Goal: Task Accomplishment & Management: Complete application form

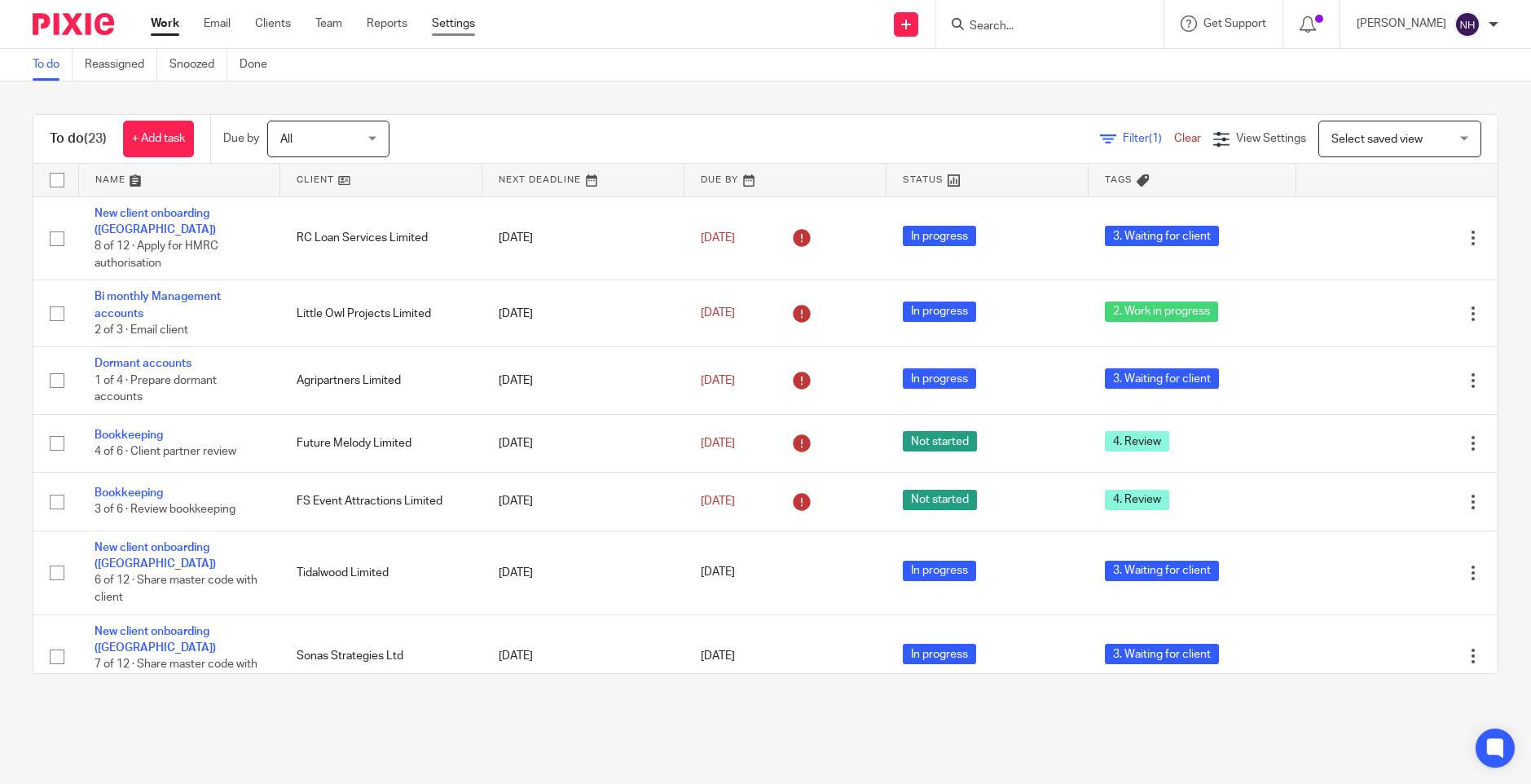
drag, startPoint x: 485, startPoint y: 23, endPoint x: 435, endPoint y: 27, distance: 50.2
click at [435, 27] on ul "Work Email Clients Team Reports Settings" at bounding box center [324, 24] width 348 height 17
click at [576, 23] on div "Send new email Create task Add client Request signature Get Support Contact Sup…" at bounding box center [1015, 24] width 1032 height 48
click at [281, 30] on link "Clients" at bounding box center [273, 24] width 36 height 17
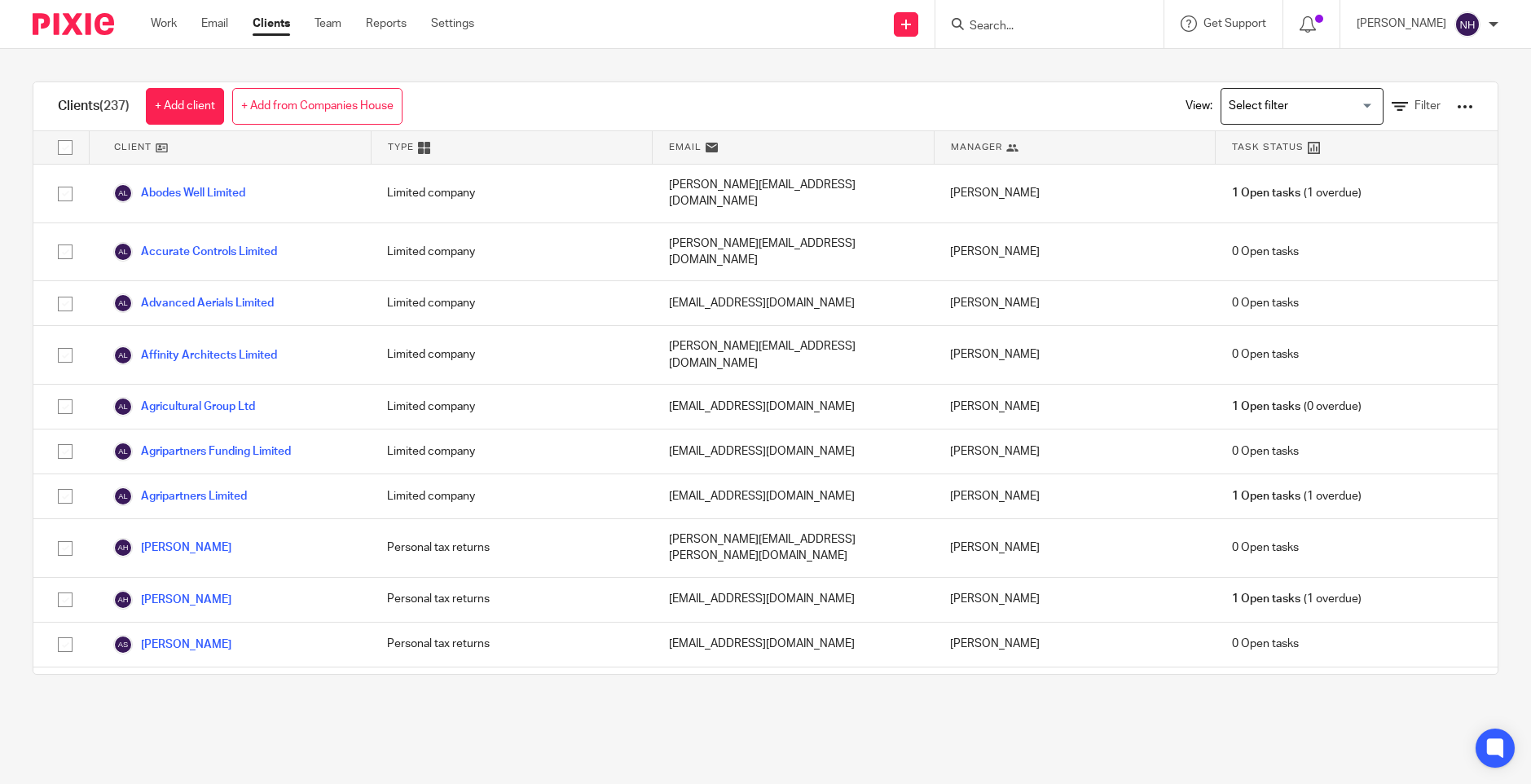
click at [1013, 26] on input "Search" at bounding box center [1041, 27] width 147 height 15
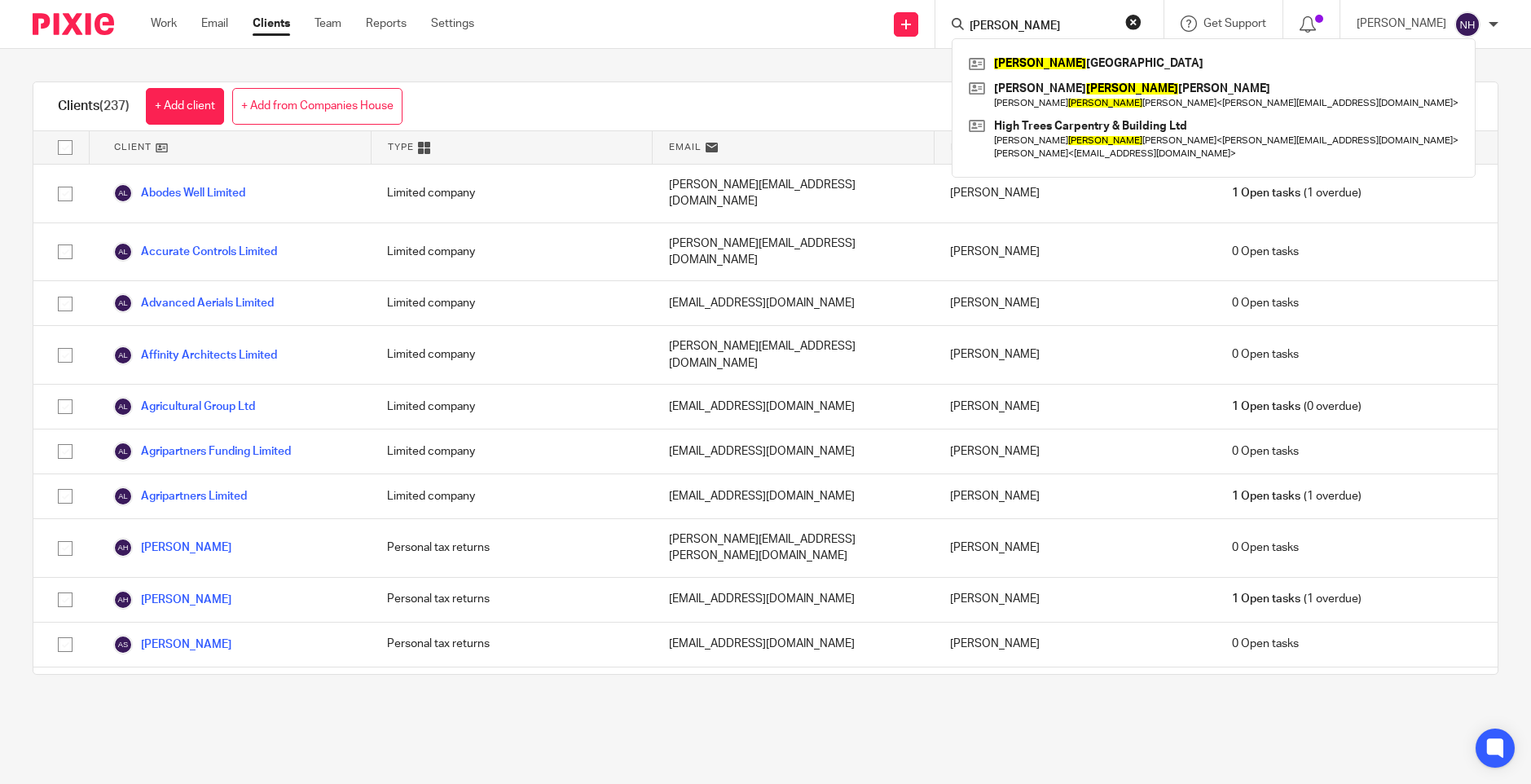
drag, startPoint x: 1050, startPoint y: 24, endPoint x: 999, endPoint y: 28, distance: 51.2
click at [999, 28] on input "russell" at bounding box center [1041, 27] width 147 height 15
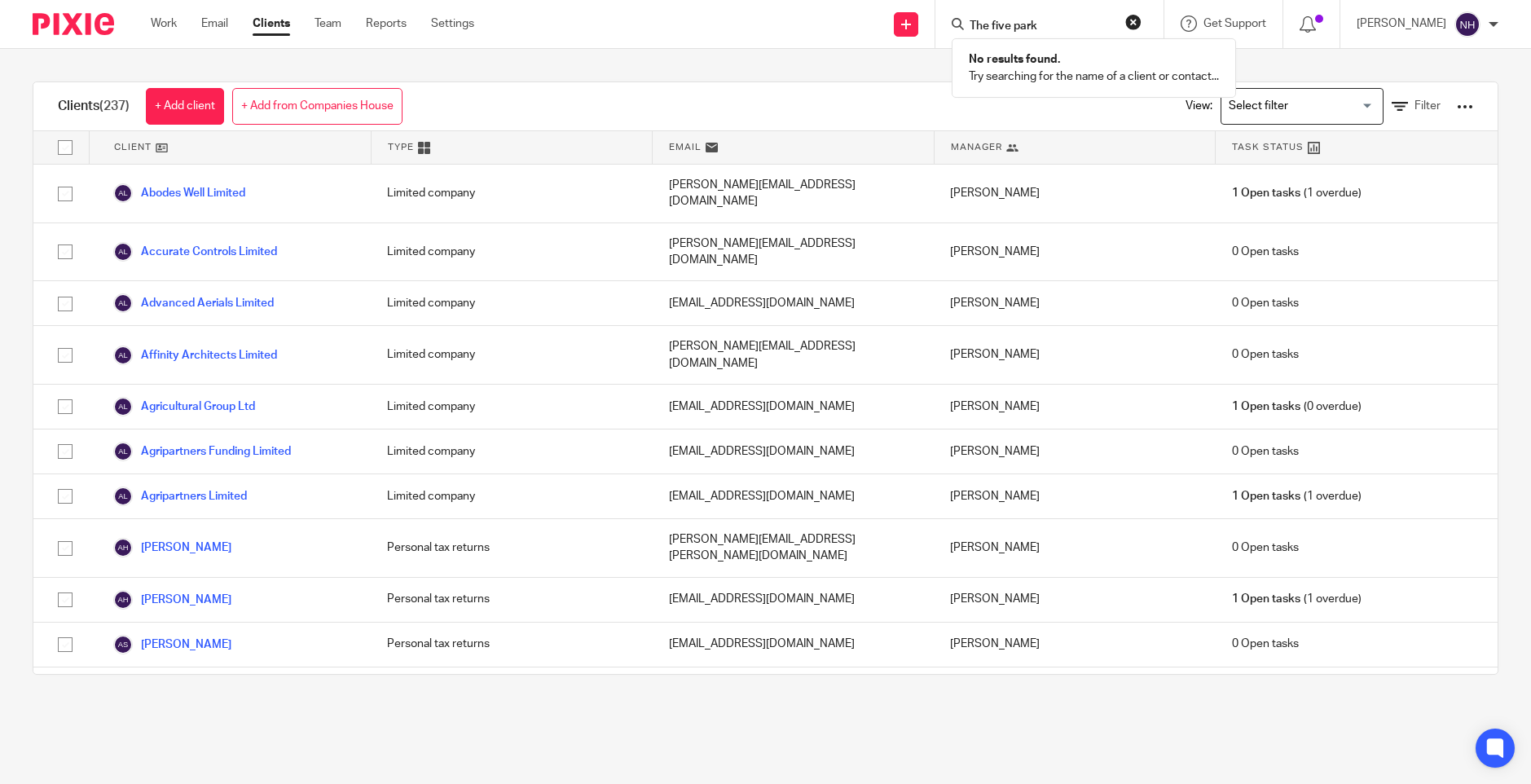
type input "The five parks"
drag, startPoint x: 1097, startPoint y: 25, endPoint x: 997, endPoint y: 26, distance: 100.0
click at [997, 26] on input "The five parks" at bounding box center [1041, 27] width 147 height 15
click at [185, 113] on link "+ Add client" at bounding box center [185, 106] width 78 height 36
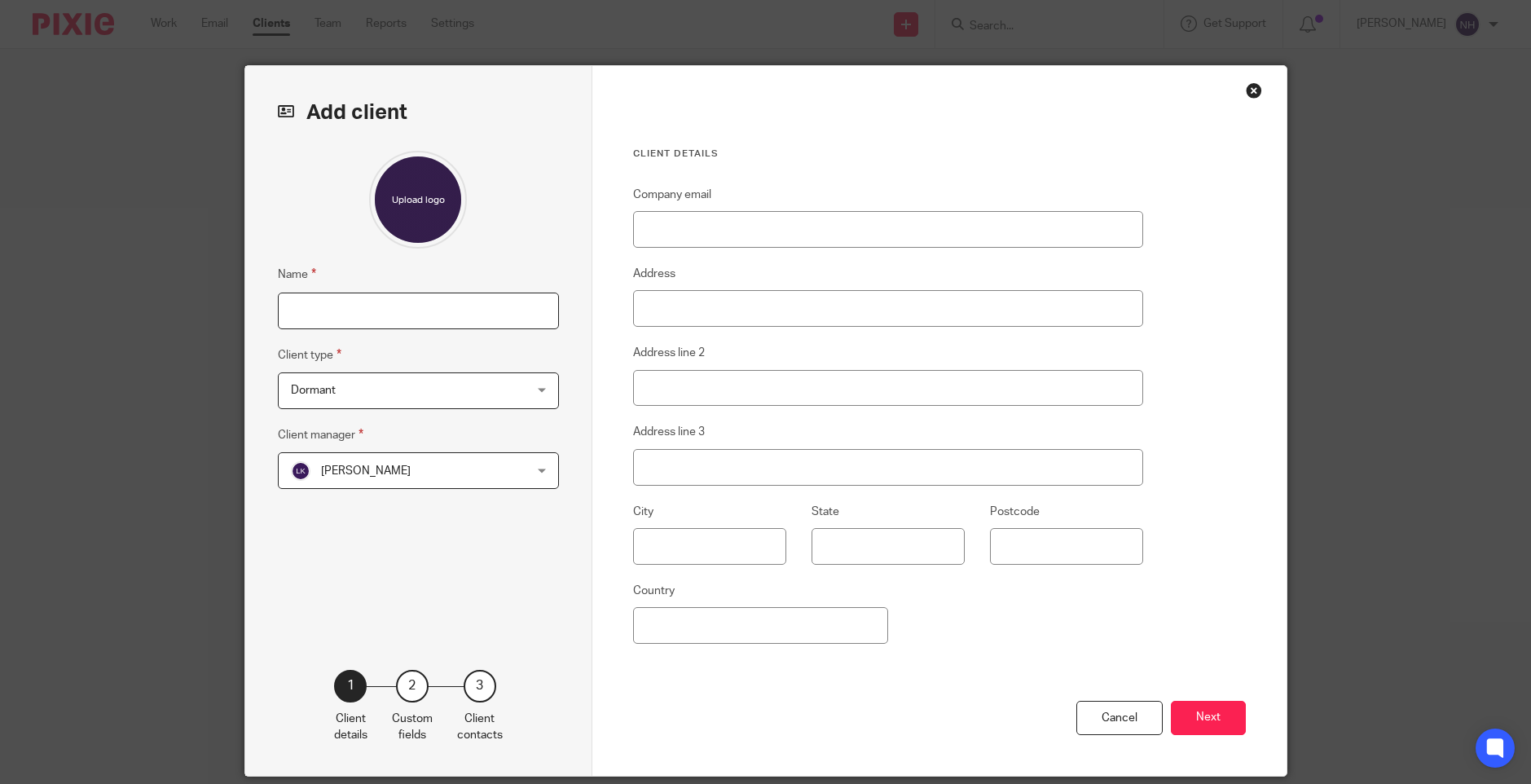
click at [350, 315] on input "Name" at bounding box center [418, 310] width 281 height 36
click at [334, 312] on input "The Five parks" at bounding box center [418, 310] width 281 height 36
type input "The Five Parks"
click at [401, 379] on span "Dormant" at bounding box center [398, 390] width 214 height 34
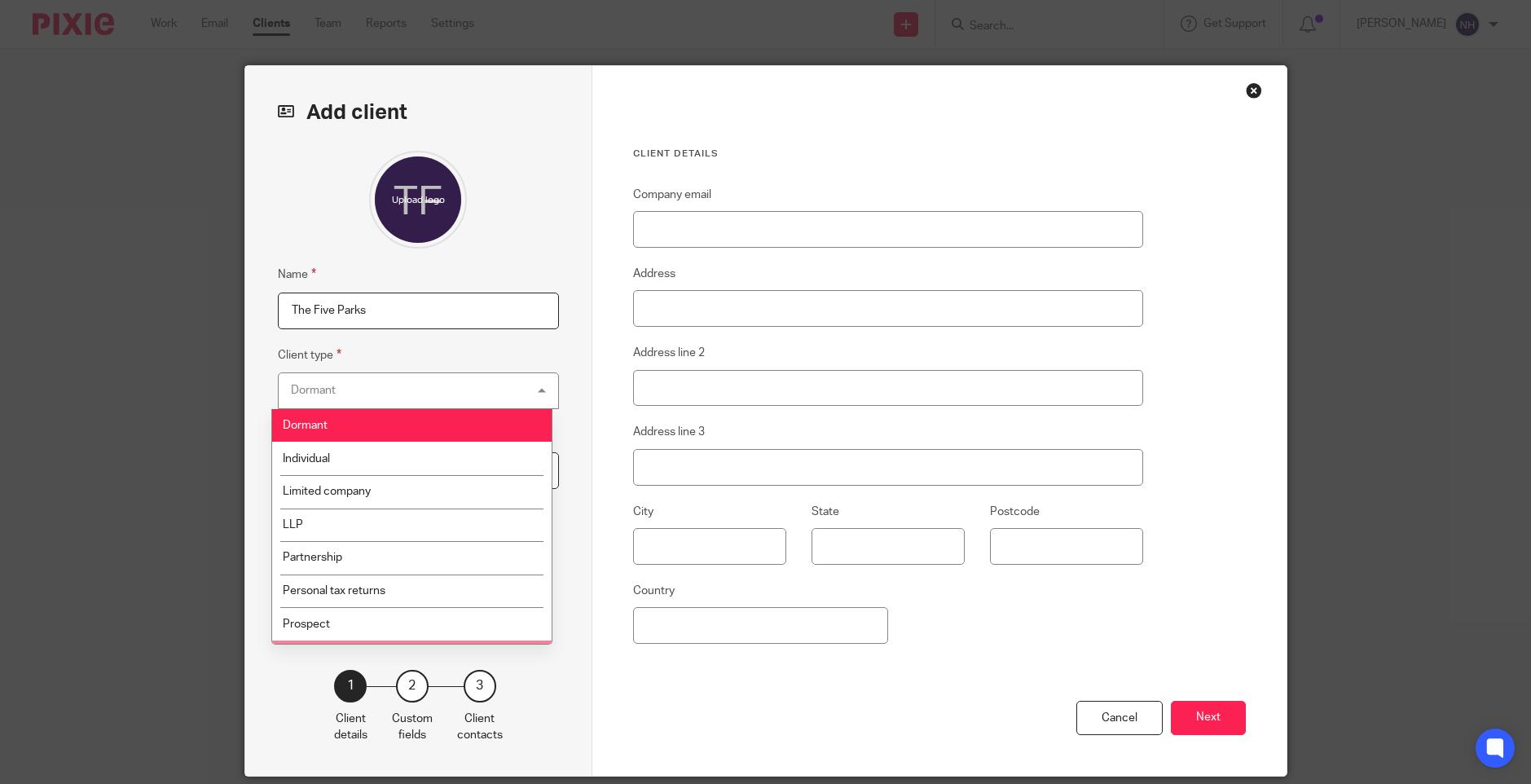
click at [517, 663] on div "1 Client details 2 Custom fields 3 Client contacts" at bounding box center [418, 690] width 281 height 107
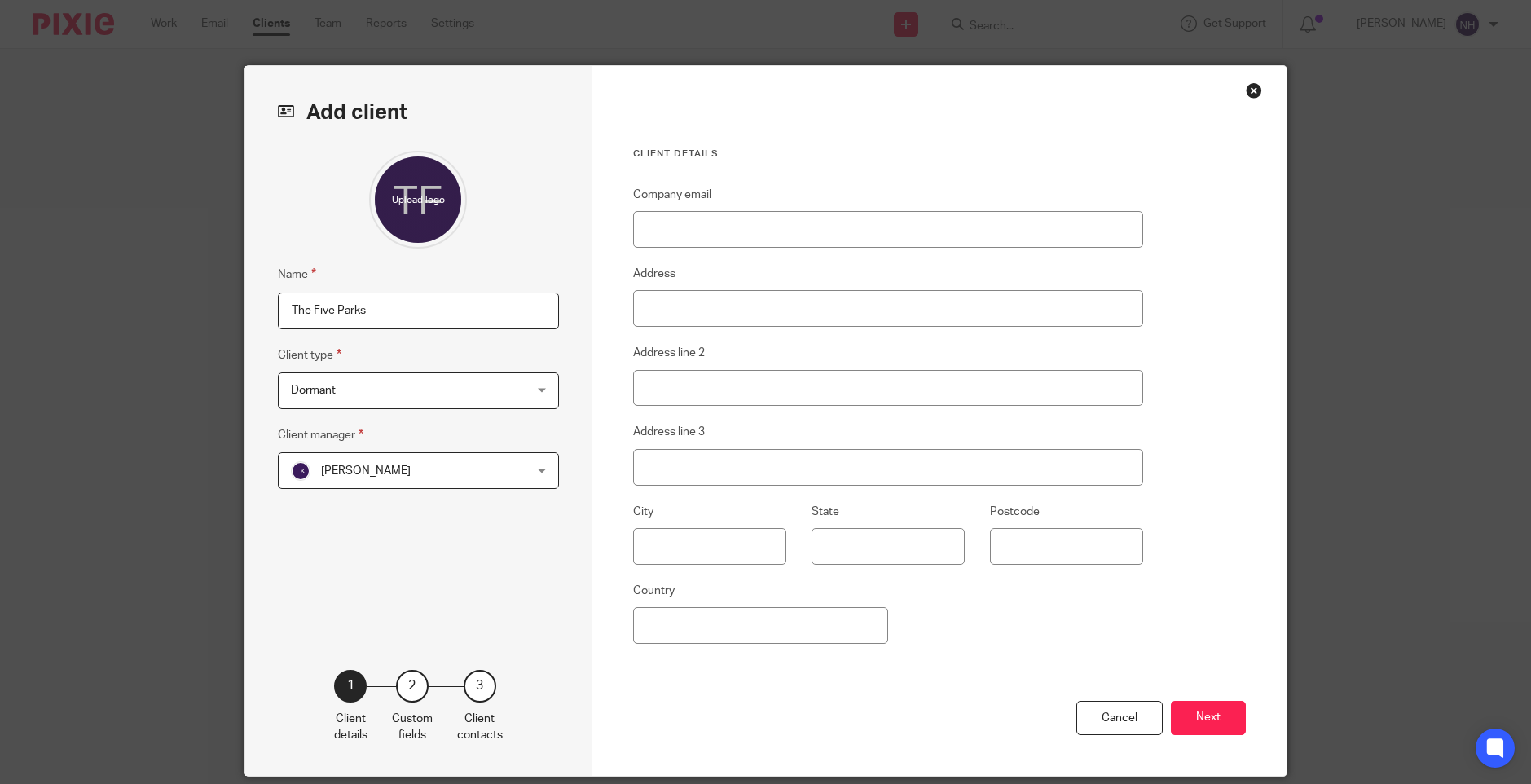
drag, startPoint x: 1250, startPoint y: 91, endPoint x: 1211, endPoint y: 107, distance: 42.2
click at [1247, 91] on div "Close this dialog window" at bounding box center [1254, 91] width 17 height 17
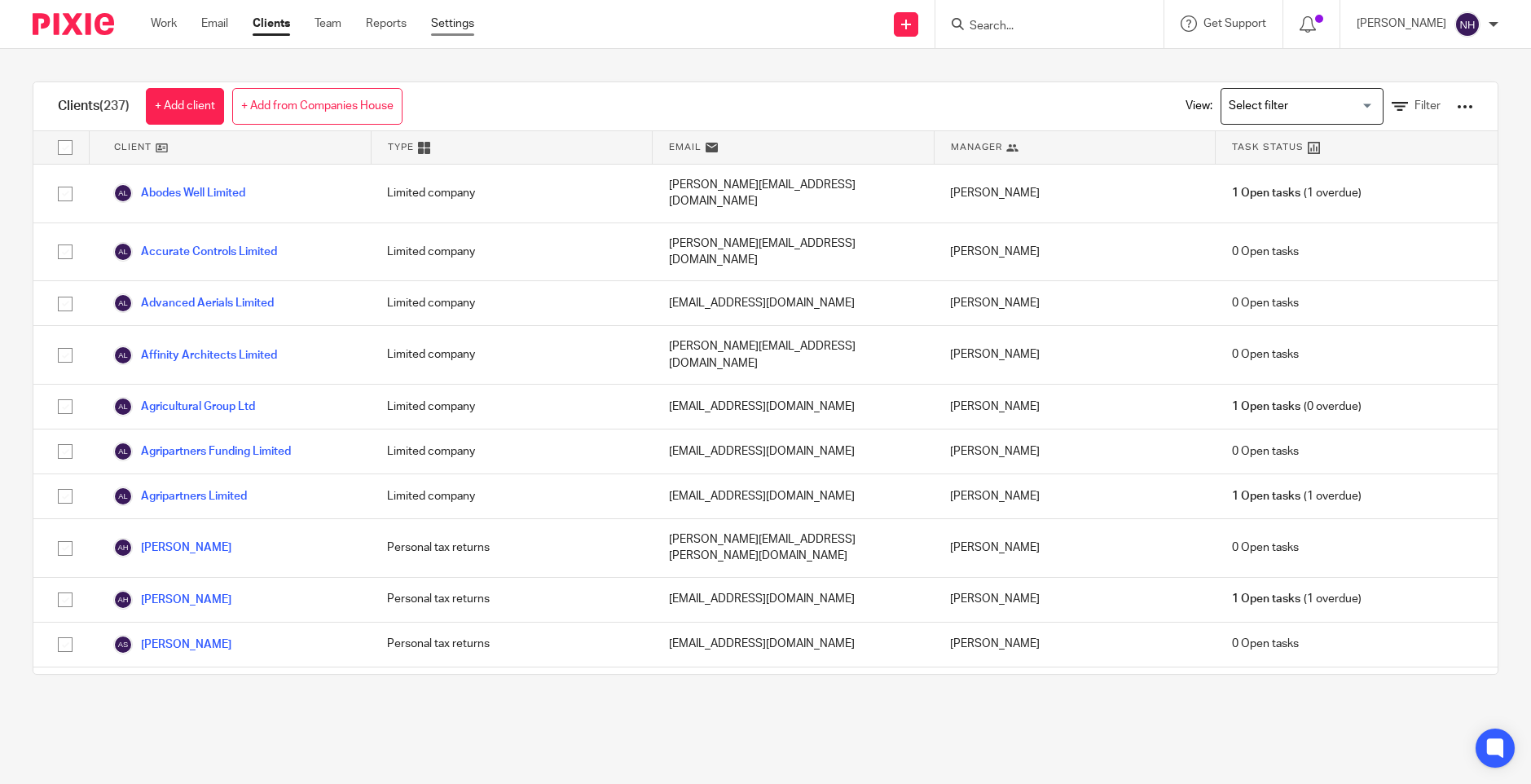
click at [453, 26] on link "Settings" at bounding box center [452, 24] width 43 height 17
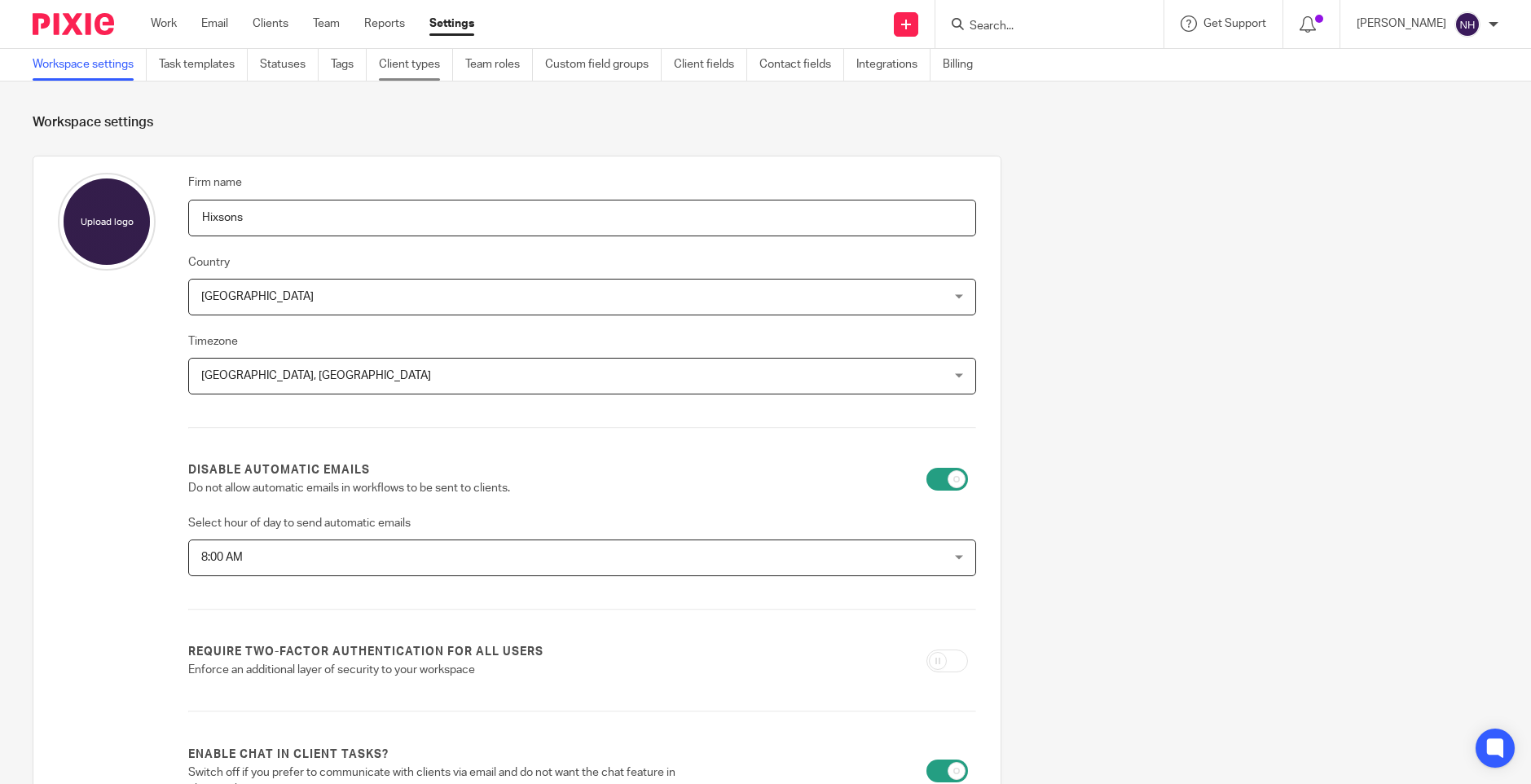
click at [418, 72] on link "Client types" at bounding box center [416, 65] width 74 height 32
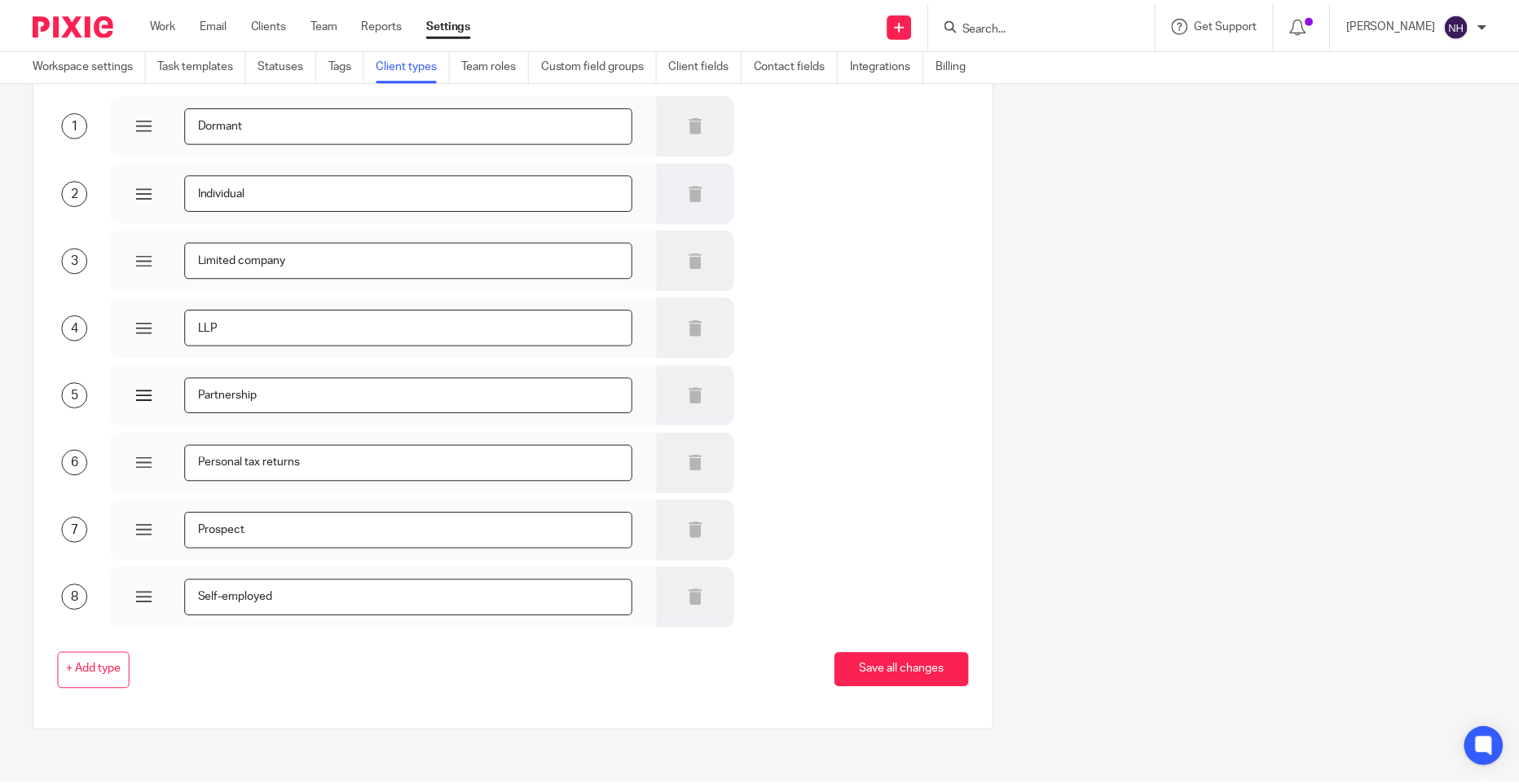
scroll to position [122, 0]
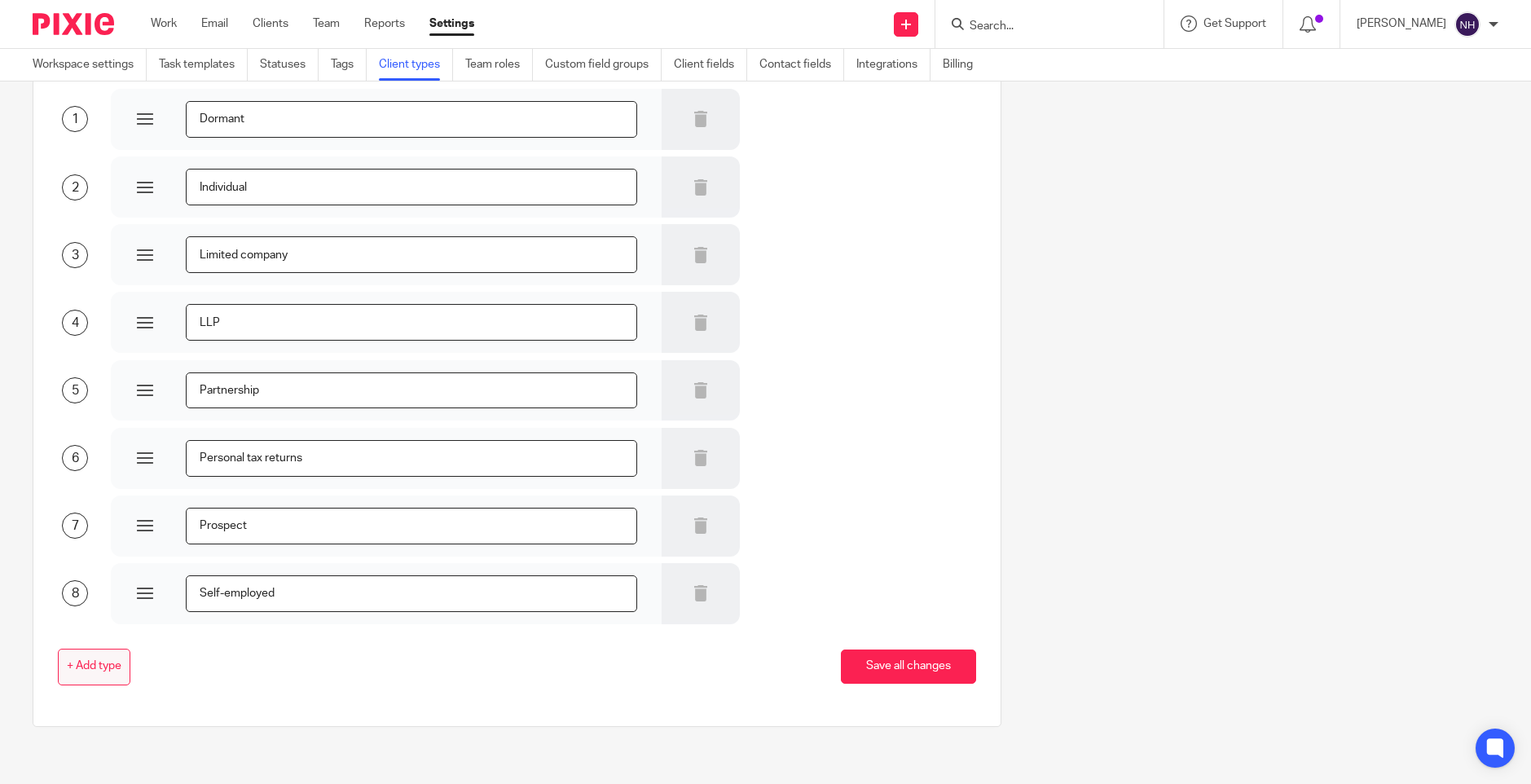
click at [70, 675] on button "+ Add type" at bounding box center [94, 666] width 72 height 36
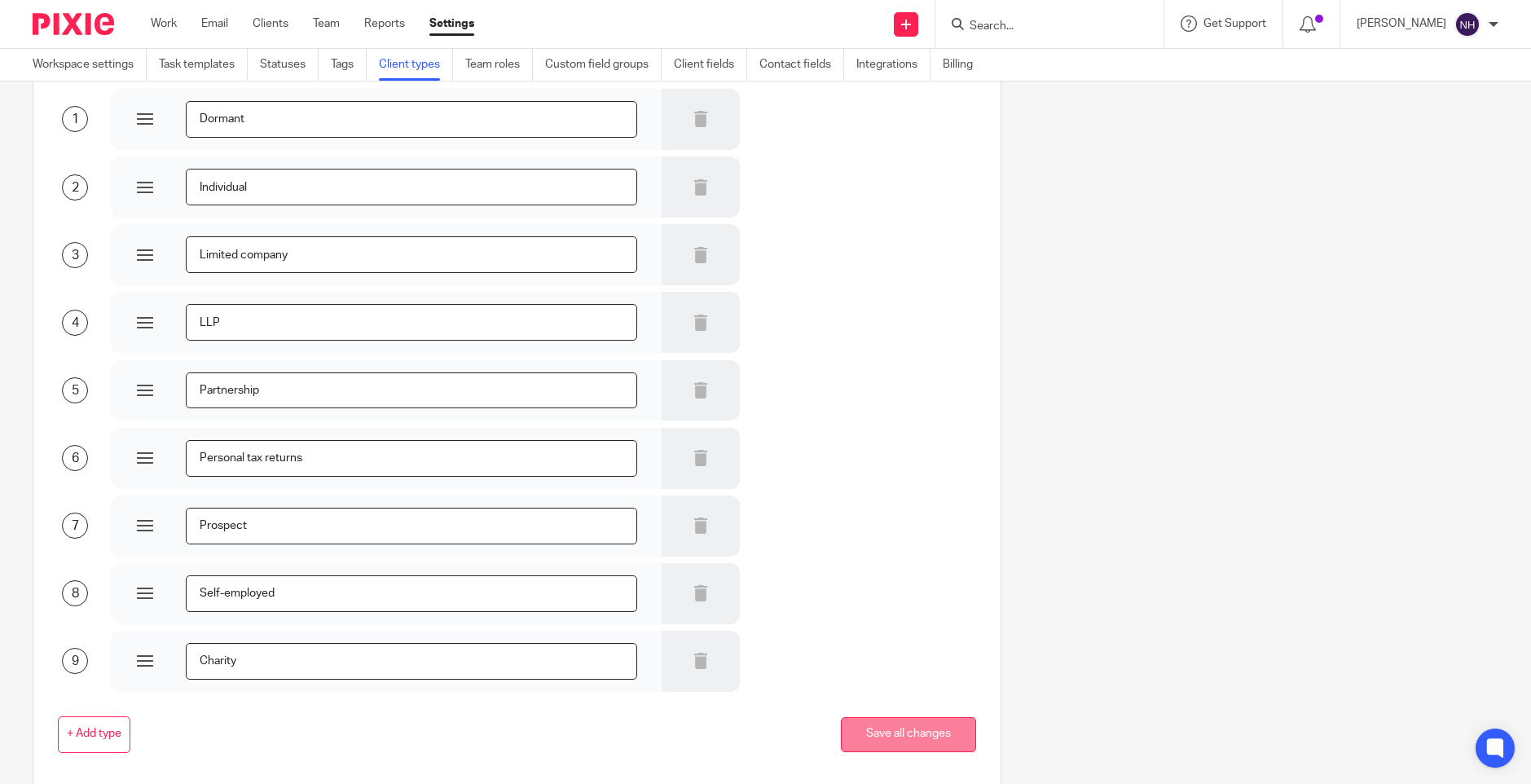
type input "Charity"
click at [846, 736] on button "Save all changes" at bounding box center [909, 735] width 136 height 35
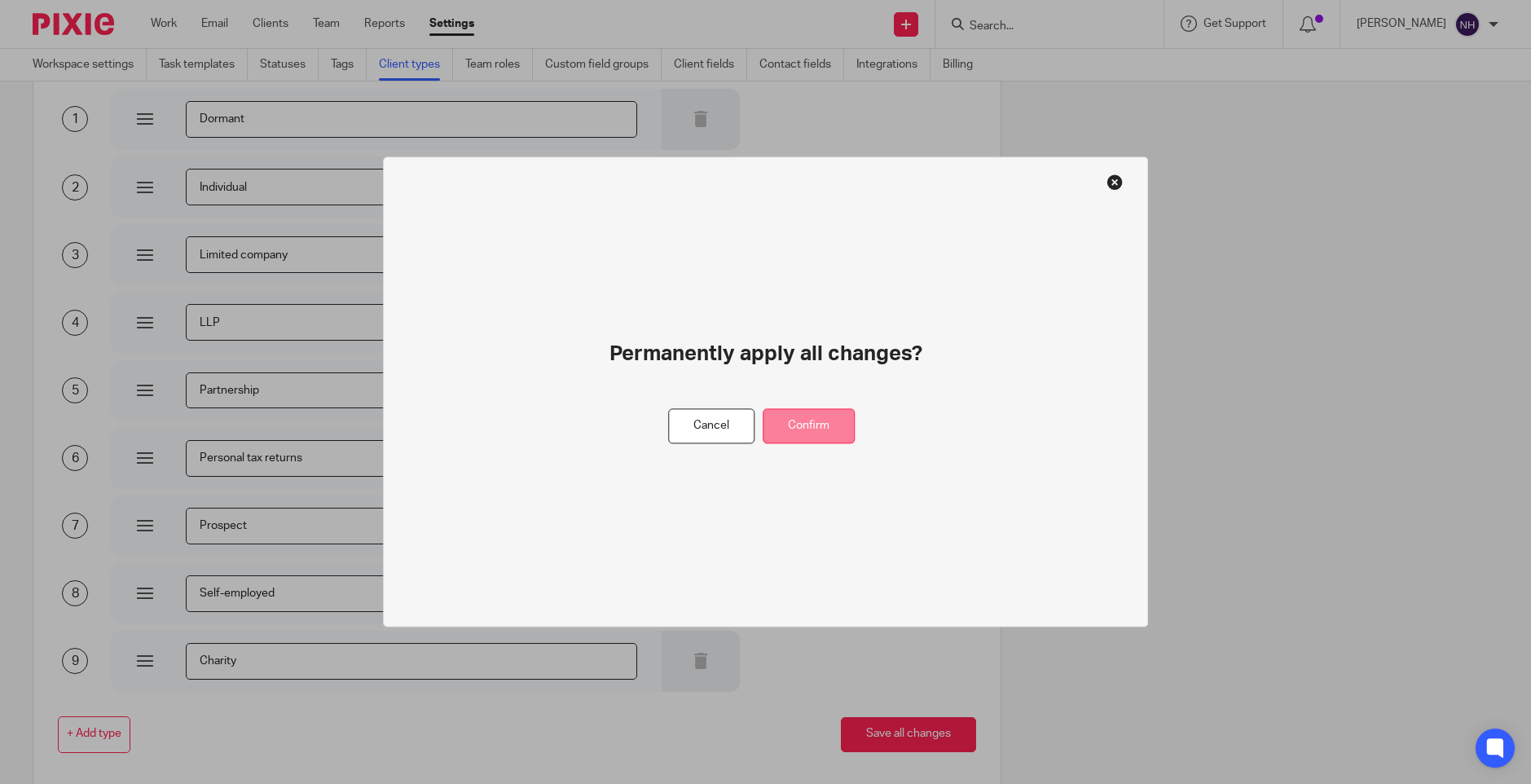
click at [810, 422] on button "Confirm" at bounding box center [808, 426] width 92 height 35
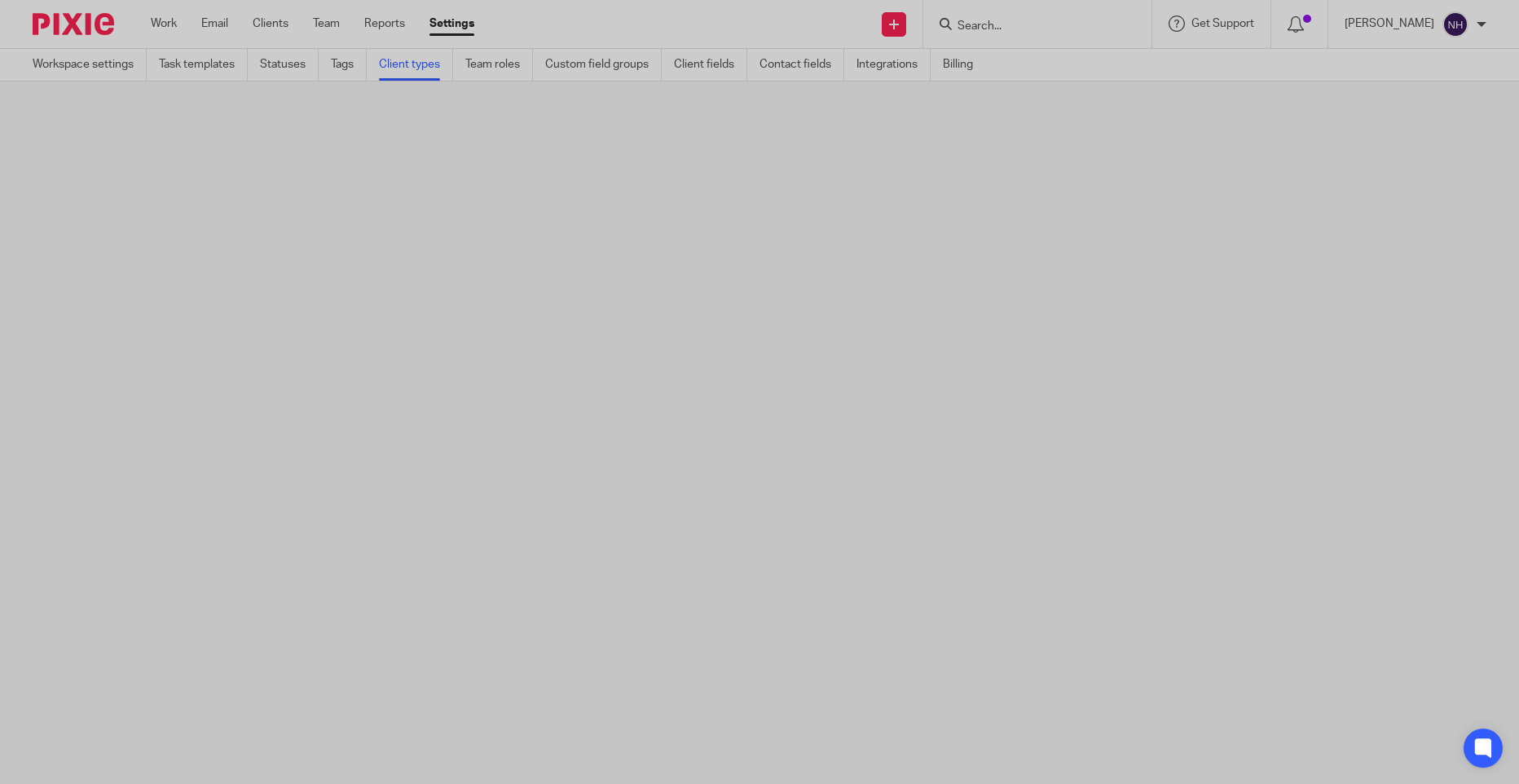
scroll to position [0, 0]
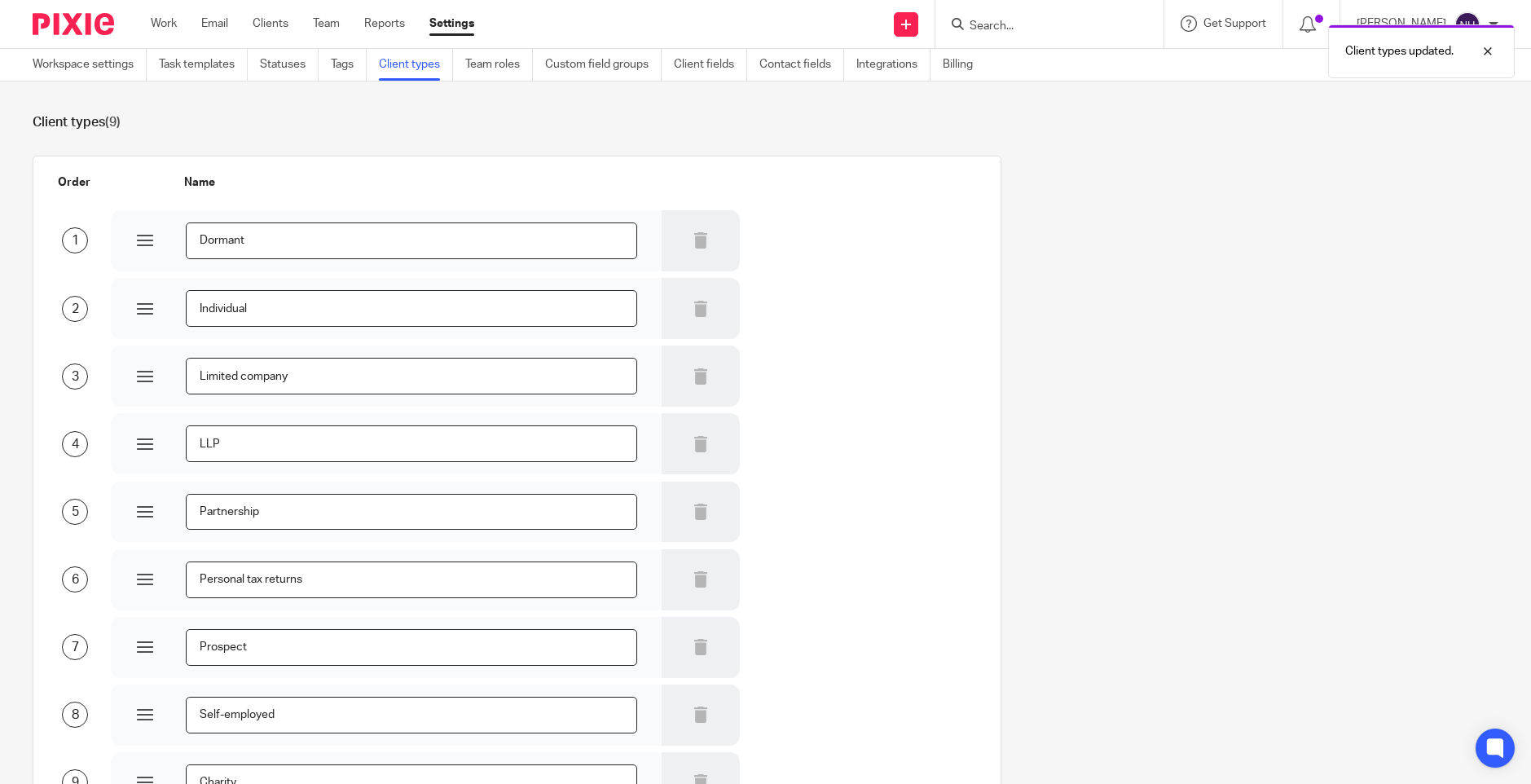
click at [1013, 27] on div "Client types updated." at bounding box center [1141, 47] width 750 height 62
click at [268, 23] on link "Clients" at bounding box center [270, 24] width 36 height 17
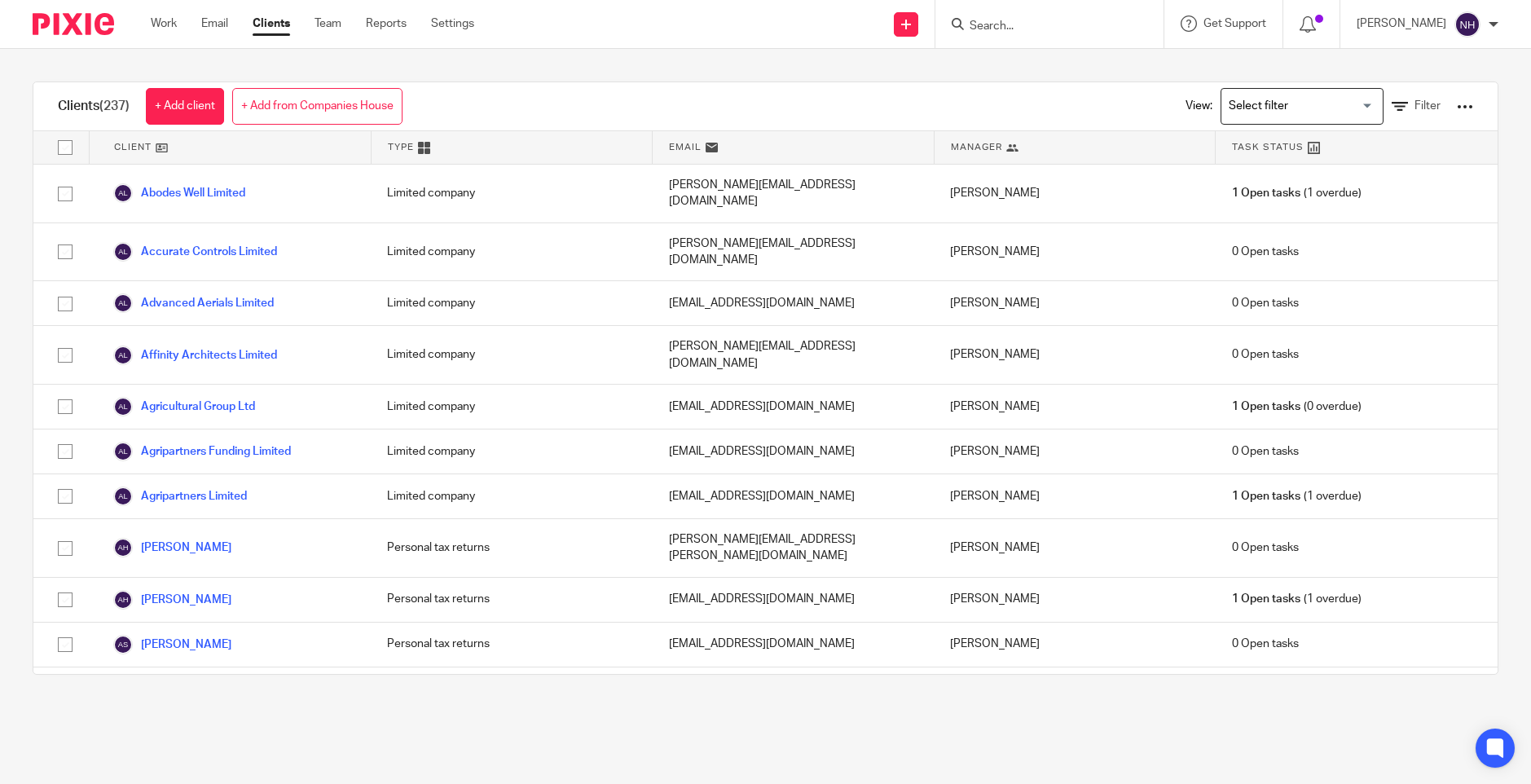
click at [1009, 31] on input "Search" at bounding box center [1041, 27] width 147 height 15
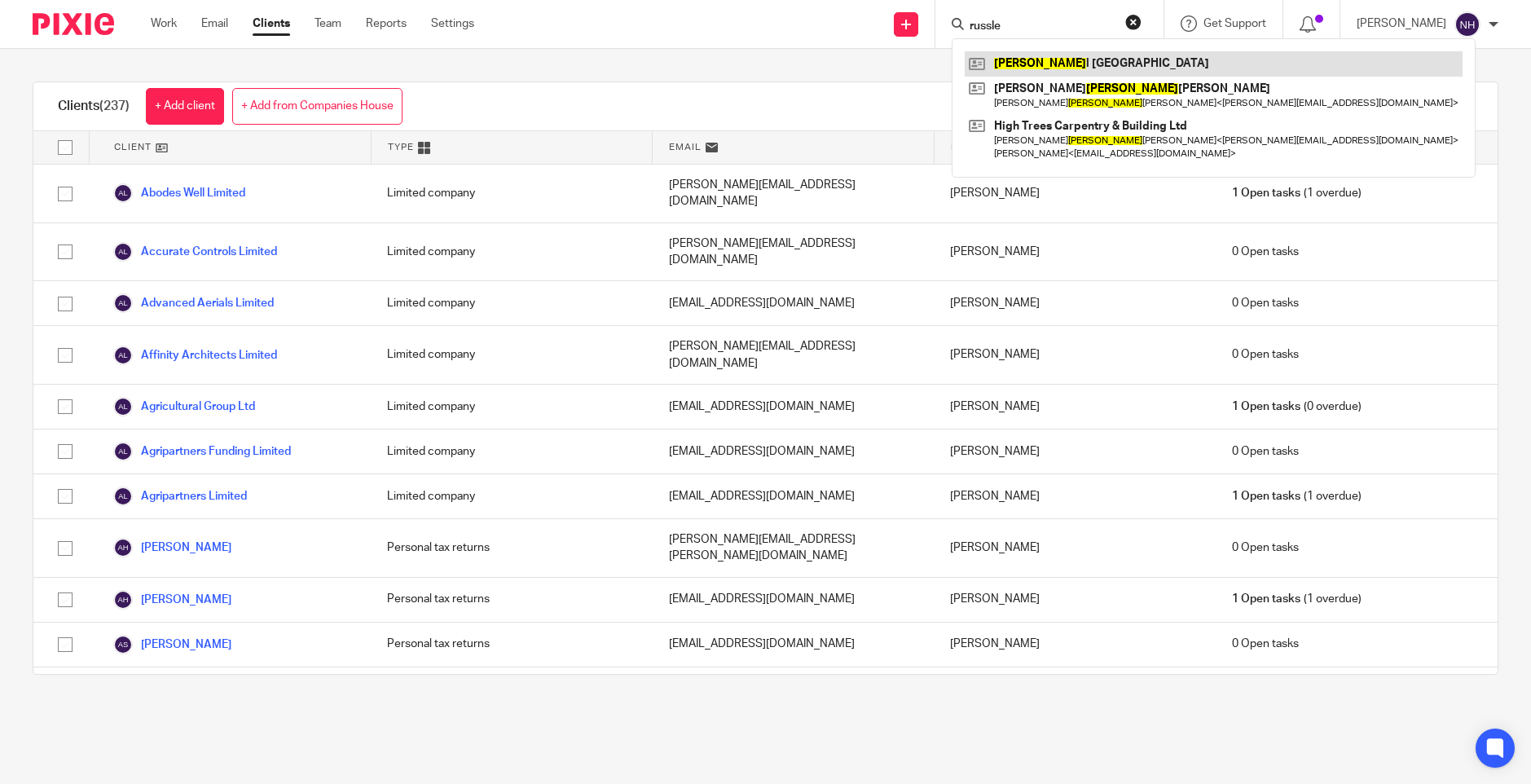
type input "russle"
click at [1094, 72] on link at bounding box center [1214, 63] width 498 height 24
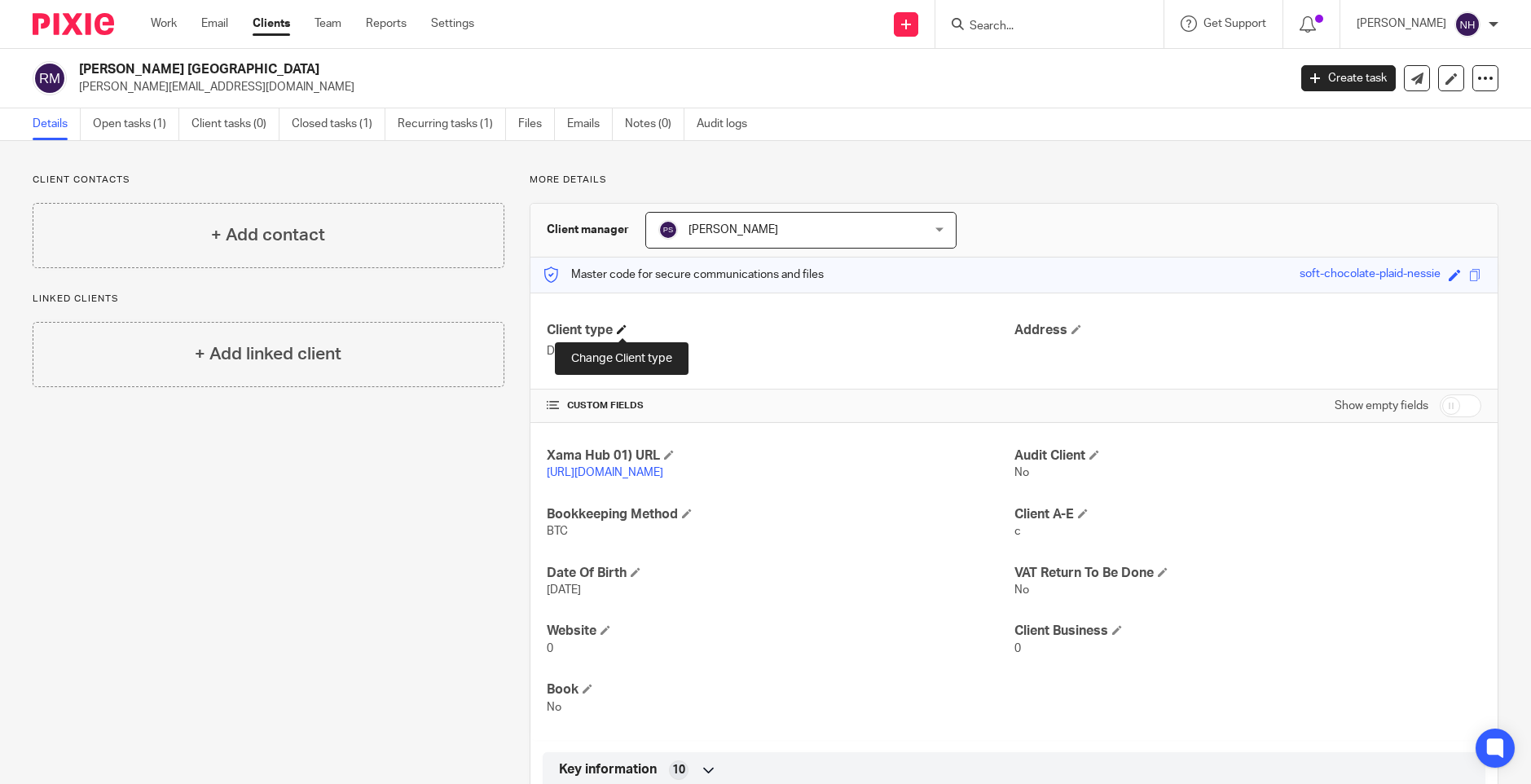
click at [618, 326] on span at bounding box center [622, 329] width 10 height 10
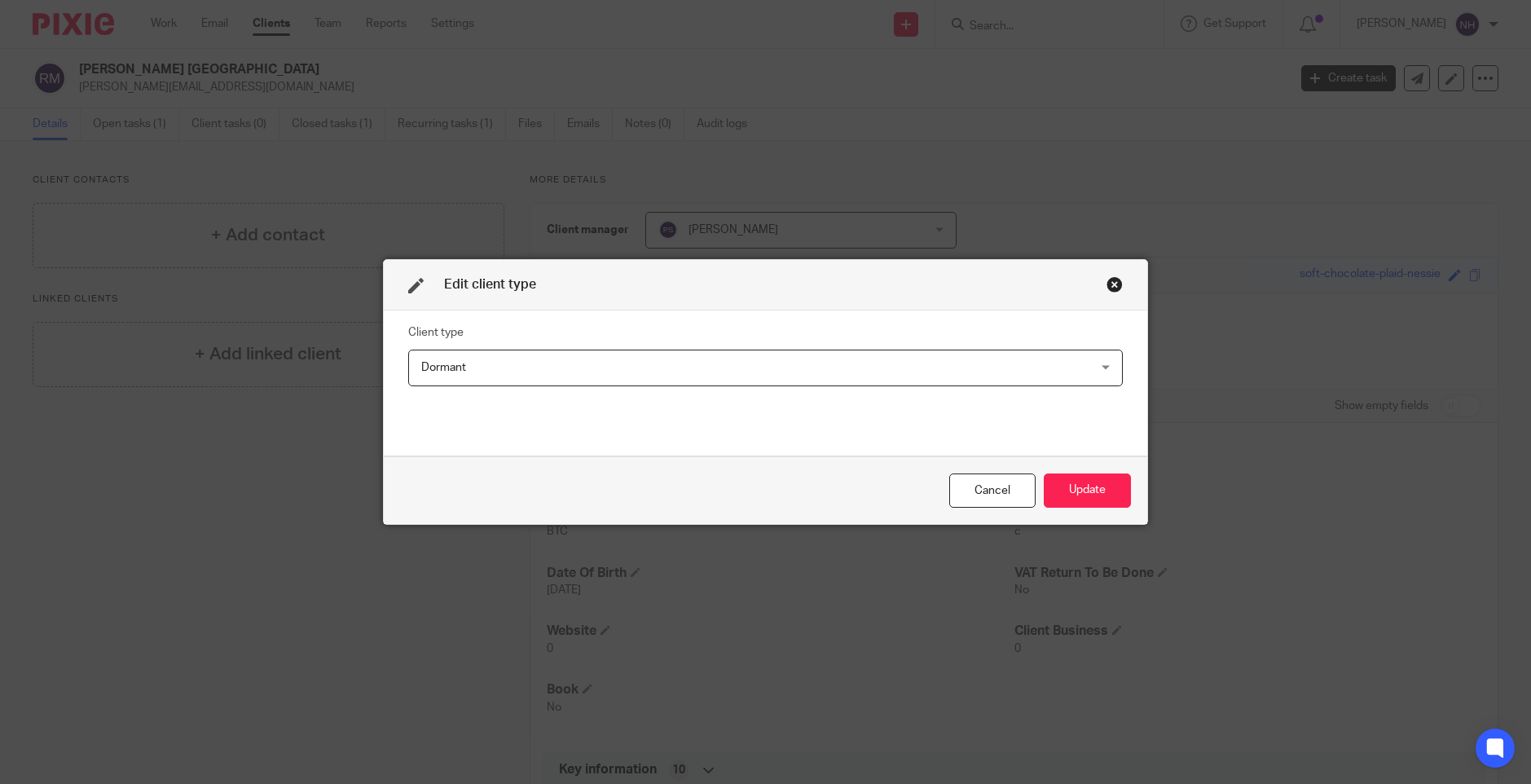
click at [1093, 365] on div "Dormant Dormant" at bounding box center [766, 367] width 715 height 36
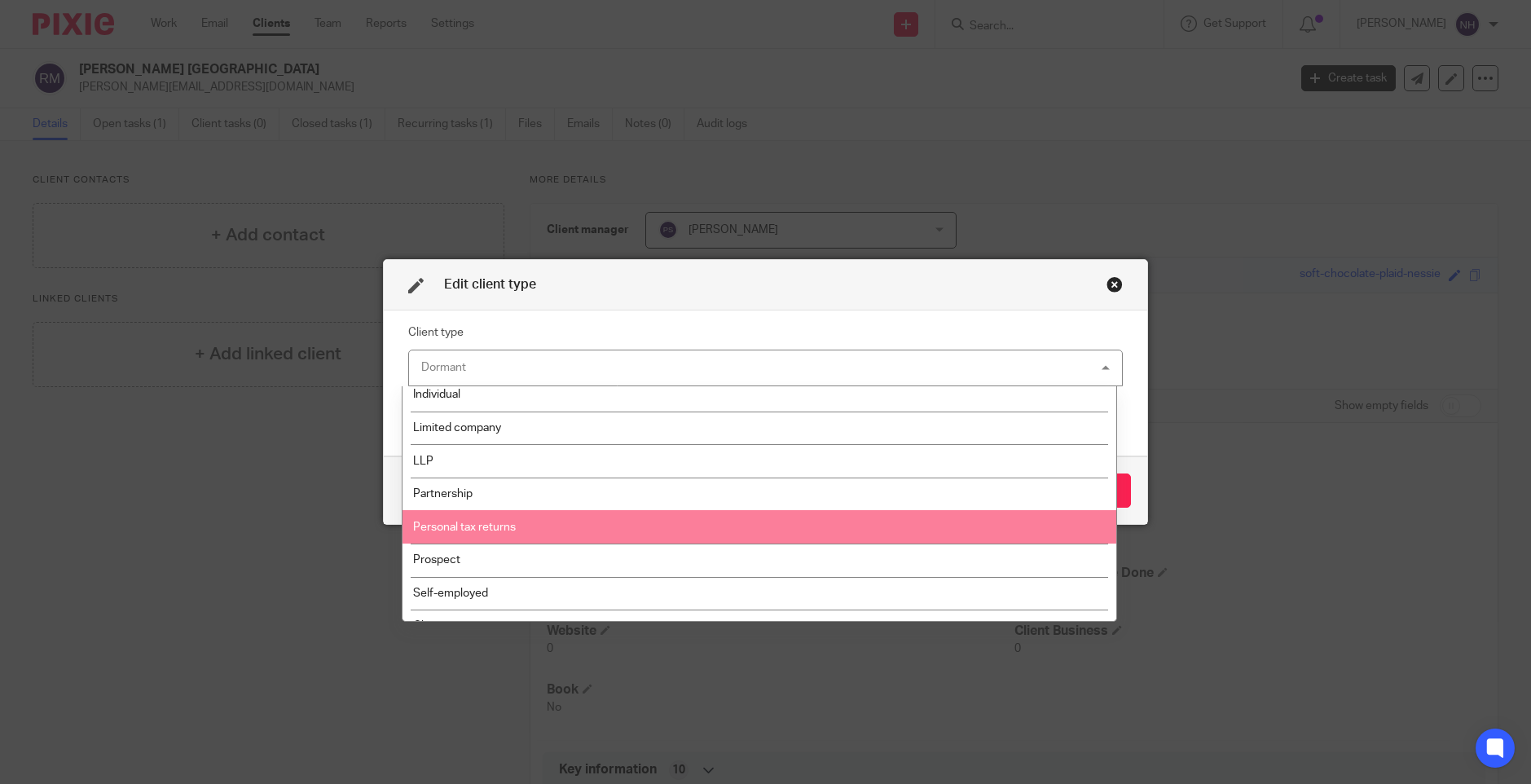
scroll to position [62, 0]
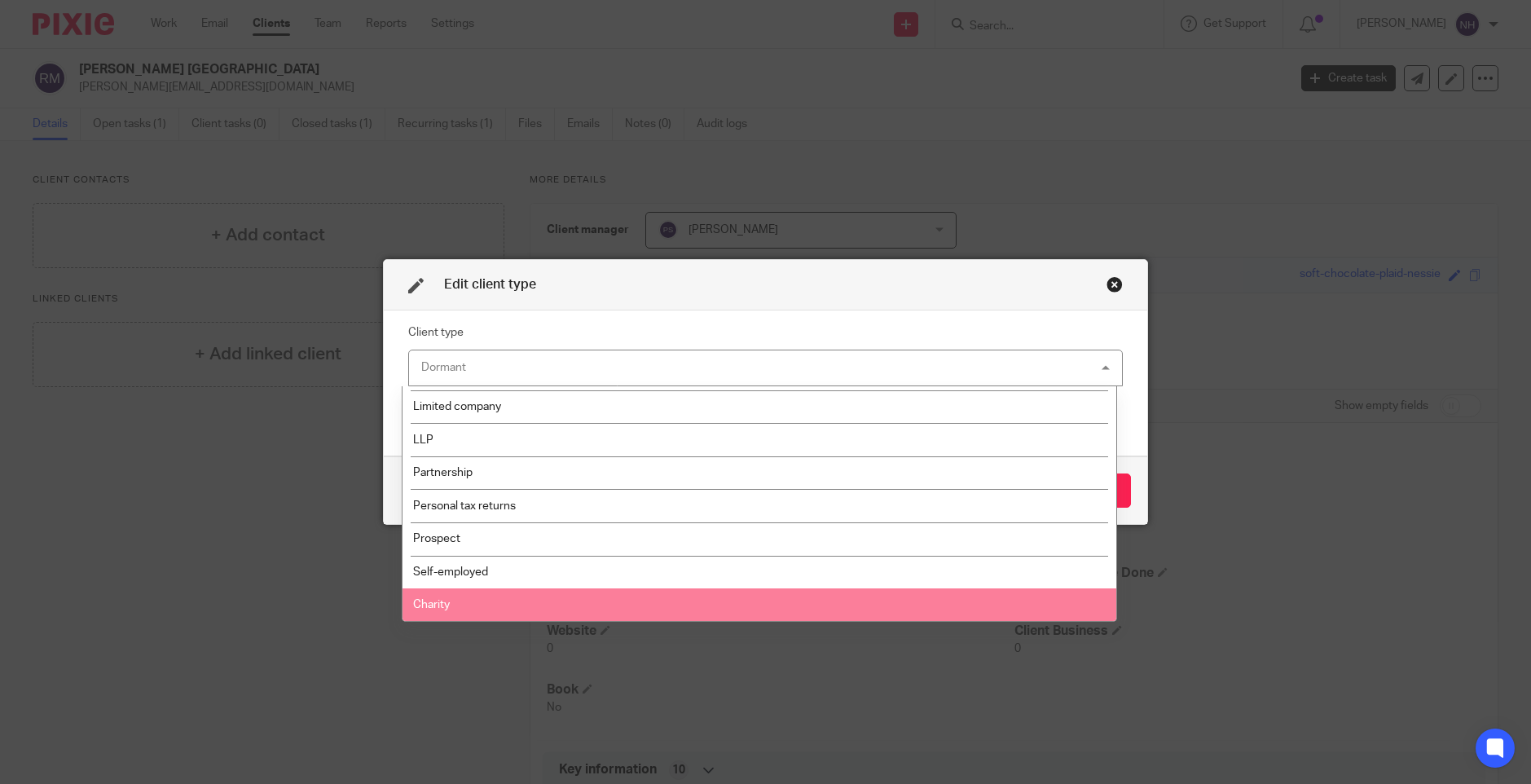
click at [546, 608] on li "Charity" at bounding box center [759, 605] width 713 height 33
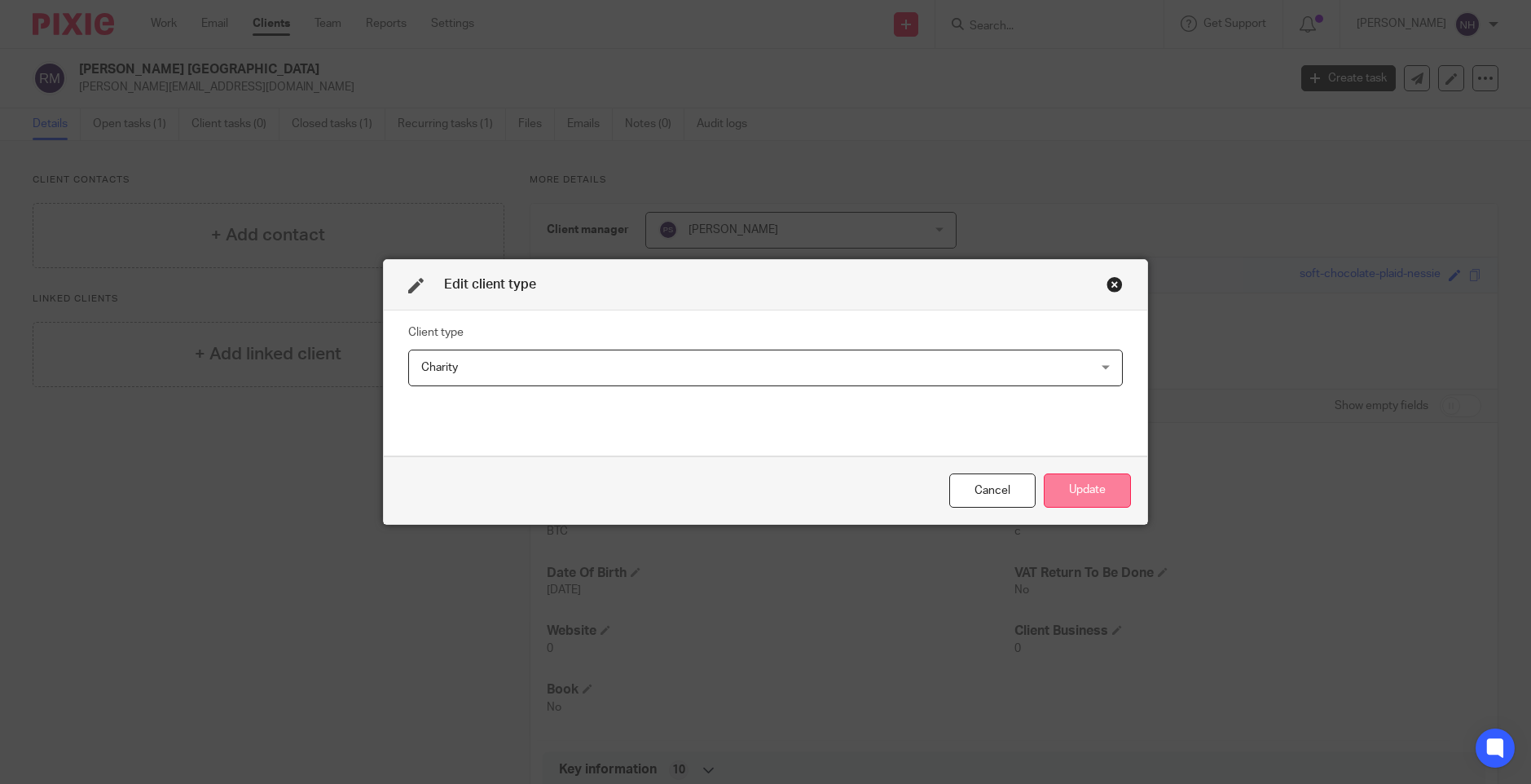
drag, startPoint x: 1092, startPoint y: 491, endPoint x: 1072, endPoint y: 487, distance: 20.4
click at [1092, 490] on button "Update" at bounding box center [1088, 491] width 87 height 35
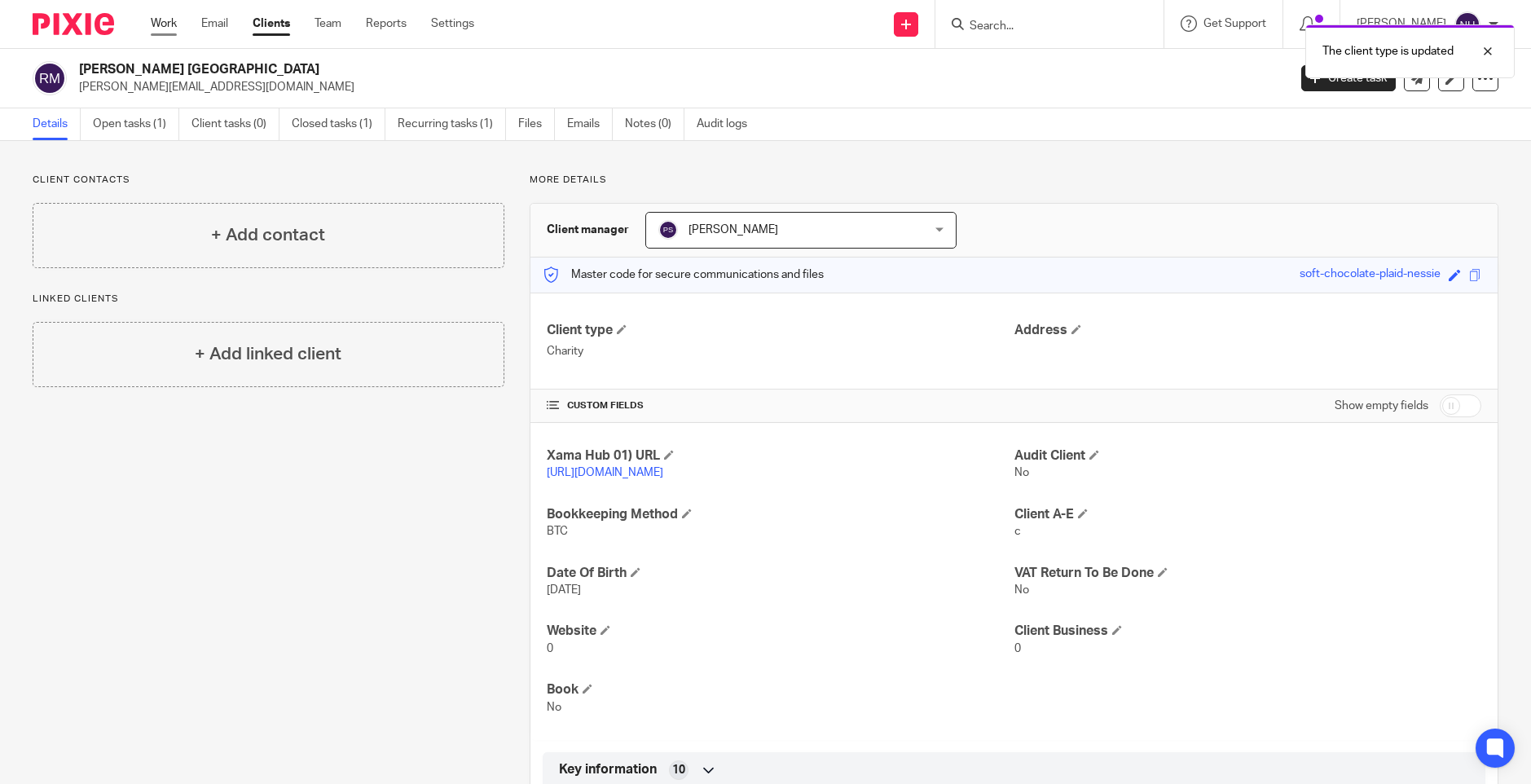
click at [162, 28] on link "Work" at bounding box center [164, 24] width 26 height 17
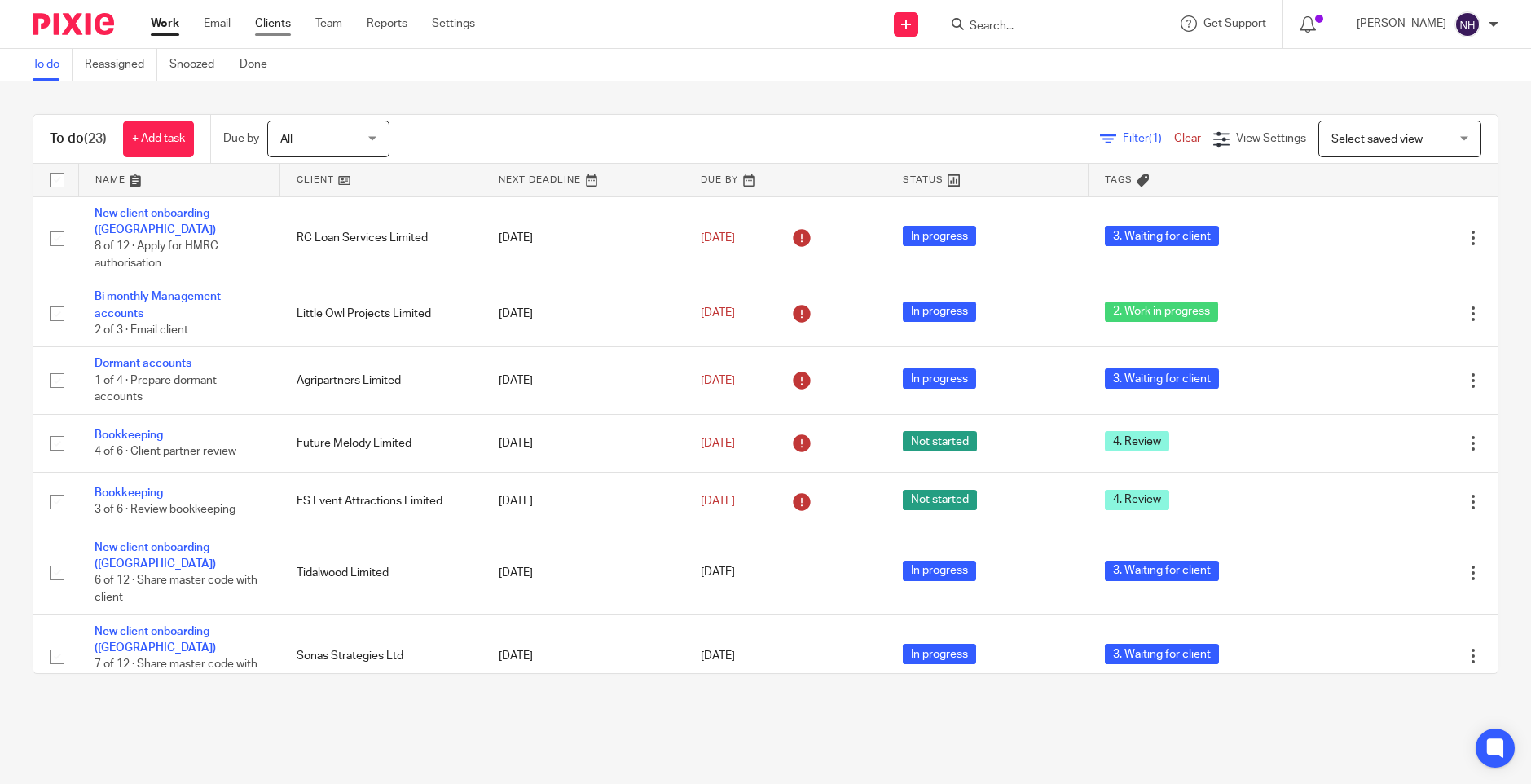
click at [279, 28] on link "Clients" at bounding box center [273, 24] width 36 height 17
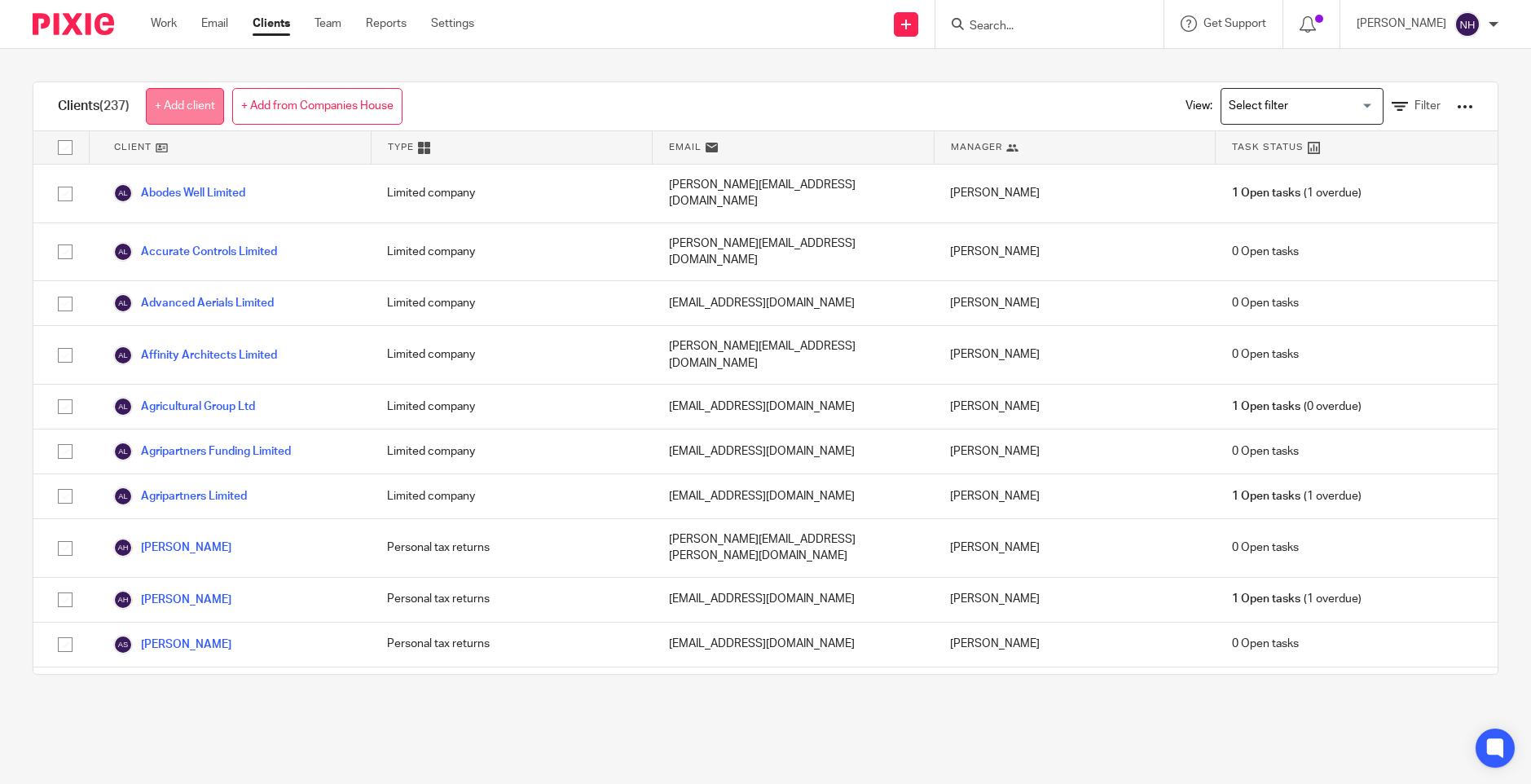
click at [202, 101] on link "+ Add client" at bounding box center [185, 106] width 78 height 36
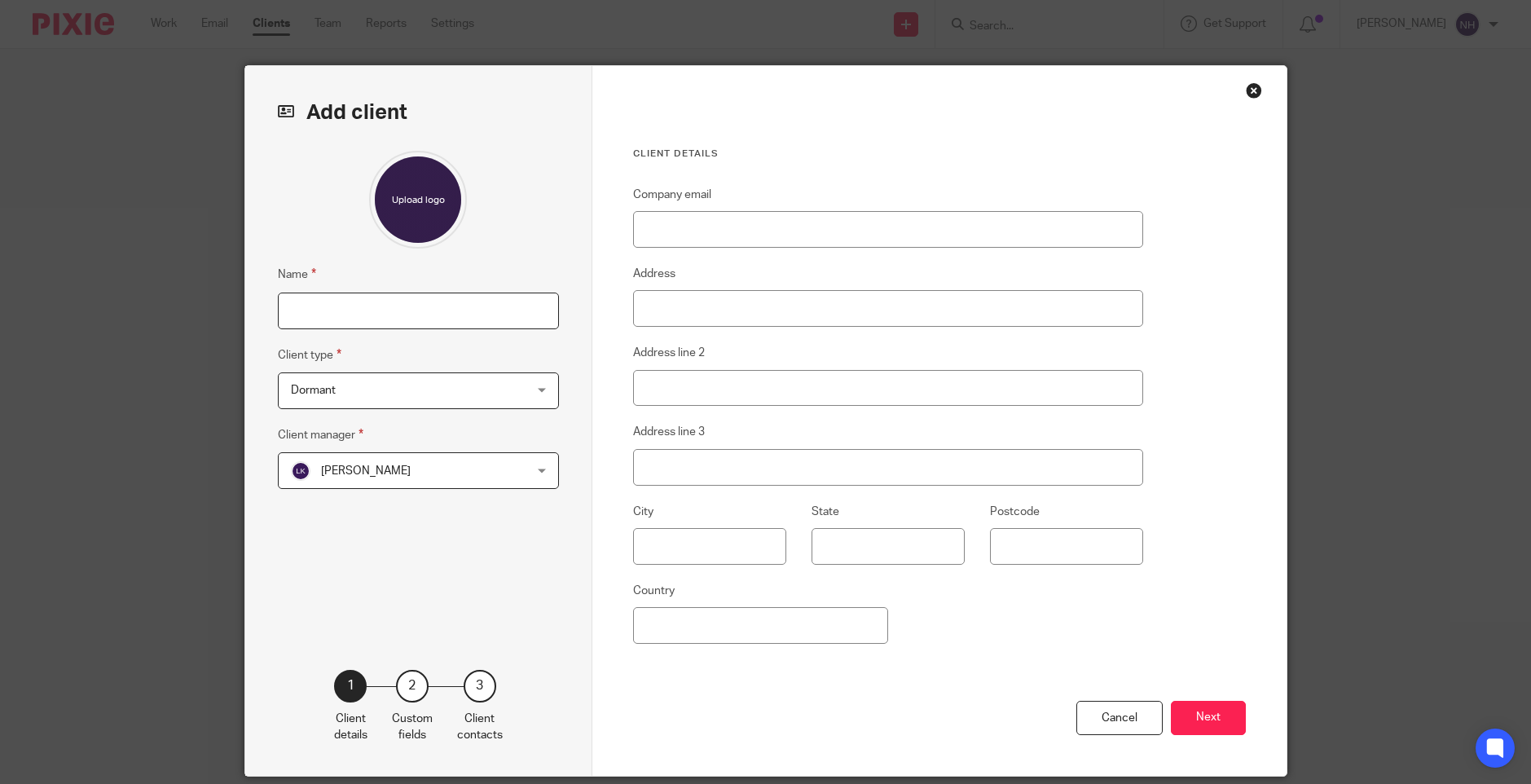
click at [389, 307] on input "Name" at bounding box center [418, 310] width 281 height 36
click at [295, 308] on input "Th Five Parks" at bounding box center [418, 310] width 281 height 36
type input "The Five Parks"
click at [671, 228] on input "Company email" at bounding box center [889, 229] width 511 height 36
click at [662, 228] on input "[PERSON_NAME].white@" at bounding box center [889, 229] width 511 height 36
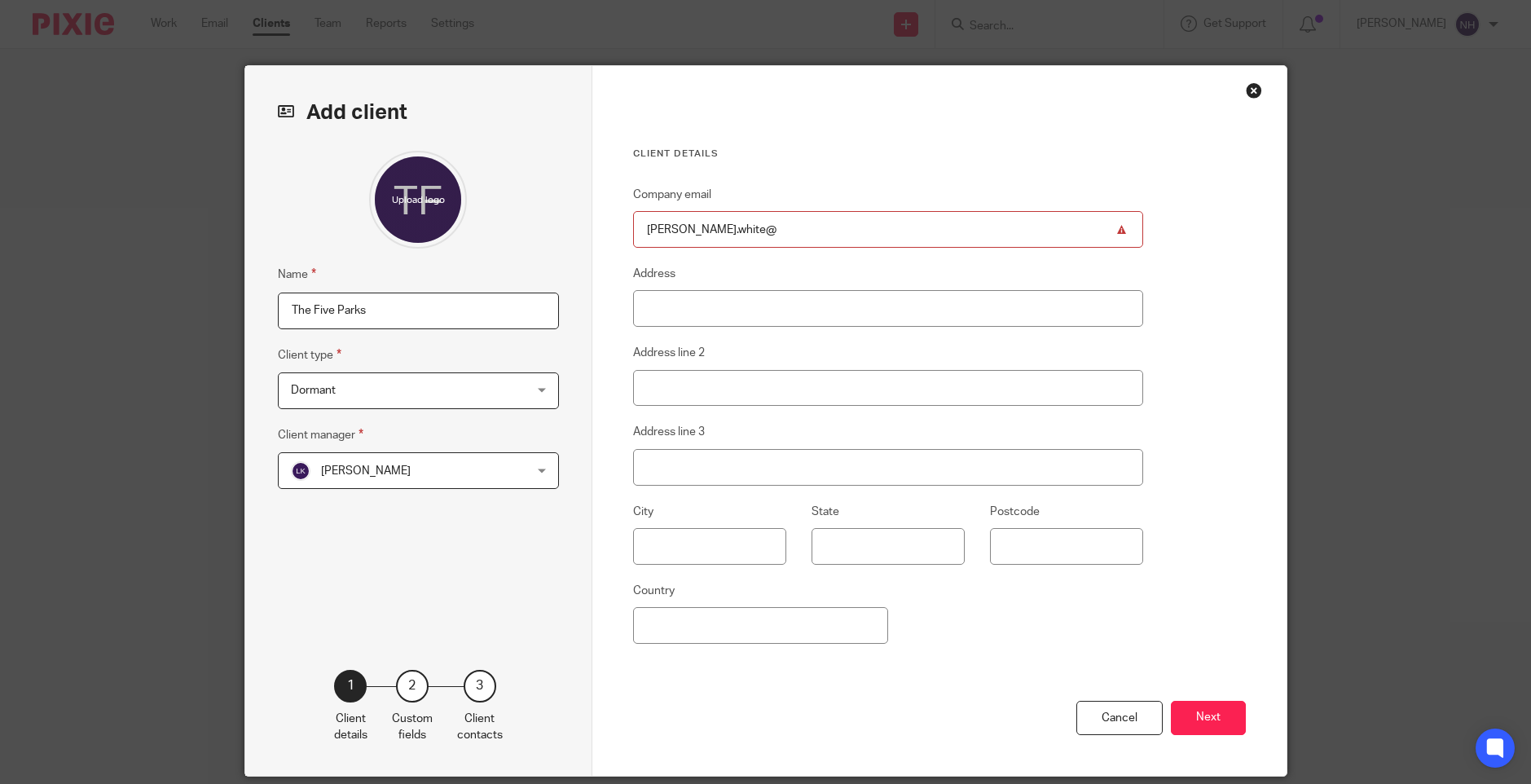
click at [736, 232] on input "[PERSON_NAME].white@" at bounding box center [889, 229] width 511 height 36
type input "[PERSON_NAME][EMAIL_ADDRESS][DOMAIN_NAME]"
click at [1202, 710] on button "Next" at bounding box center [1209, 718] width 75 height 35
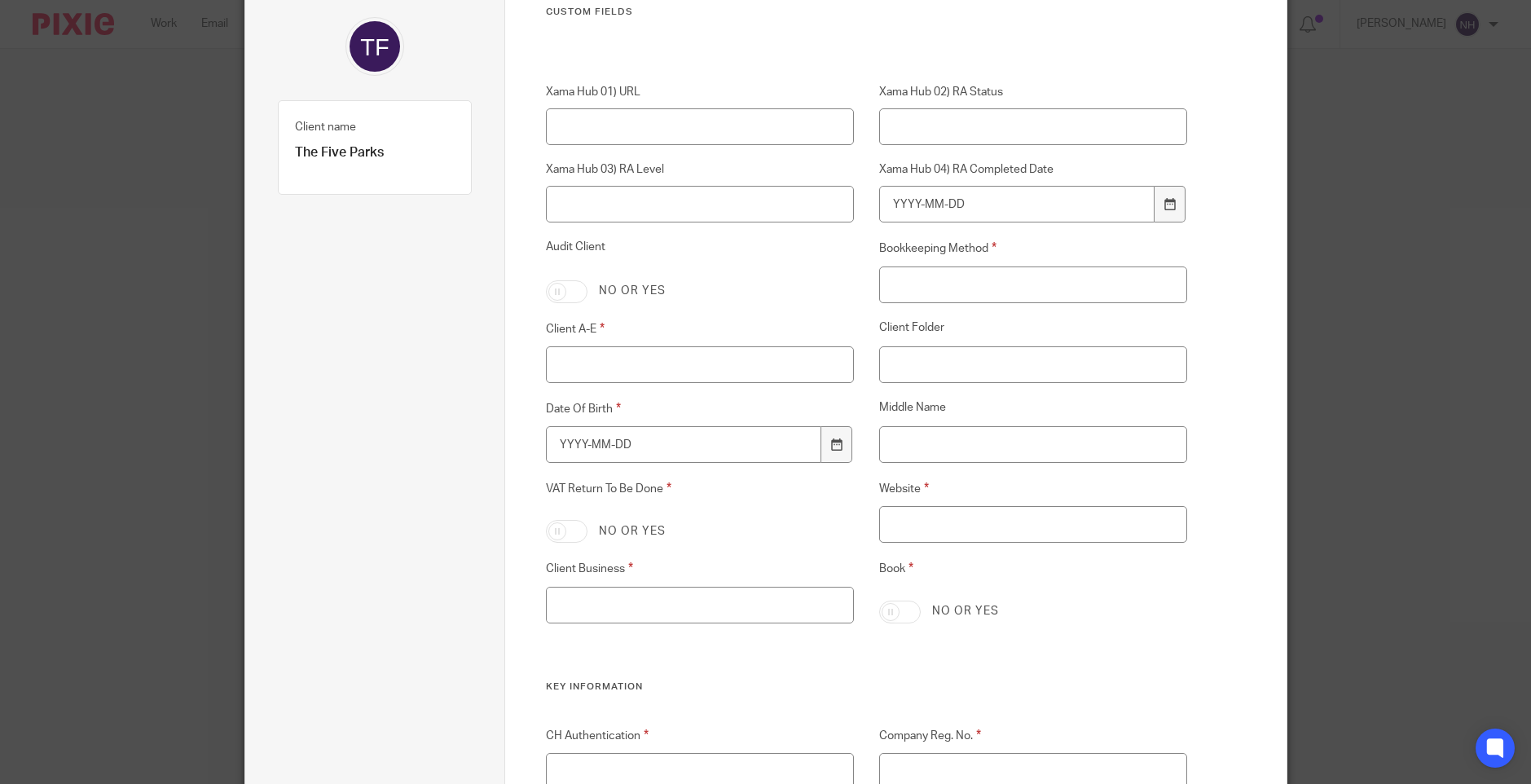
scroll to position [163, 0]
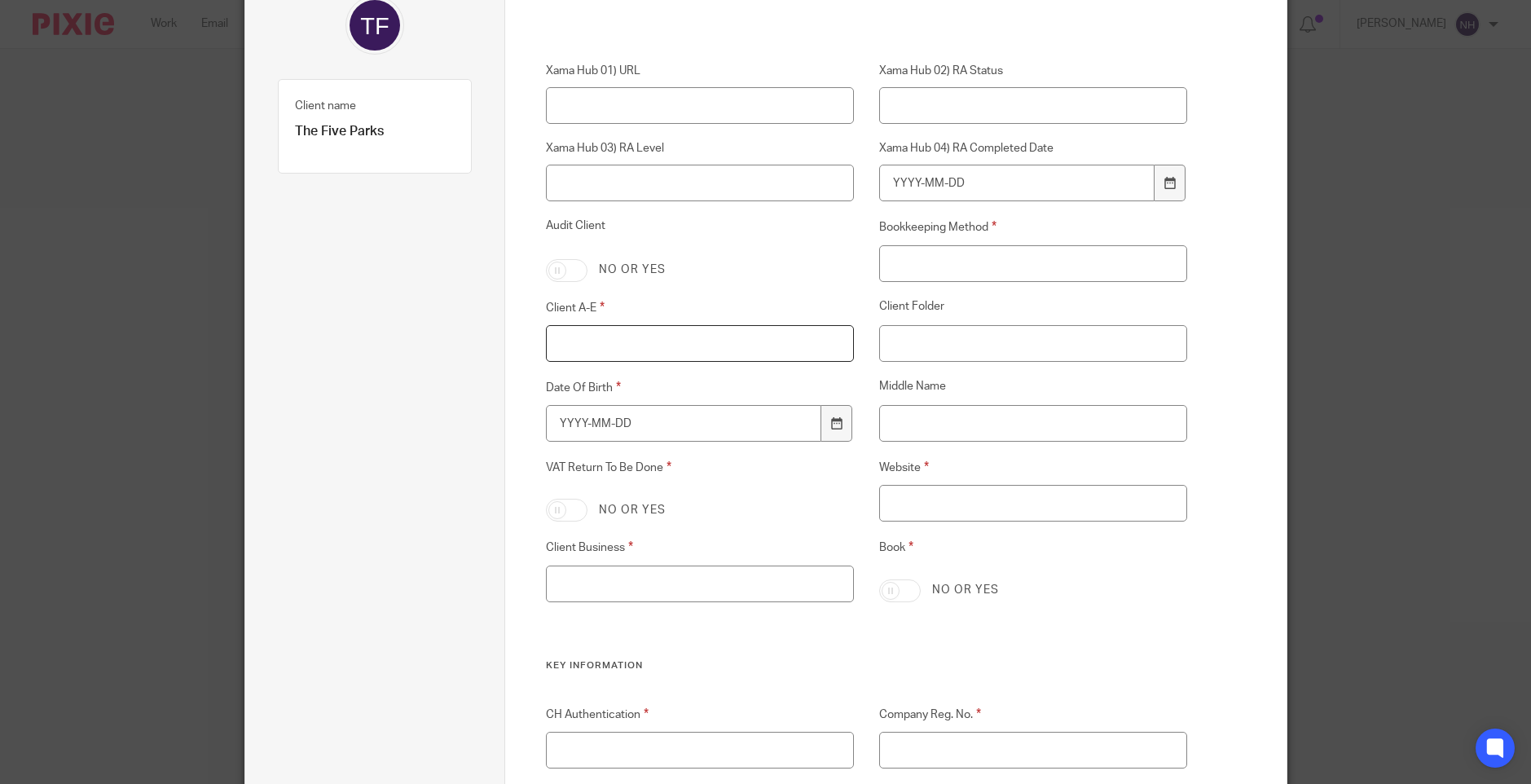
click at [597, 354] on input "Client A-E" at bounding box center [700, 343] width 308 height 36
type input "C"
click at [889, 267] on input "Bookkeeping Method" at bounding box center [1034, 263] width 308 height 36
type input "Excel/MS Dynamics"
drag, startPoint x: 674, startPoint y: 428, endPoint x: 480, endPoint y: 408, distance: 195.0
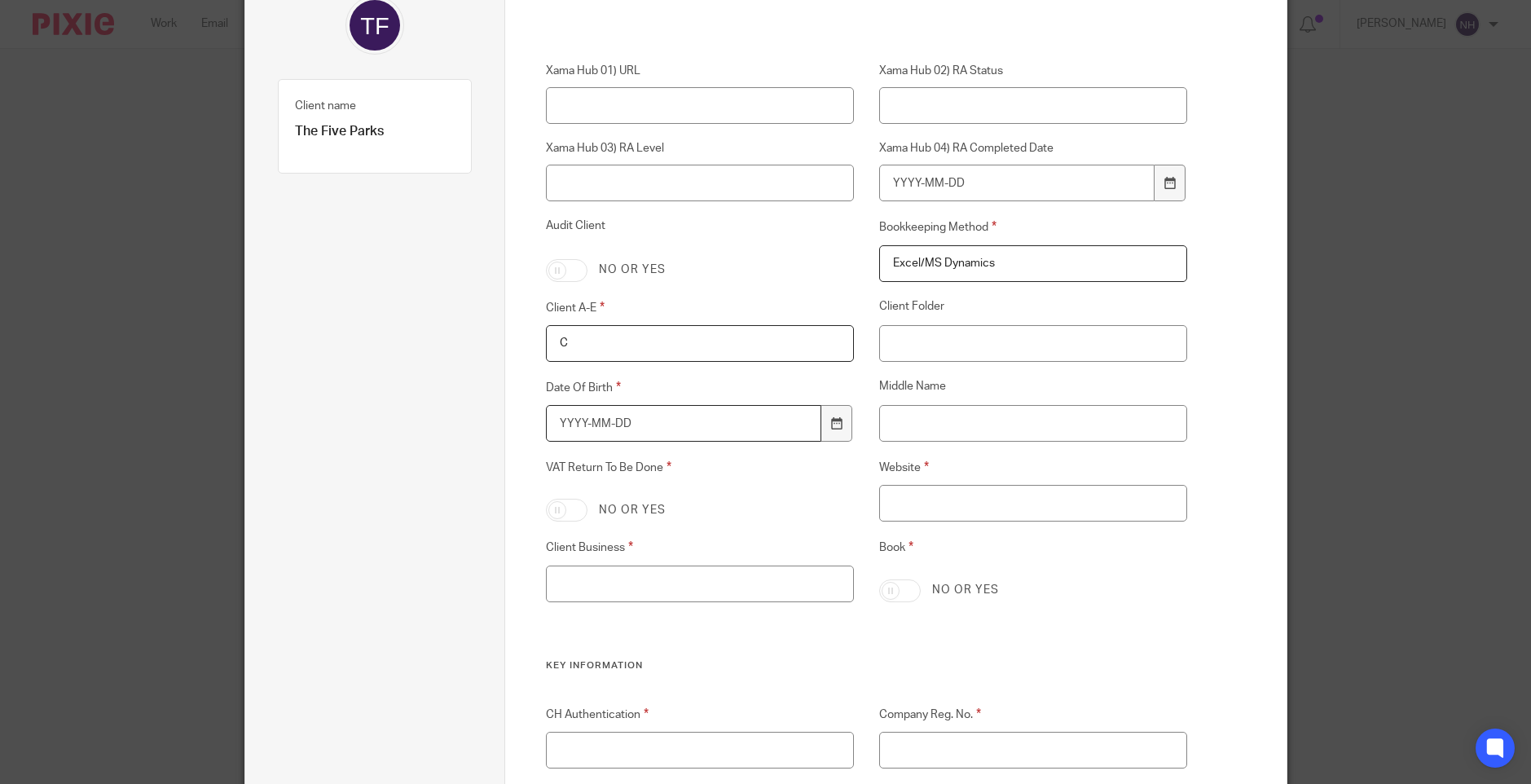
type input "1901-01-01"
type input "0"
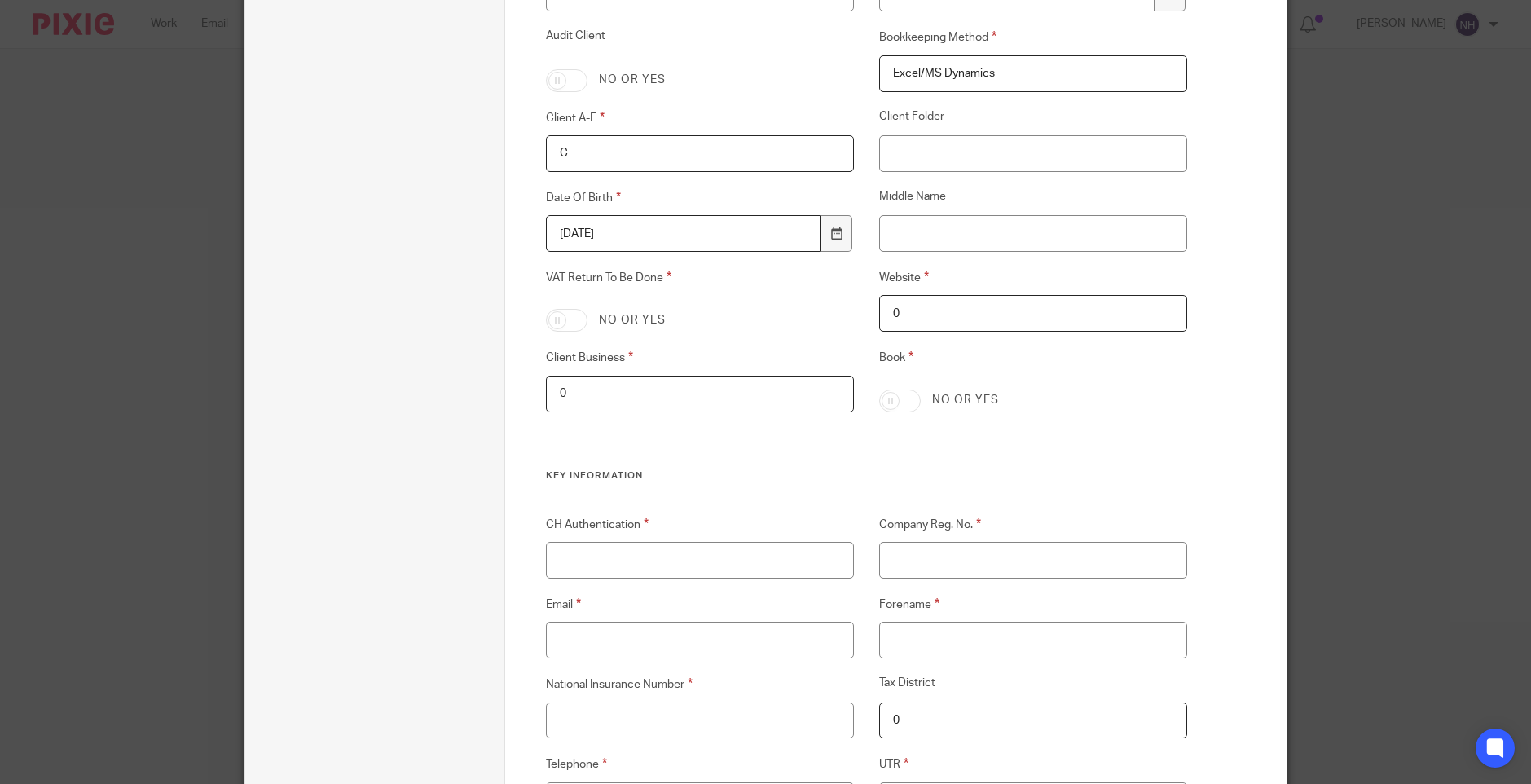
scroll to position [408, 0]
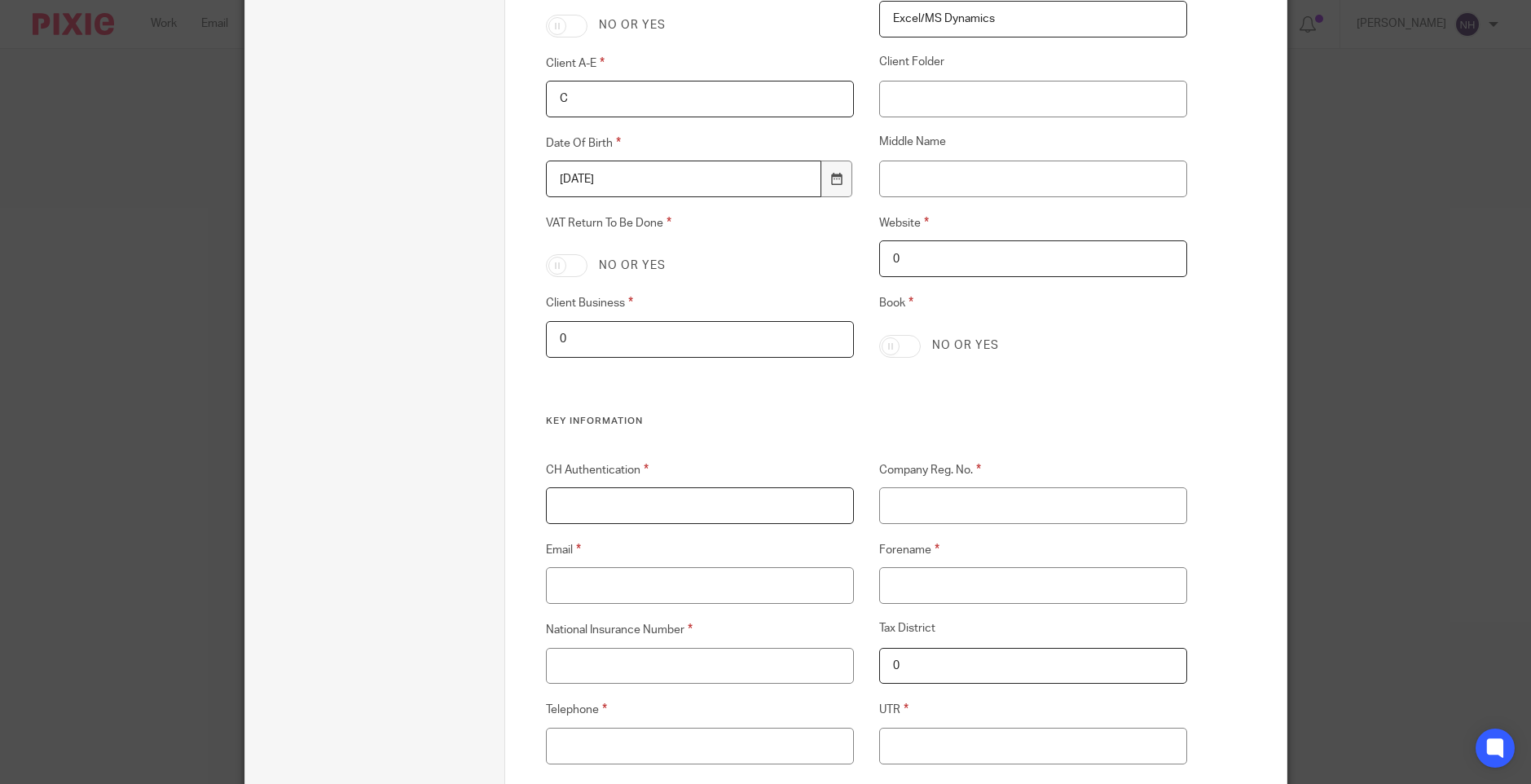
click at [650, 504] on input "CH Authentication" at bounding box center [700, 505] width 308 height 36
type input "0"
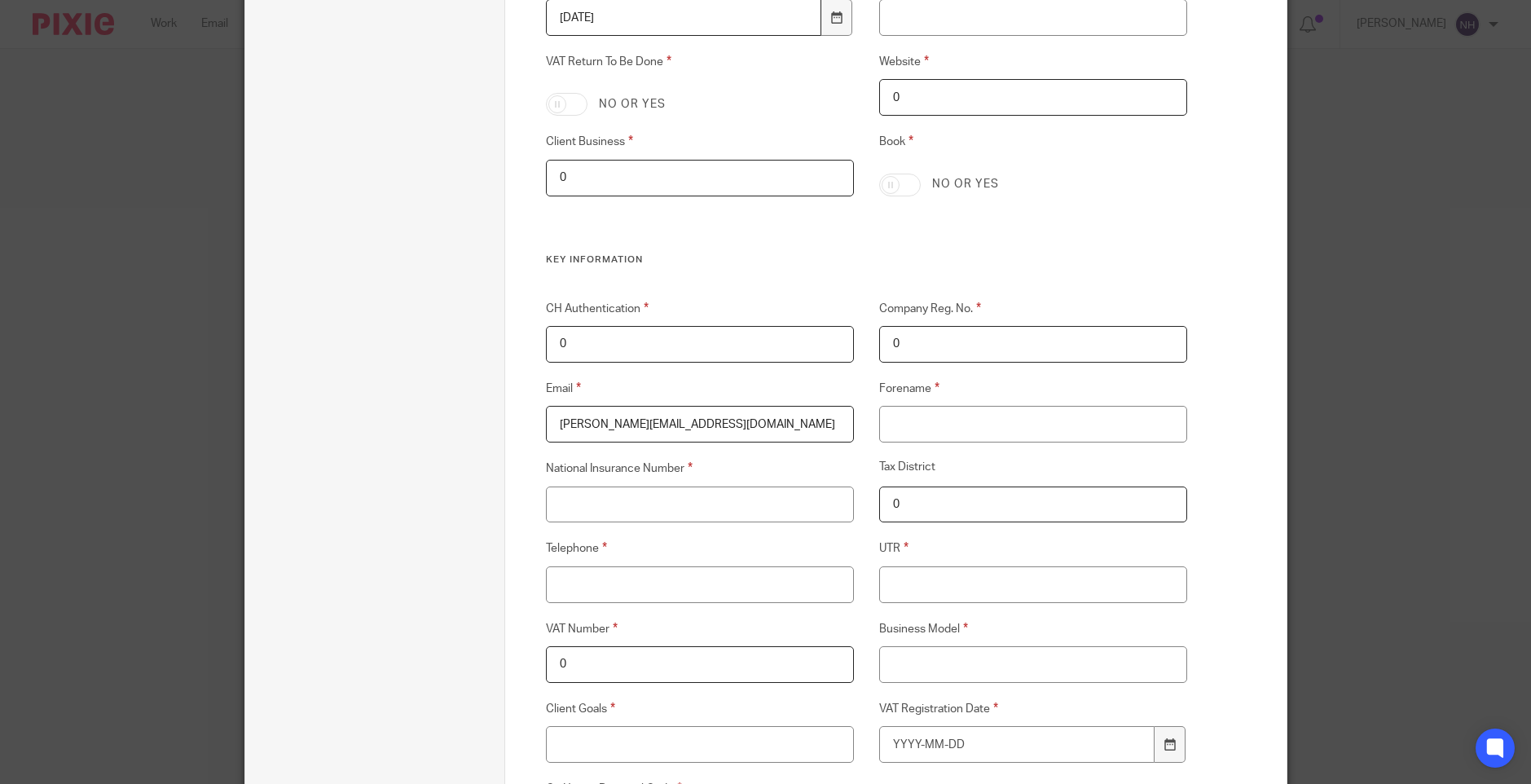
scroll to position [570, 0]
type input "[PERSON_NAME][EMAIL_ADDRESS][DOMAIN_NAME]"
click at [922, 425] on input "Forename" at bounding box center [1034, 422] width 308 height 36
type input "0"
click at [726, 499] on input "National Insurance Number" at bounding box center [700, 503] width 308 height 36
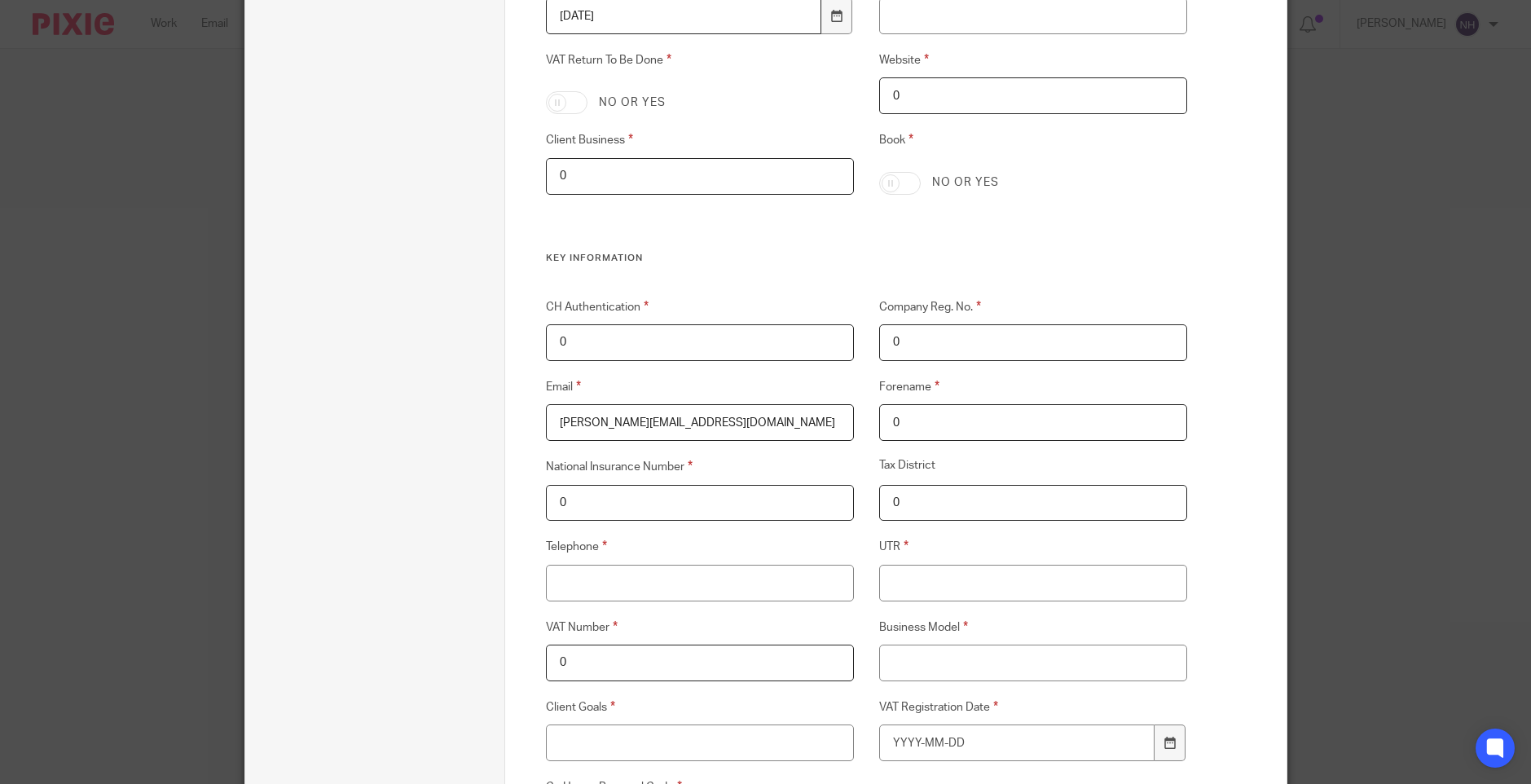
type input "0"
click at [711, 581] on input "Telephone" at bounding box center [700, 582] width 308 height 36
type input "0"
click at [912, 588] on input "UTR" at bounding box center [1034, 582] width 308 height 36
type input "0"
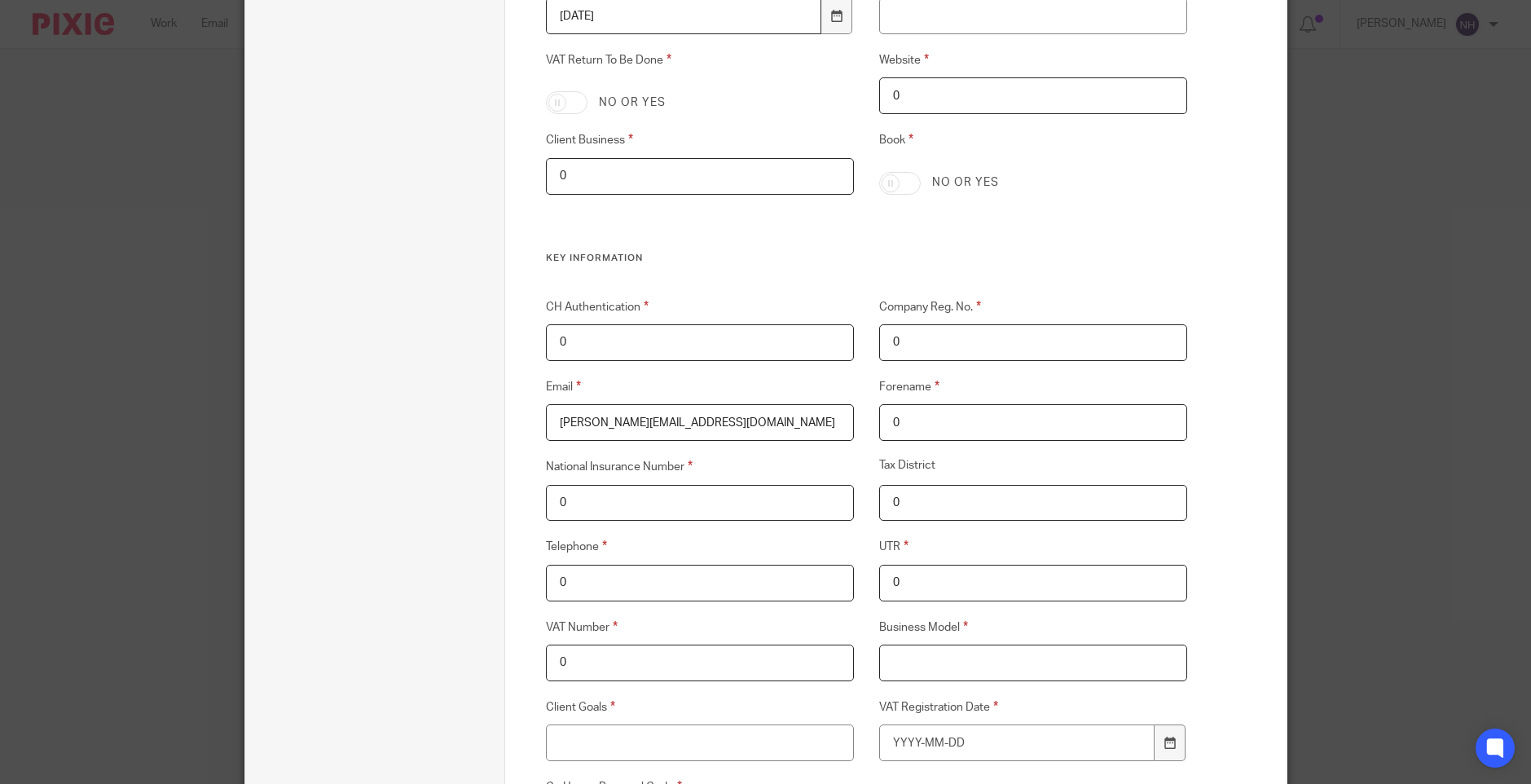
click at [927, 665] on input "Business Model" at bounding box center [1034, 662] width 308 height 36
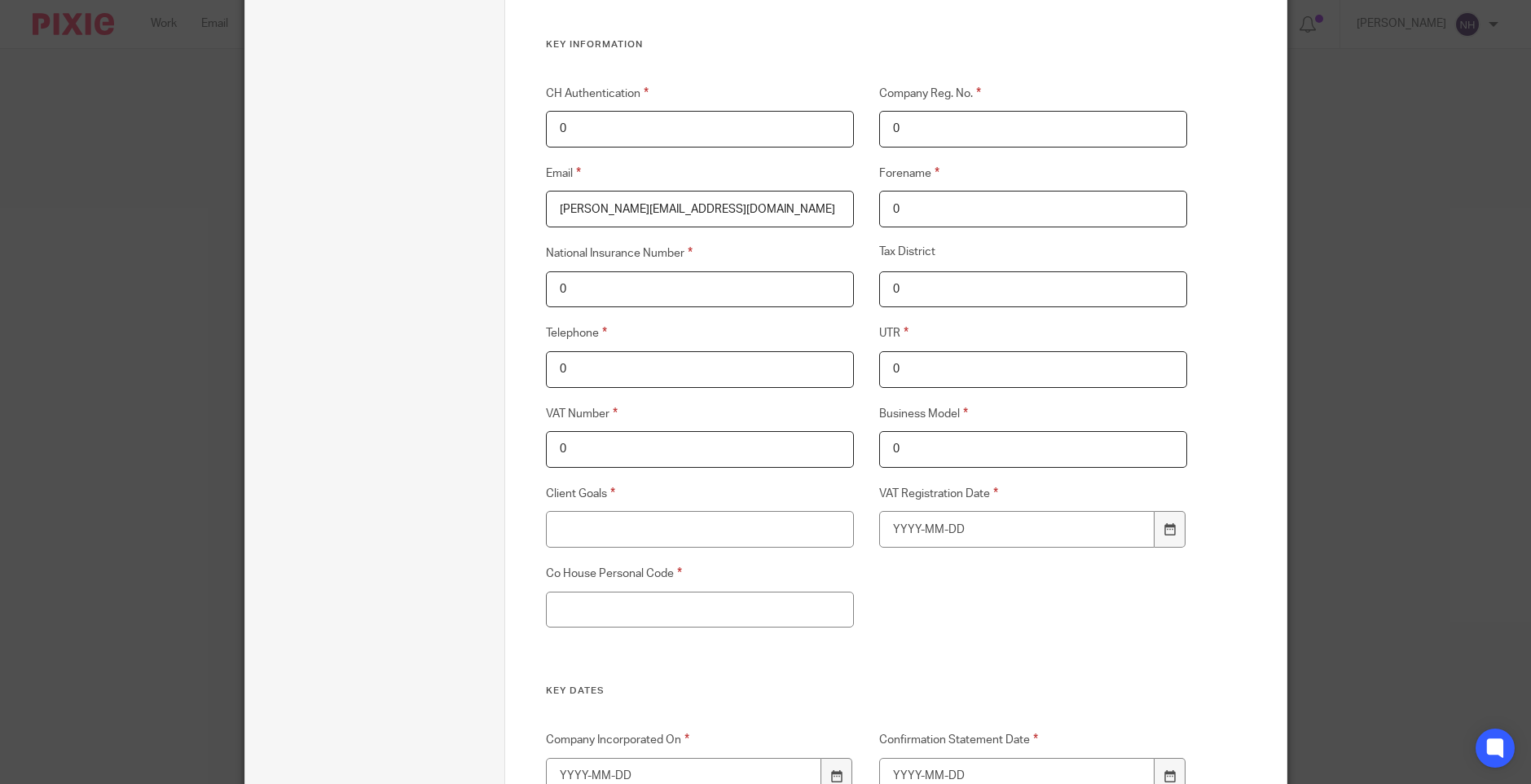
scroll to position [815, 0]
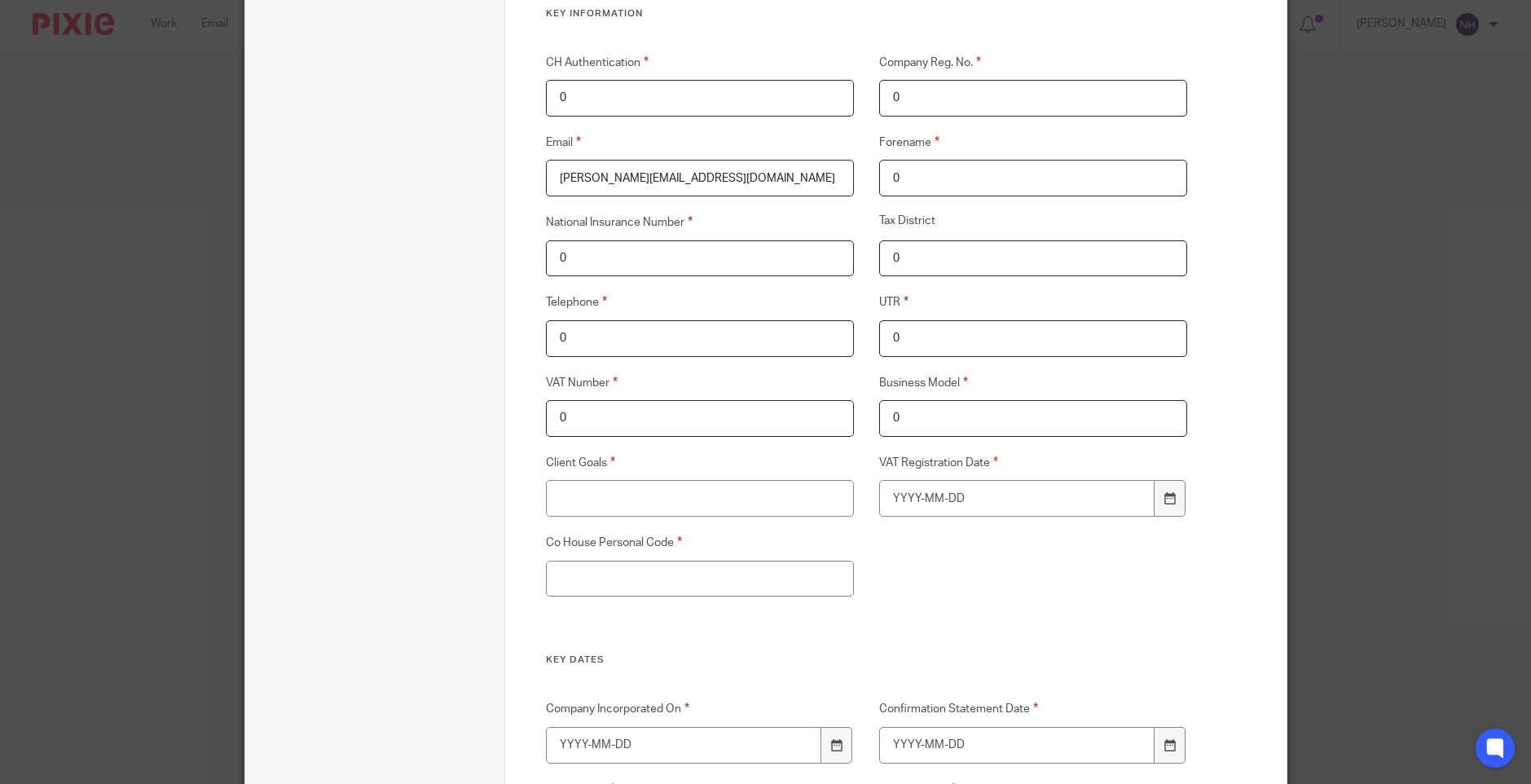
type input "0"
click at [676, 490] on input "Client Goals" at bounding box center [700, 498] width 308 height 36
type input "0"
click at [893, 500] on input "VAT Registration Date" at bounding box center [1017, 498] width 276 height 36
type input "1910-10-01"
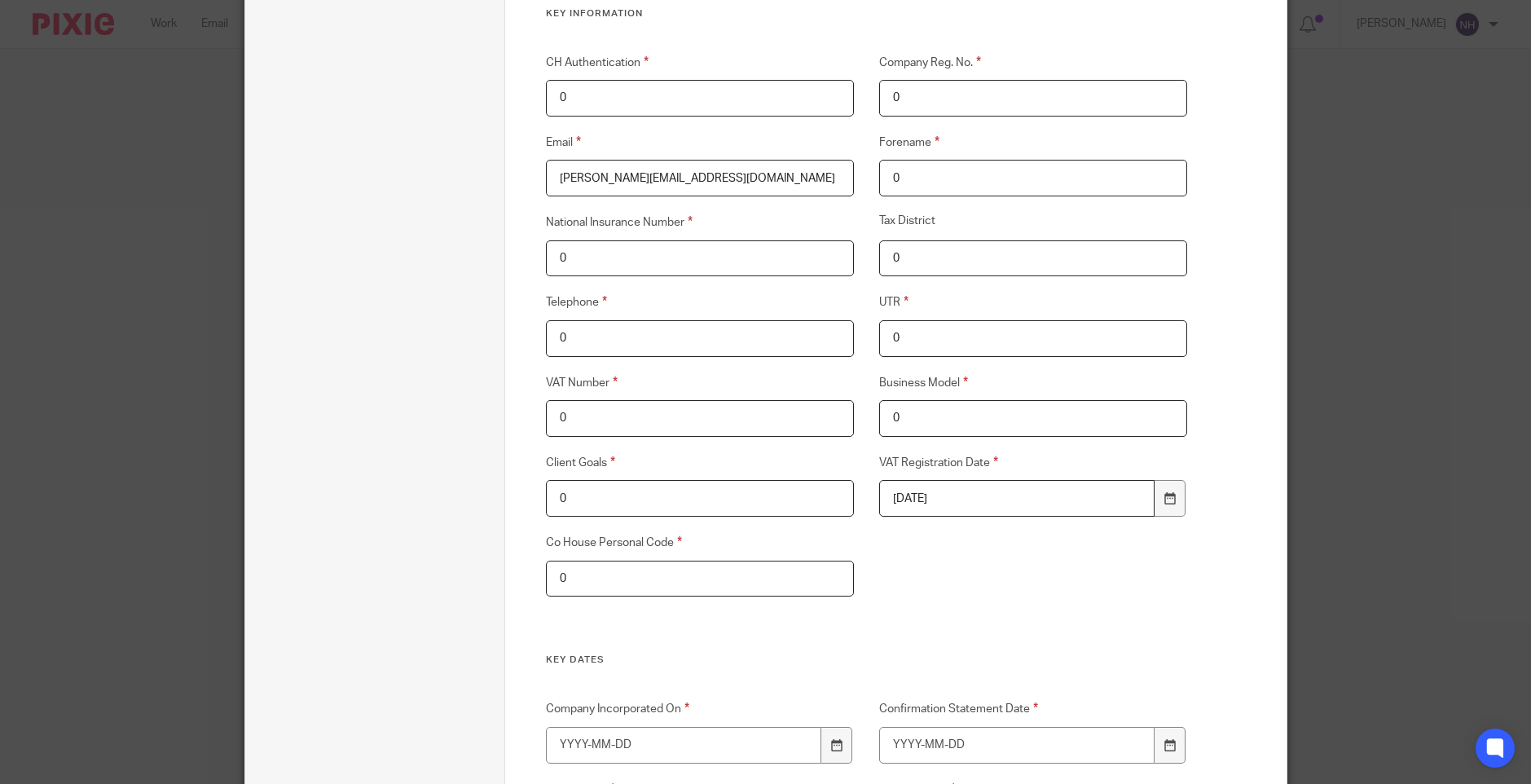
type input "0"
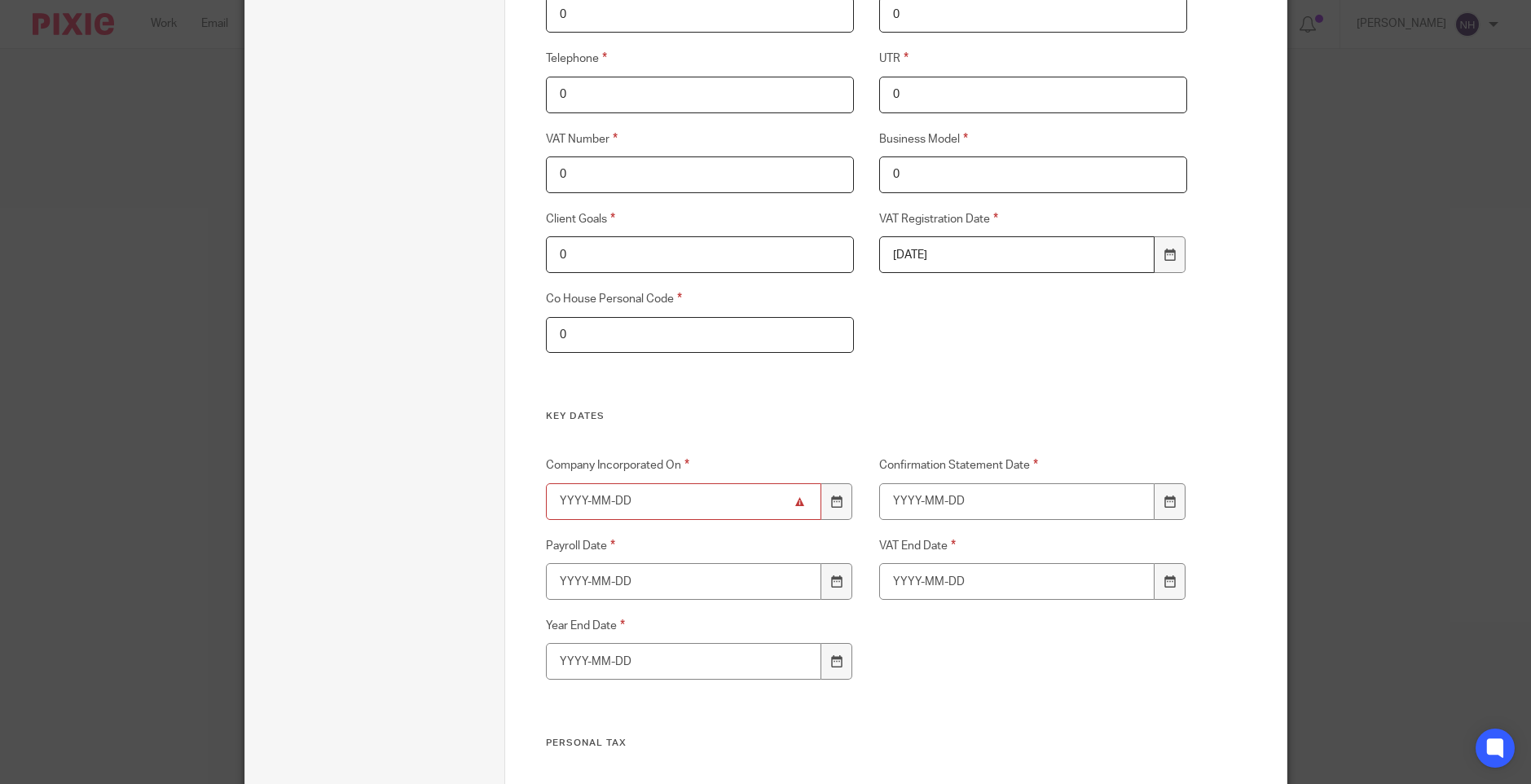
scroll to position [1059, 0]
type input "1"
type input "1901-01-01"
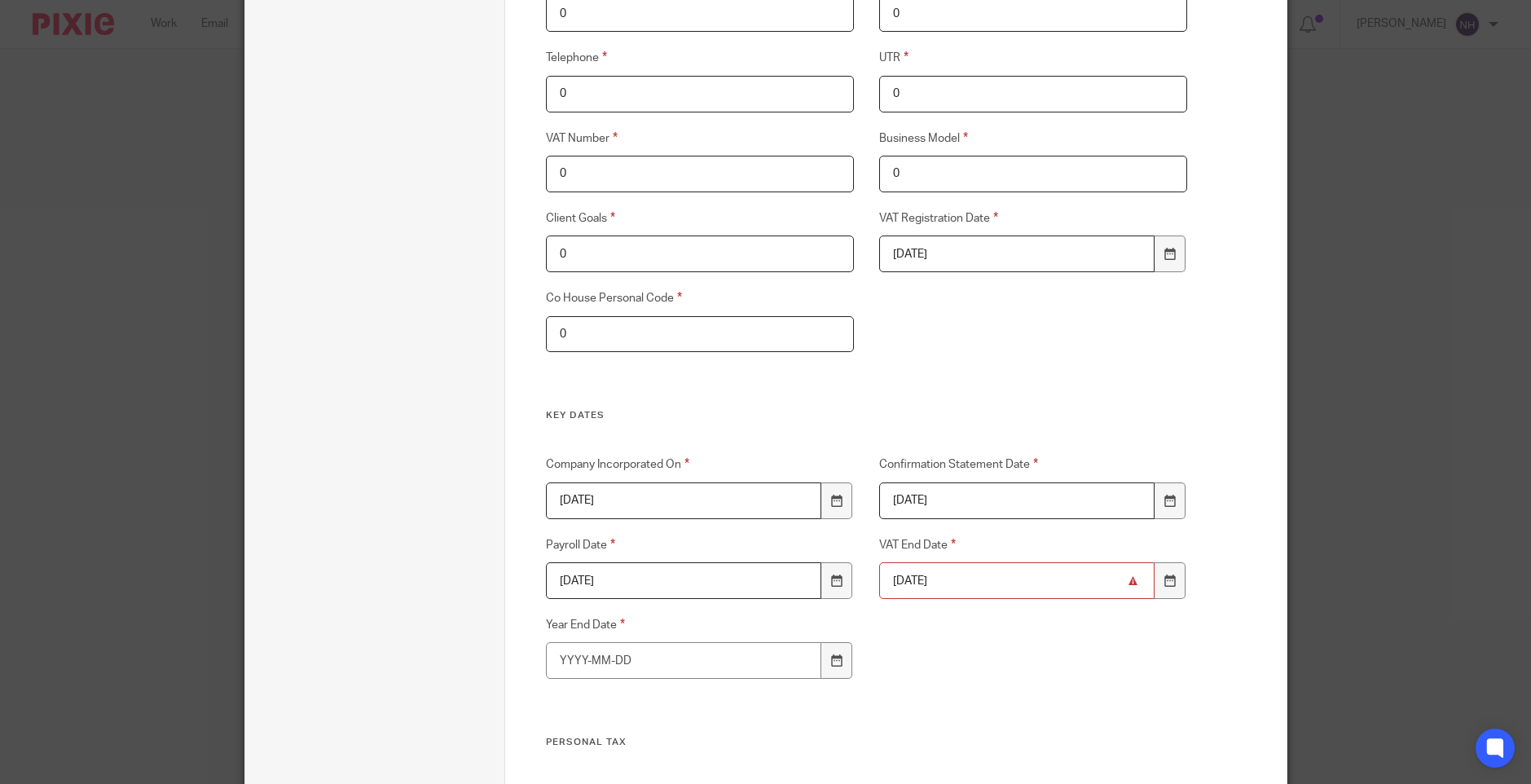
type input "1901-01-01"
type input "2"
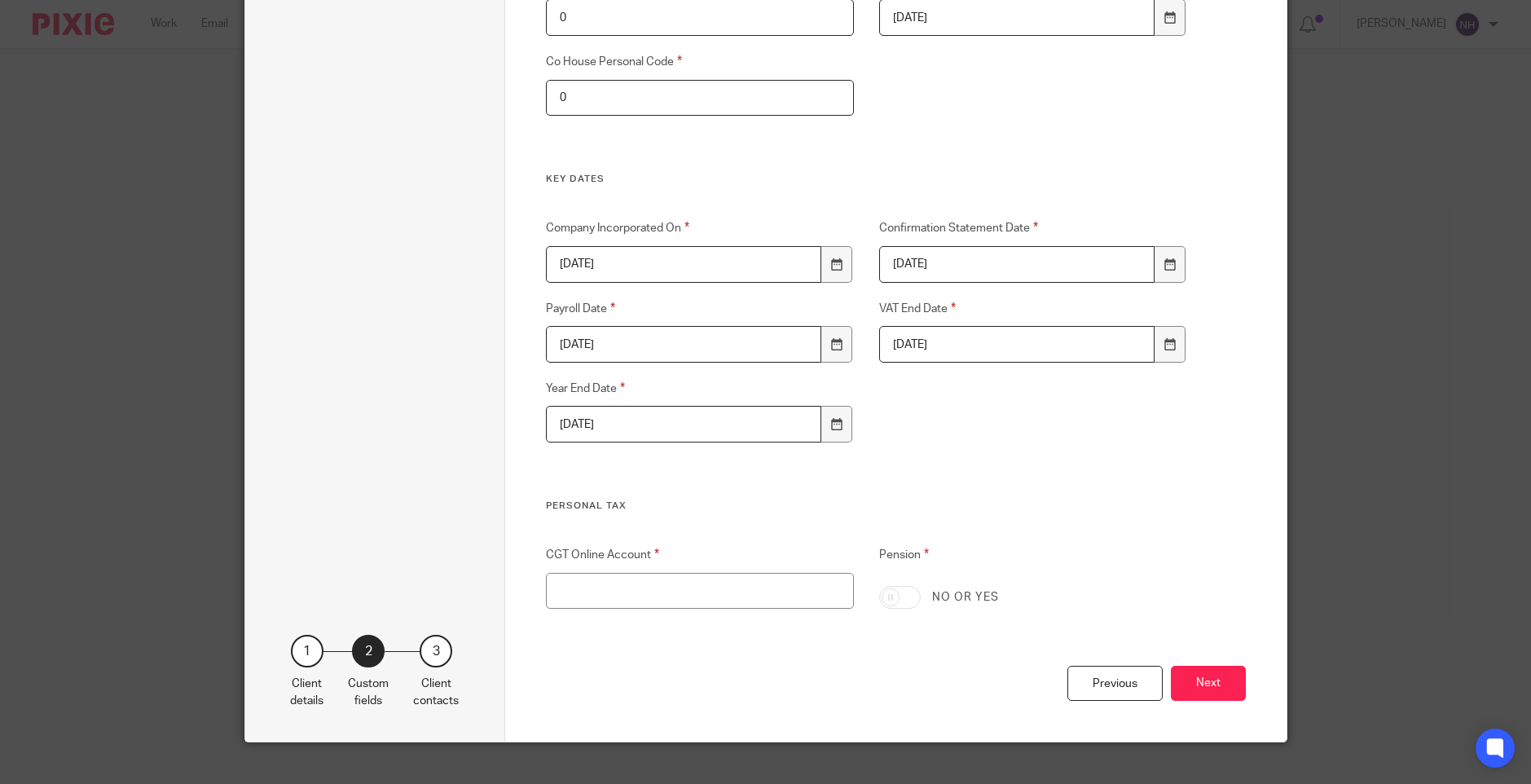
scroll to position [1319, 0]
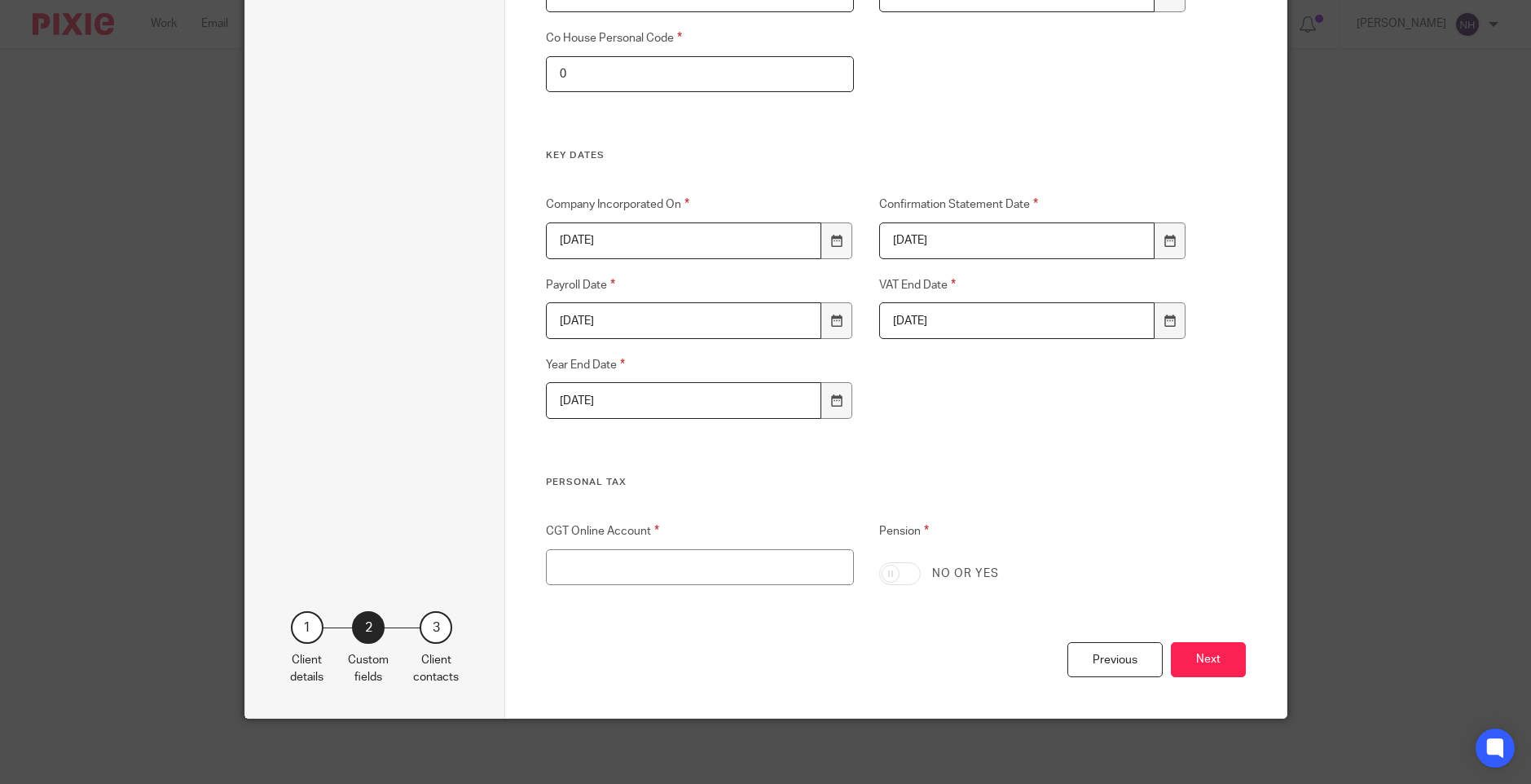
type input "2025-03-31"
click at [717, 561] on input "CGT Online Account" at bounding box center [700, 567] width 308 height 36
type input "0"
click at [1211, 660] on button "Next" at bounding box center [1209, 660] width 75 height 35
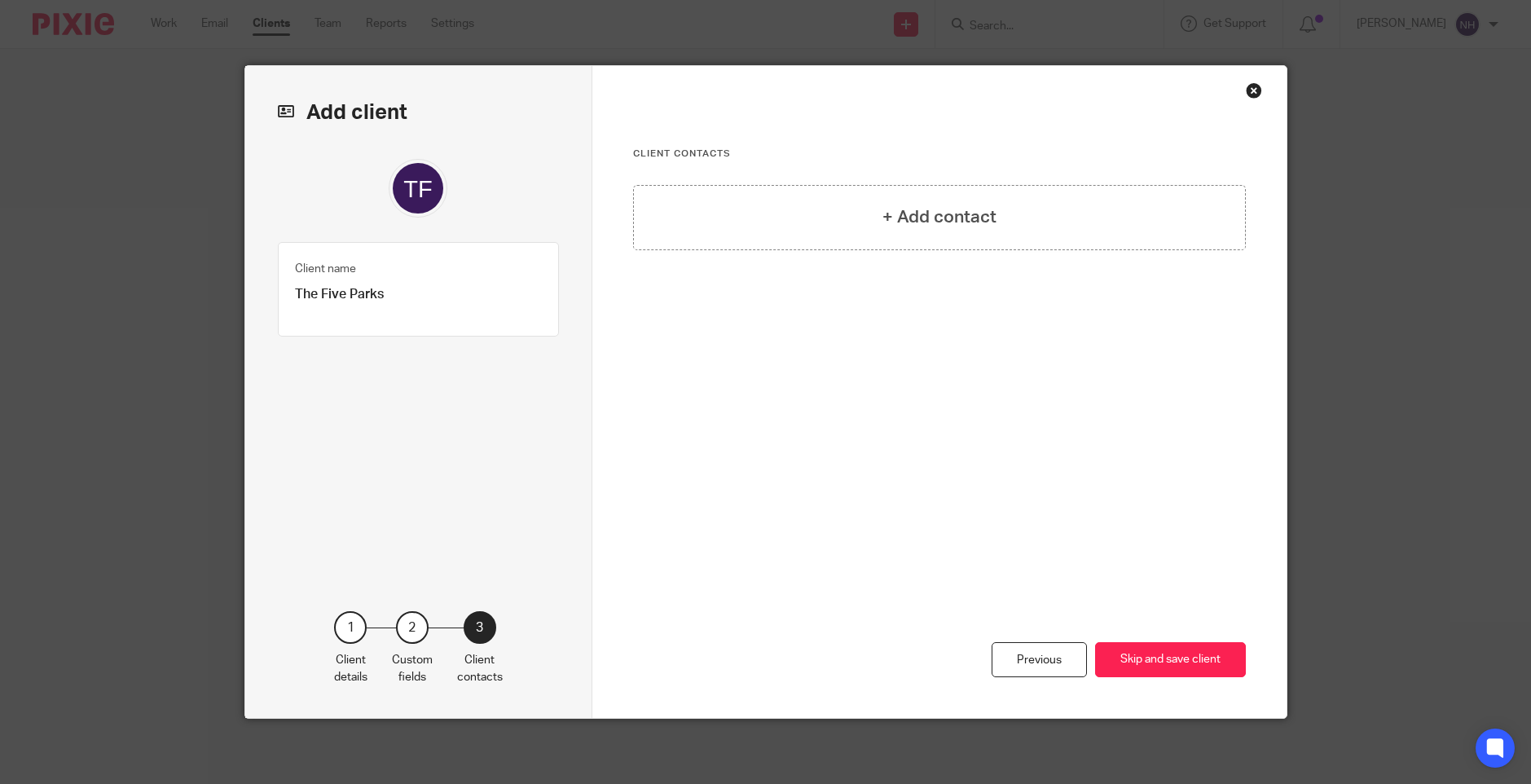
scroll to position [0, 0]
click at [1165, 659] on button "Skip and save client" at bounding box center [1171, 660] width 150 height 35
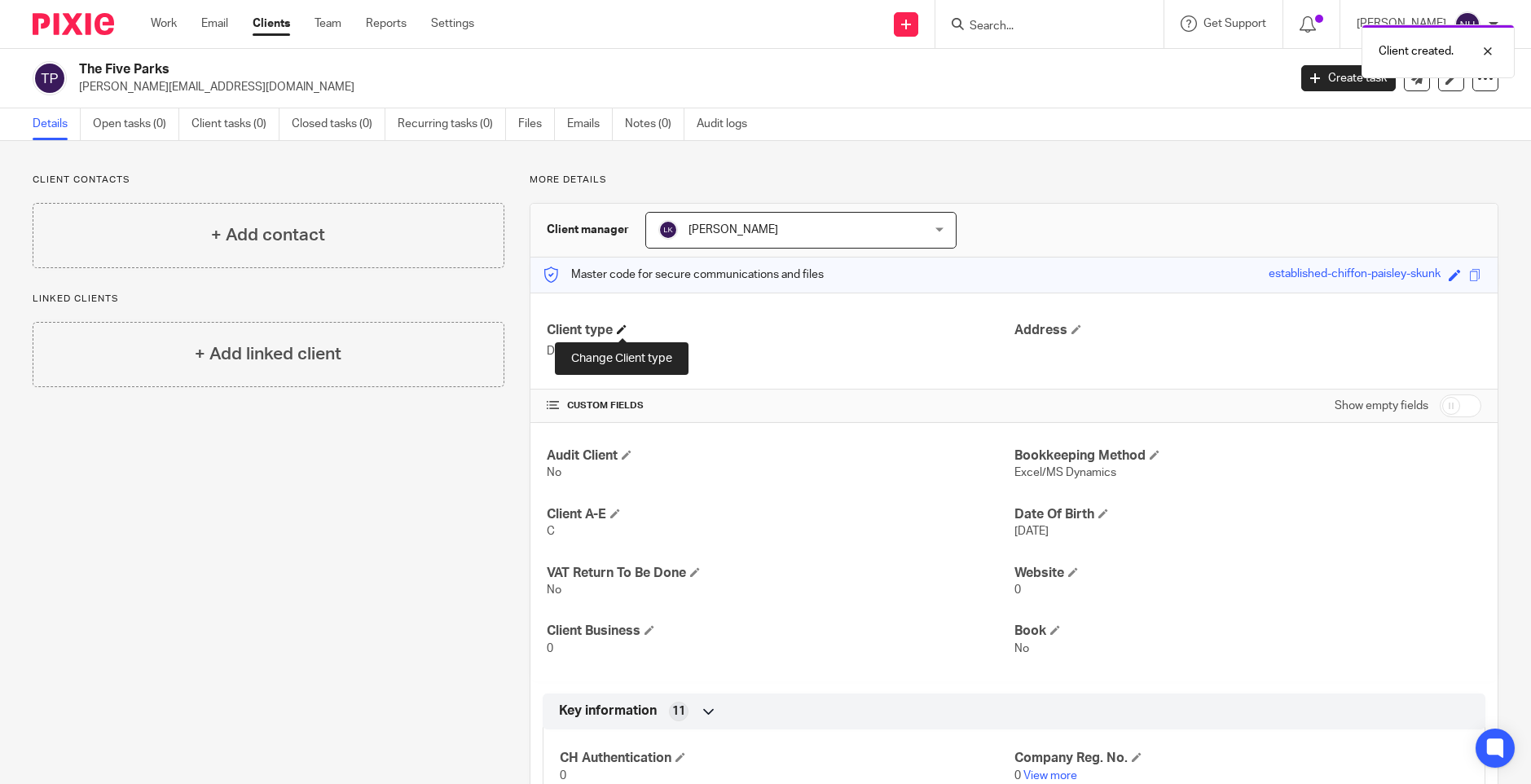
click at [621, 327] on span at bounding box center [622, 329] width 10 height 10
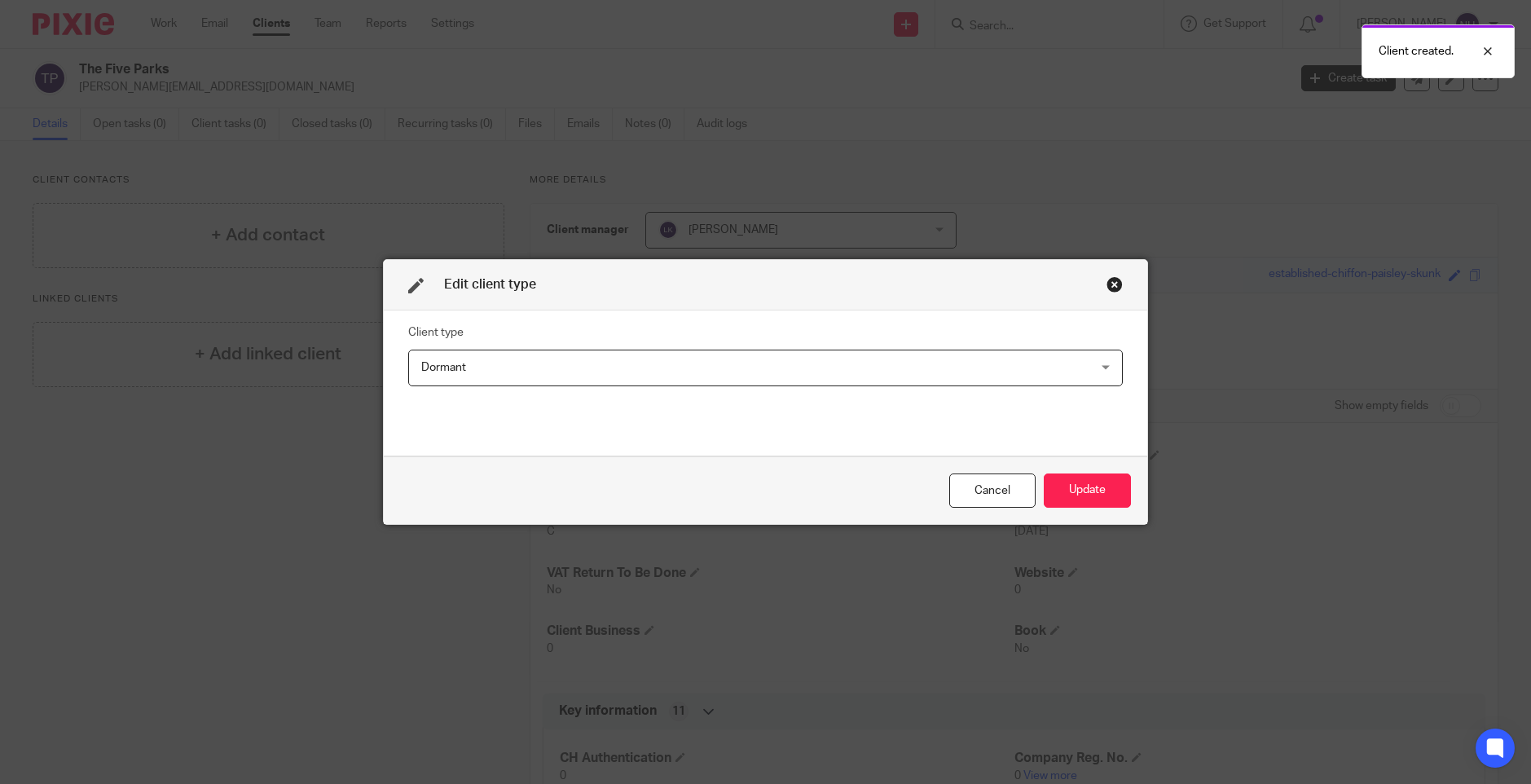
click at [1094, 368] on div "Dormant Dormant" at bounding box center [766, 367] width 715 height 36
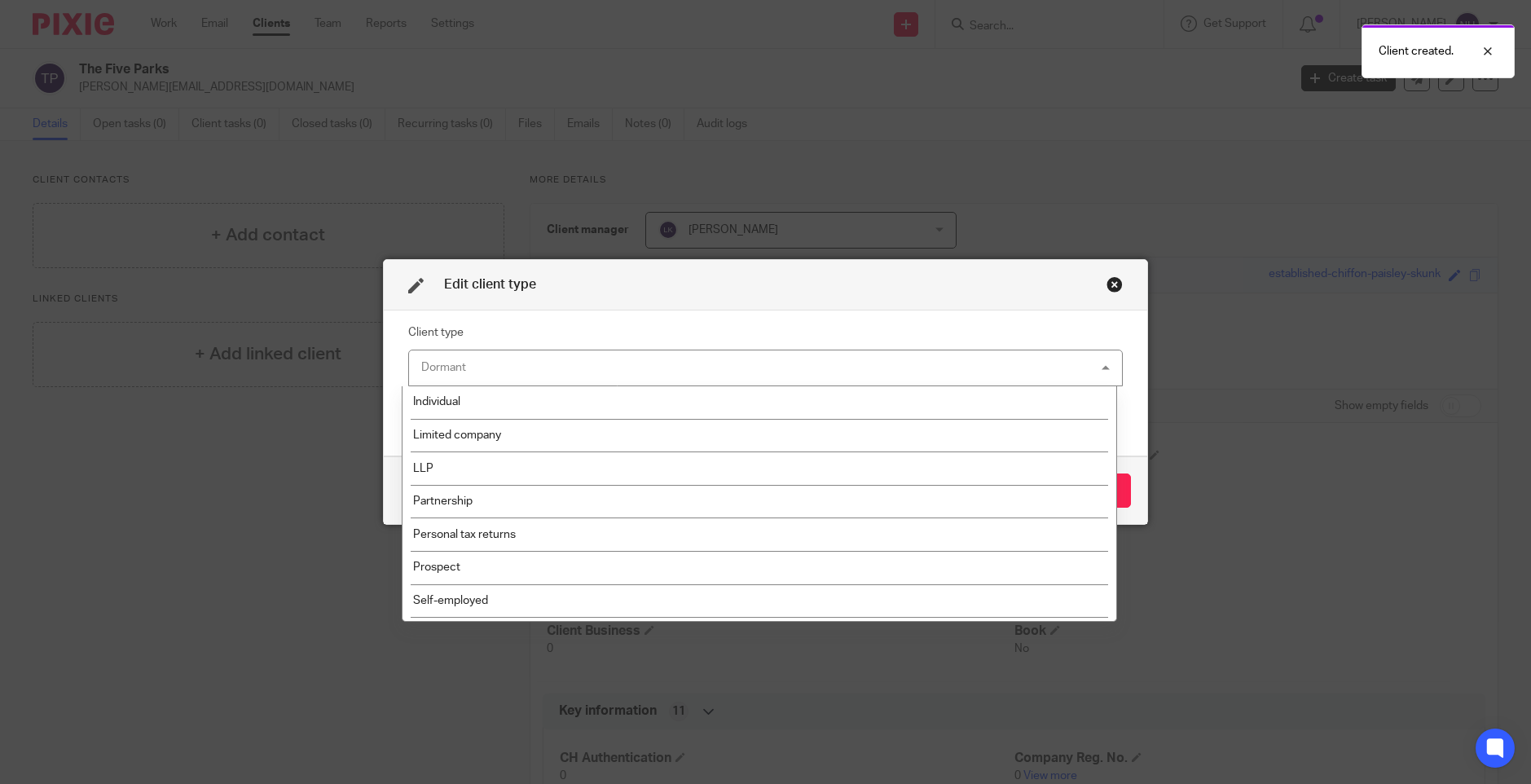
scroll to position [62, 0]
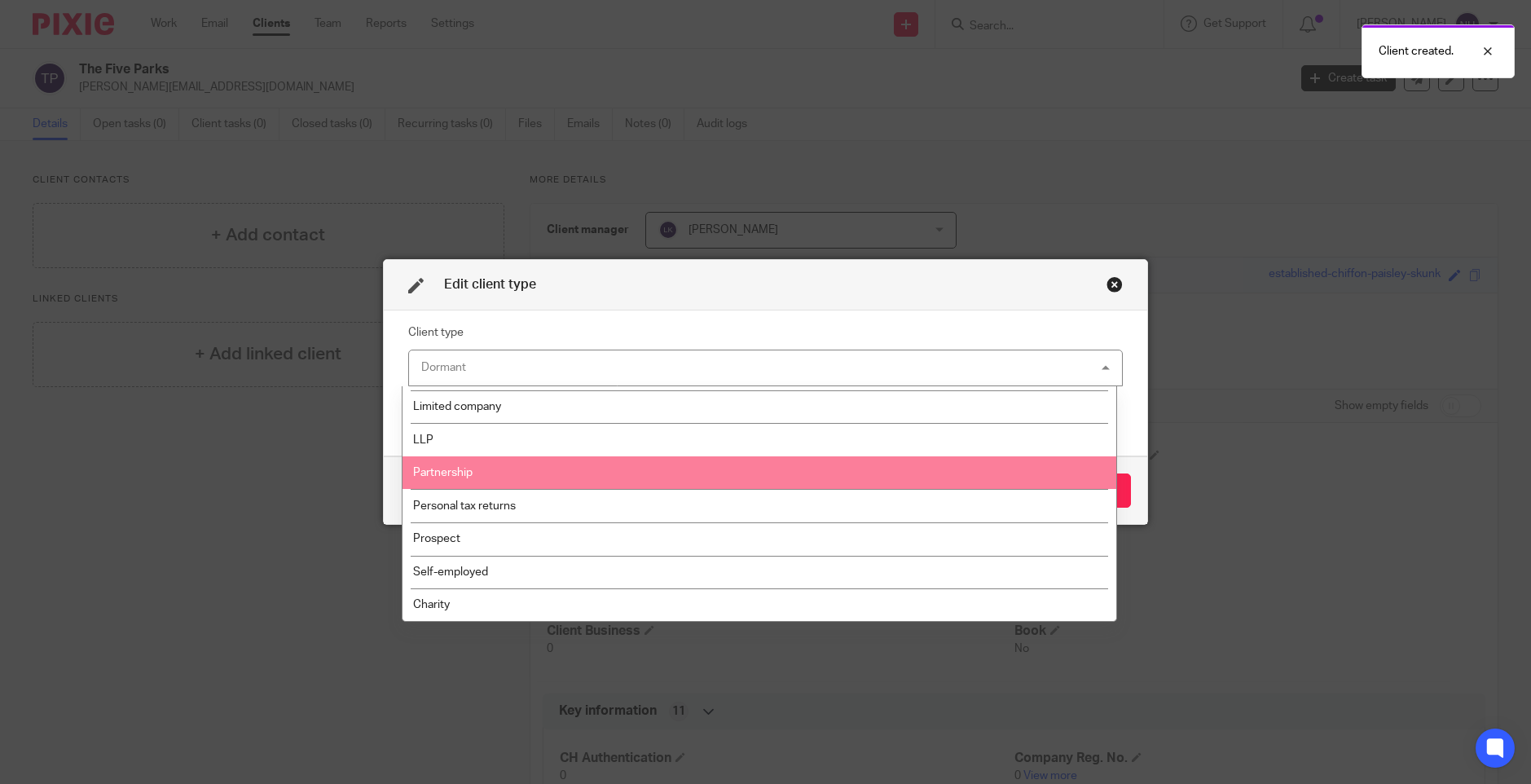
click at [609, 513] on li "Personal tax returns" at bounding box center [759, 505] width 713 height 33
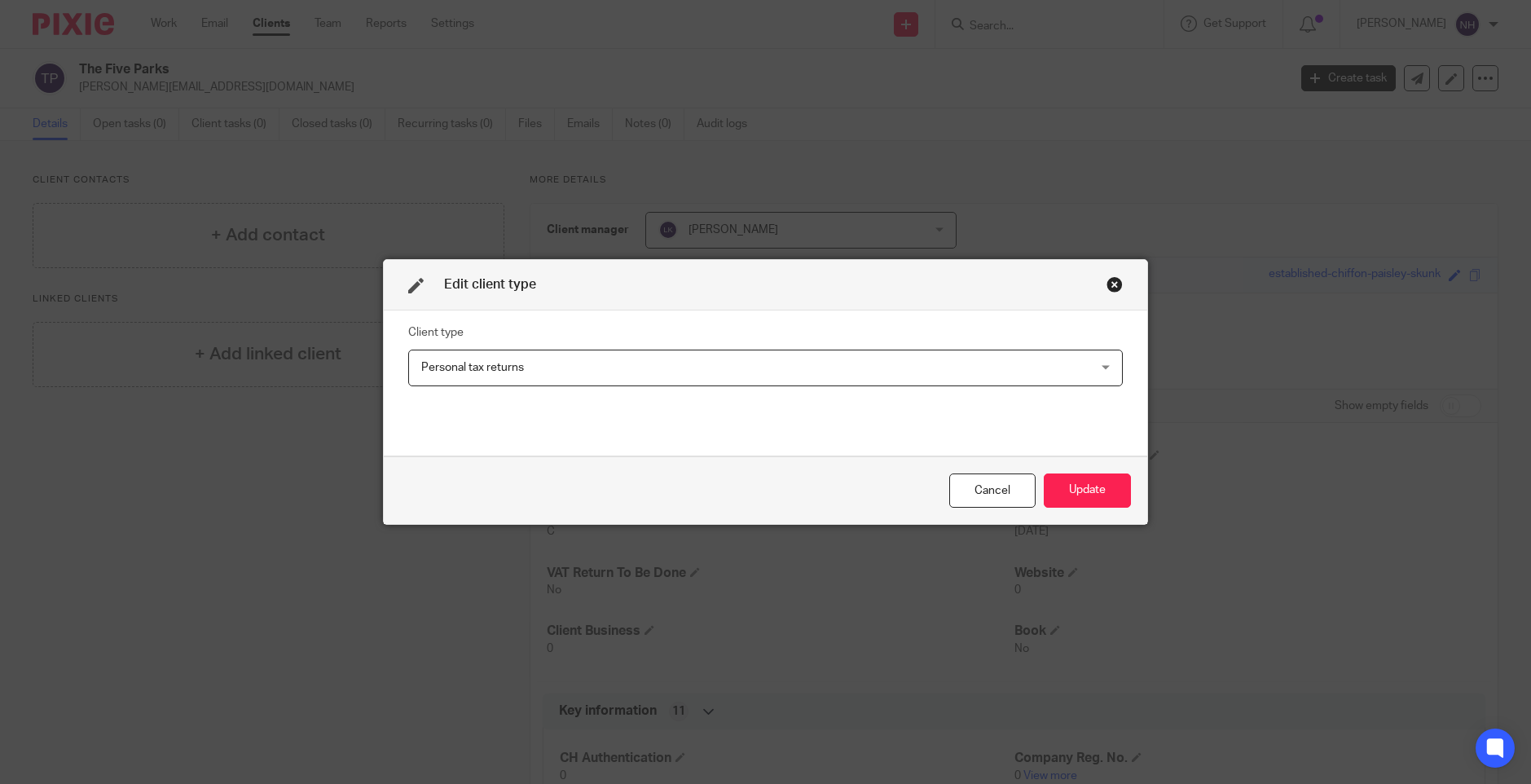
click at [1105, 372] on div "Personal tax returns Personal tax returns" at bounding box center [766, 367] width 715 height 36
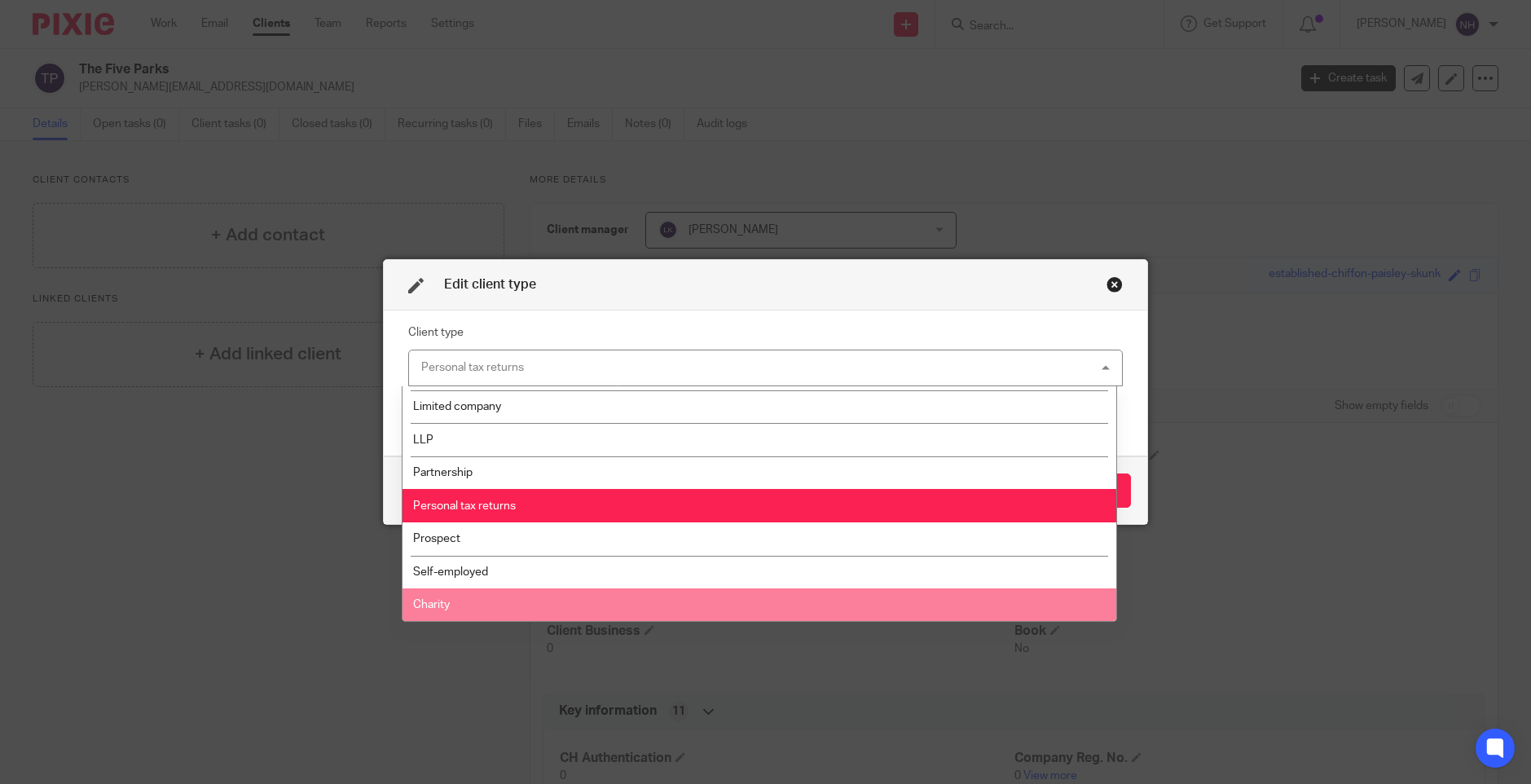
click at [626, 601] on li "Charity" at bounding box center [759, 605] width 713 height 33
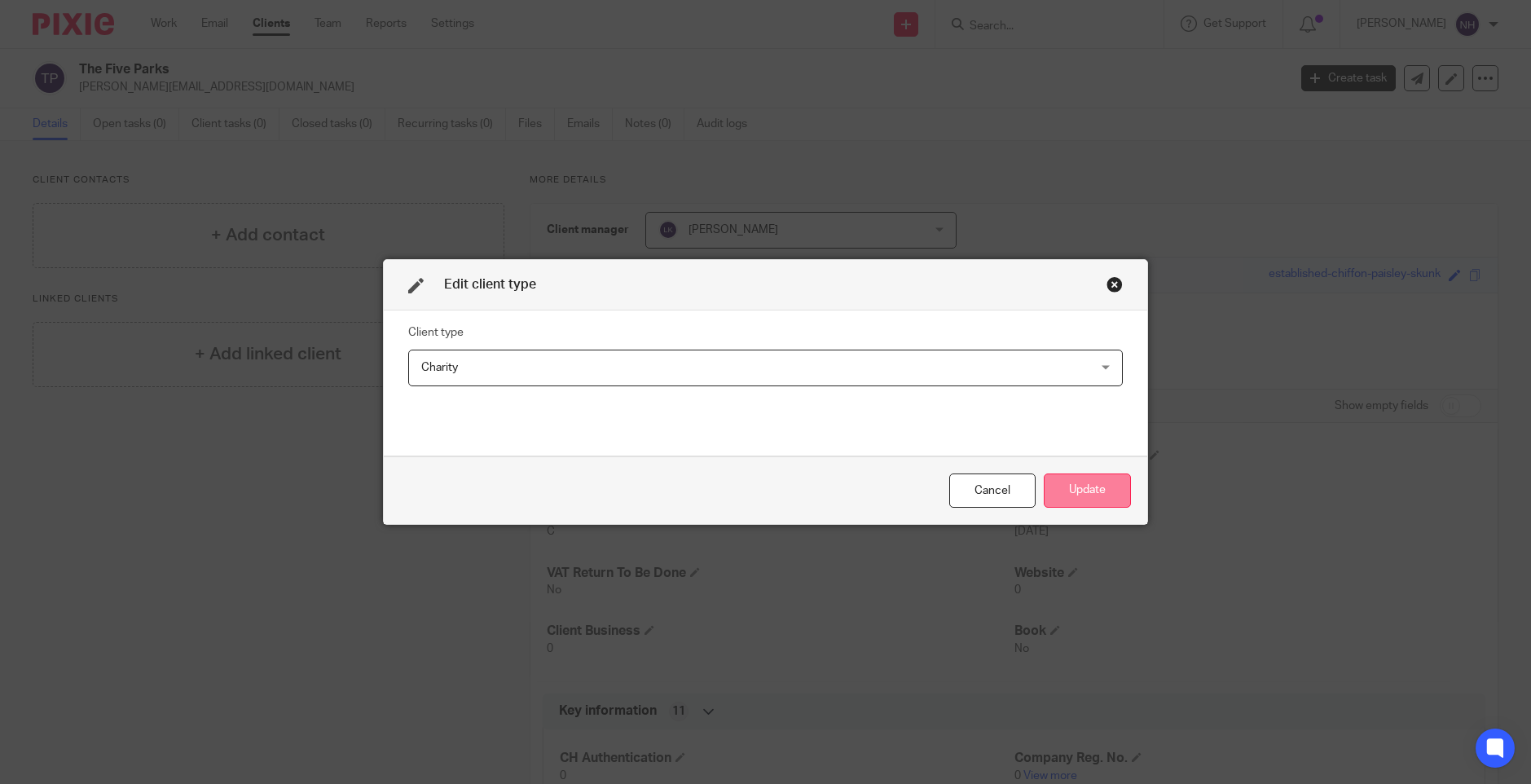
click at [1088, 494] on button "Update" at bounding box center [1088, 491] width 87 height 35
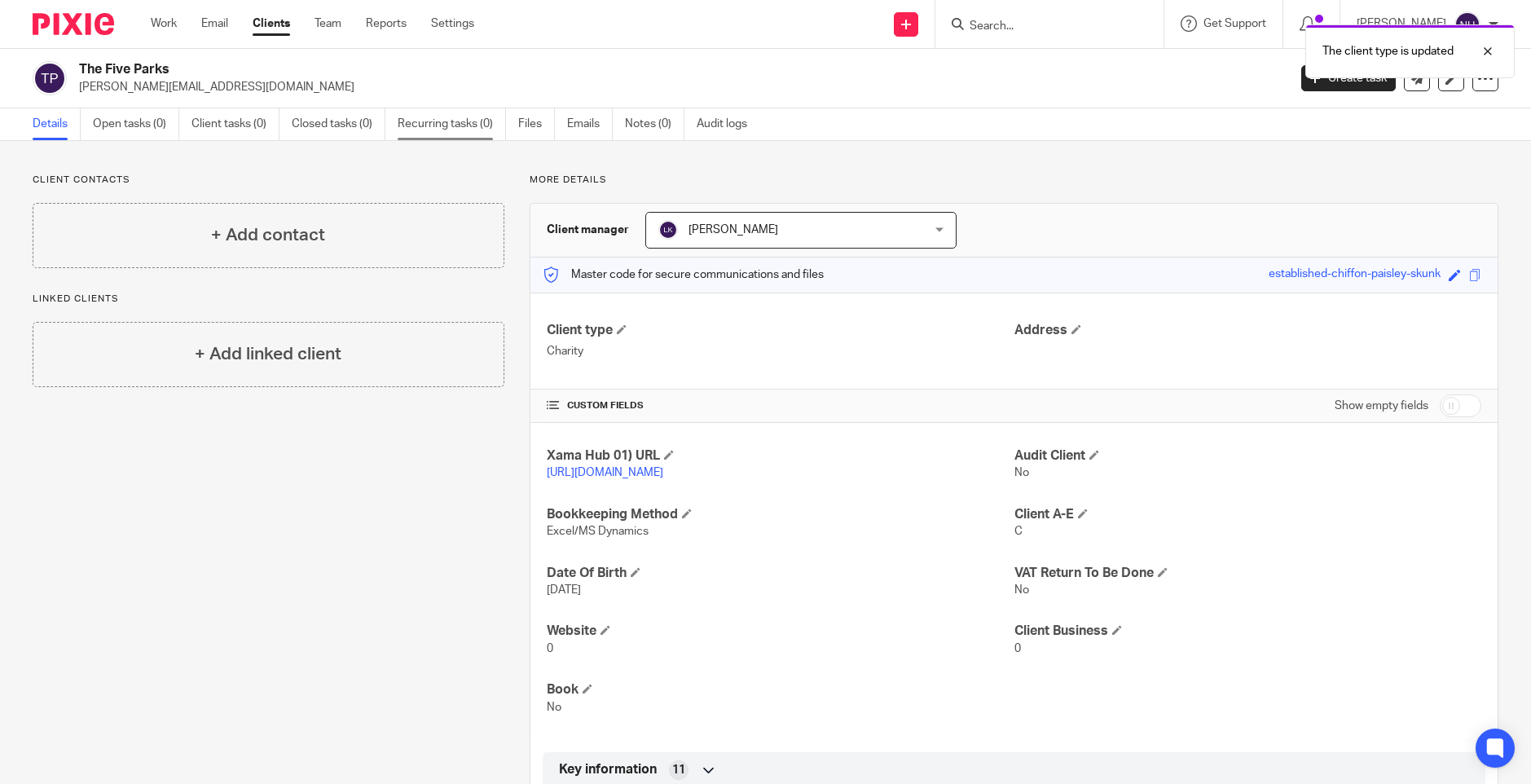
click at [448, 129] on link "Recurring tasks (0)" at bounding box center [451, 124] width 109 height 32
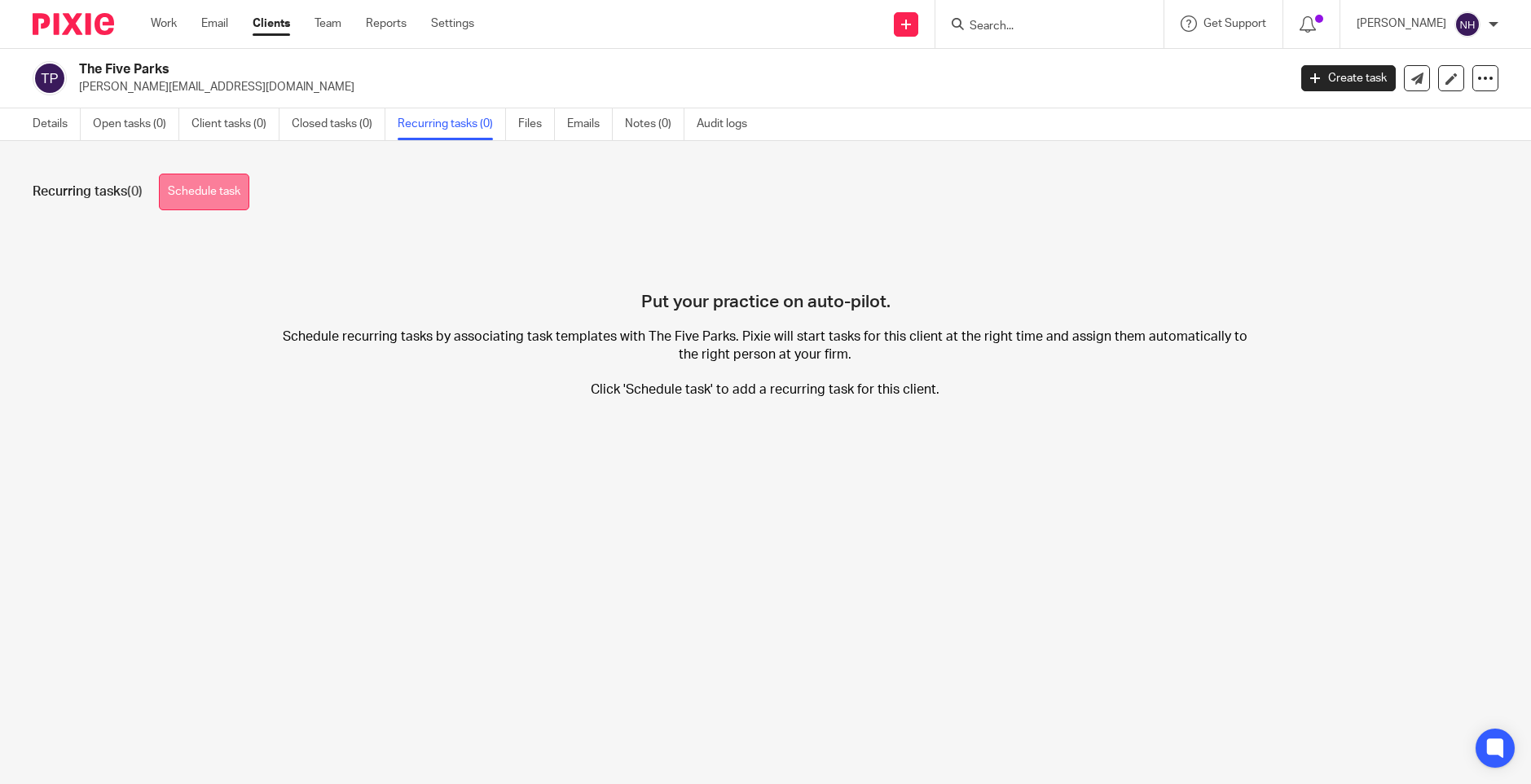
click at [208, 198] on link "Schedule task" at bounding box center [203, 191] width 90 height 36
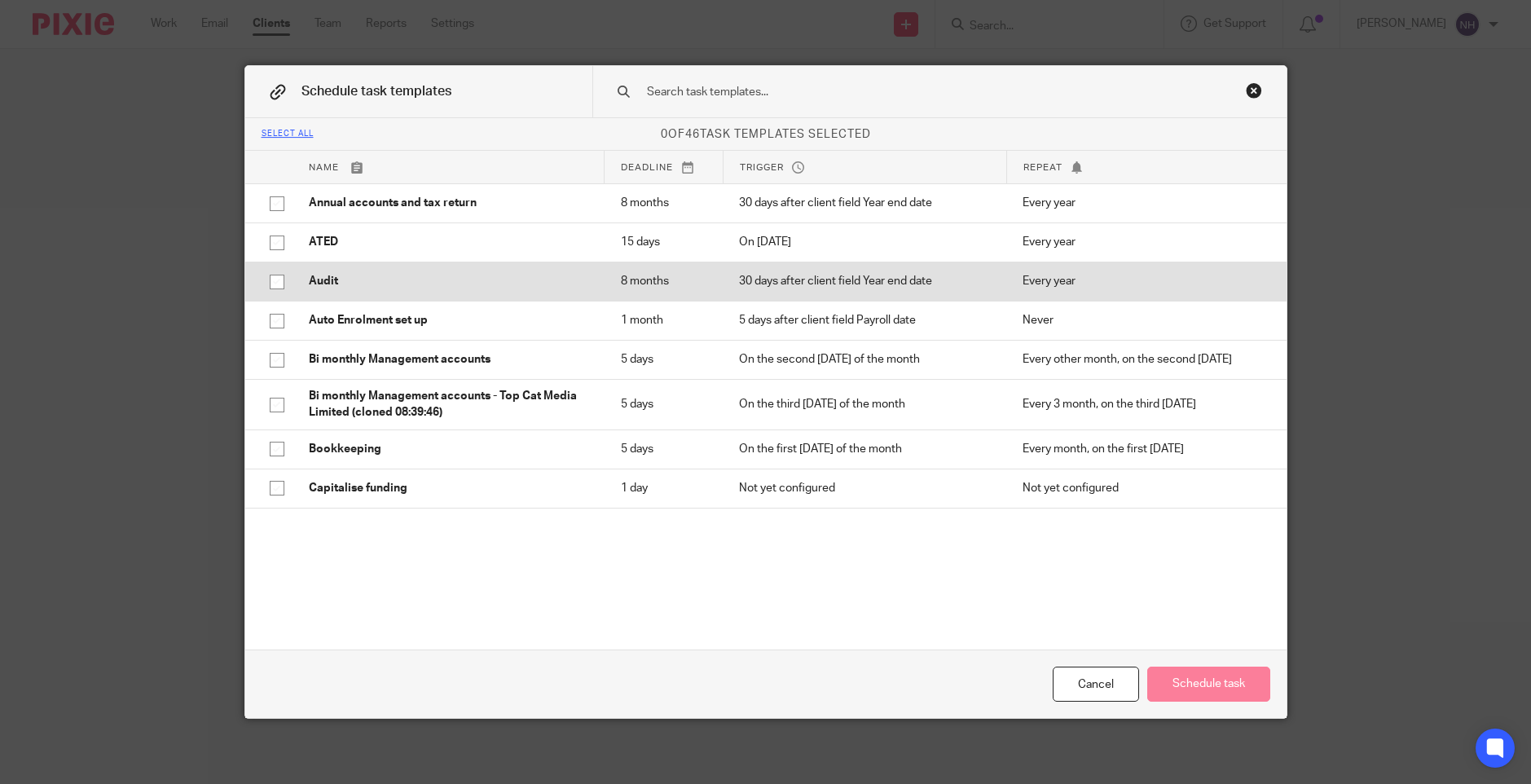
click at [263, 283] on input "checkbox" at bounding box center [277, 281] width 31 height 31
checkbox input "true"
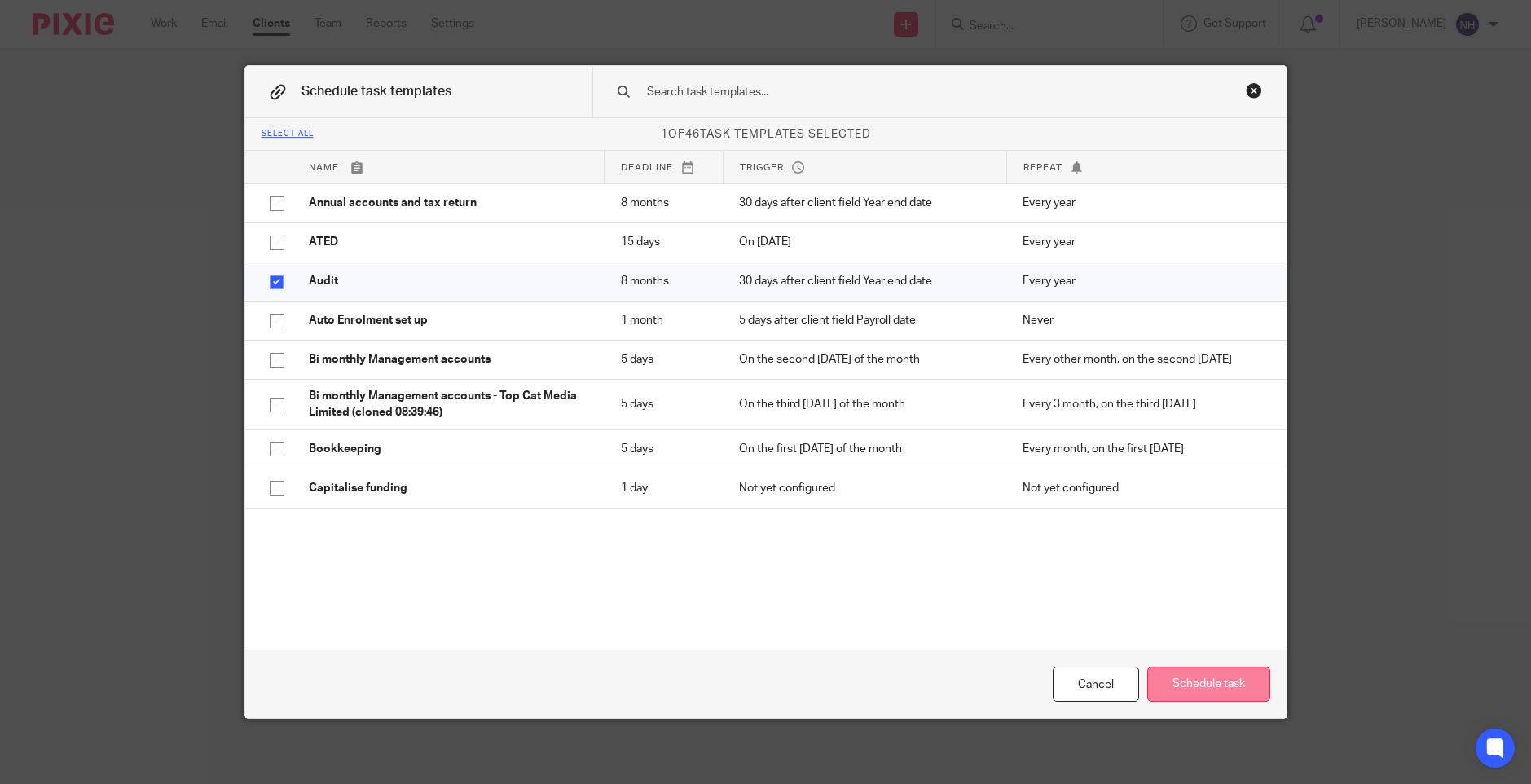
click at [1171, 678] on button "Schedule task" at bounding box center [1209, 685] width 123 height 35
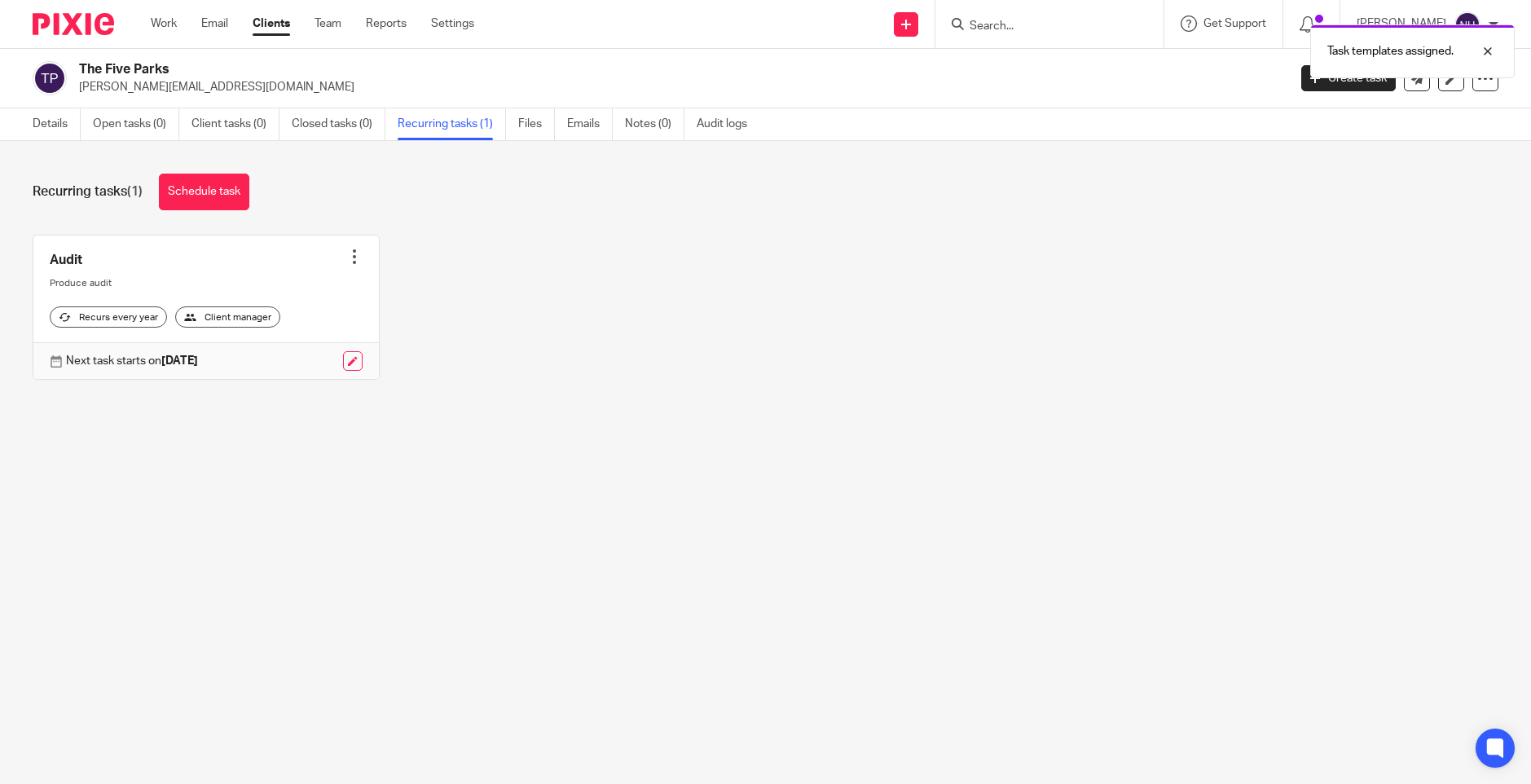
click at [247, 327] on div "Client manager" at bounding box center [228, 317] width 105 height 21
click at [346, 371] on link at bounding box center [352, 360] width 20 height 20
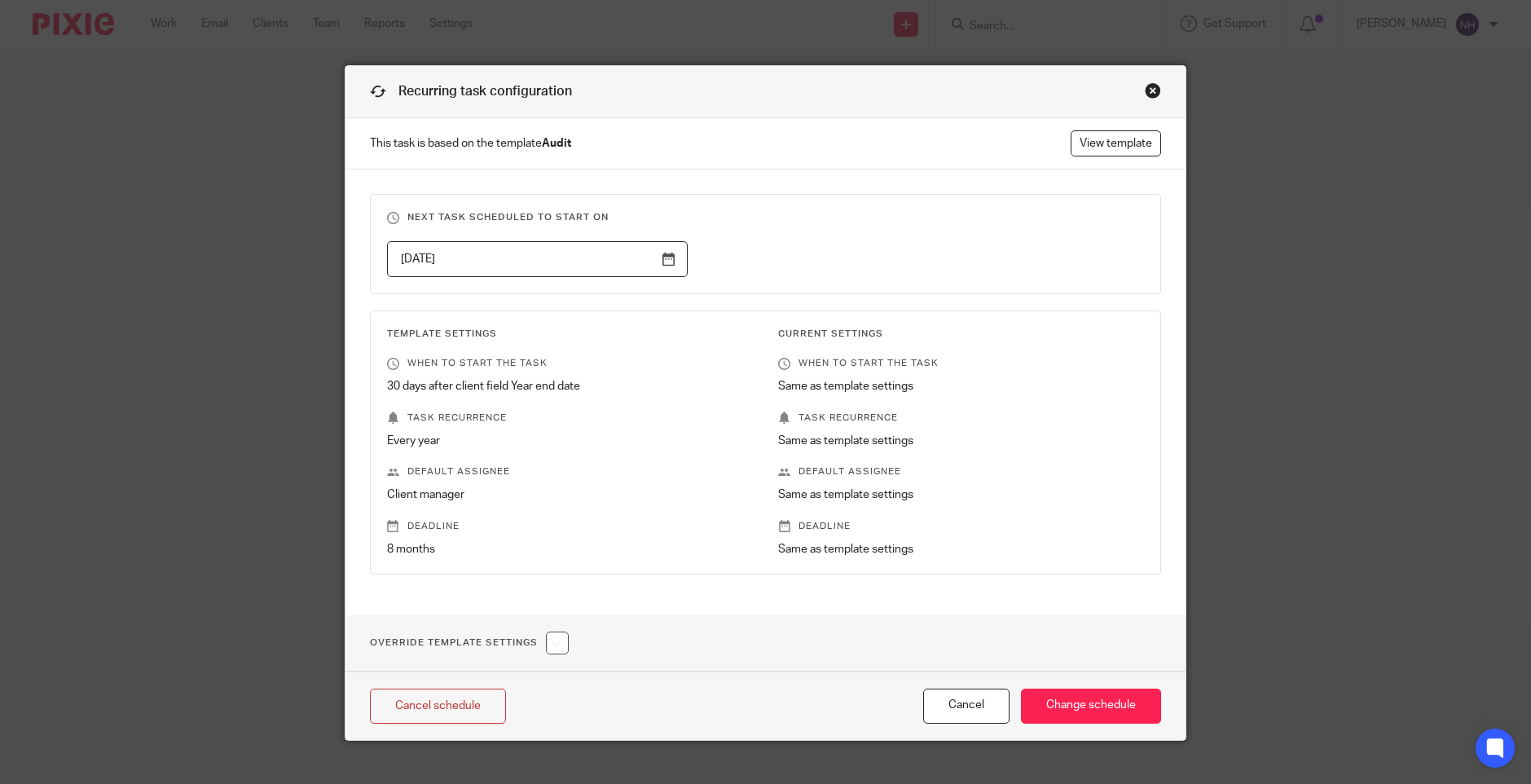
click at [555, 648] on input "checkbox" at bounding box center [557, 643] width 23 height 23
checkbox input "true"
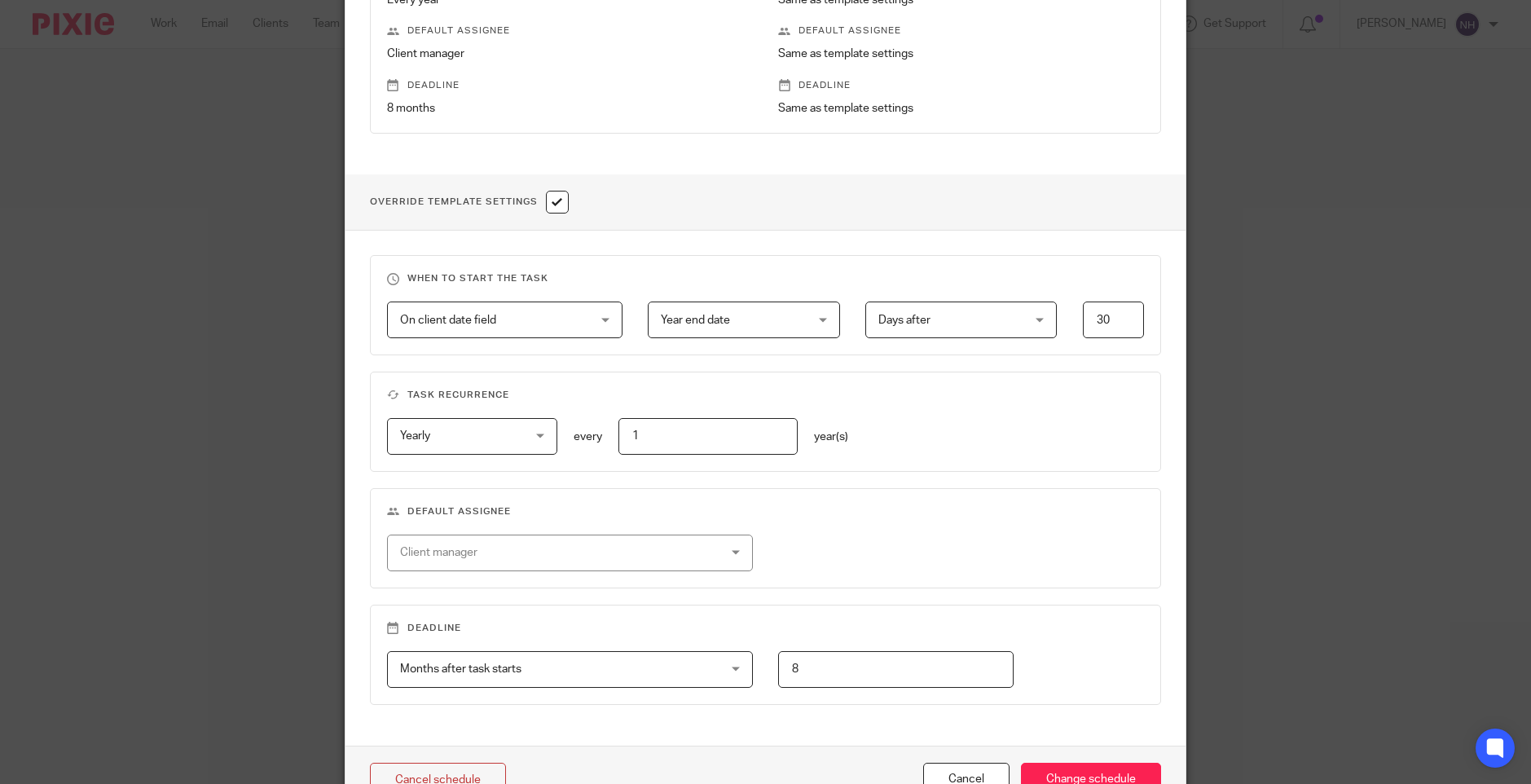
scroll to position [489, 0]
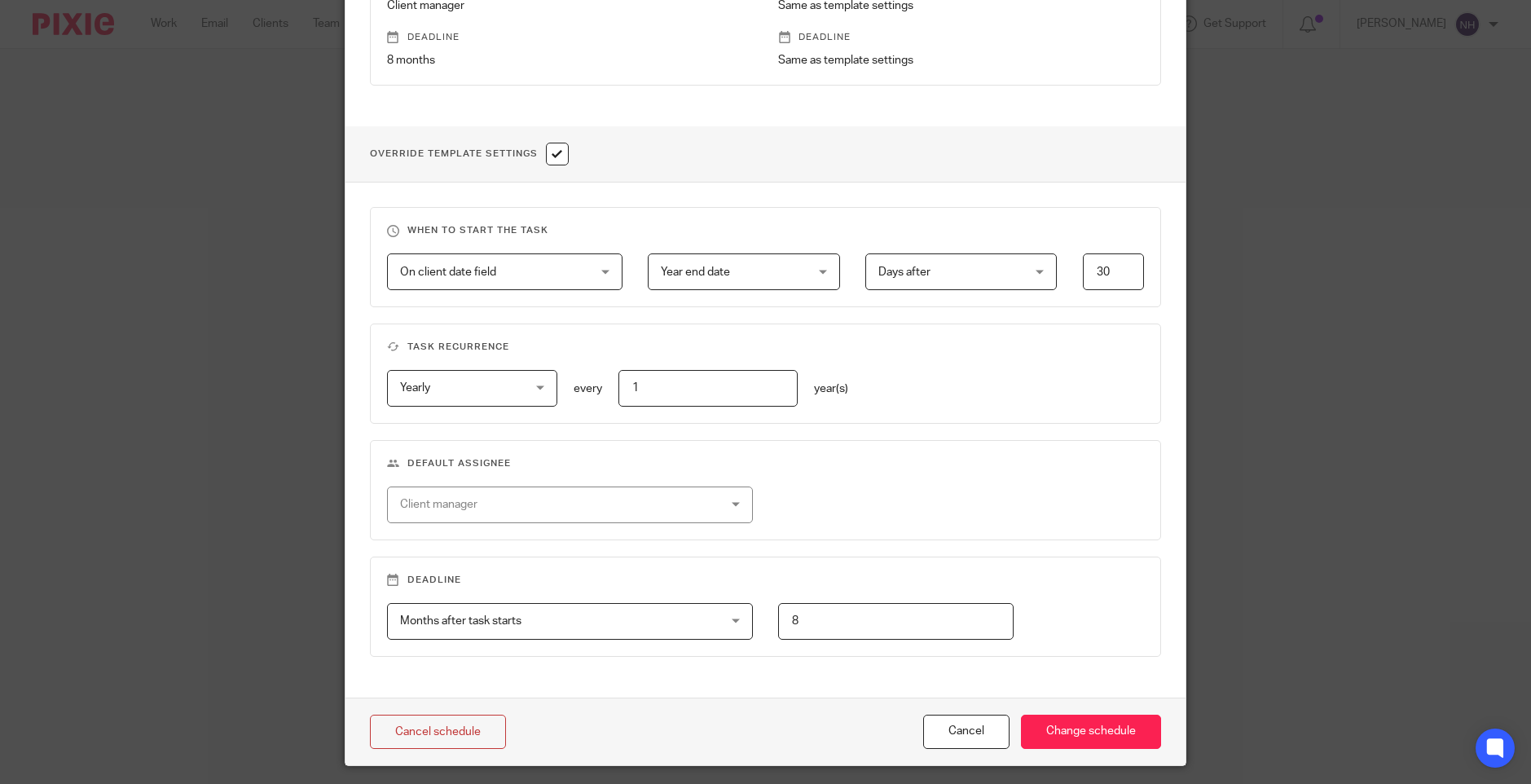
click at [720, 504] on div "Client manager" at bounding box center [570, 504] width 366 height 36
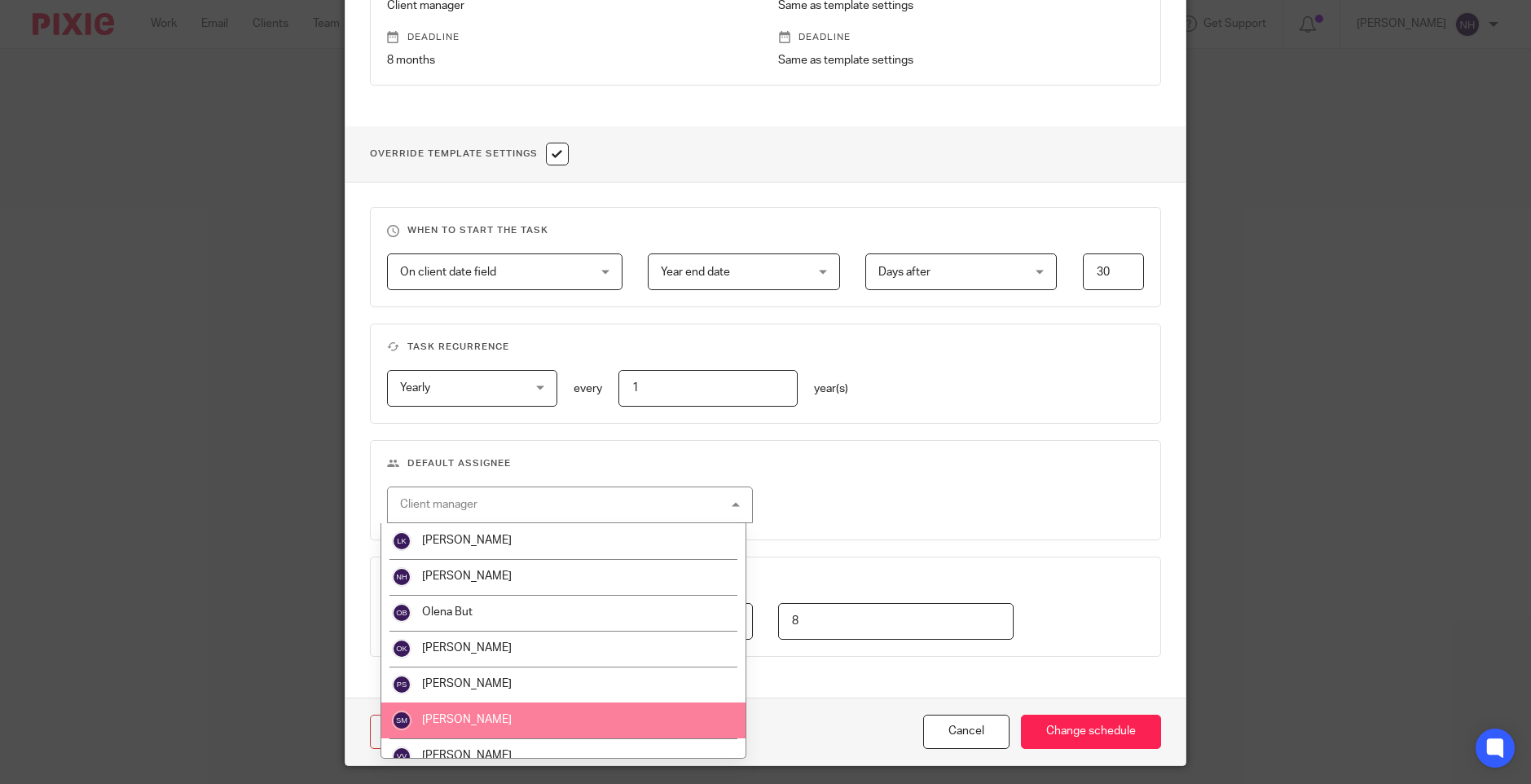
click at [555, 725] on li "[PERSON_NAME]" at bounding box center [564, 720] width 364 height 36
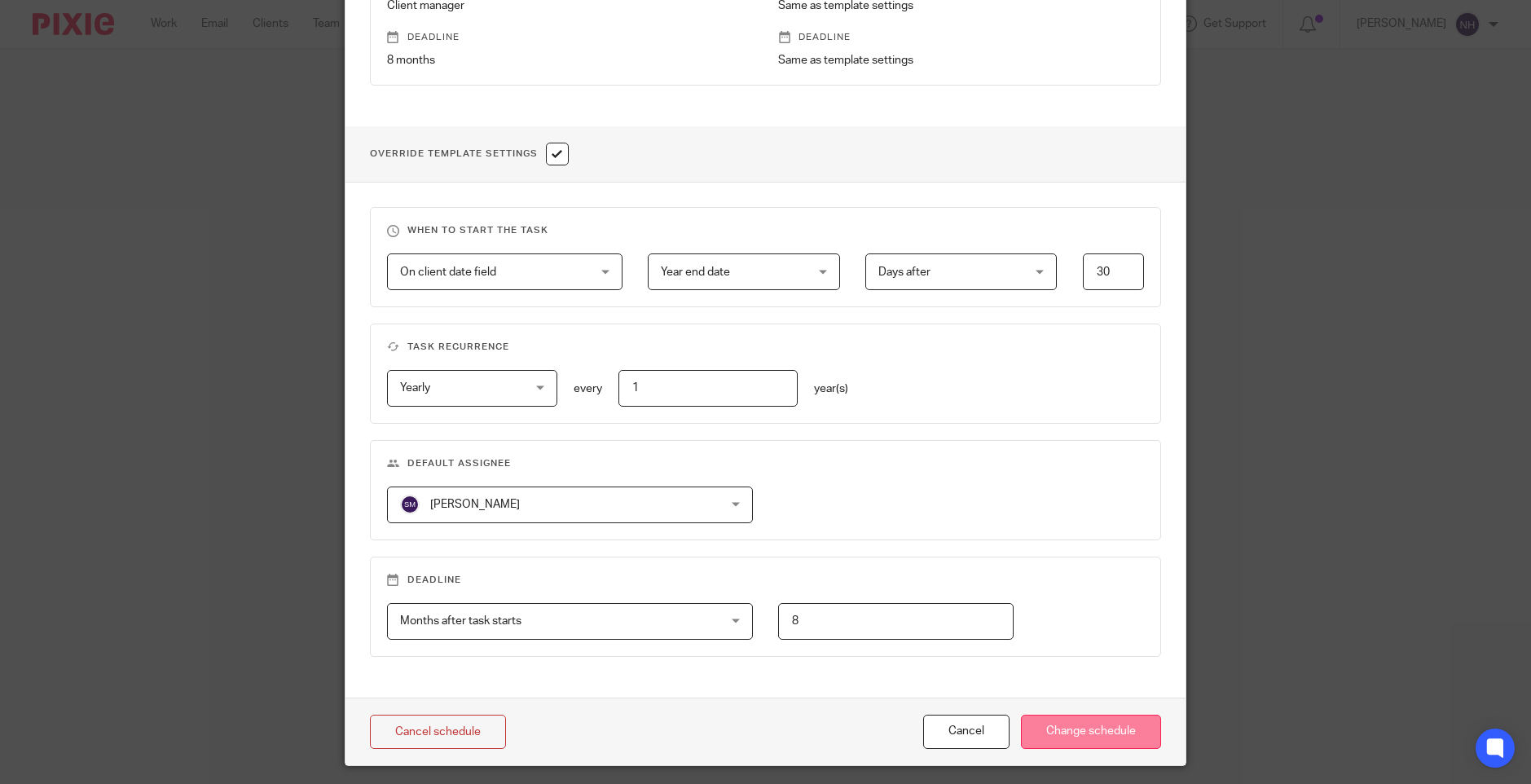
click at [1068, 726] on input "Change schedule" at bounding box center [1091, 732] width 140 height 35
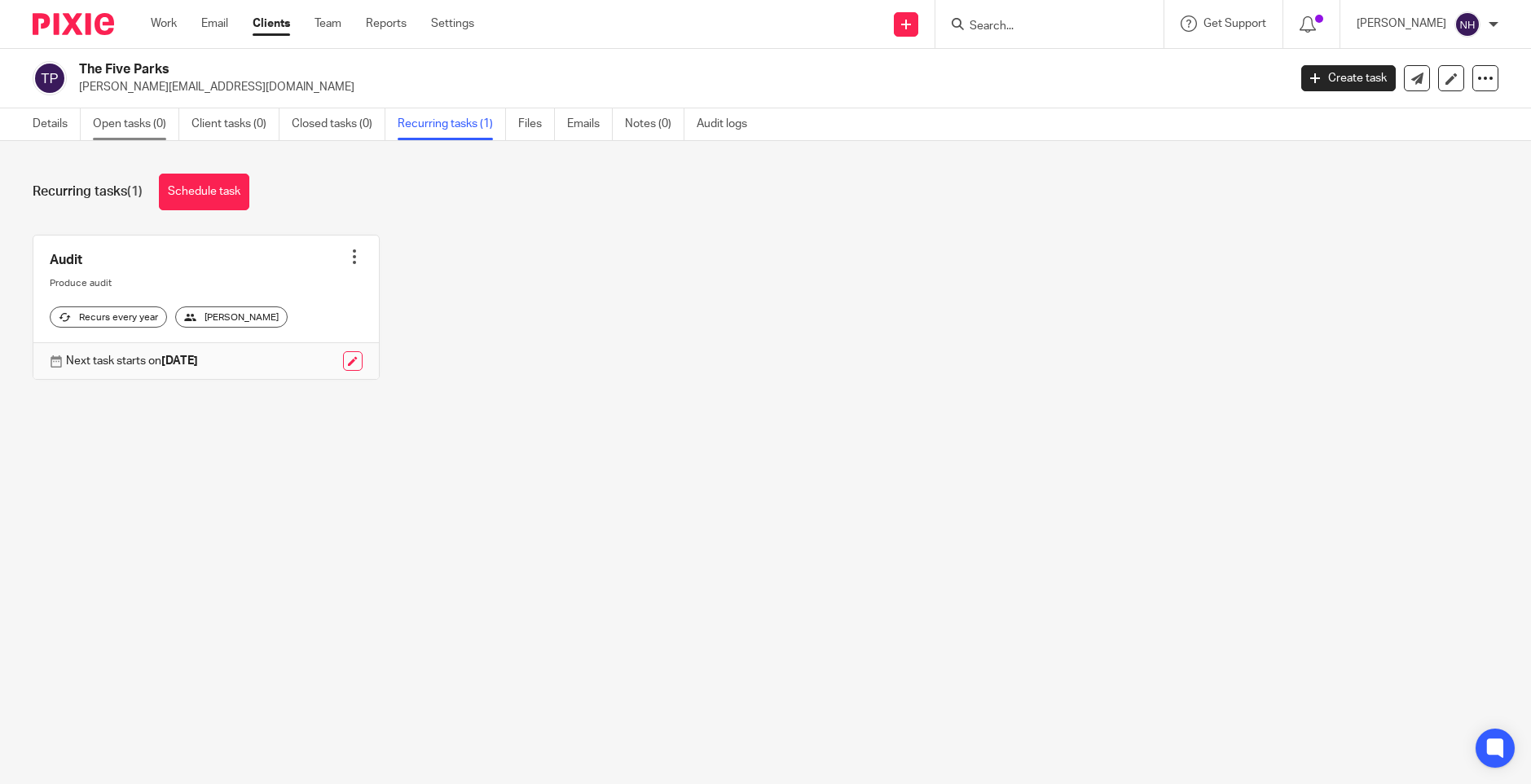
click at [135, 129] on link "Open tasks (0)" at bounding box center [136, 124] width 86 height 32
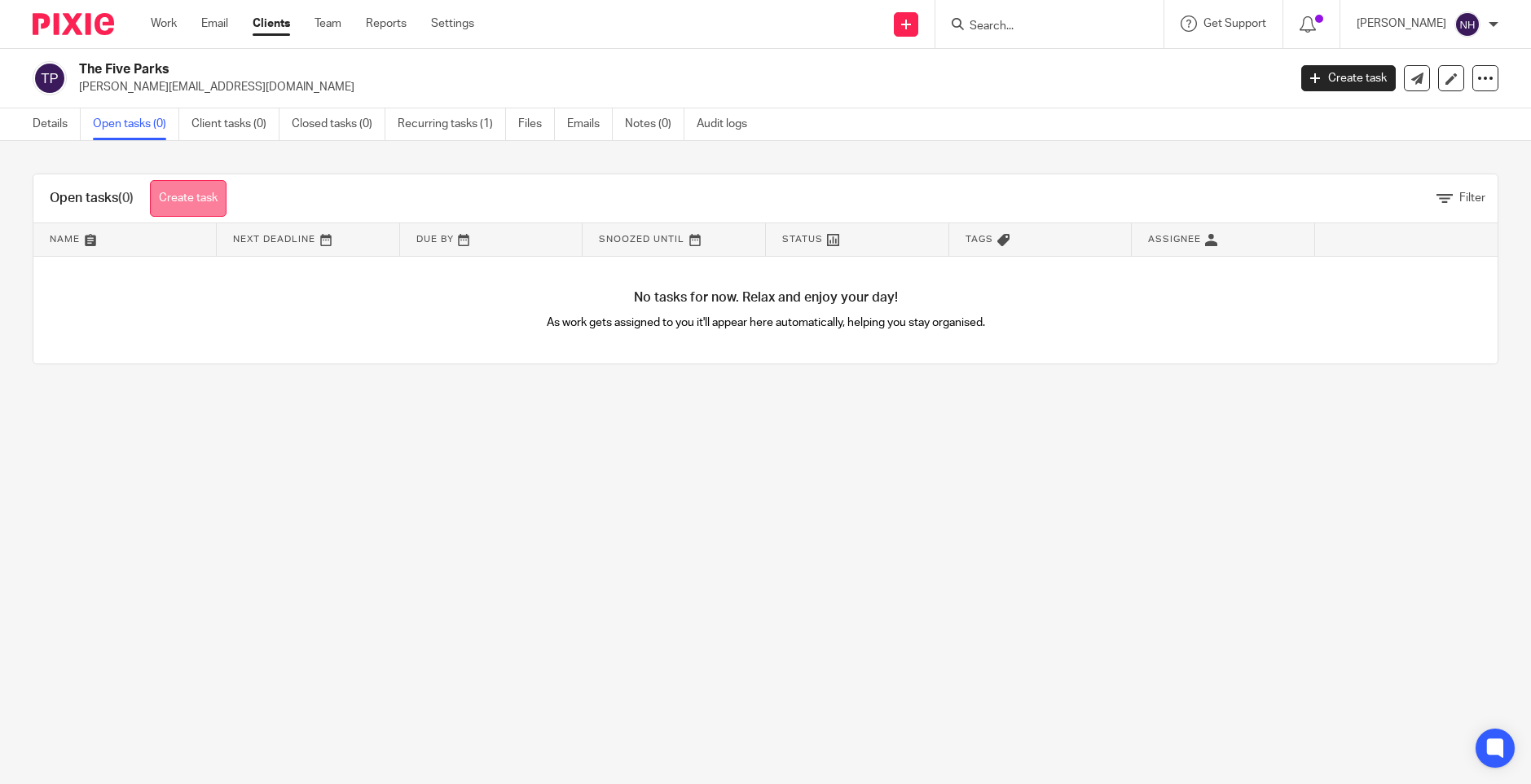
click at [193, 196] on link "Create task" at bounding box center [188, 198] width 76 height 36
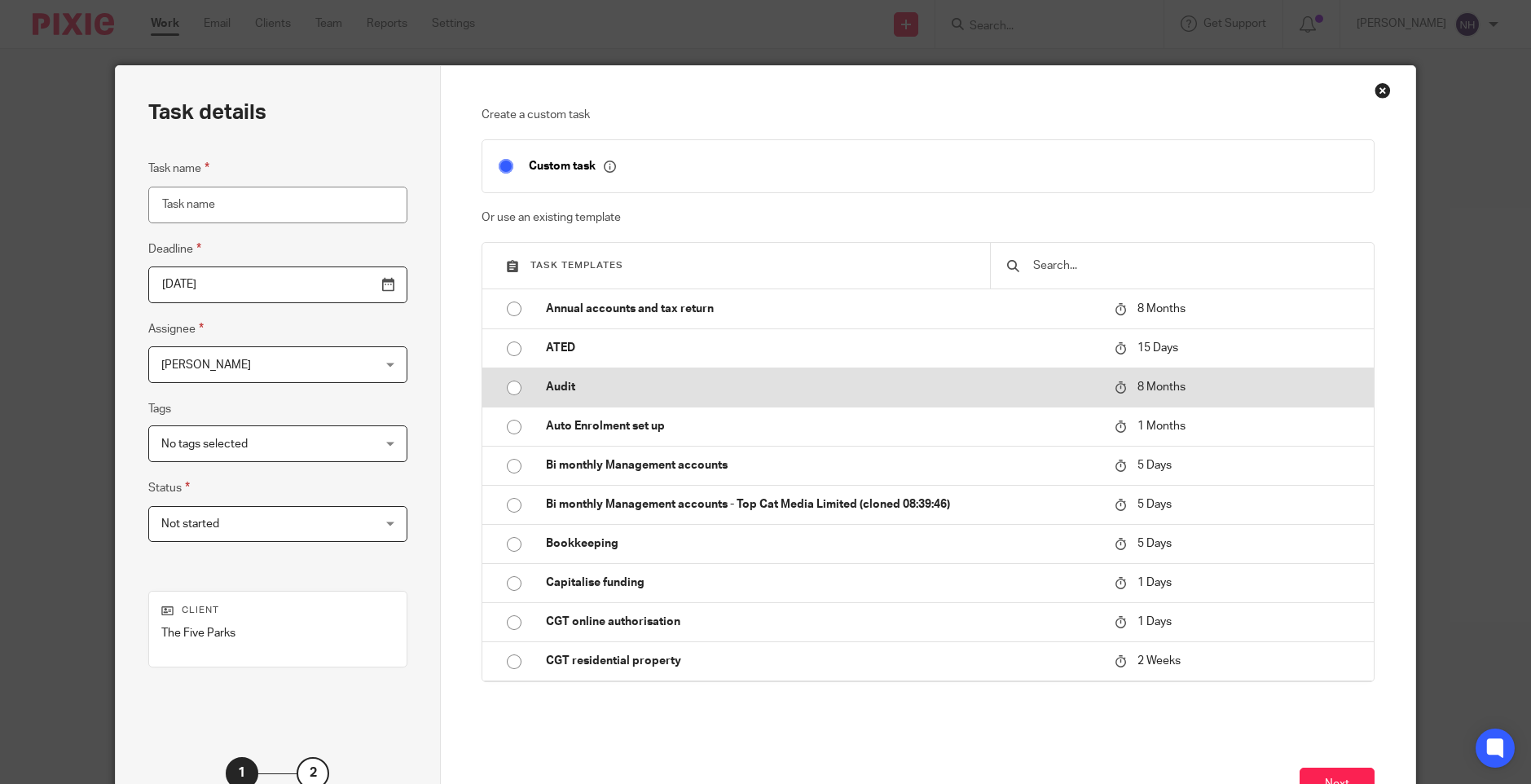
click at [504, 387] on input "radio" at bounding box center [514, 387] width 31 height 31
type input "2026-05-16"
type input "Audit"
checkbox input "false"
radio input "false"
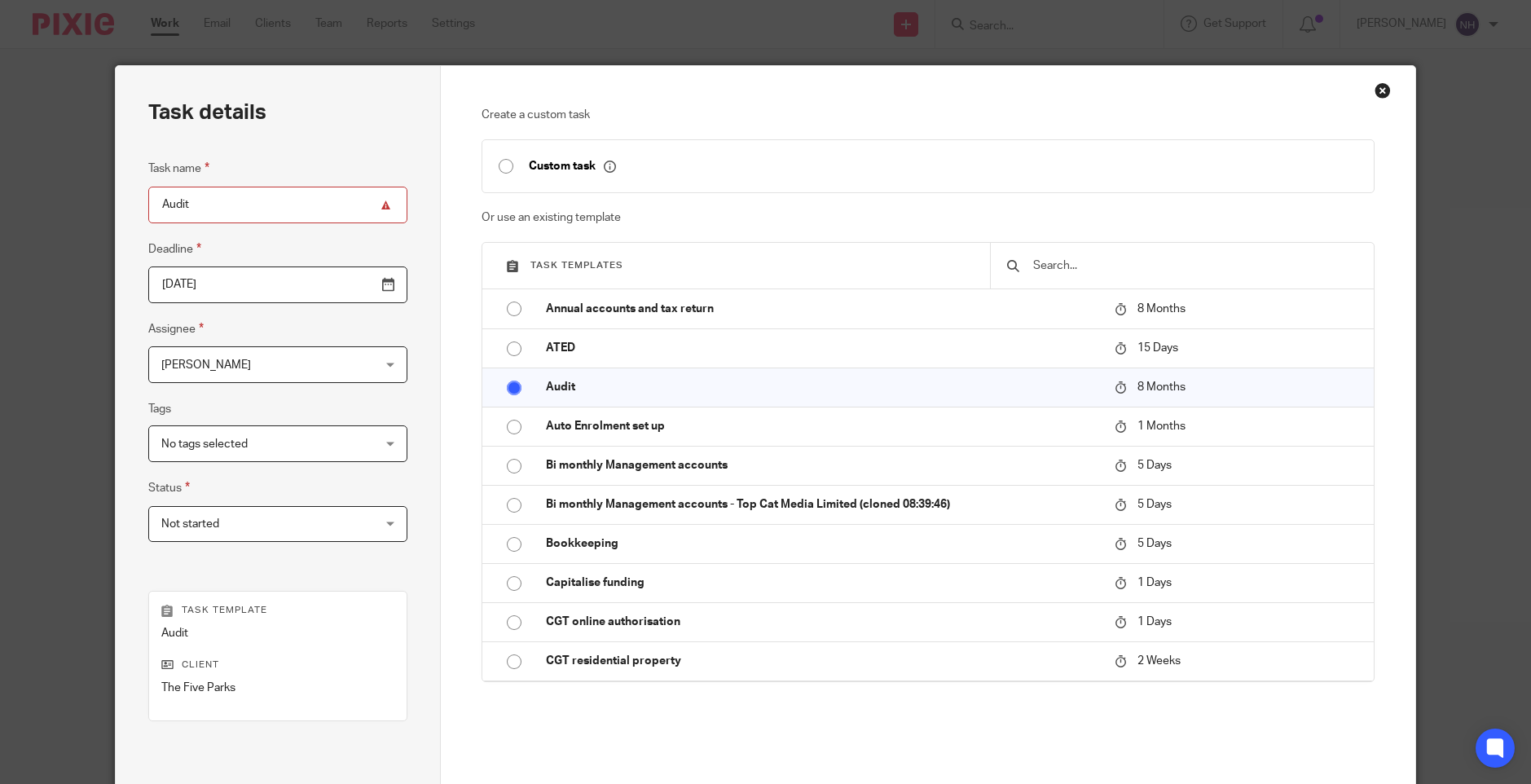
click at [356, 367] on div "Nick Hixson Nick Hixson" at bounding box center [278, 364] width 259 height 36
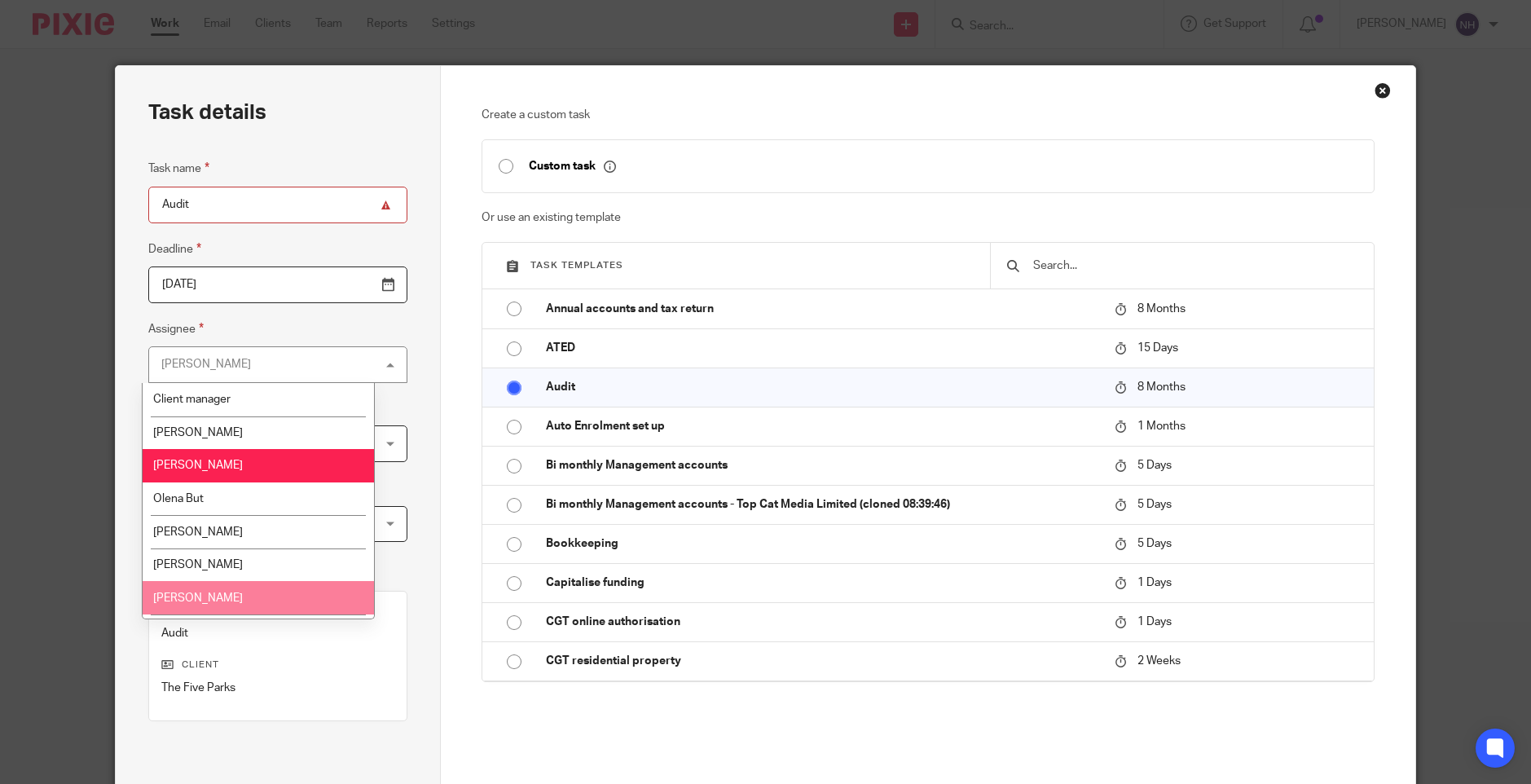
click at [264, 587] on li "[PERSON_NAME]" at bounding box center [258, 597] width 230 height 33
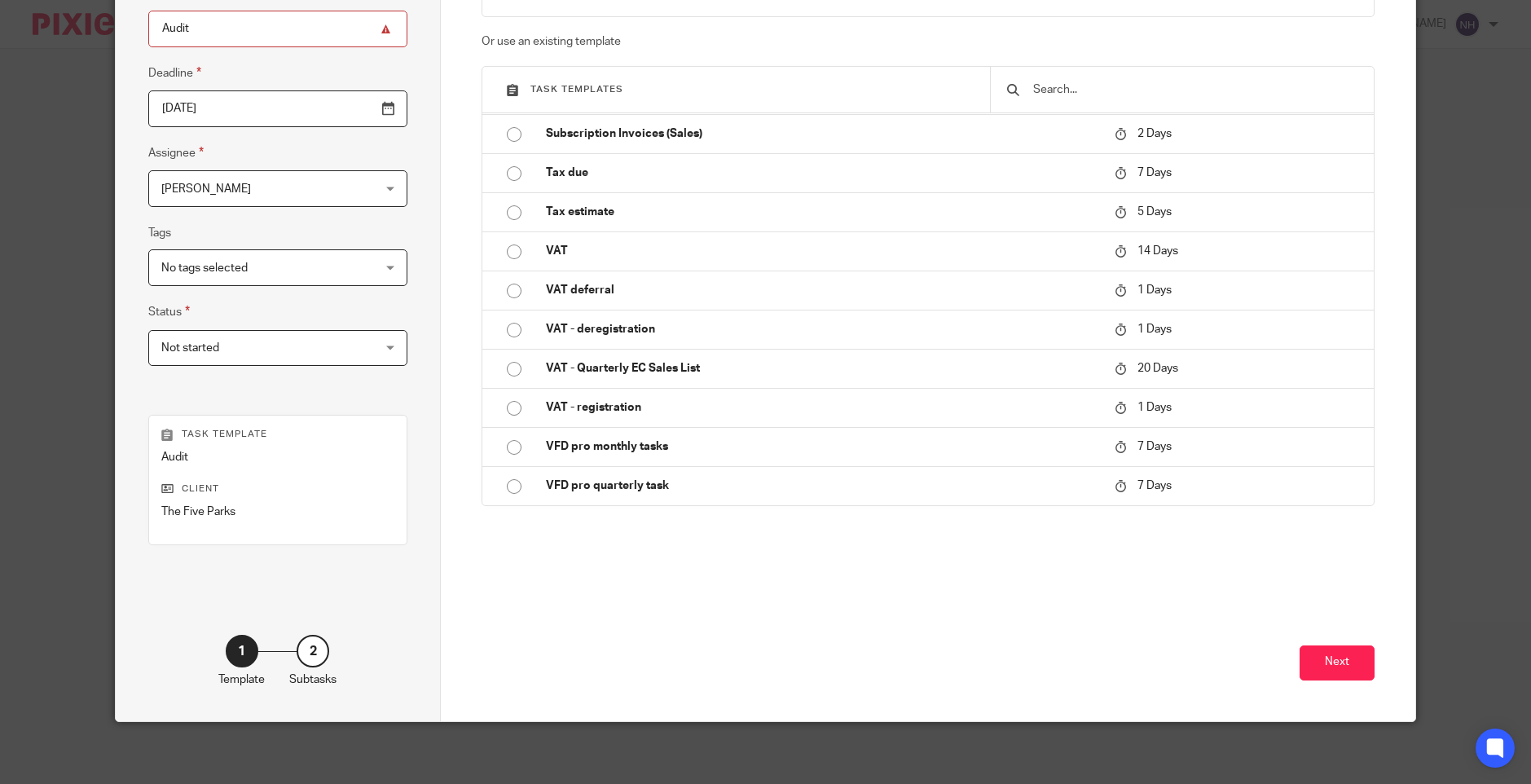
scroll to position [179, 0]
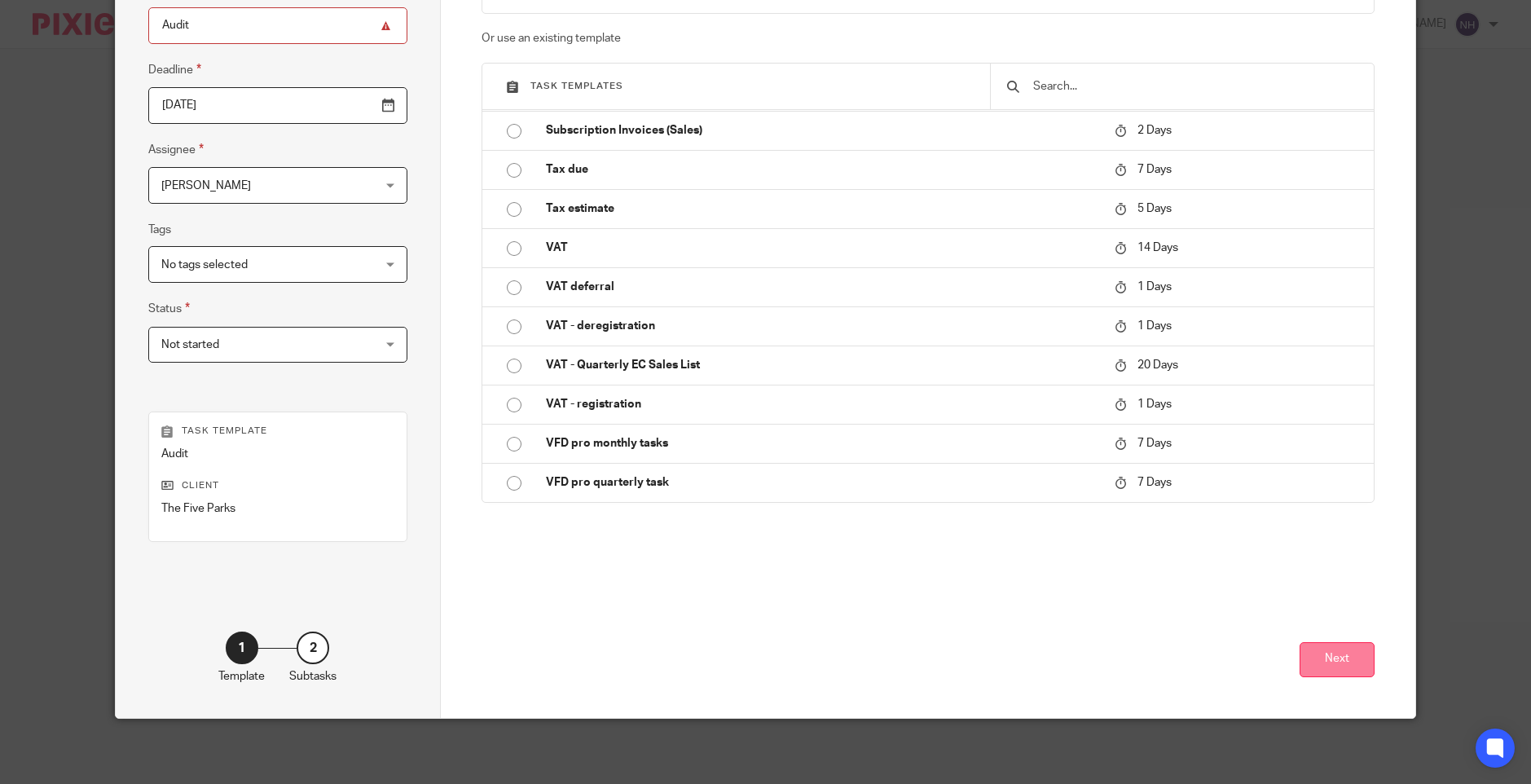
click at [1333, 657] on button "Next" at bounding box center [1337, 660] width 75 height 35
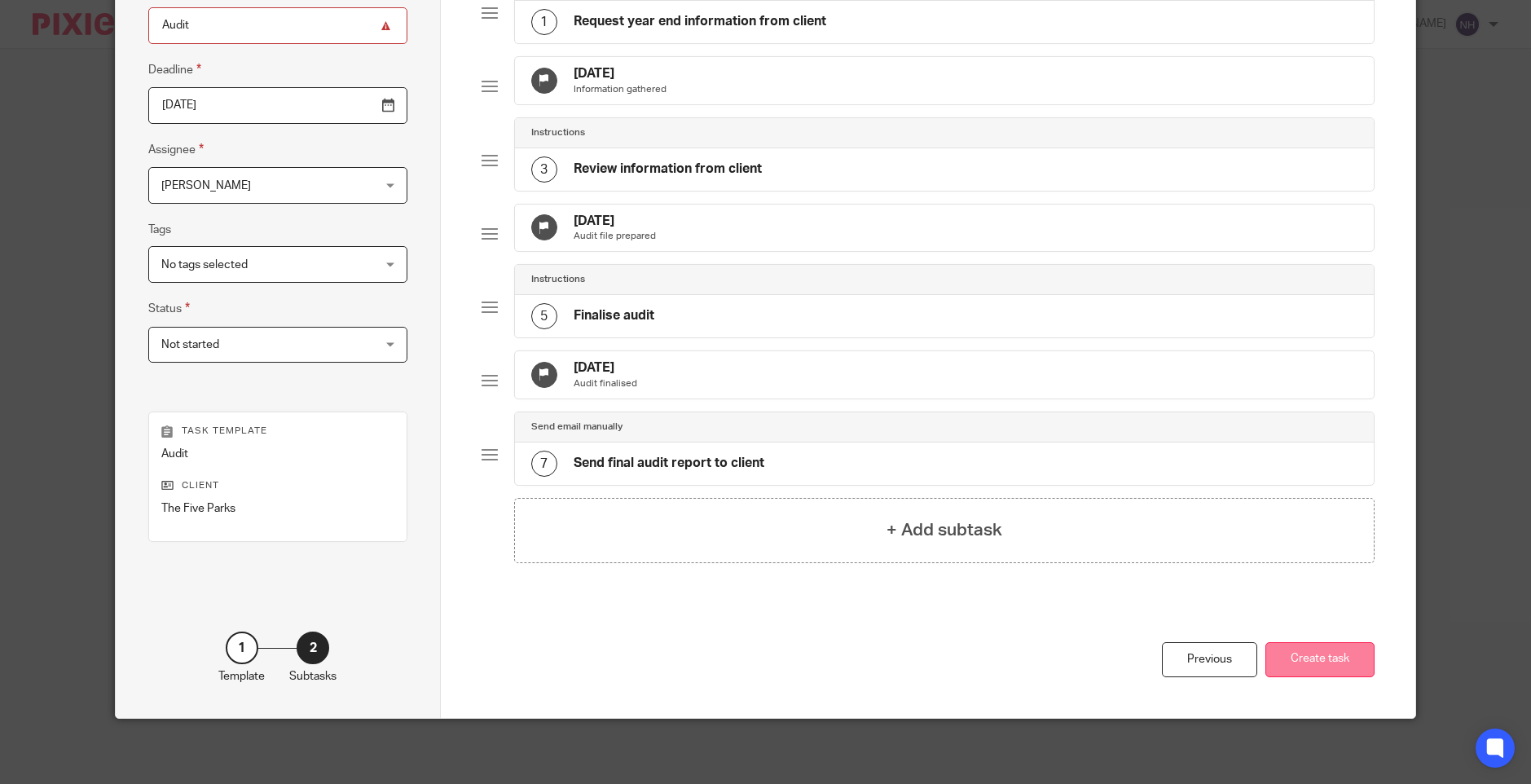
click at [1307, 660] on button "Create task" at bounding box center [1320, 660] width 110 height 35
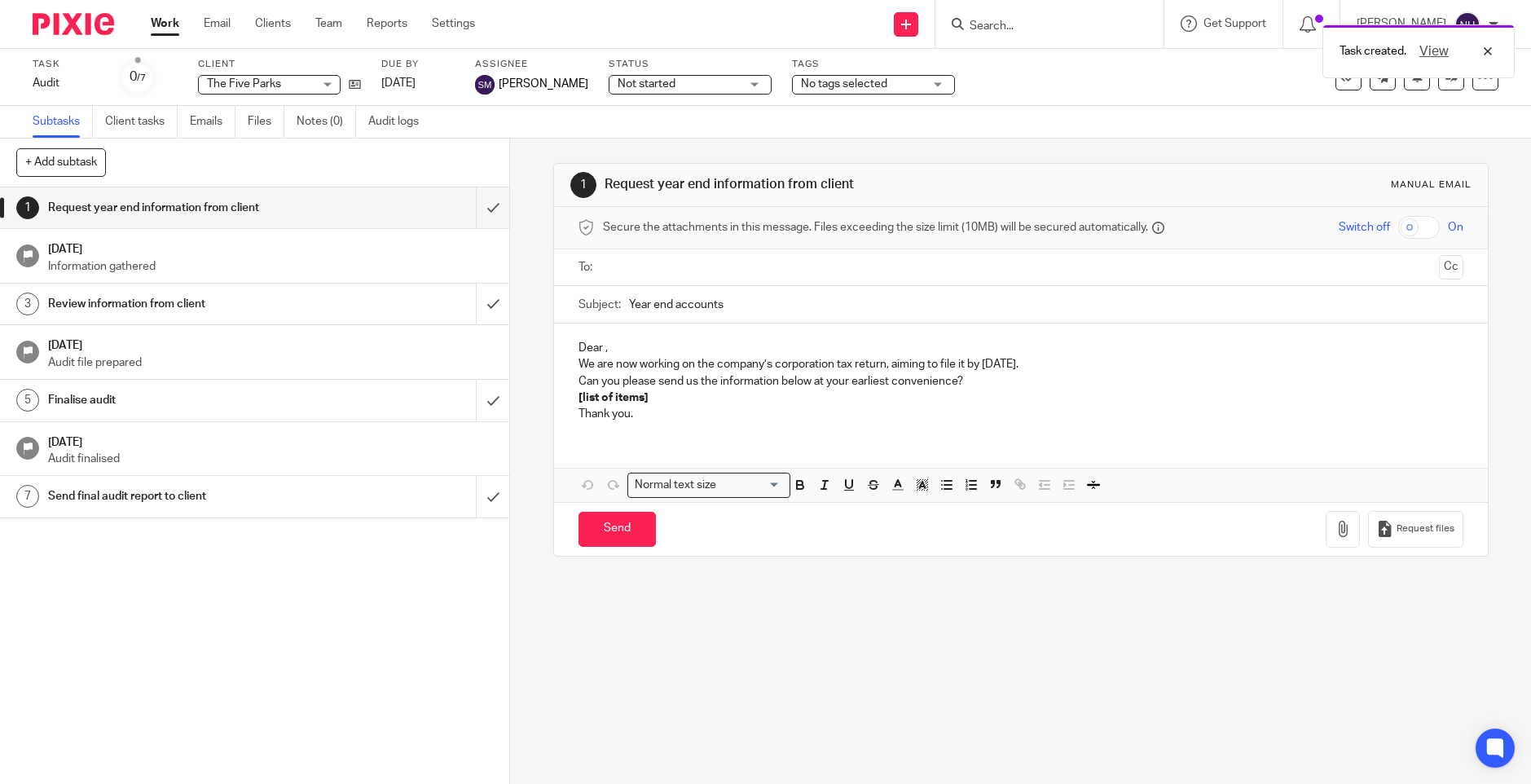
click at [163, 23] on link "Work" at bounding box center [164, 24] width 29 height 17
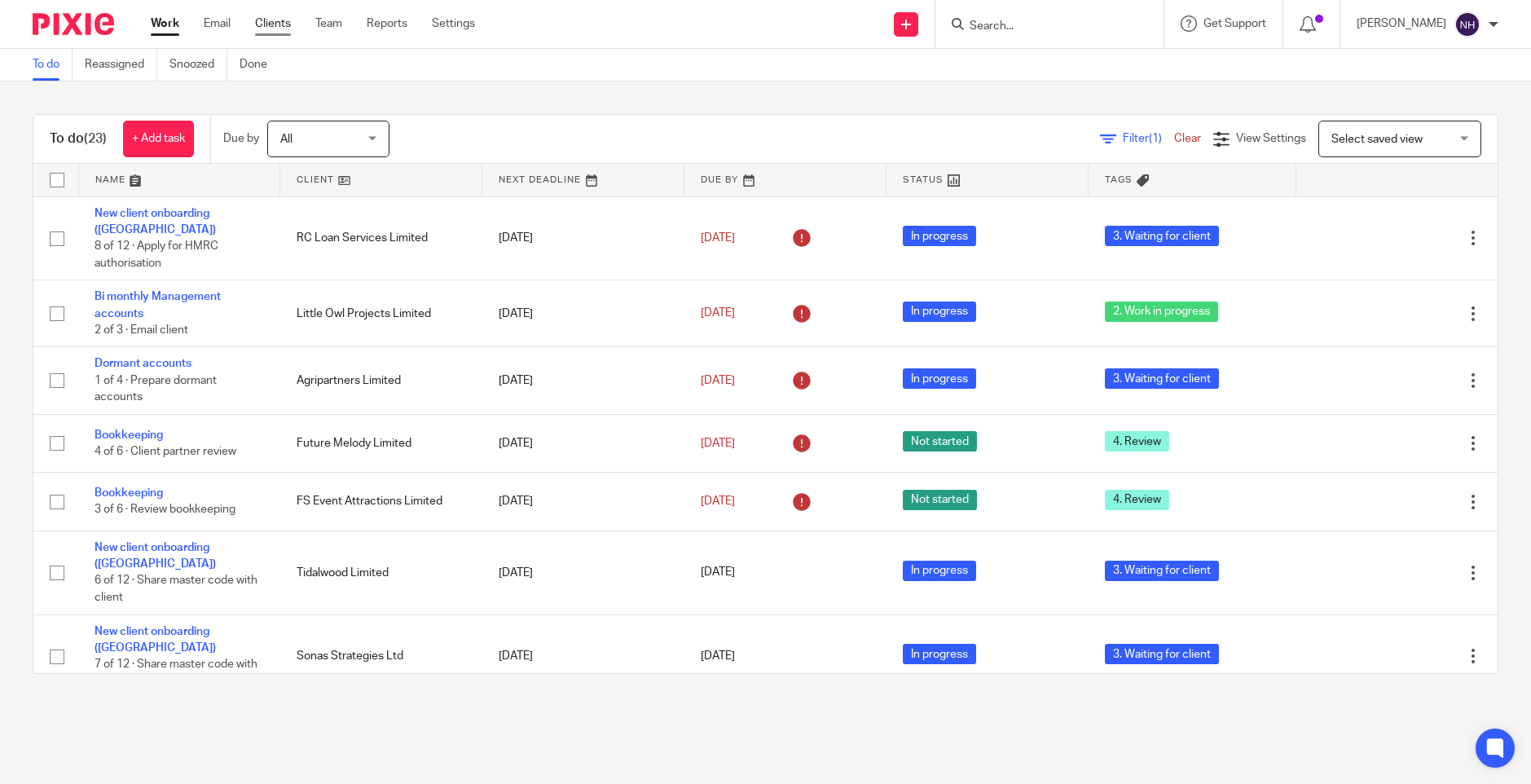
click at [276, 26] on link "Clients" at bounding box center [273, 24] width 36 height 17
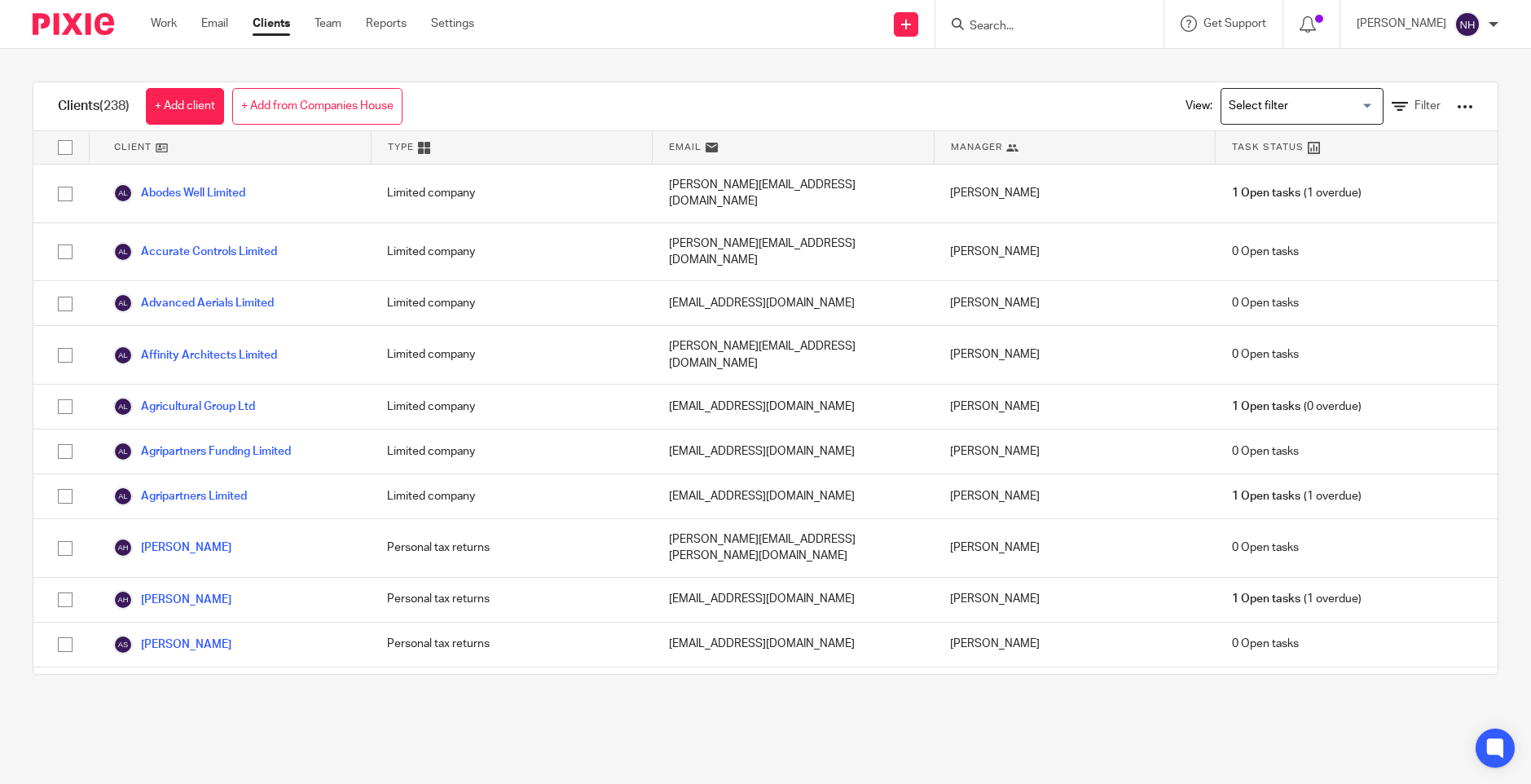
click at [1007, 29] on input "Search" at bounding box center [1041, 27] width 147 height 15
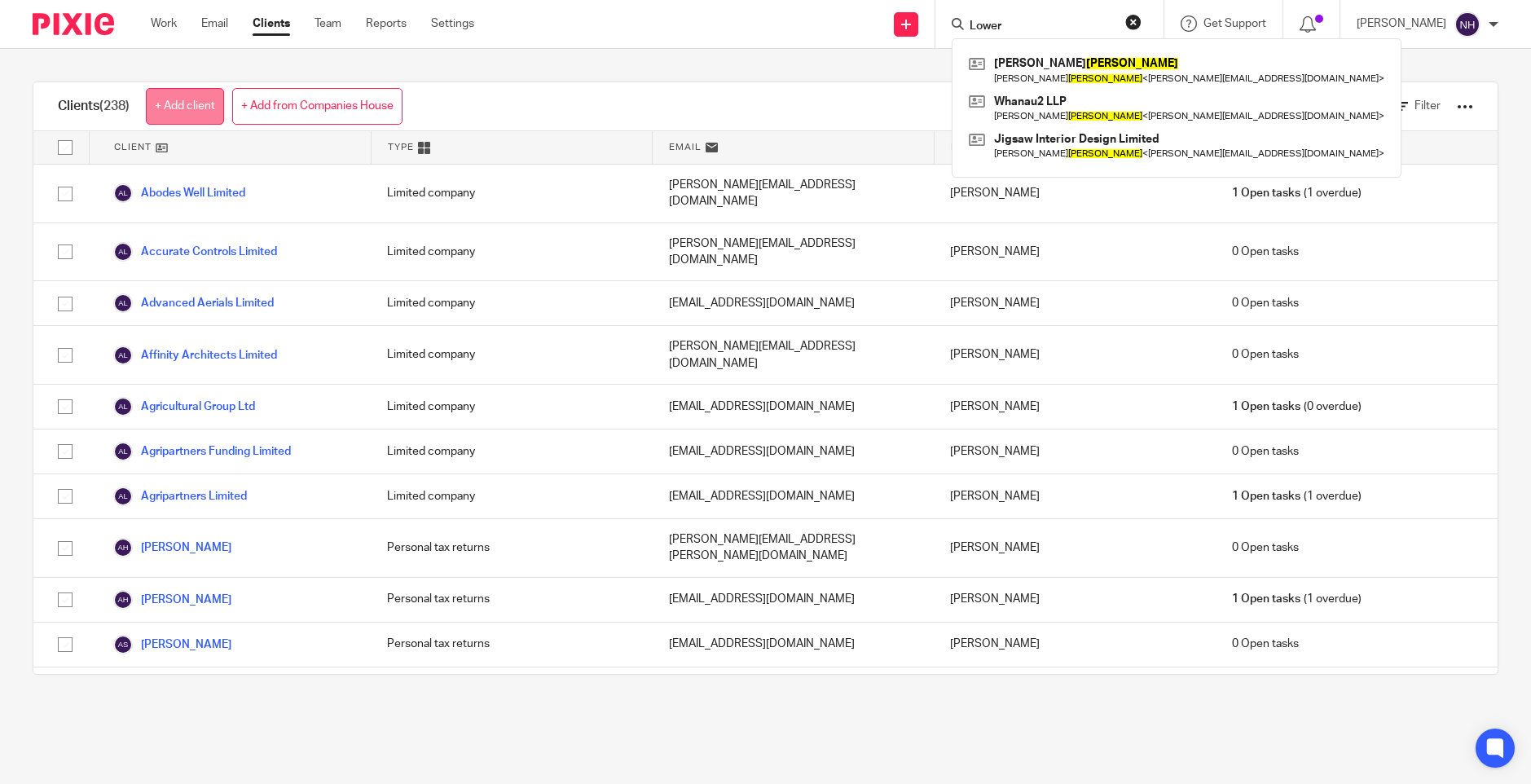
type input "Lower"
click at [168, 110] on link "+ Add client" at bounding box center [185, 106] width 78 height 36
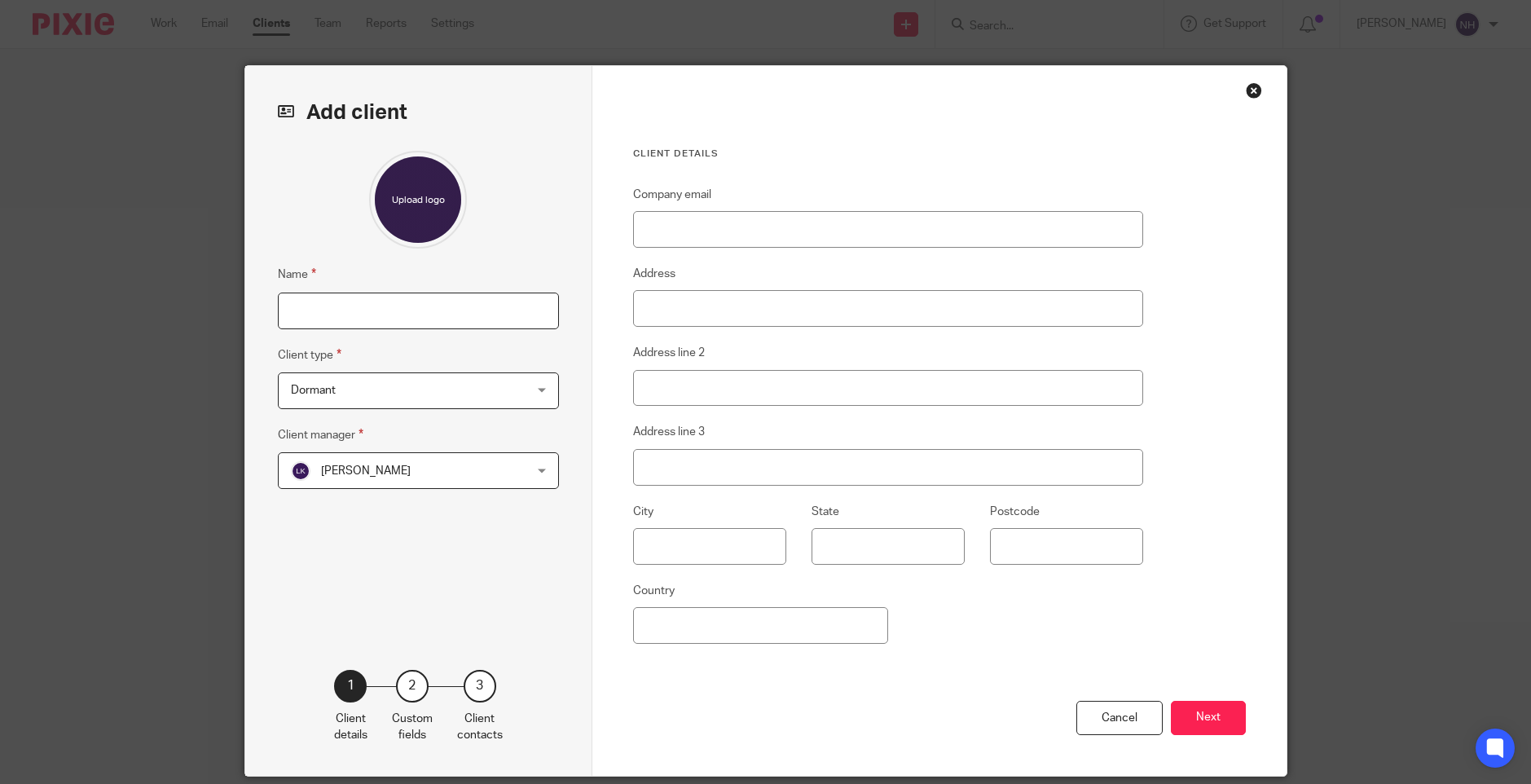
click at [376, 307] on input "Name" at bounding box center [418, 310] width 281 height 36
click at [296, 308] on input "L<ower [GEOGRAPHIC_DATA]" at bounding box center [418, 310] width 281 height 36
type input "[GEOGRAPHIC_DATA]"
click at [526, 382] on div "Dormant Dormant" at bounding box center [418, 390] width 281 height 36
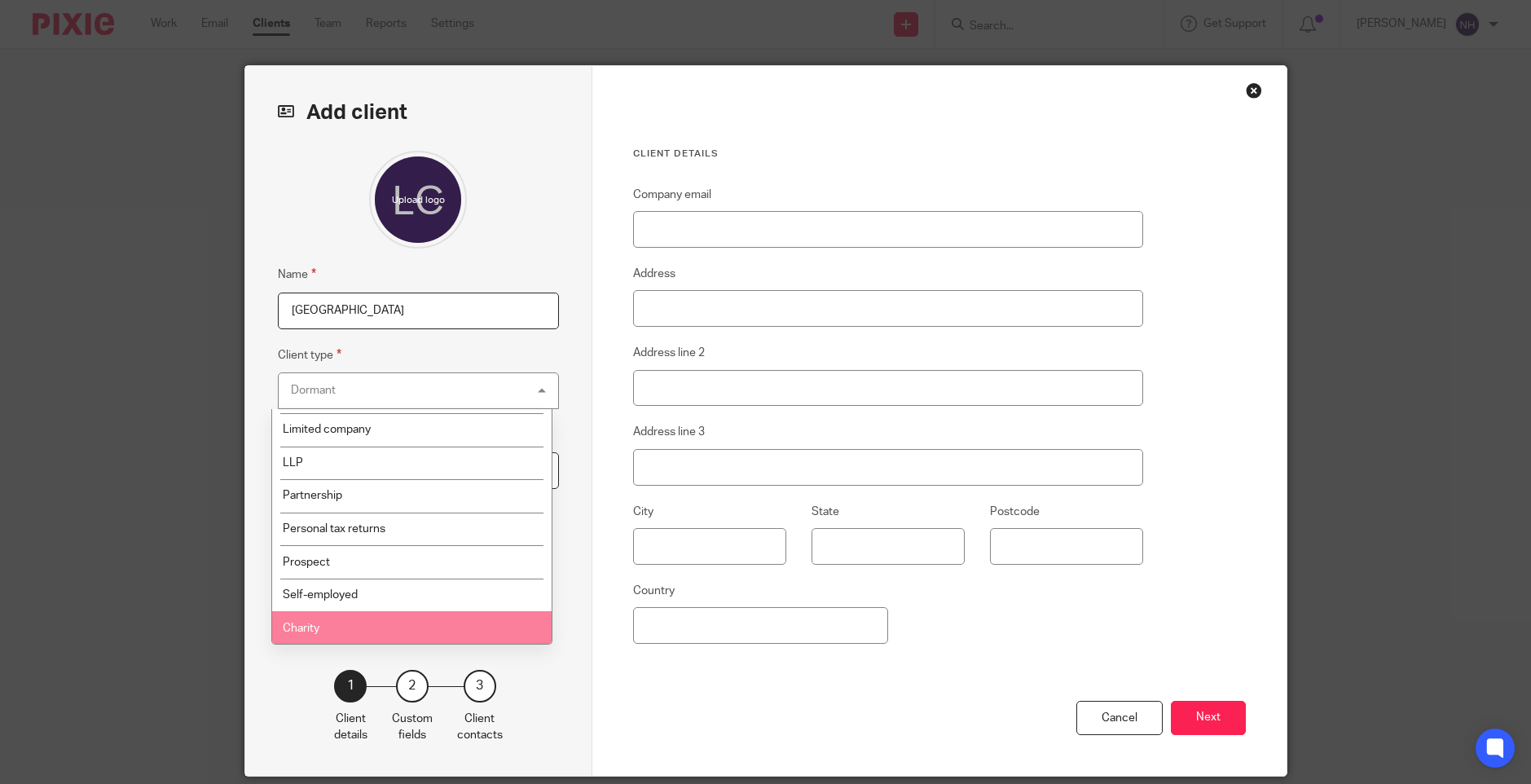
click at [397, 624] on li "Charity" at bounding box center [412, 628] width 280 height 33
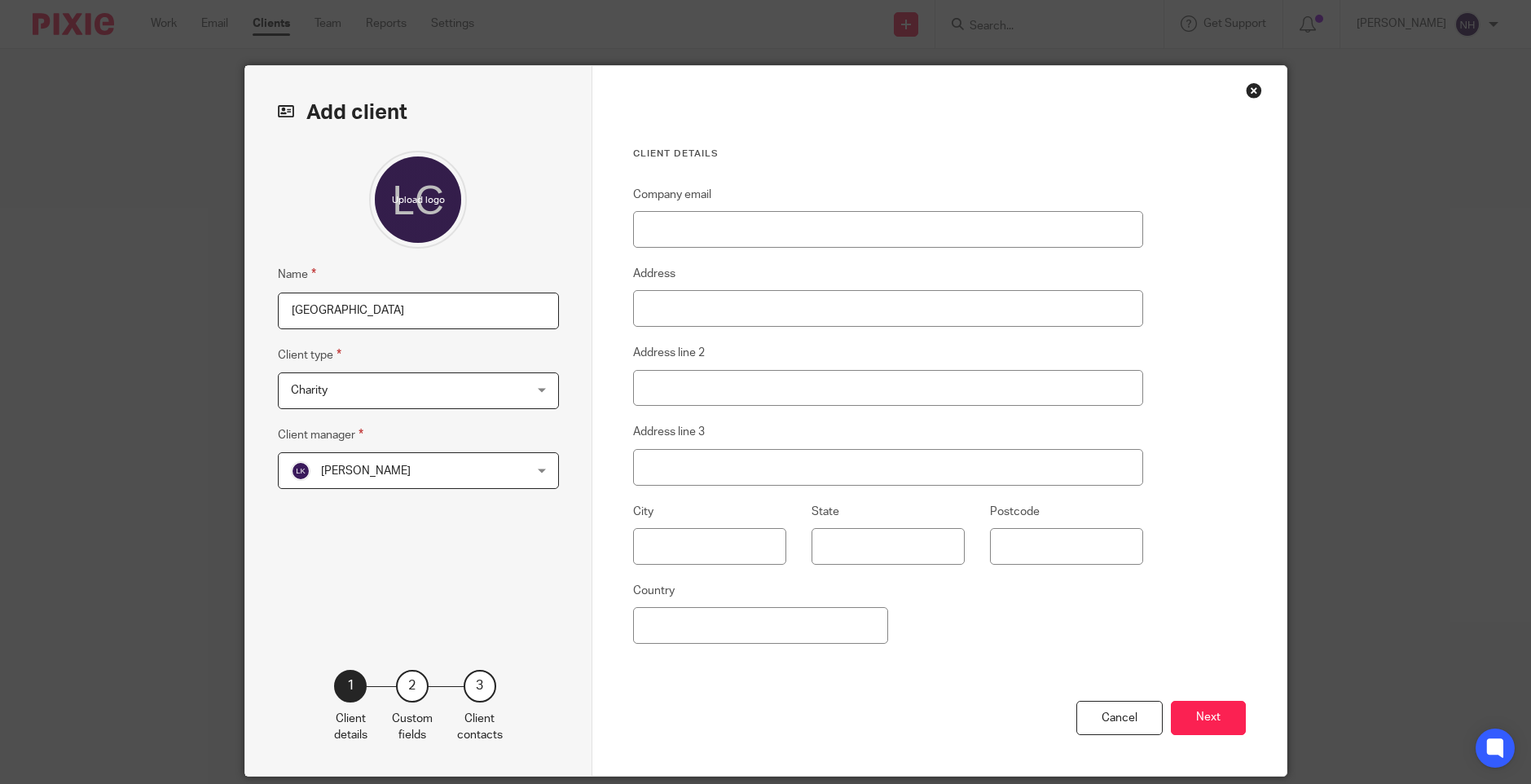
click at [442, 475] on span "[PERSON_NAME]" at bounding box center [398, 470] width 214 height 34
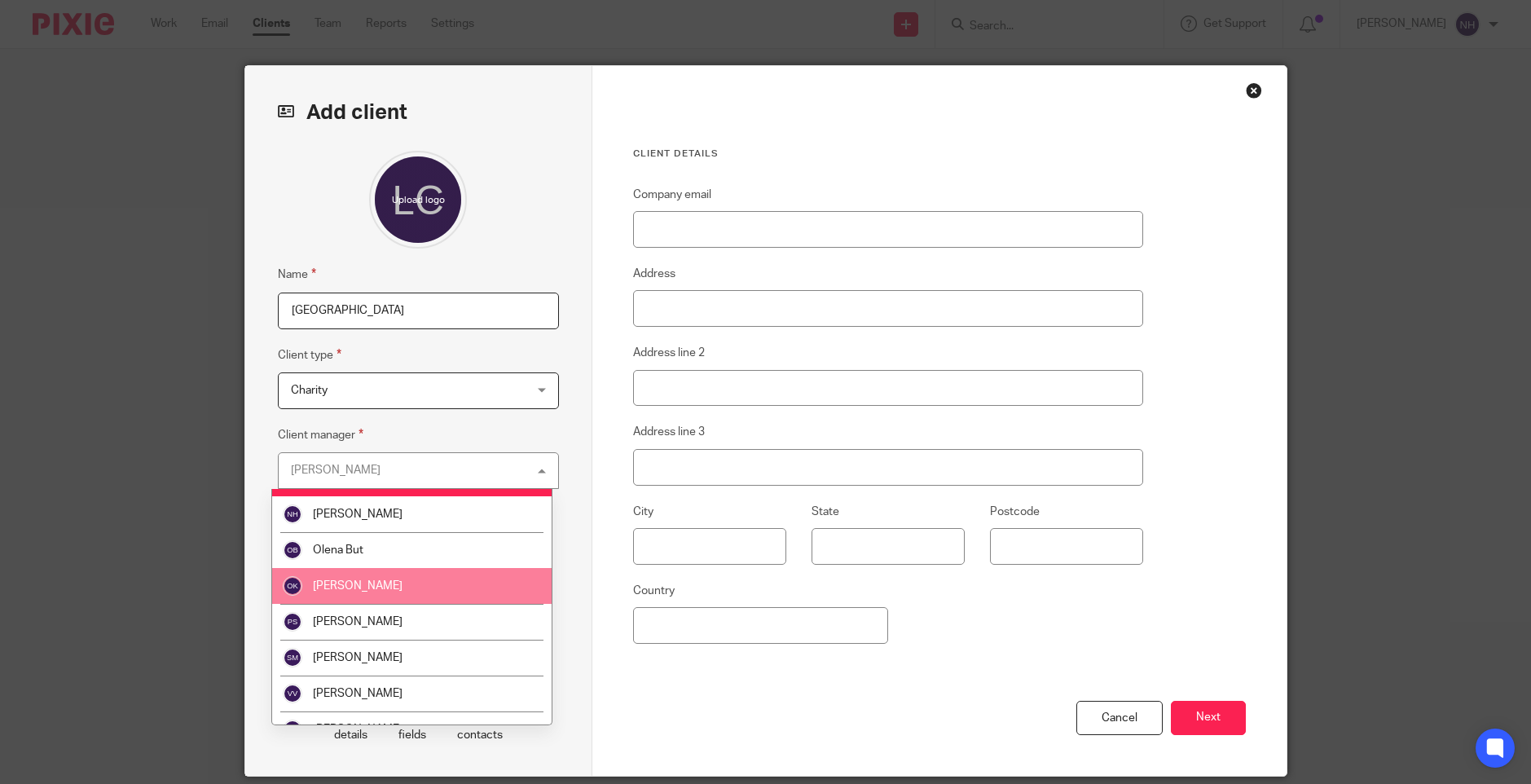
scroll to position [51, 0]
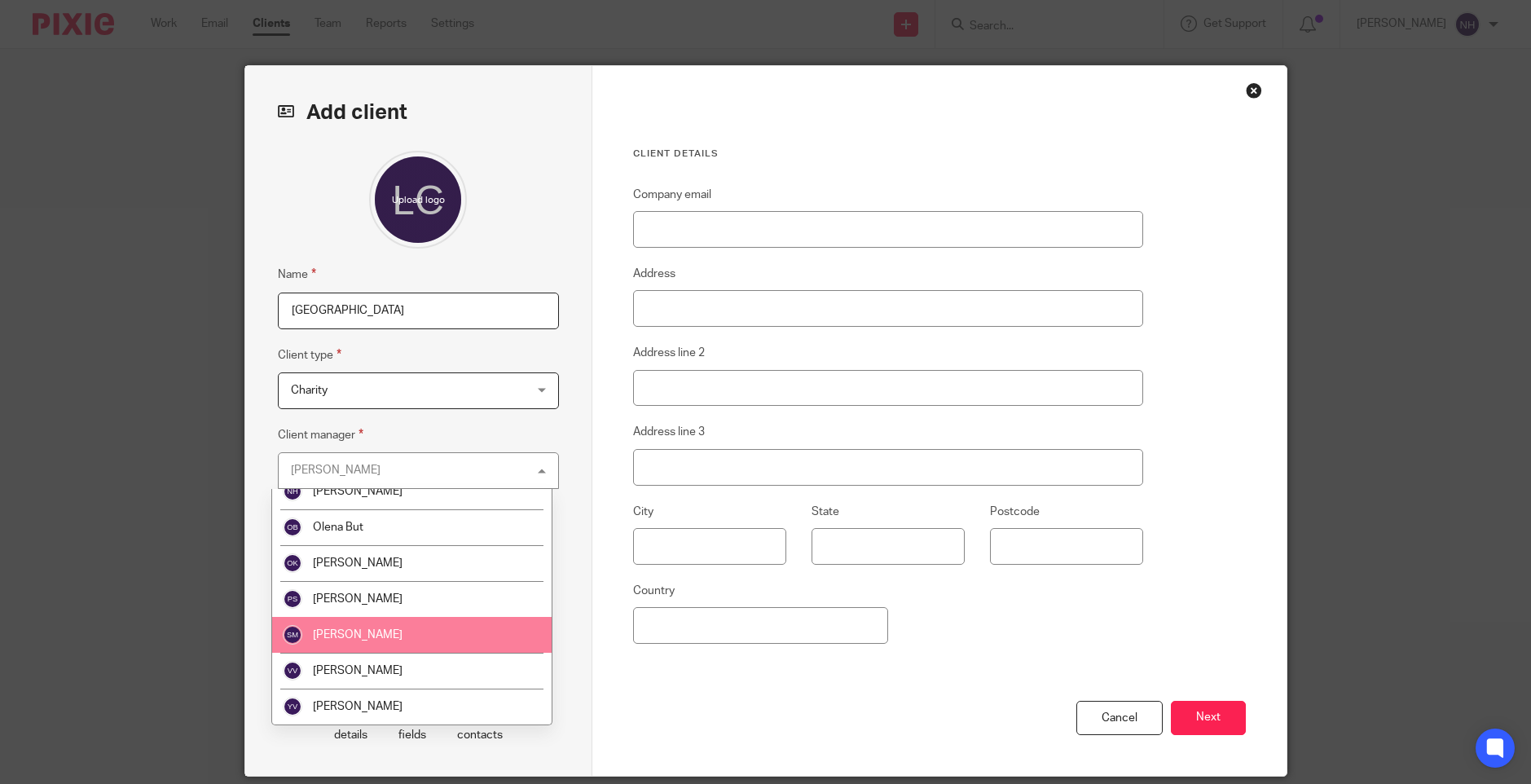
click at [430, 625] on li "[PERSON_NAME]" at bounding box center [412, 634] width 280 height 36
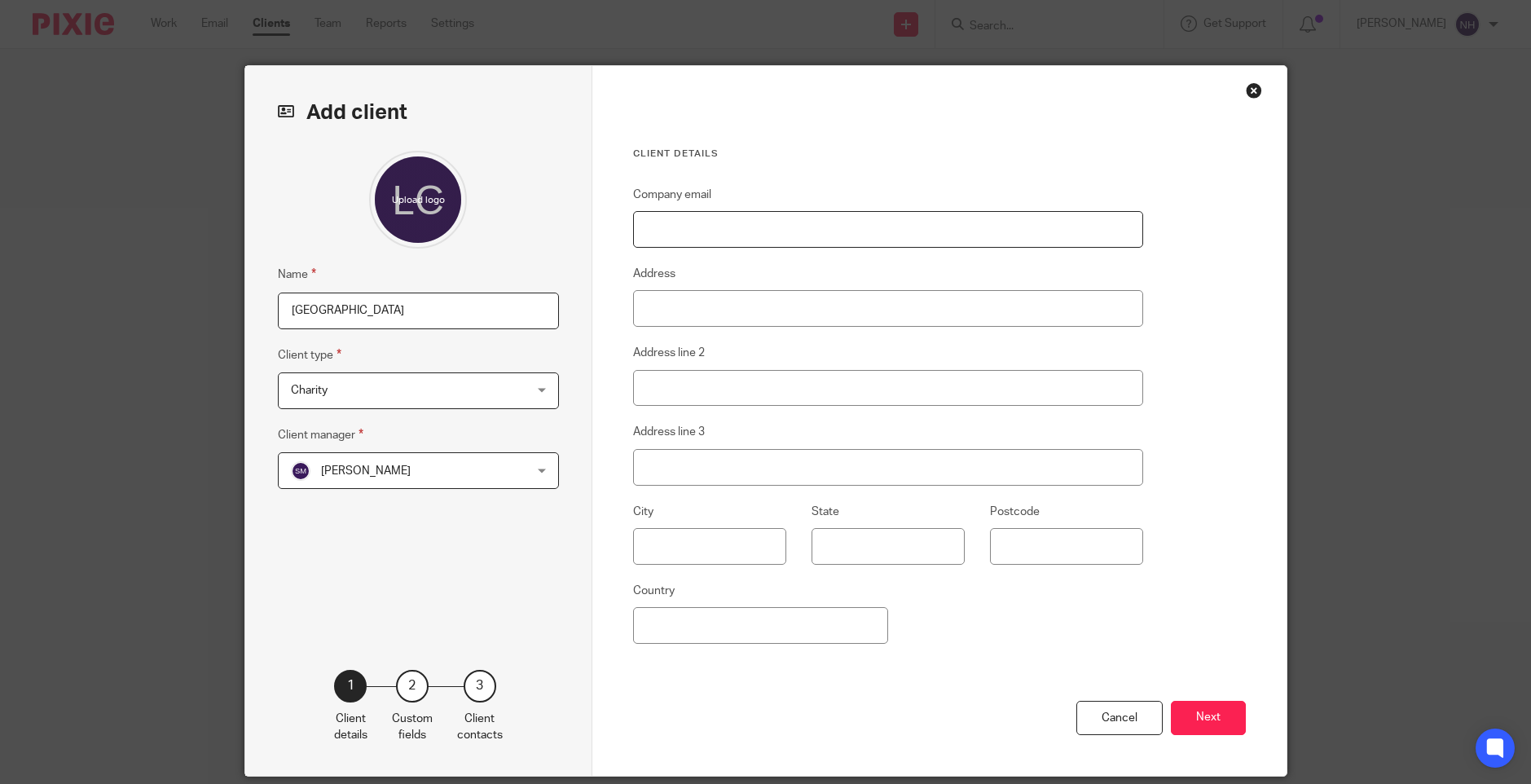
click at [689, 229] on input "Company email" at bounding box center [889, 229] width 511 height 36
click at [535, 470] on div "[PERSON_NAME] [PERSON_NAME]" at bounding box center [418, 470] width 281 height 36
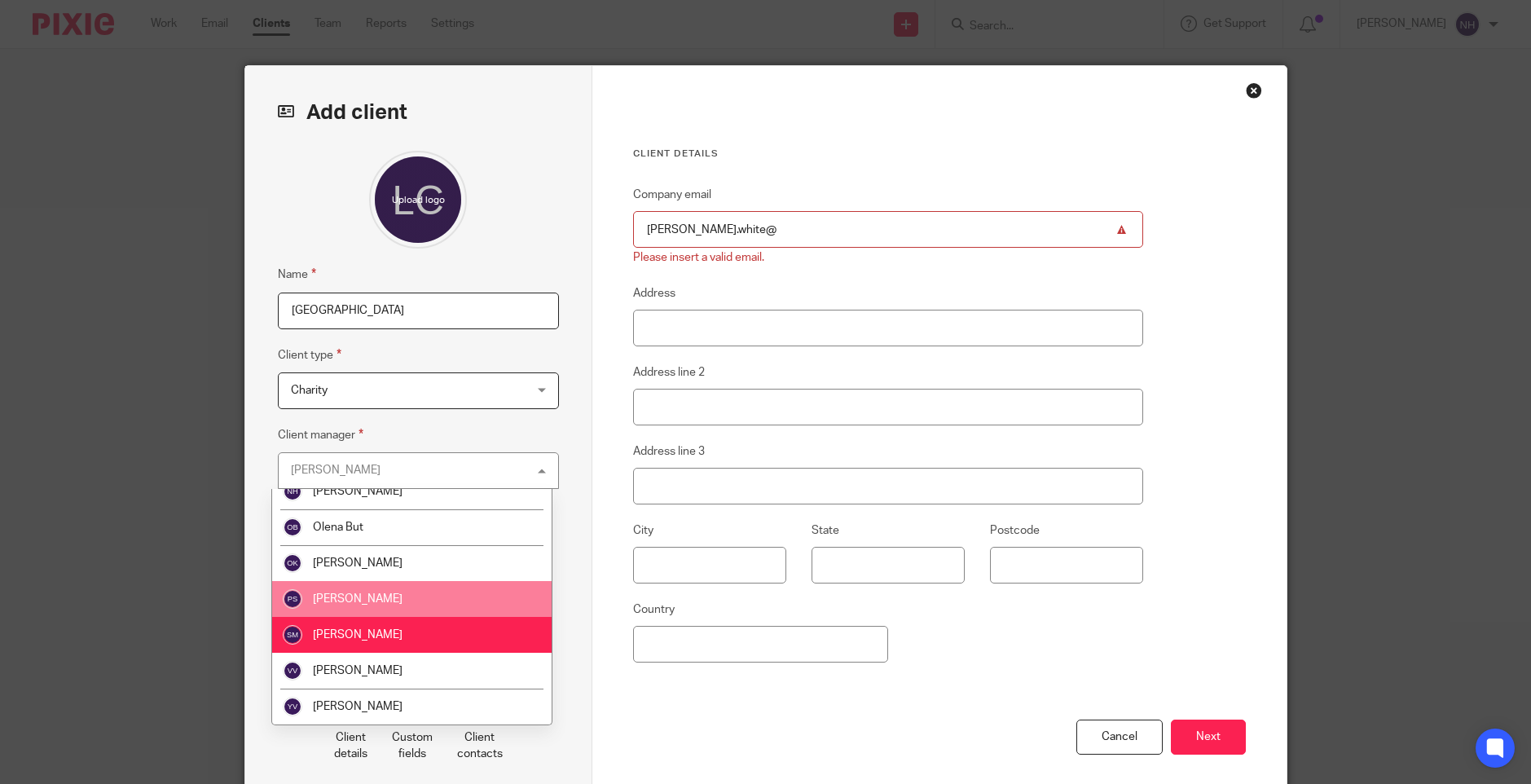
click at [398, 593] on li "[PERSON_NAME]" at bounding box center [412, 598] width 280 height 36
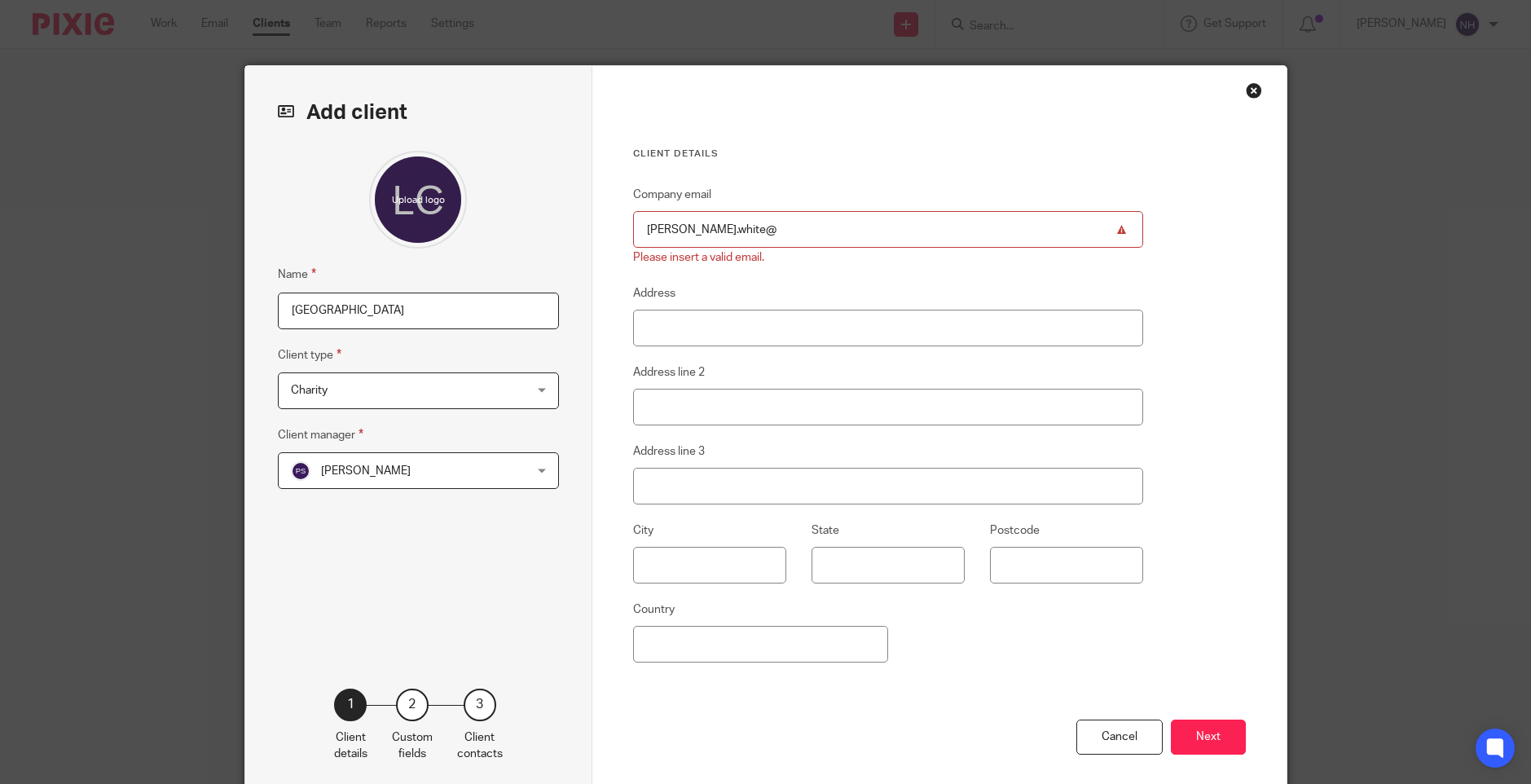
click at [741, 229] on input "[PERSON_NAME].white@" at bounding box center [889, 229] width 511 height 36
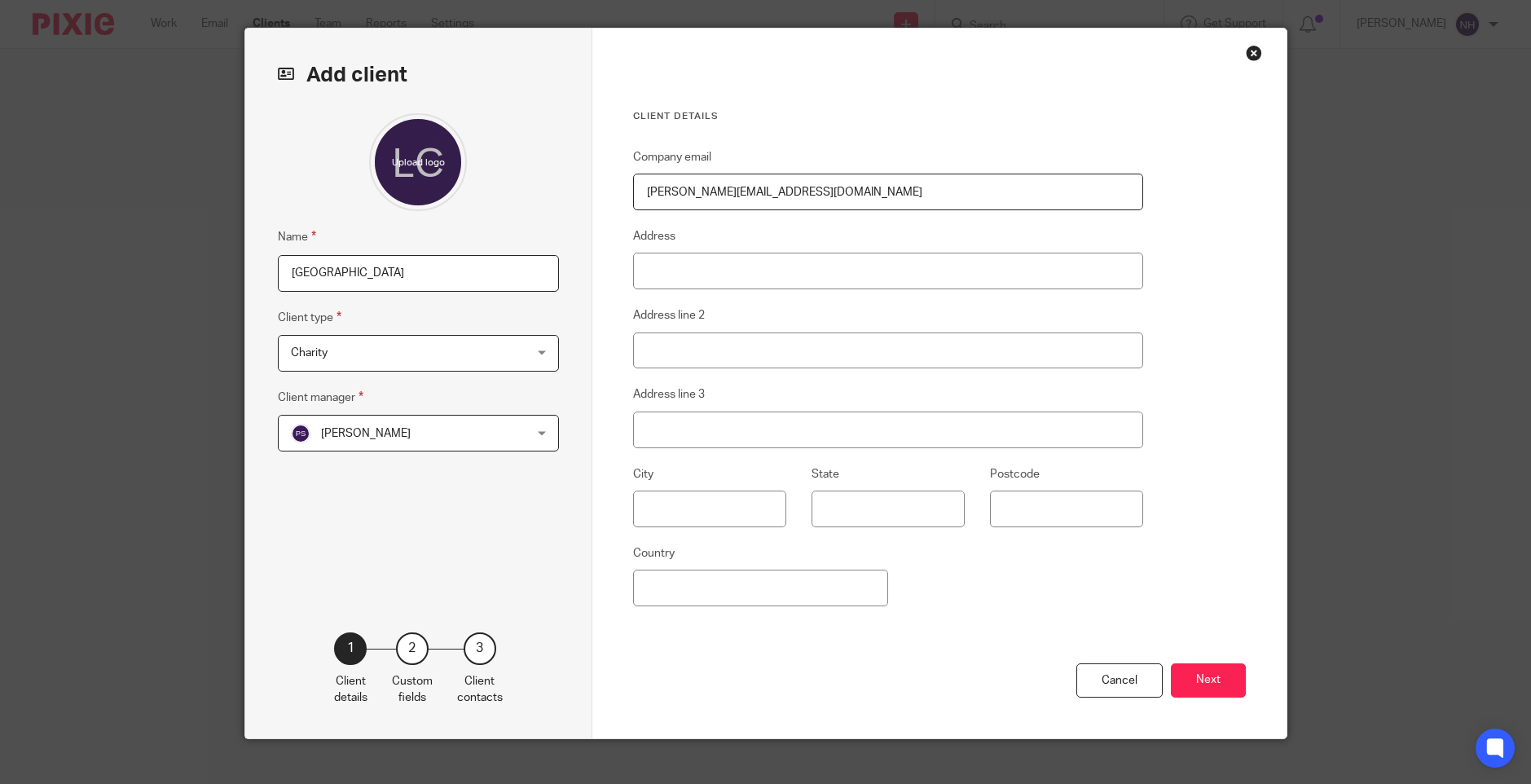
scroll to position [58, 0]
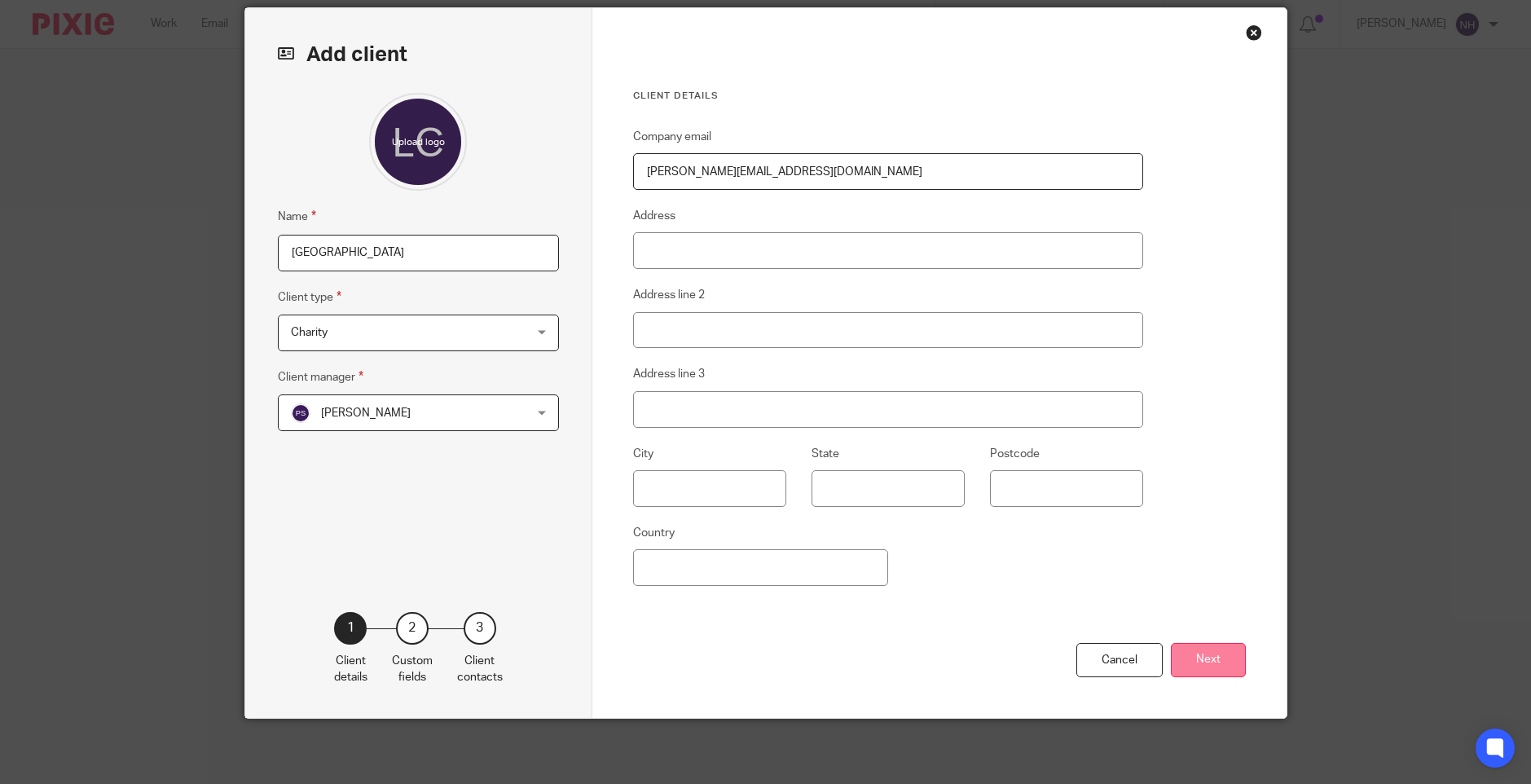
type input "[PERSON_NAME][EMAIL_ADDRESS][DOMAIN_NAME]"
click at [1211, 658] on button "Next" at bounding box center [1209, 660] width 75 height 35
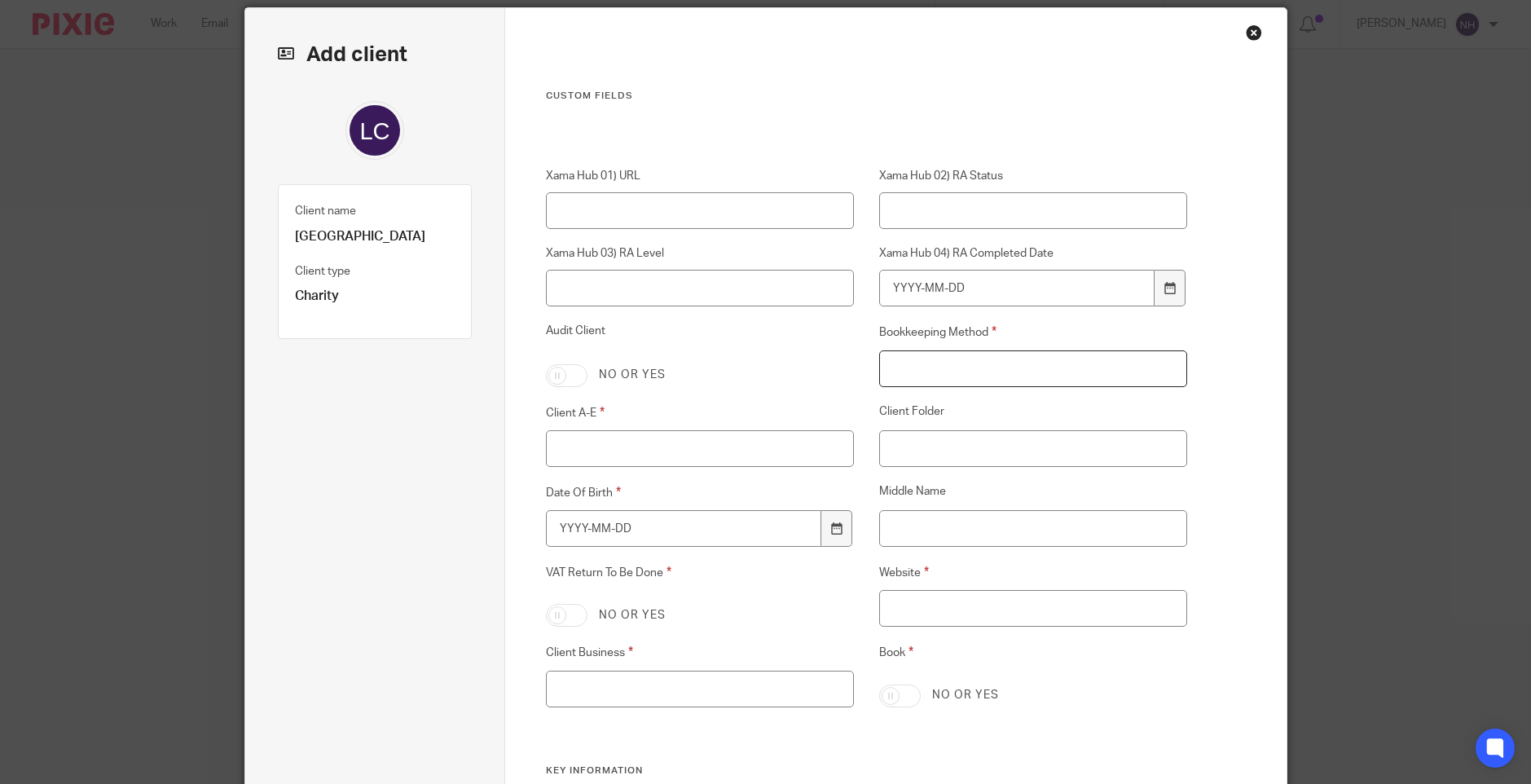
click at [926, 371] on input "Bookkeeping Method" at bounding box center [1034, 368] width 308 height 36
click at [899, 368] on input "exel/MS Dynamics" at bounding box center [1034, 368] width 308 height 36
type input "exel/MS Dynamics"
click at [647, 451] on input "Client A-E" at bounding box center [700, 448] width 308 height 36
type input "c"
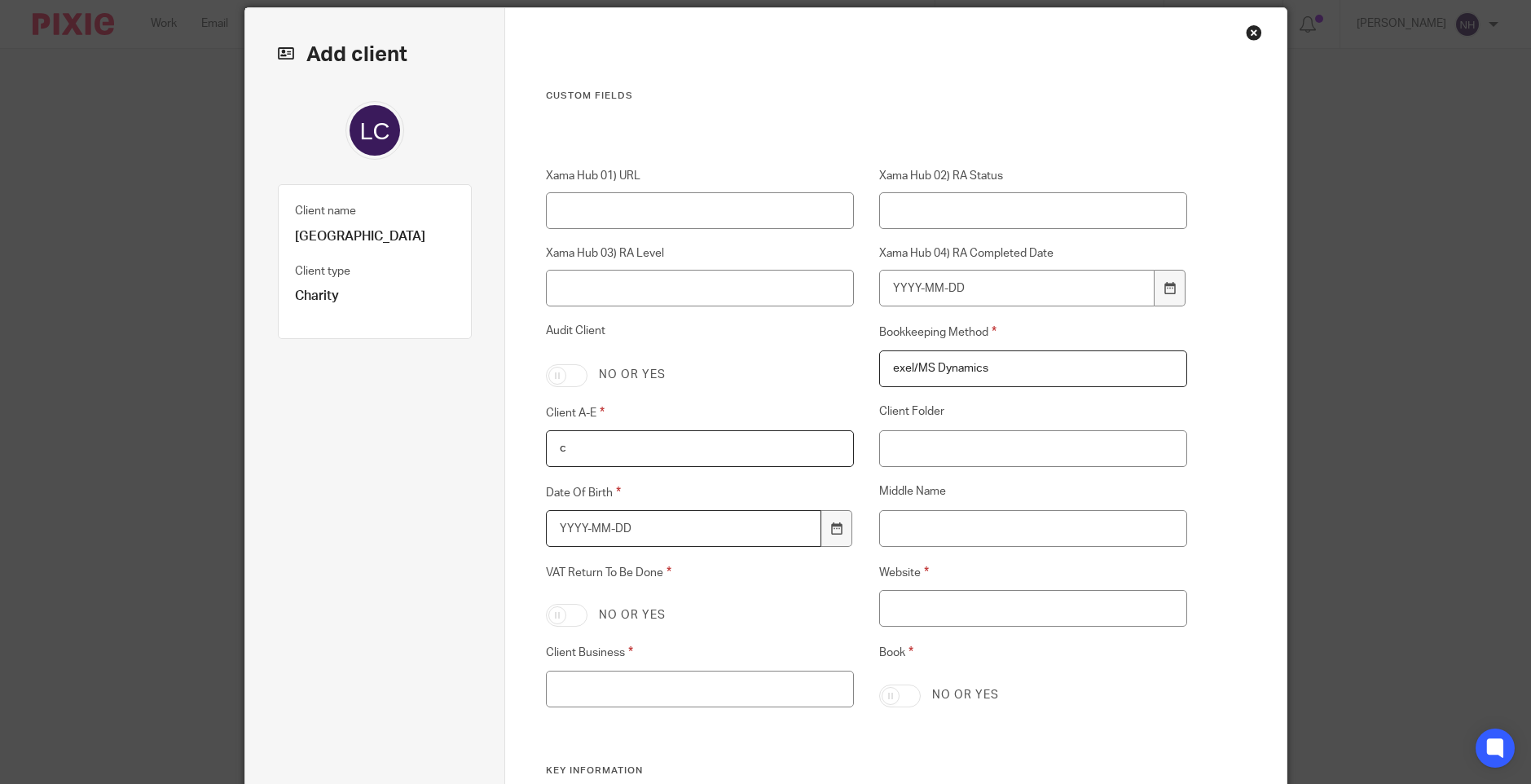
click at [692, 537] on input "Date Of Birth" at bounding box center [684, 528] width 276 height 36
type input "[DATE]"
type input "0"
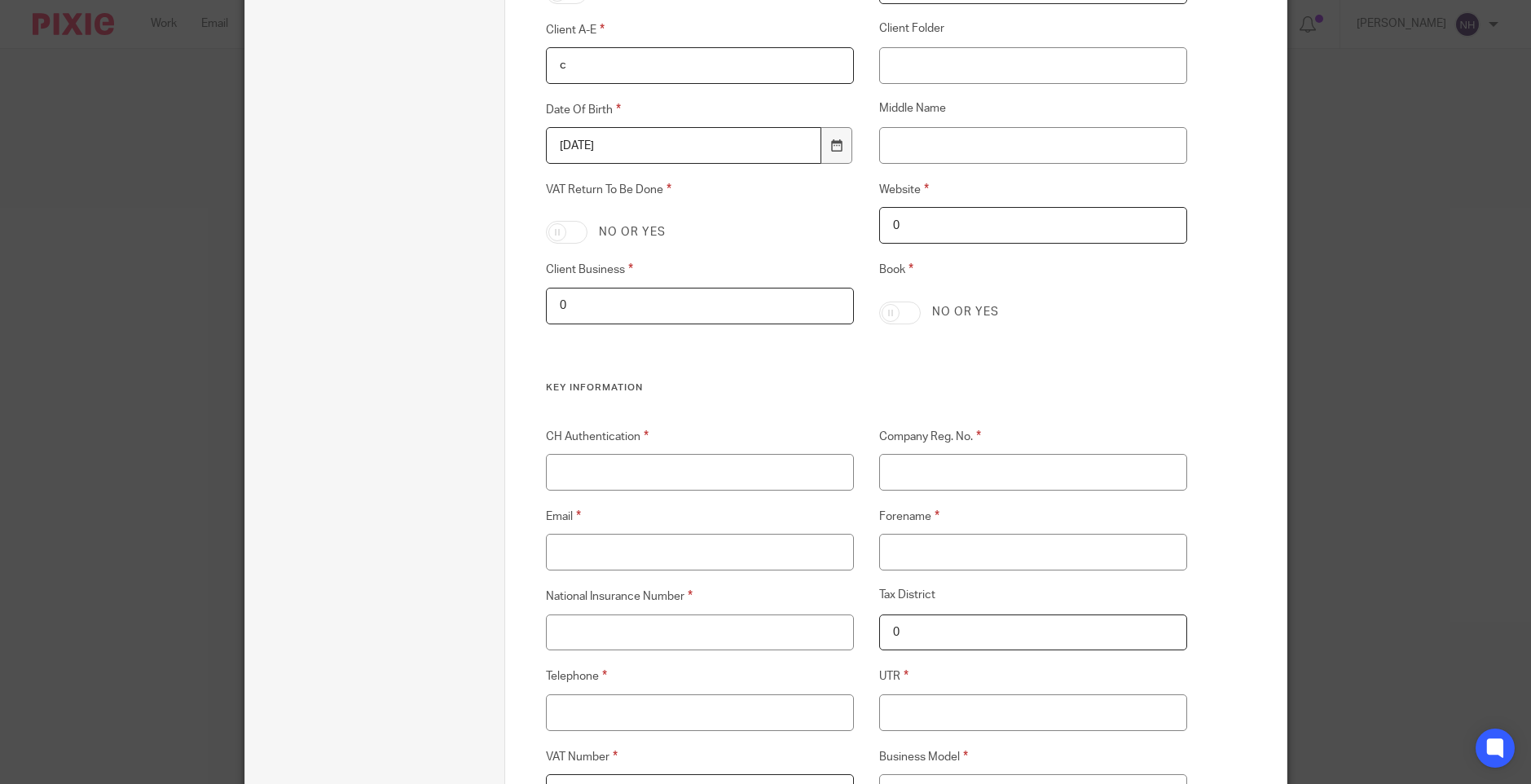
scroll to position [465, 0]
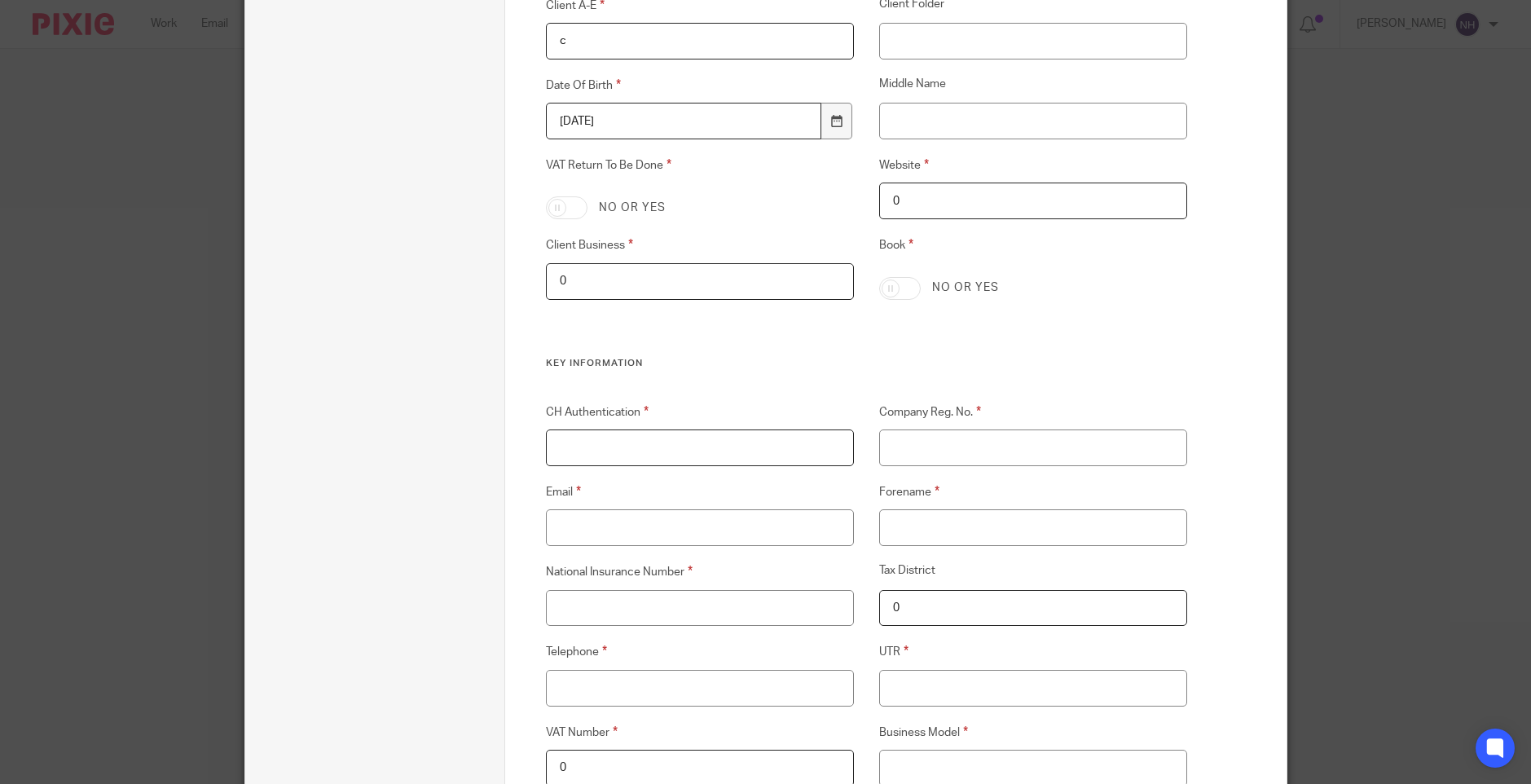
click at [669, 444] on input "CH Authentication" at bounding box center [700, 447] width 308 height 36
type input "0"
type input "[PERSON_NAME][EMAIL_ADDRESS][DOMAIN_NAME]"
click at [908, 522] on input "Forename" at bounding box center [1034, 527] width 308 height 36
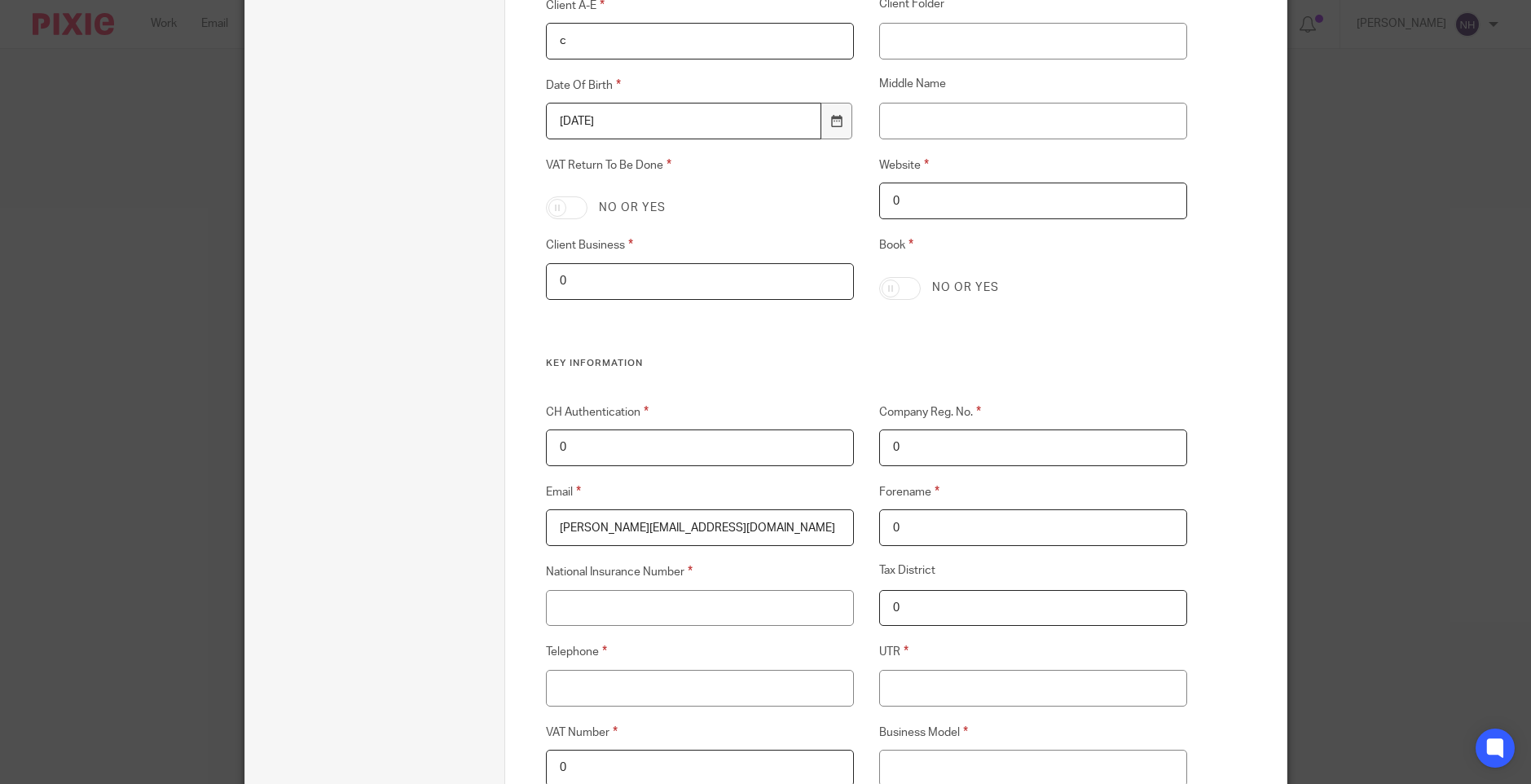
type input "0"
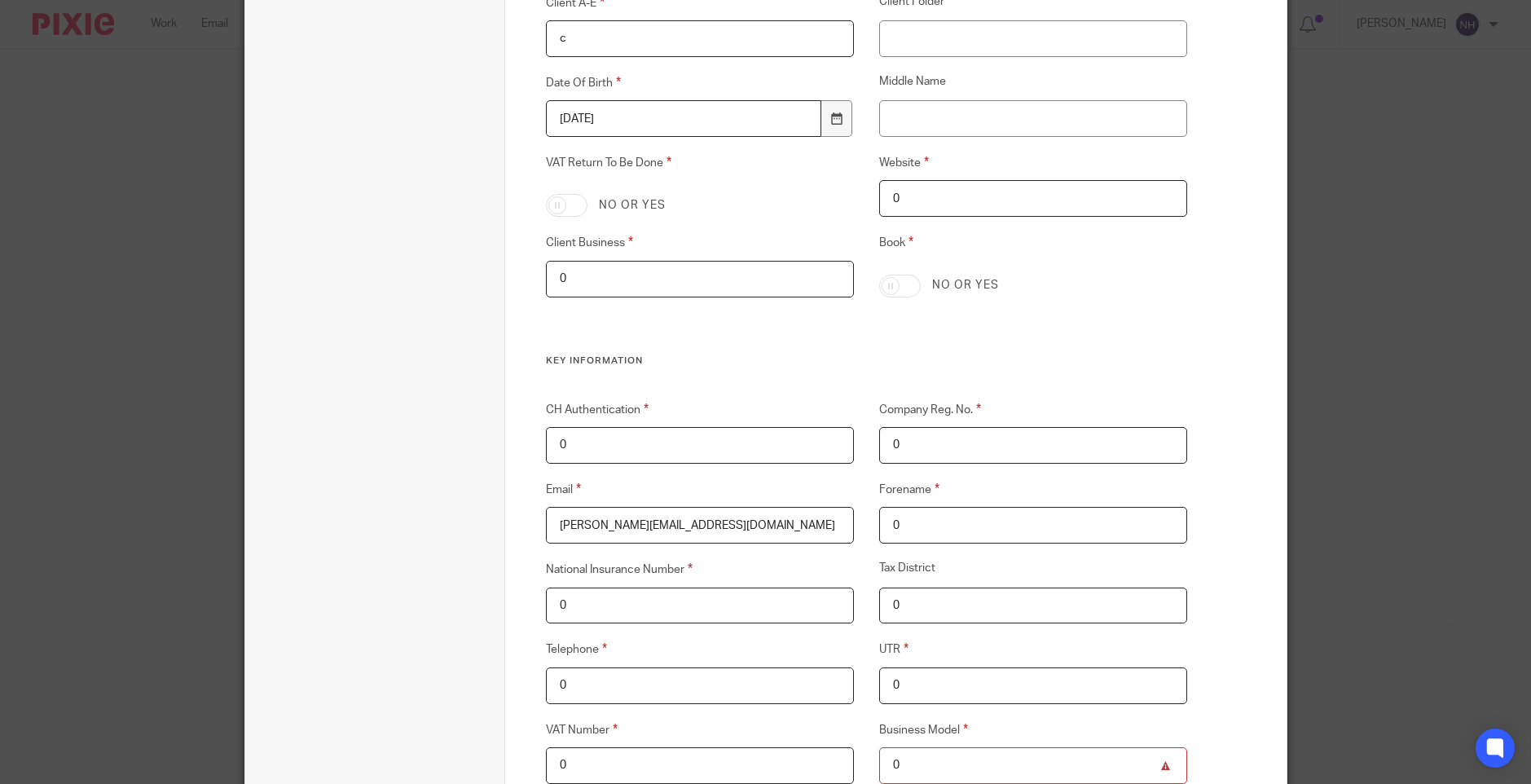
type input "0"
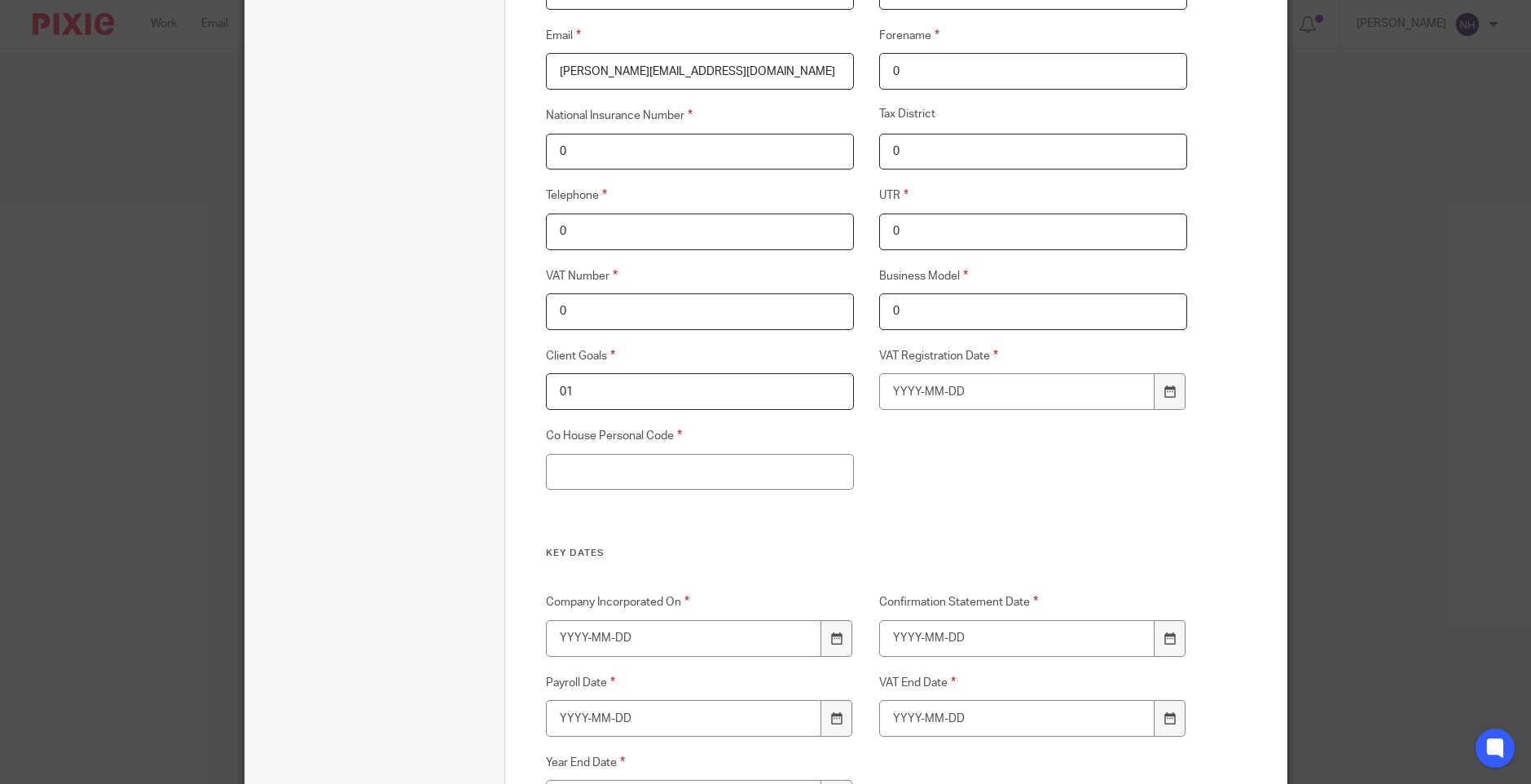
type input "0"
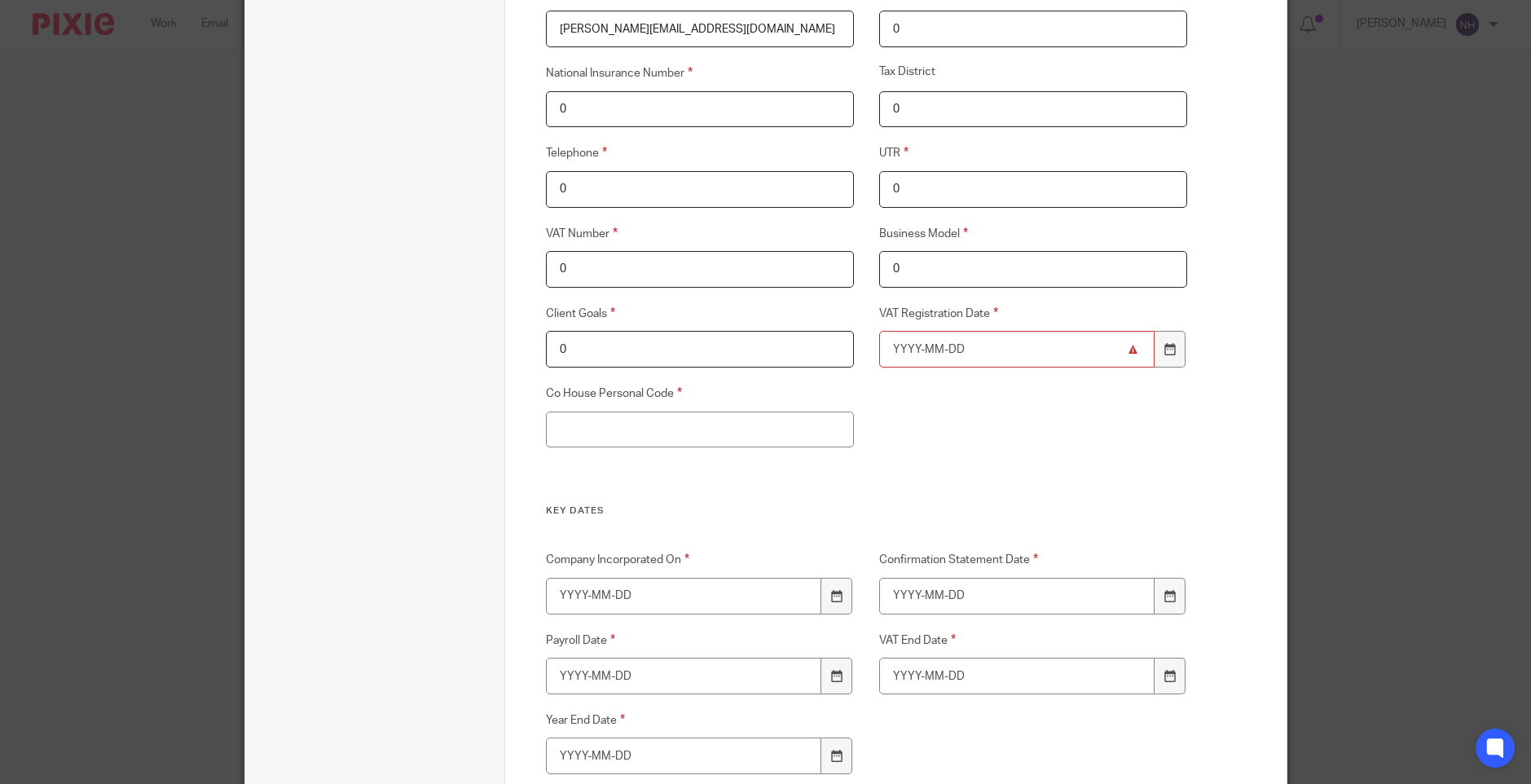
scroll to position [1003, 0]
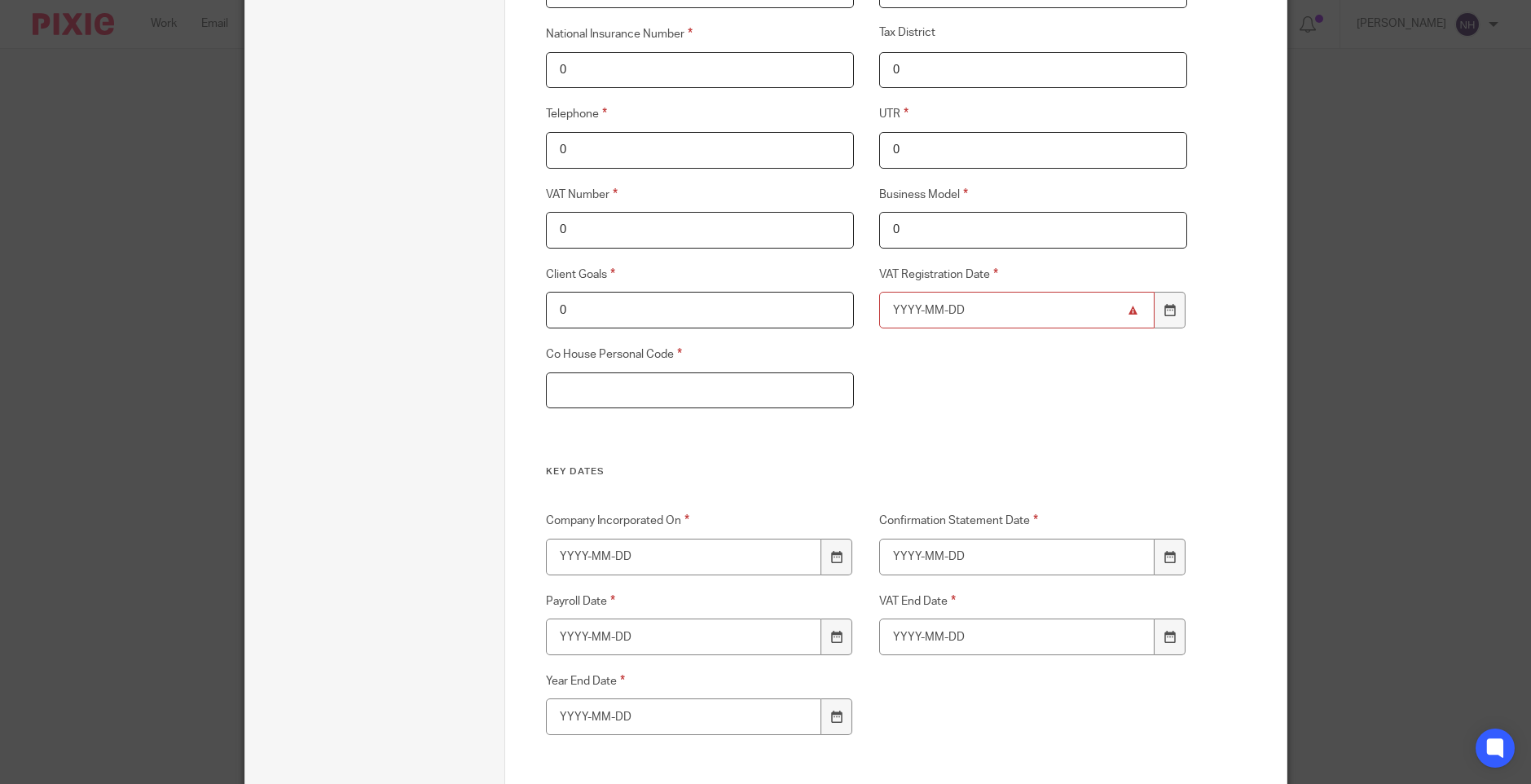
click at [655, 388] on input "Co House Personal Code" at bounding box center [700, 390] width 308 height 36
type input "0"
type input "[DATE]"
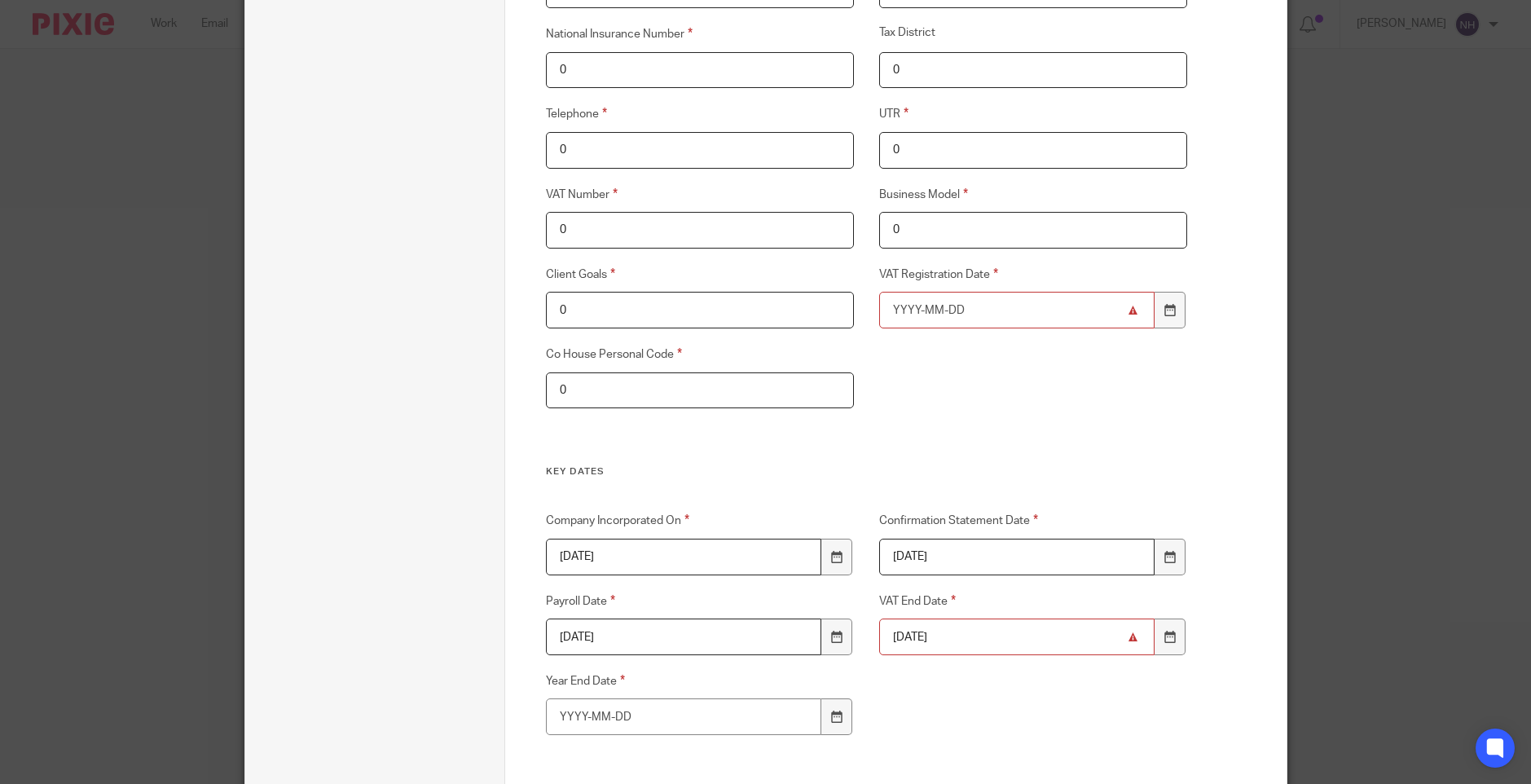
type input "[DATE]"
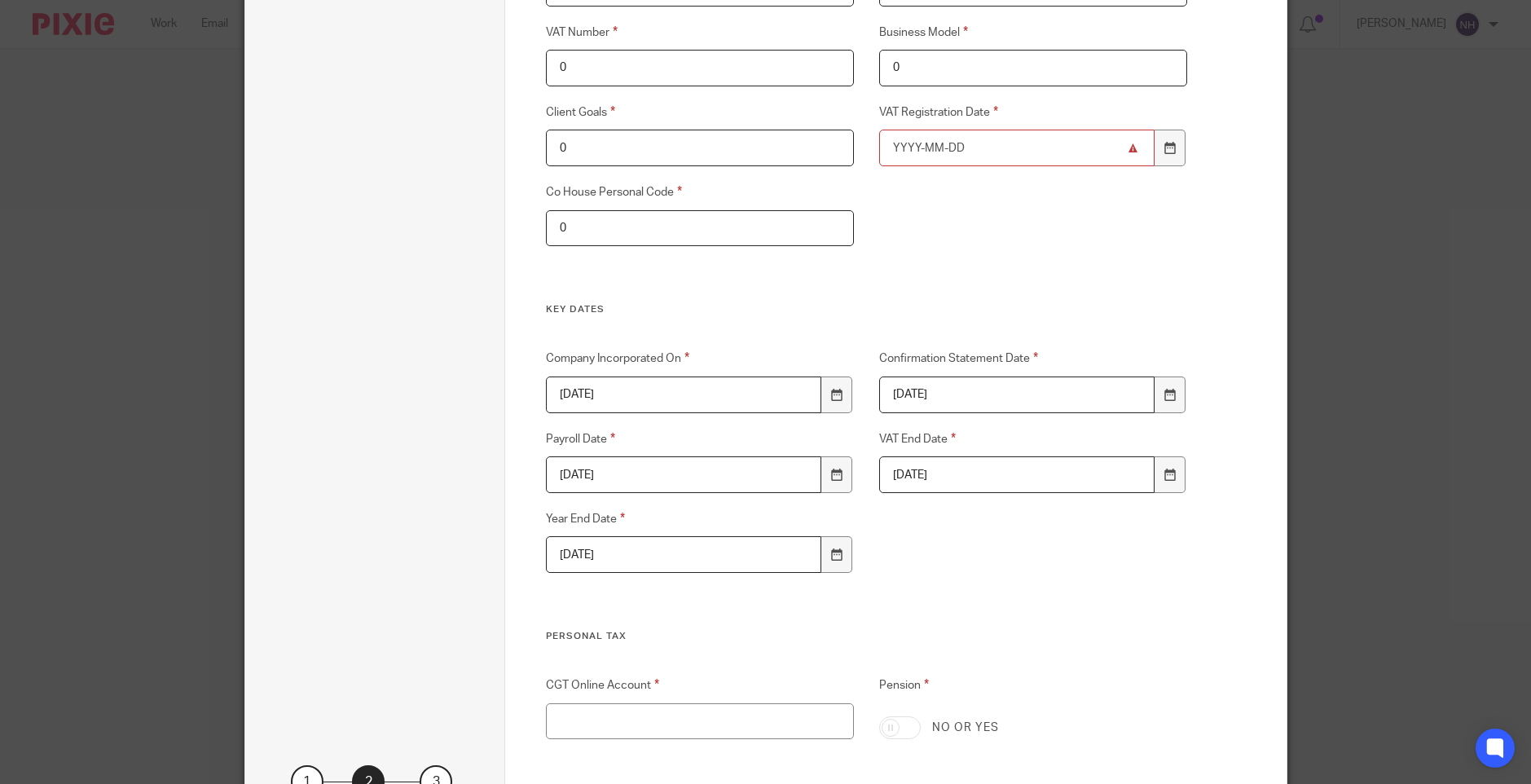
scroll to position [1248, 0]
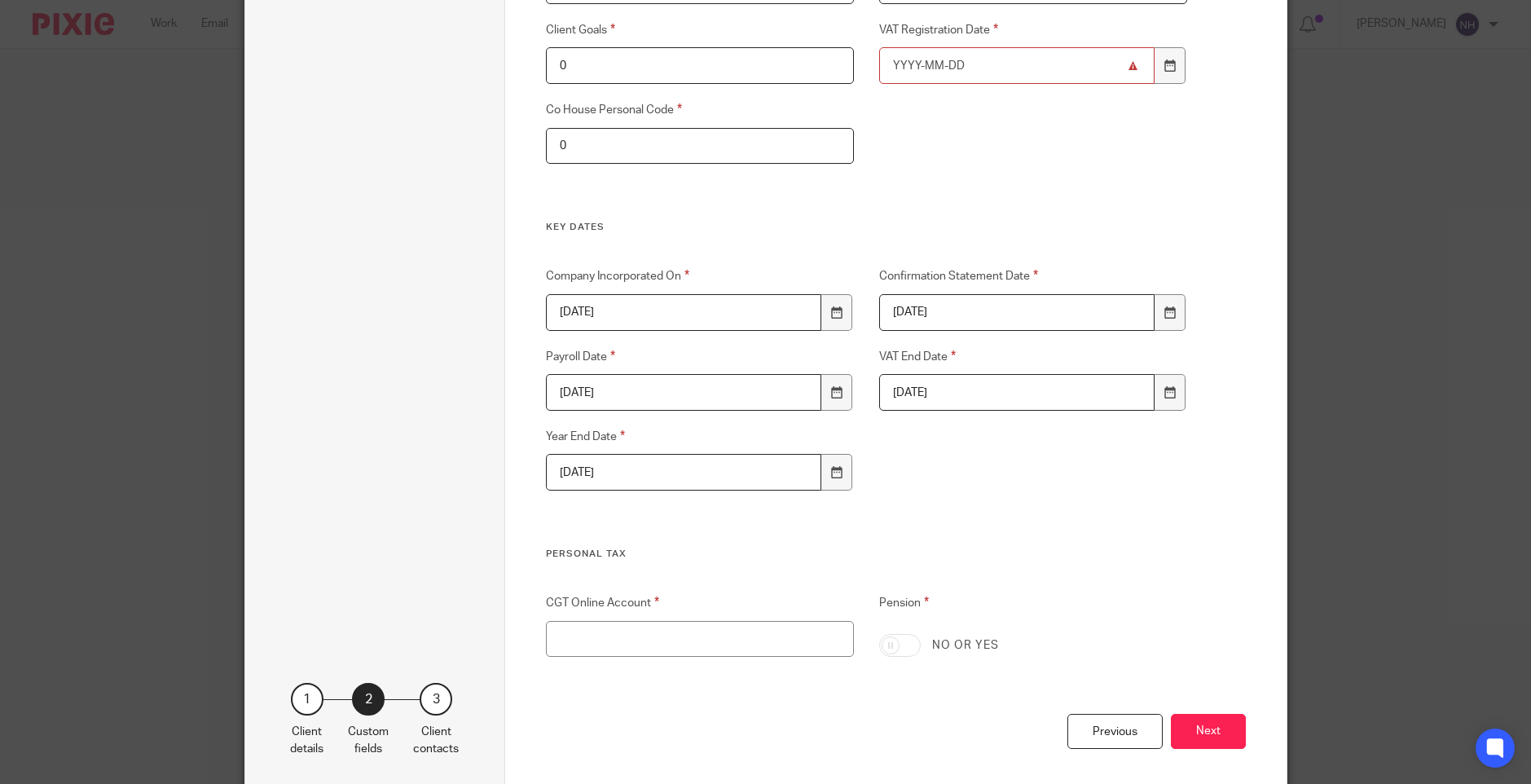
type input "[DATE]"
click at [744, 633] on input "CGT Online Account" at bounding box center [700, 638] width 308 height 36
type input "0"
click at [1190, 729] on button "Next" at bounding box center [1209, 731] width 75 height 35
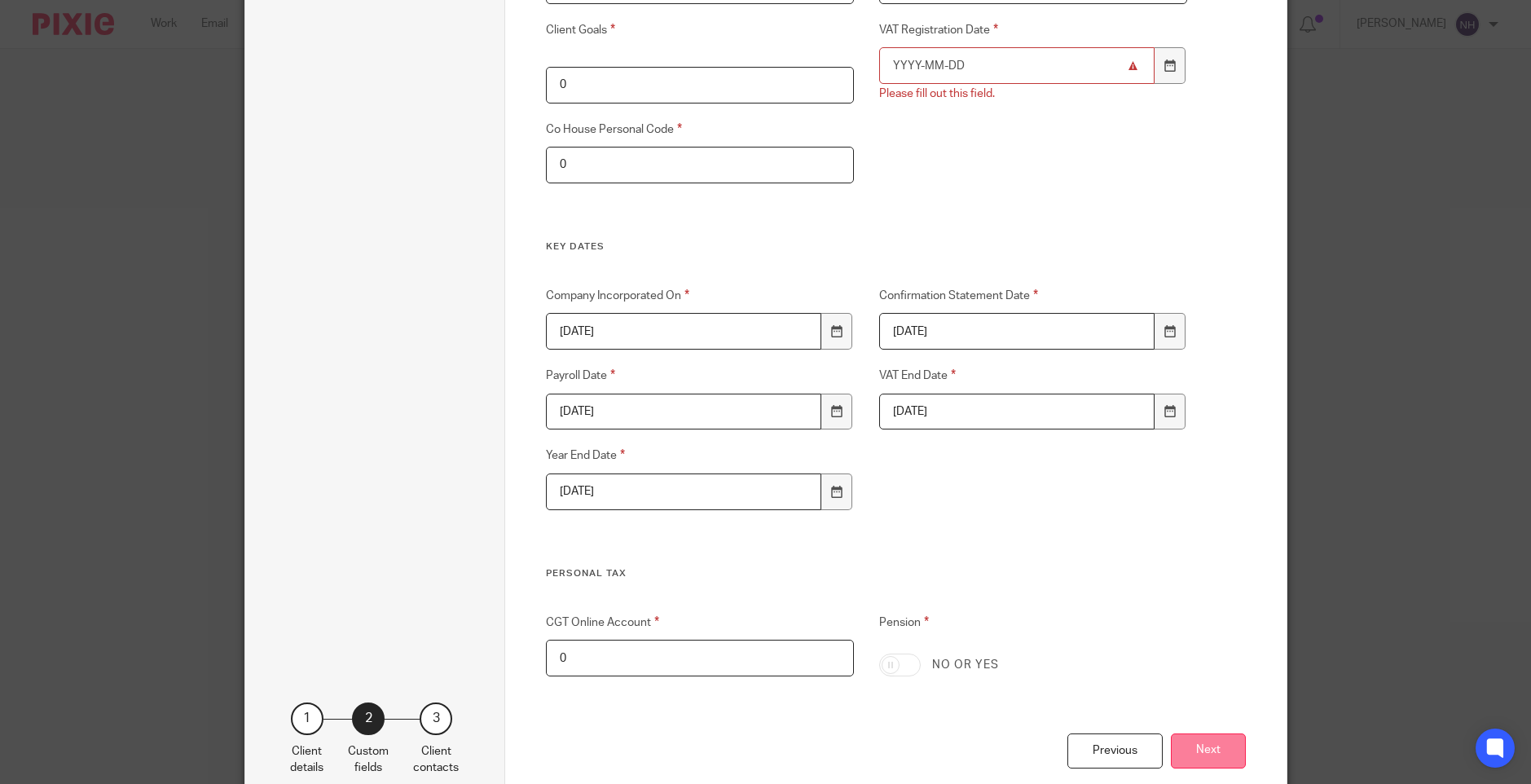
click at [1201, 751] on button "Next" at bounding box center [1209, 751] width 75 height 35
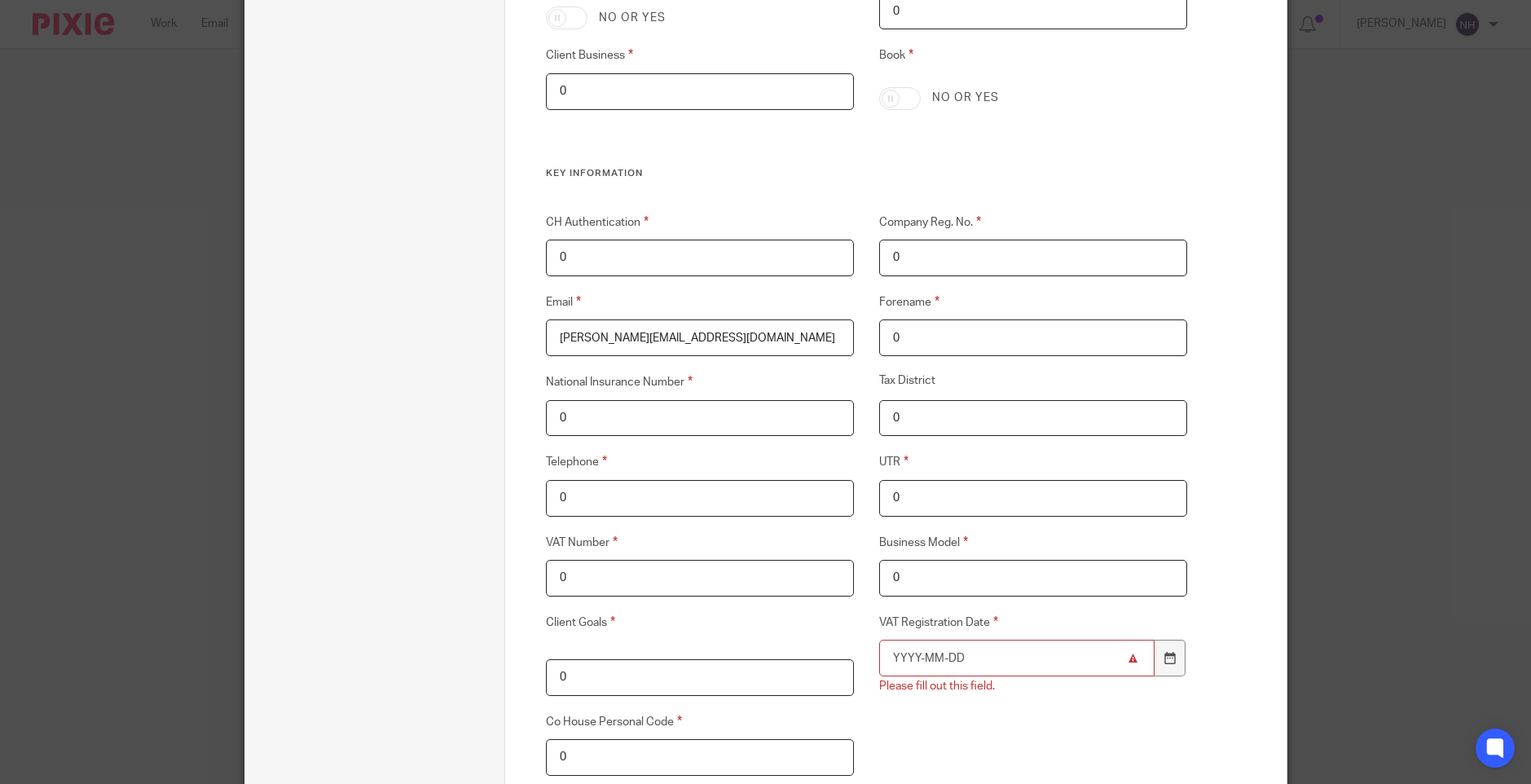
scroll to position [677, 0]
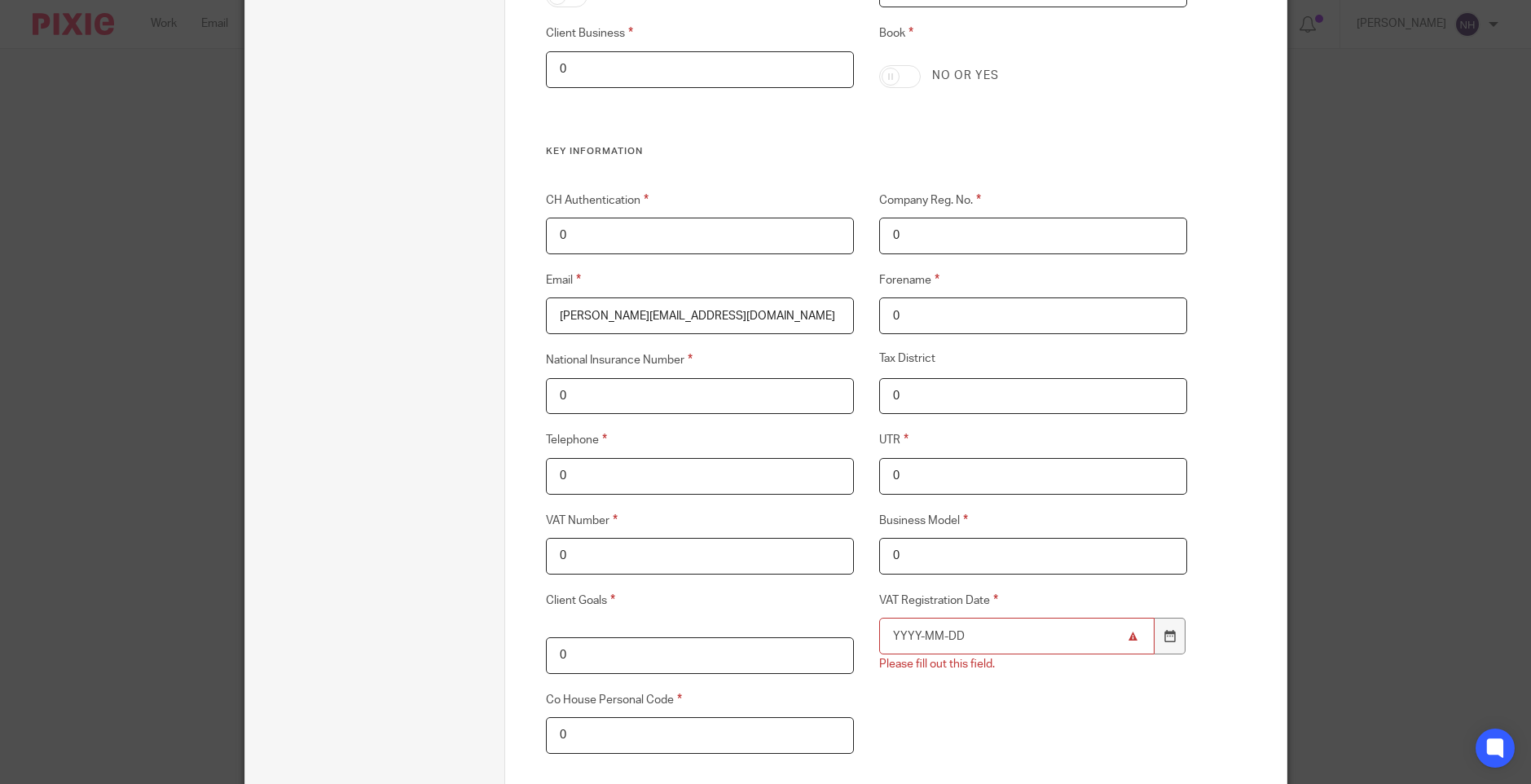
click at [949, 640] on input "VAT Registration Date" at bounding box center [1017, 635] width 276 height 36
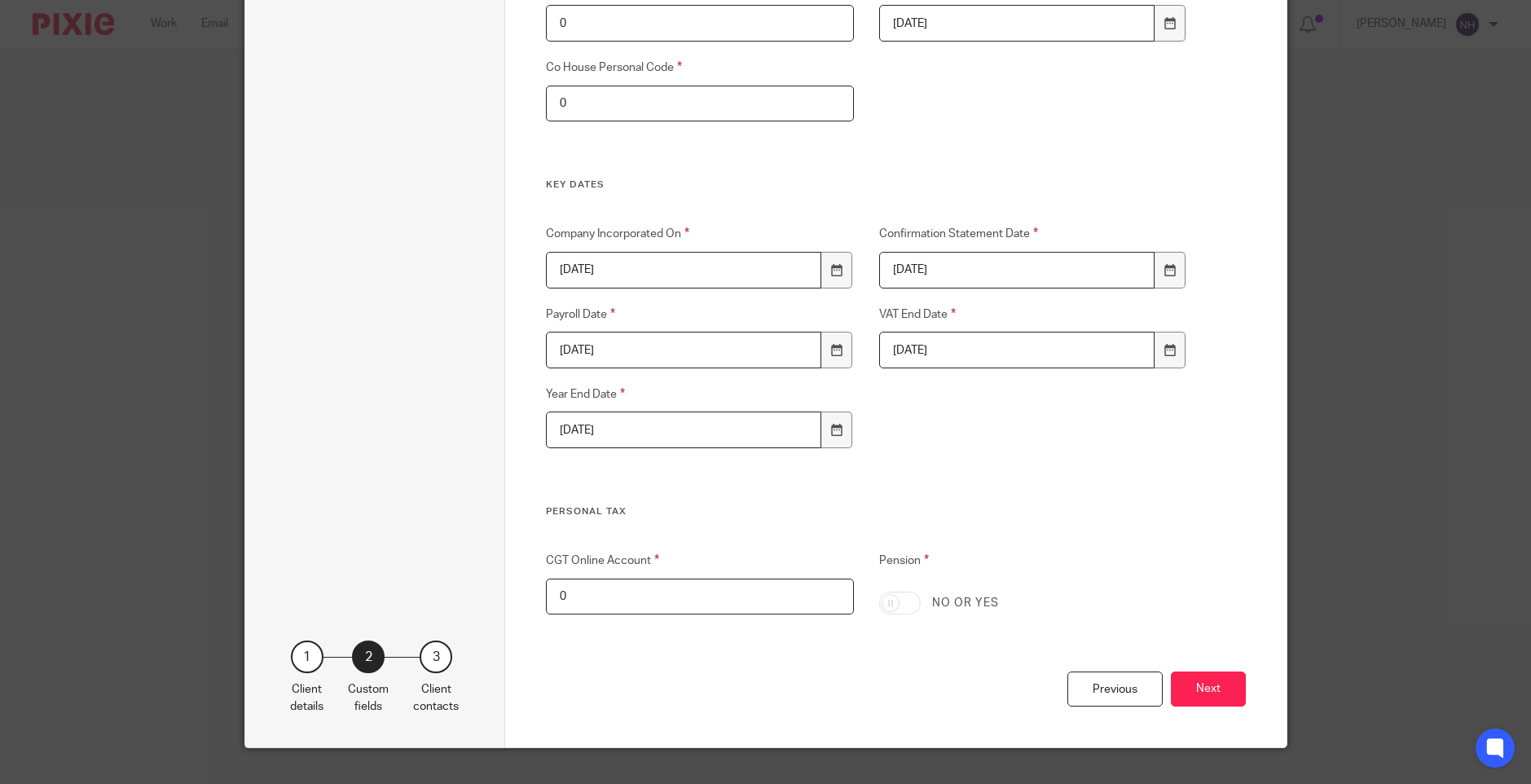
scroll to position [1319, 0]
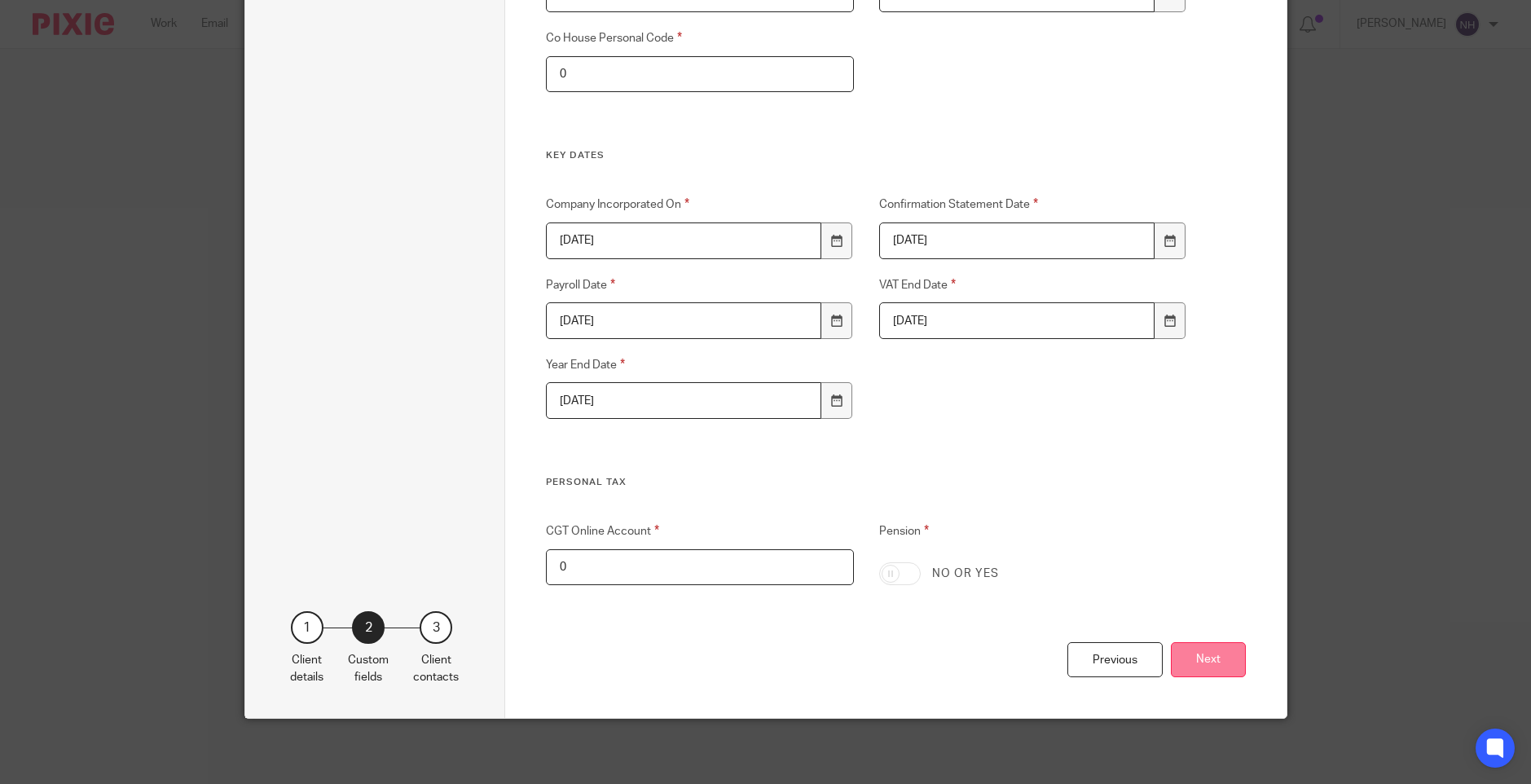
type input "[DATE]"
click at [1224, 654] on button "Next" at bounding box center [1209, 660] width 75 height 35
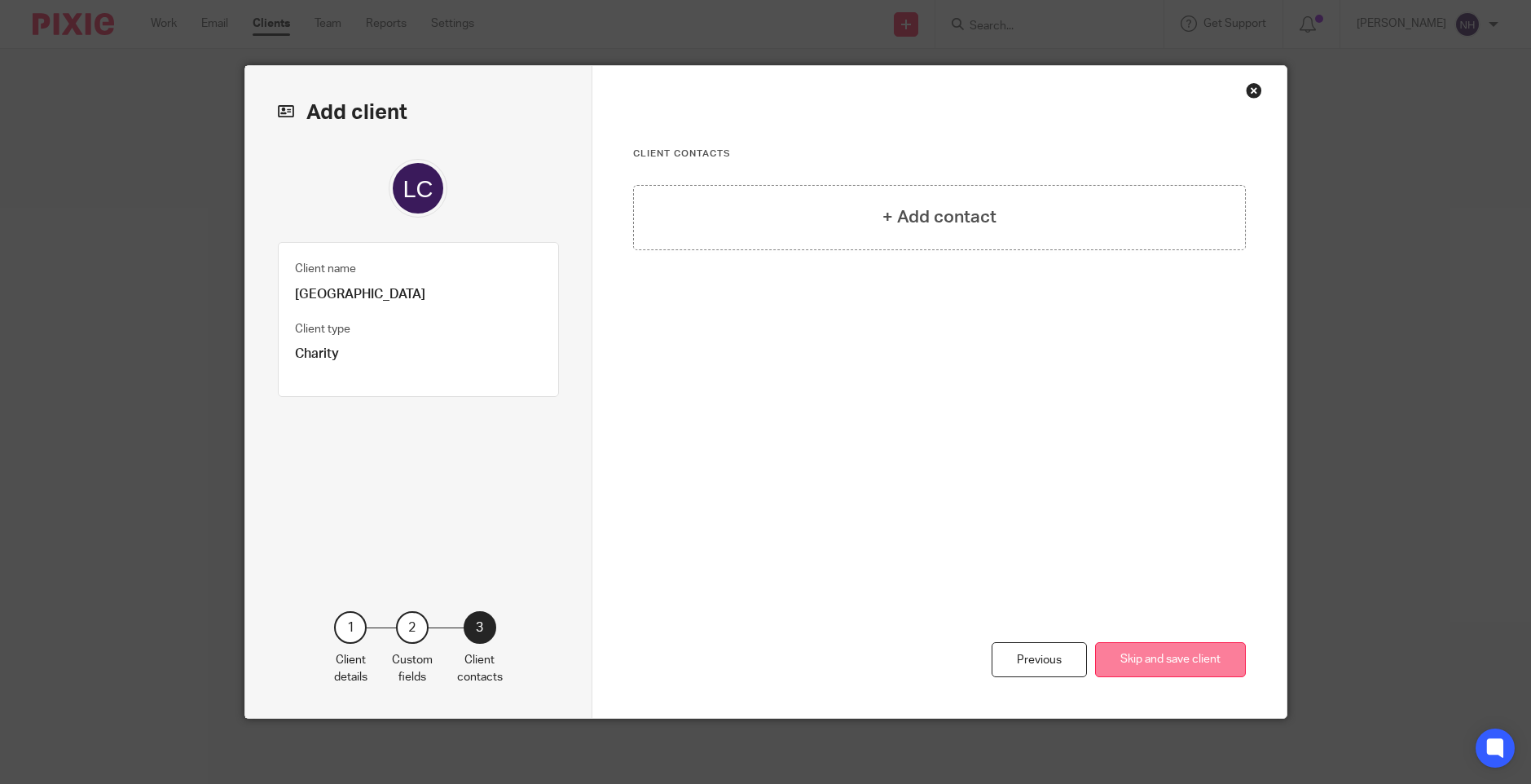
scroll to position [0, 0]
drag, startPoint x: 1165, startPoint y: 657, endPoint x: 1045, endPoint y: 646, distance: 120.5
click at [1165, 658] on button "Skip and save client" at bounding box center [1171, 660] width 150 height 35
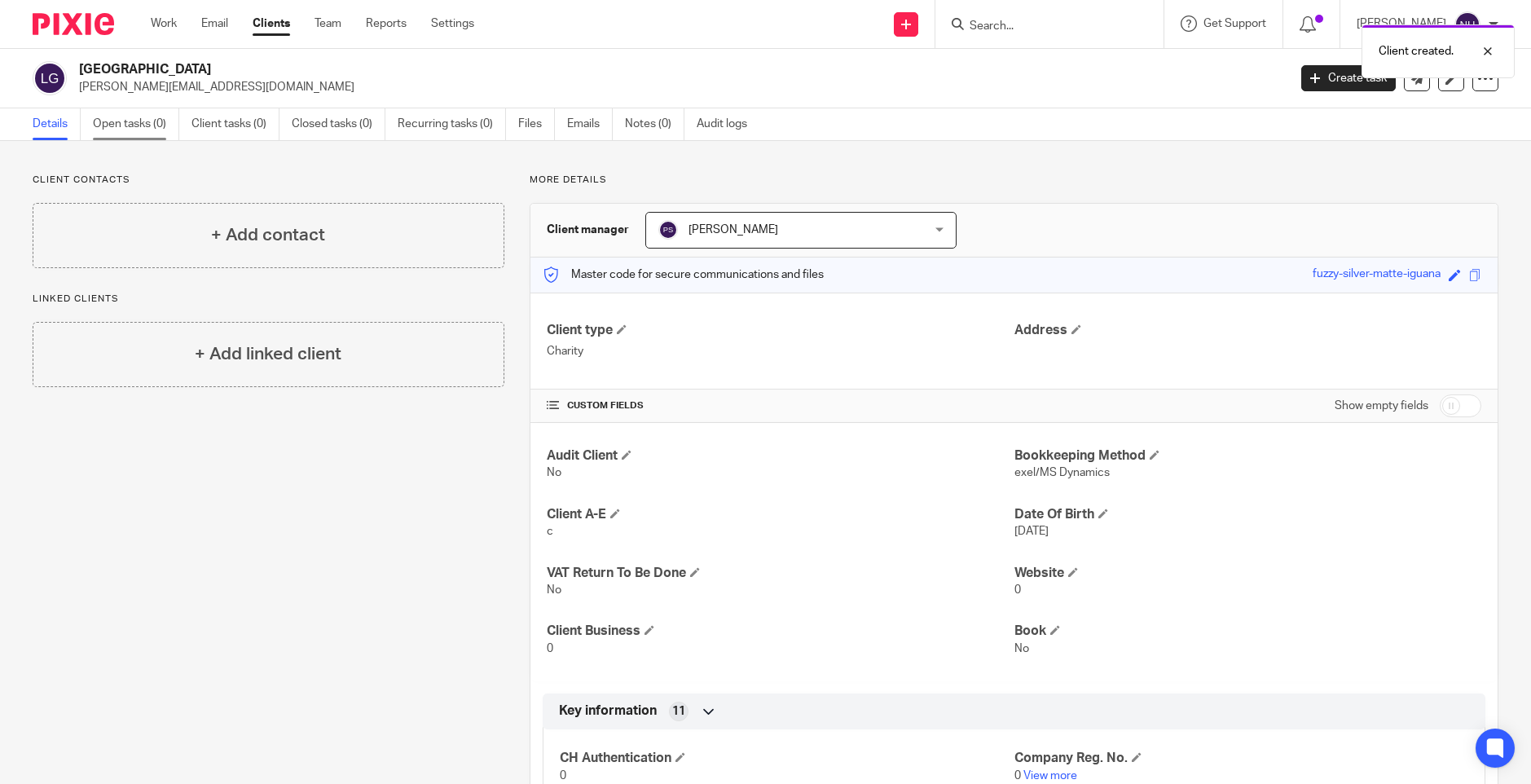
click at [150, 123] on link "Open tasks (0)" at bounding box center [136, 124] width 86 height 32
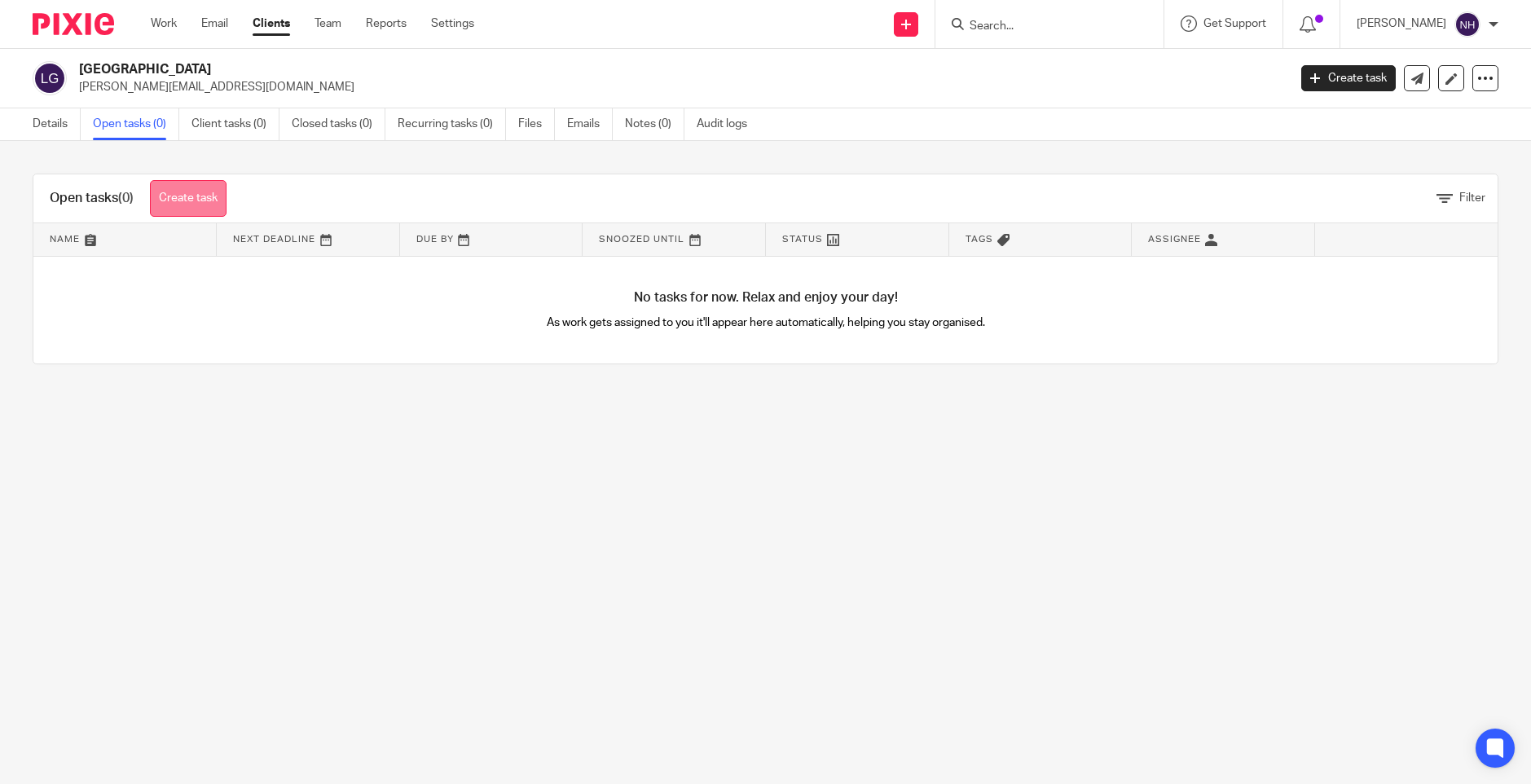
click at [189, 196] on link "Create task" at bounding box center [188, 198] width 76 height 36
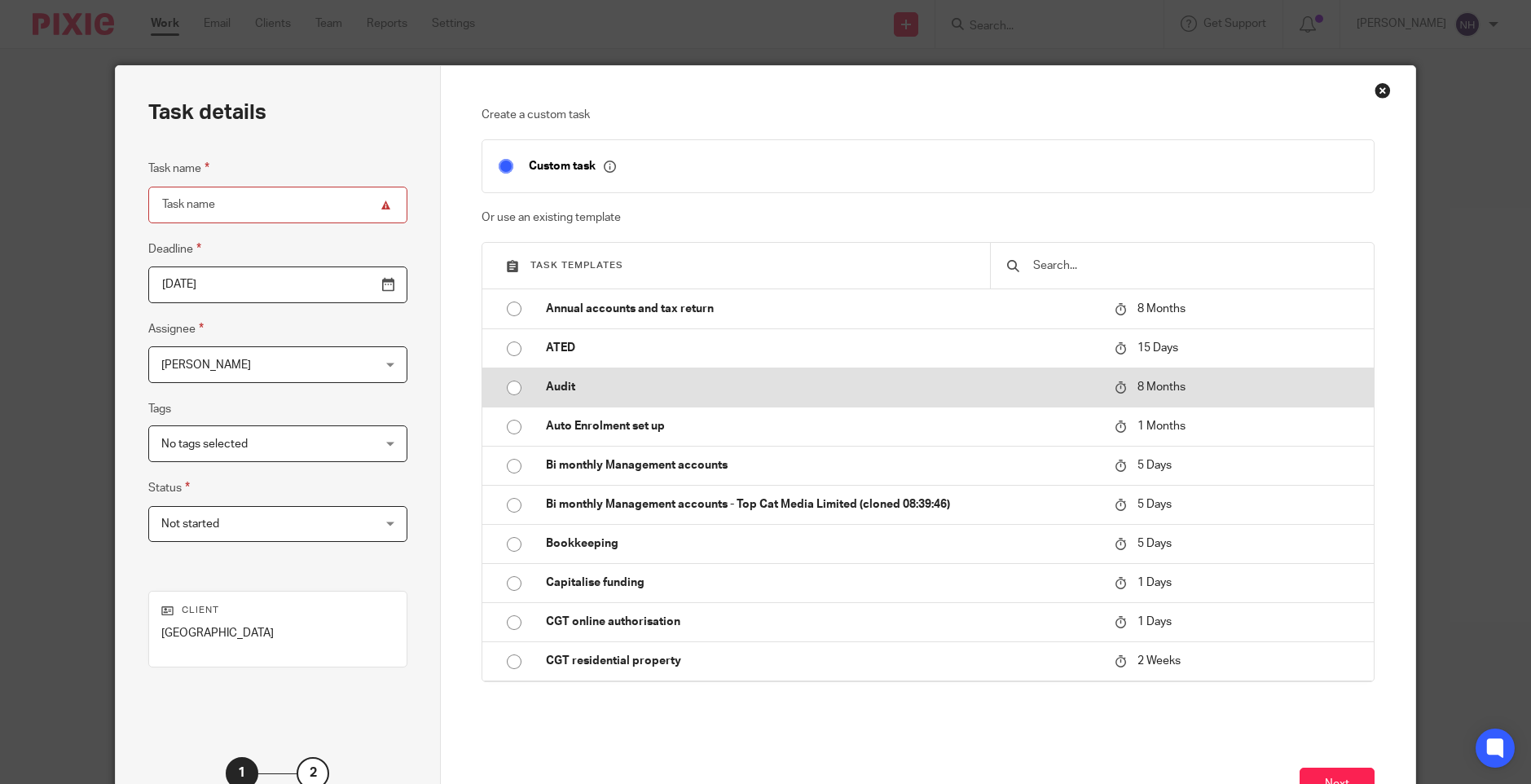
click at [504, 390] on input "radio" at bounding box center [514, 387] width 31 height 31
type input "2026-05-16"
type input "Audit"
checkbox input "false"
radio input "false"
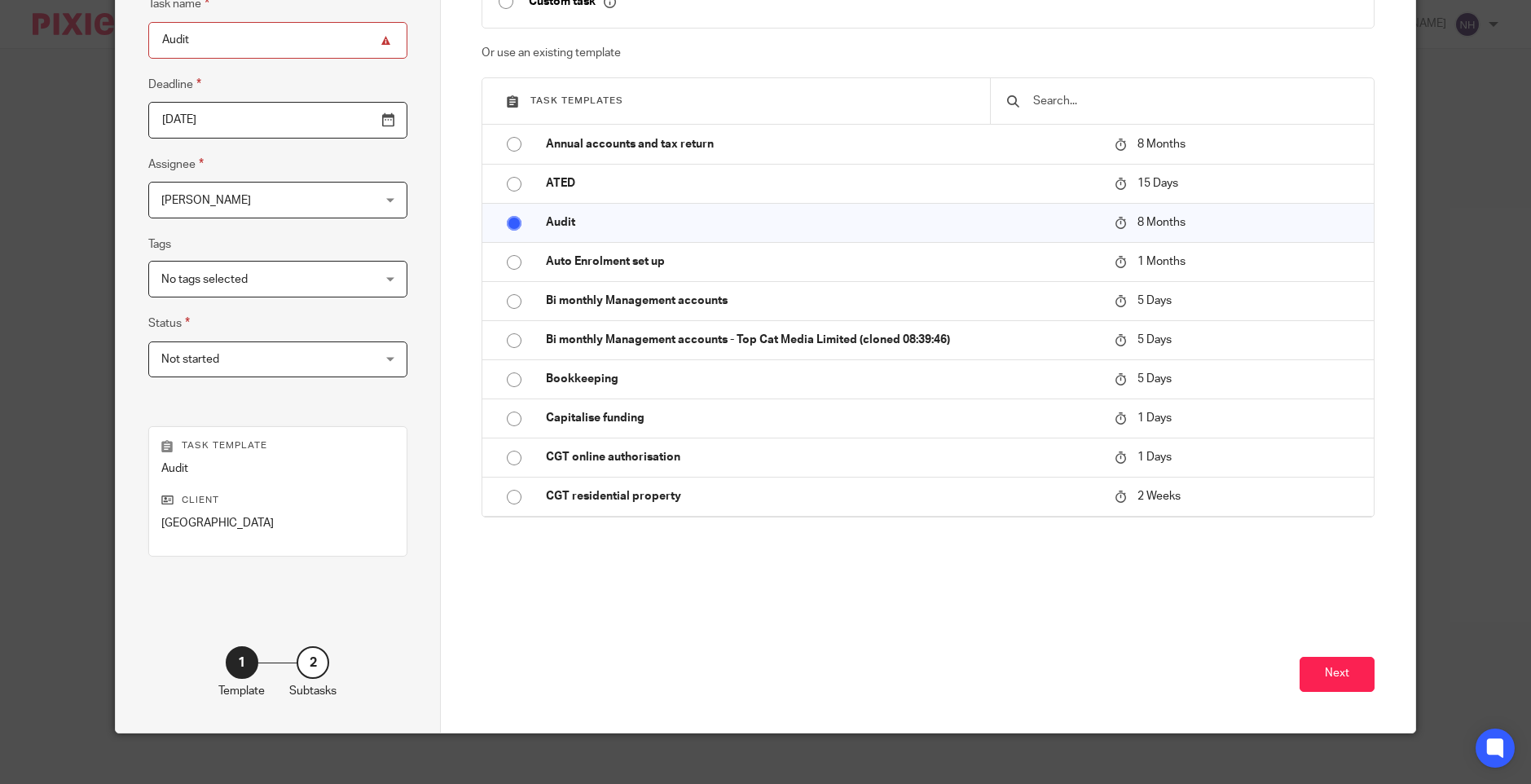
scroll to position [179, 0]
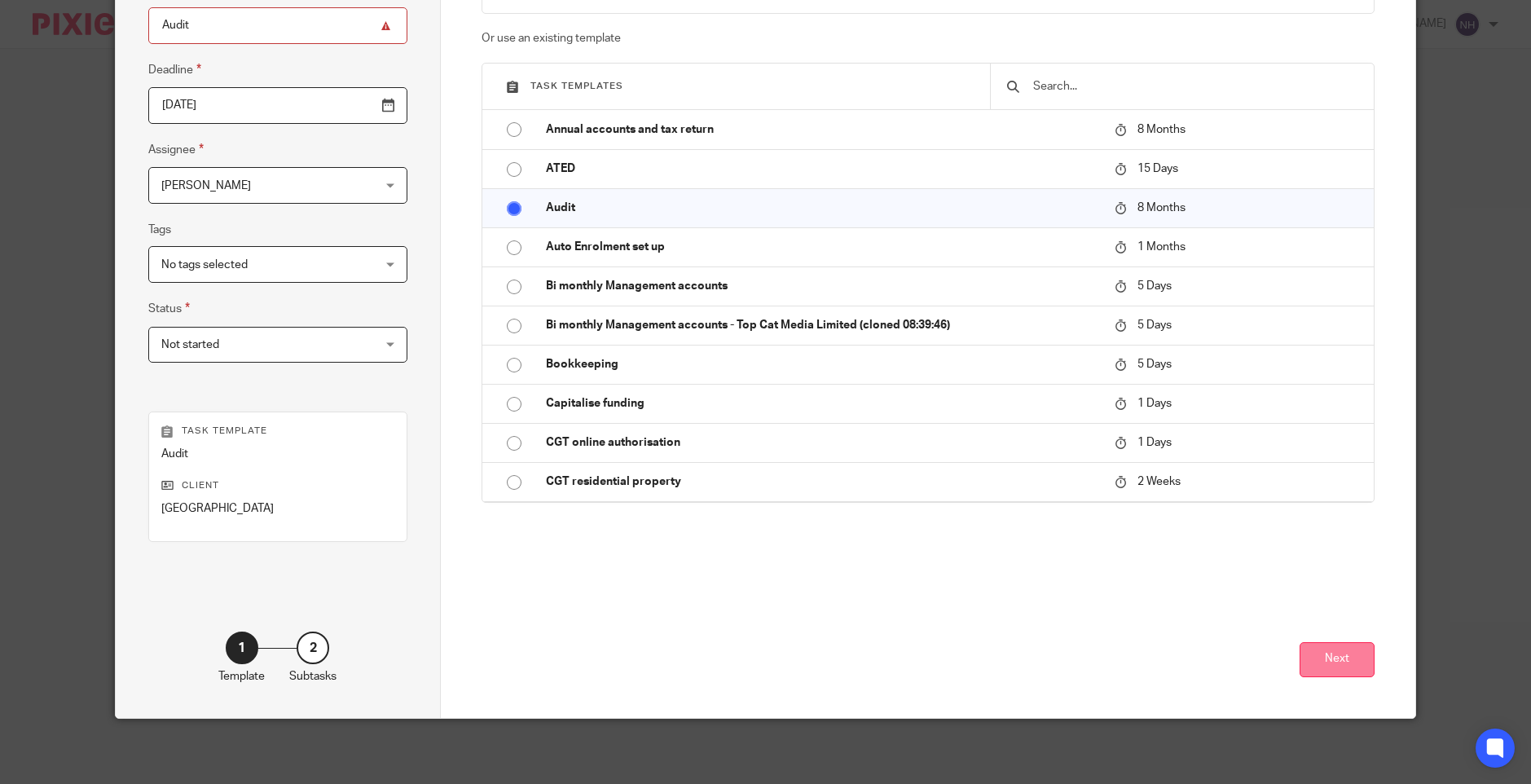
click at [1331, 665] on button "Next" at bounding box center [1337, 660] width 75 height 35
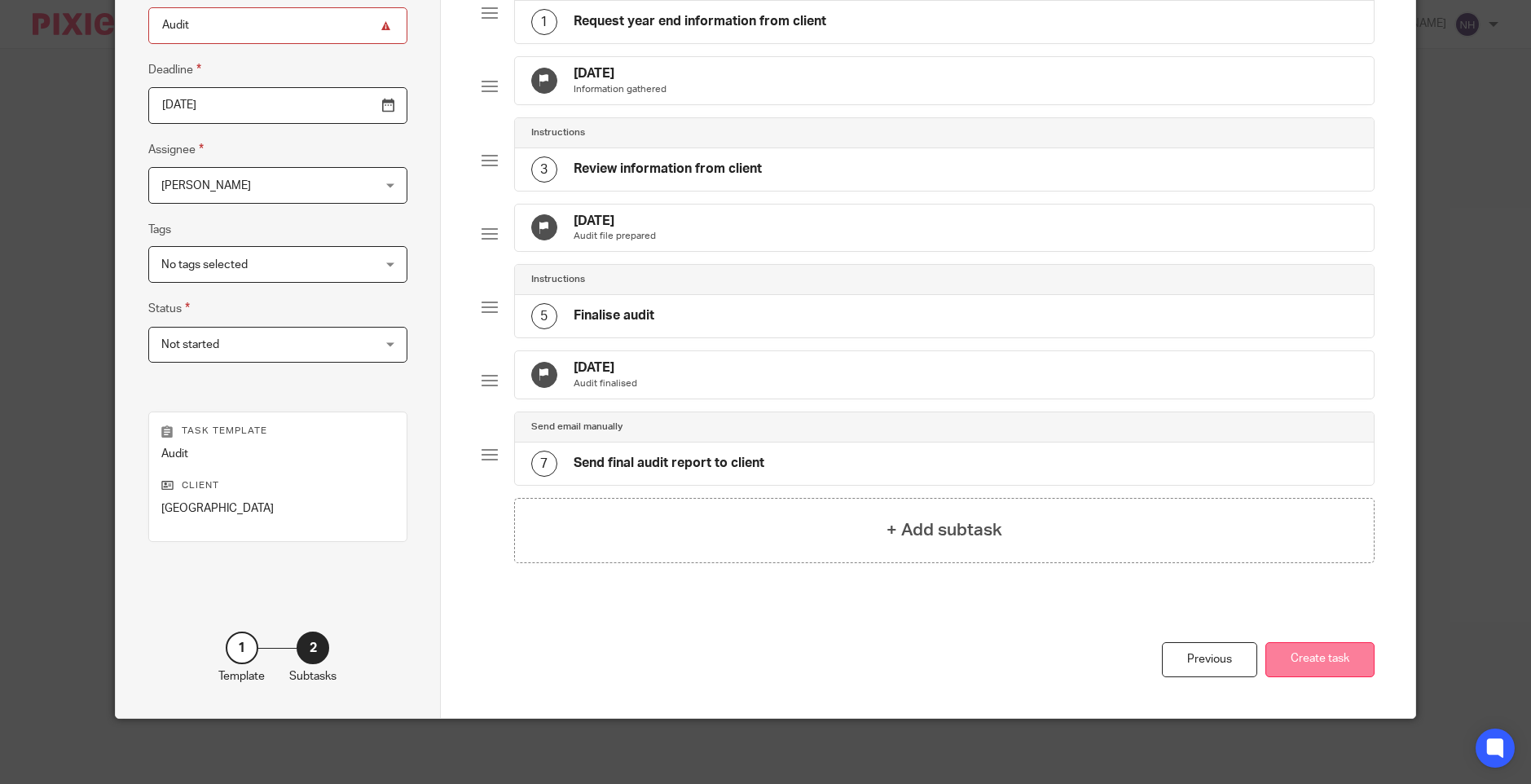
click at [1336, 652] on button "Create task" at bounding box center [1320, 660] width 110 height 35
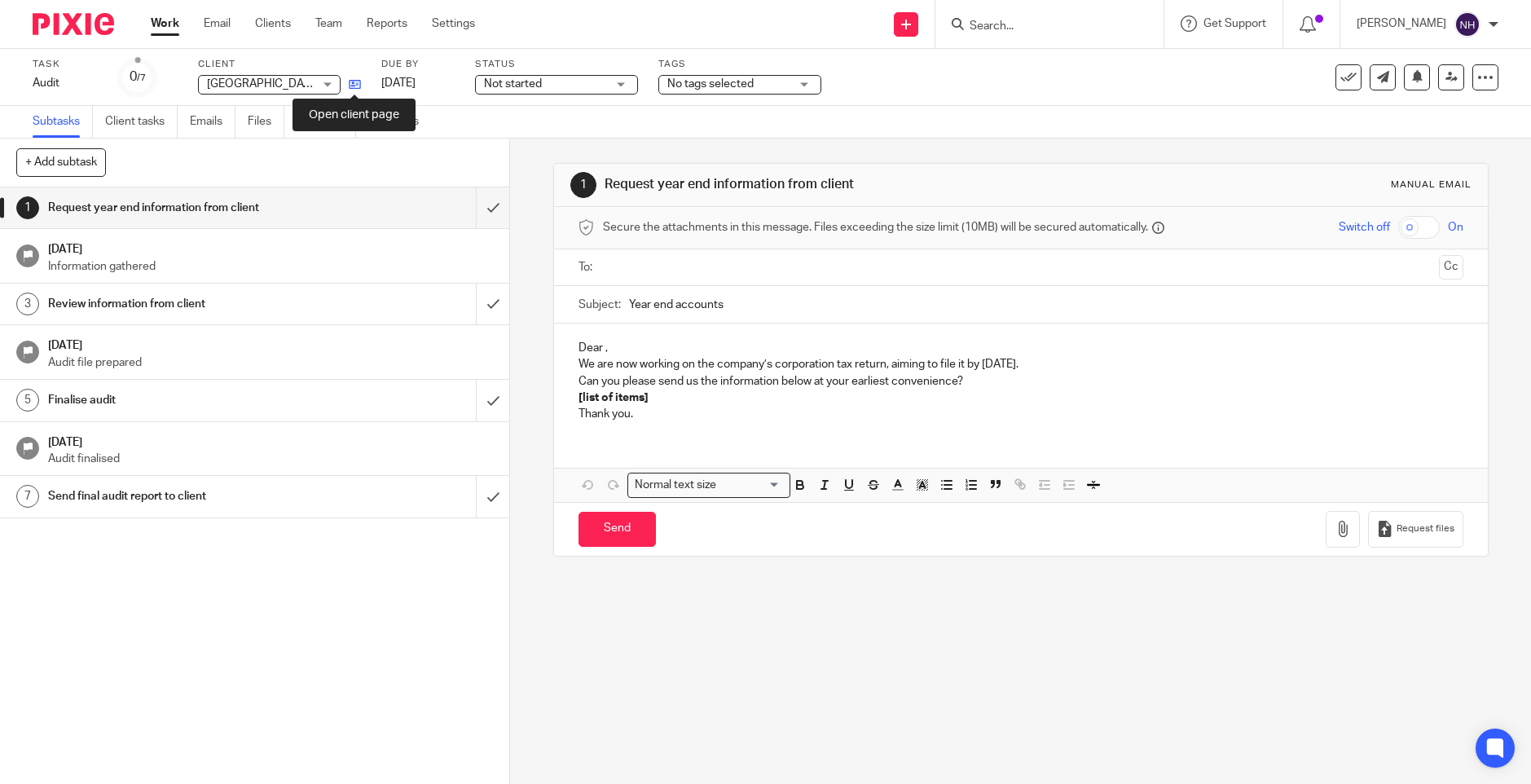
click at [358, 87] on icon at bounding box center [354, 84] width 12 height 12
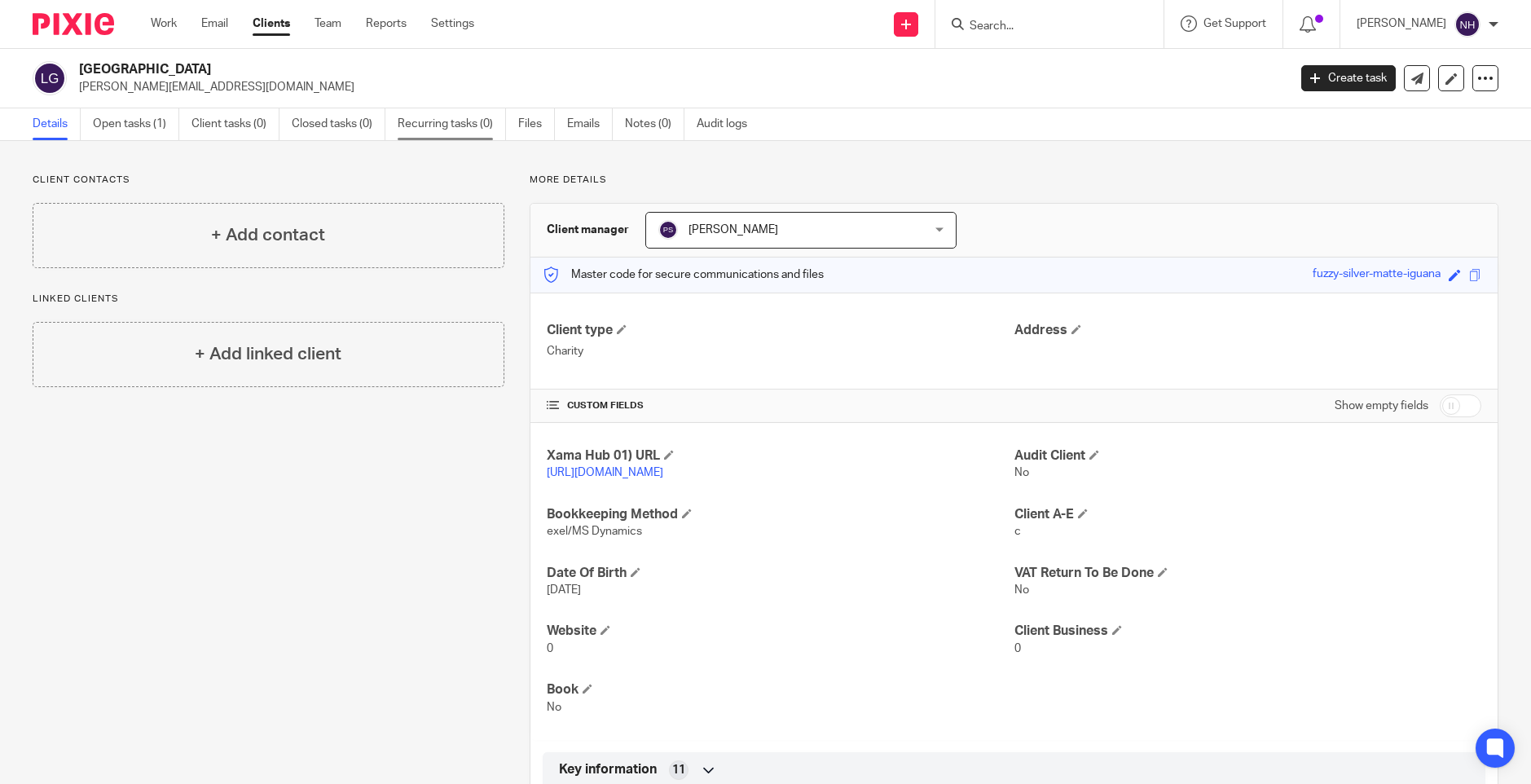
click at [450, 131] on link "Recurring tasks (0)" at bounding box center [451, 124] width 109 height 32
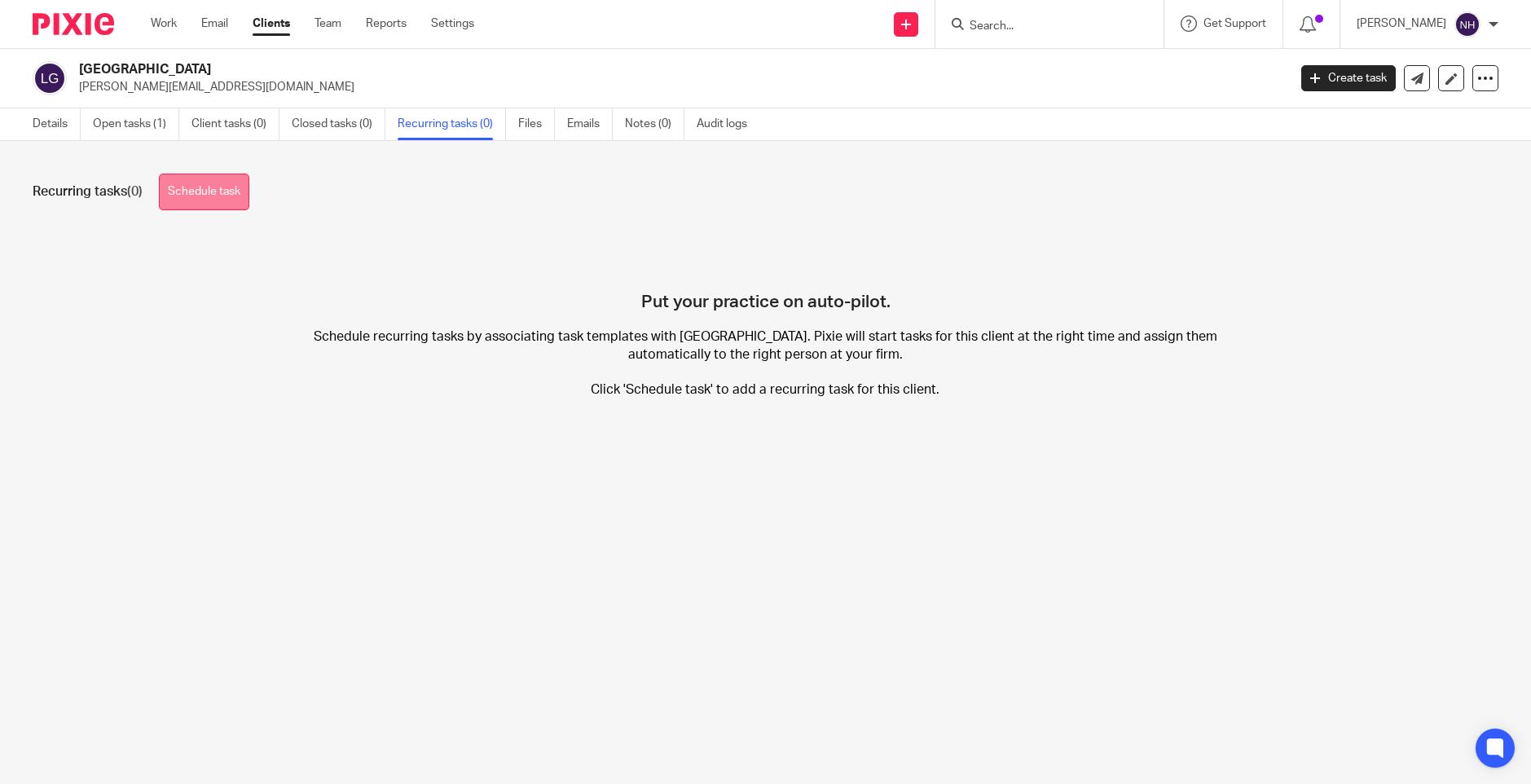
click at [209, 184] on link "Schedule task" at bounding box center [203, 191] width 90 height 36
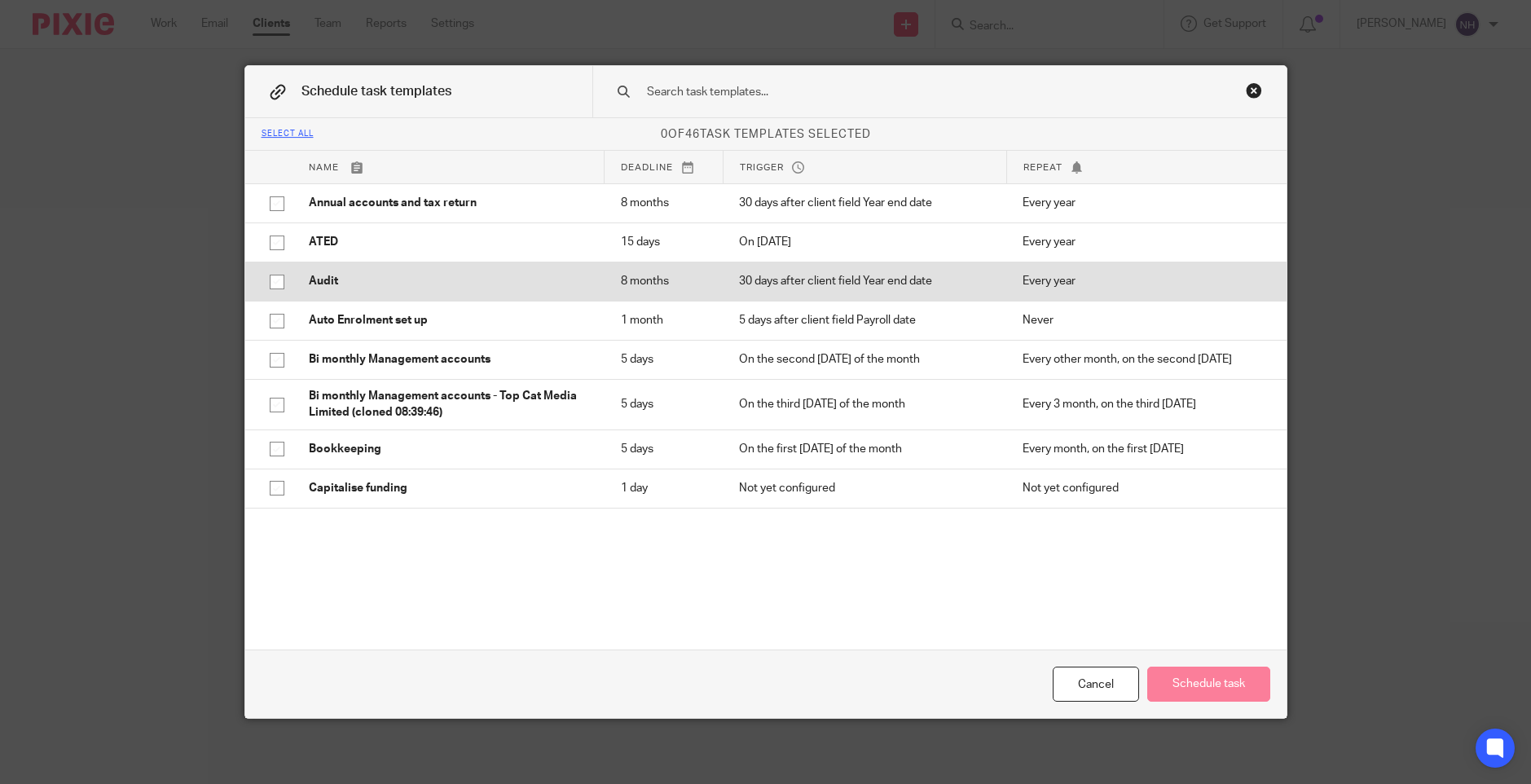
click at [271, 281] on input "checkbox" at bounding box center [277, 281] width 31 height 31
checkbox input "true"
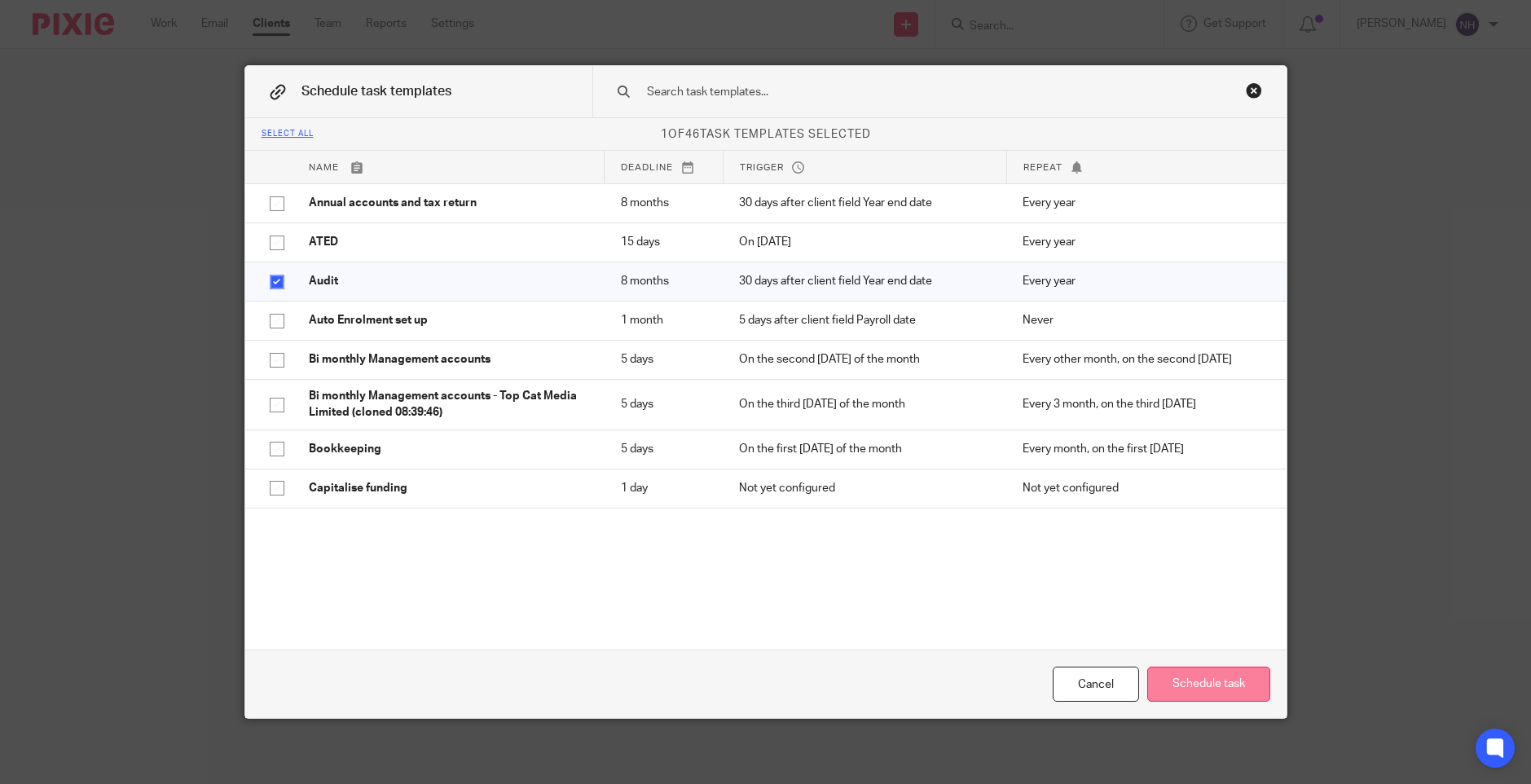
click at [1220, 680] on button "Schedule task" at bounding box center [1209, 685] width 123 height 35
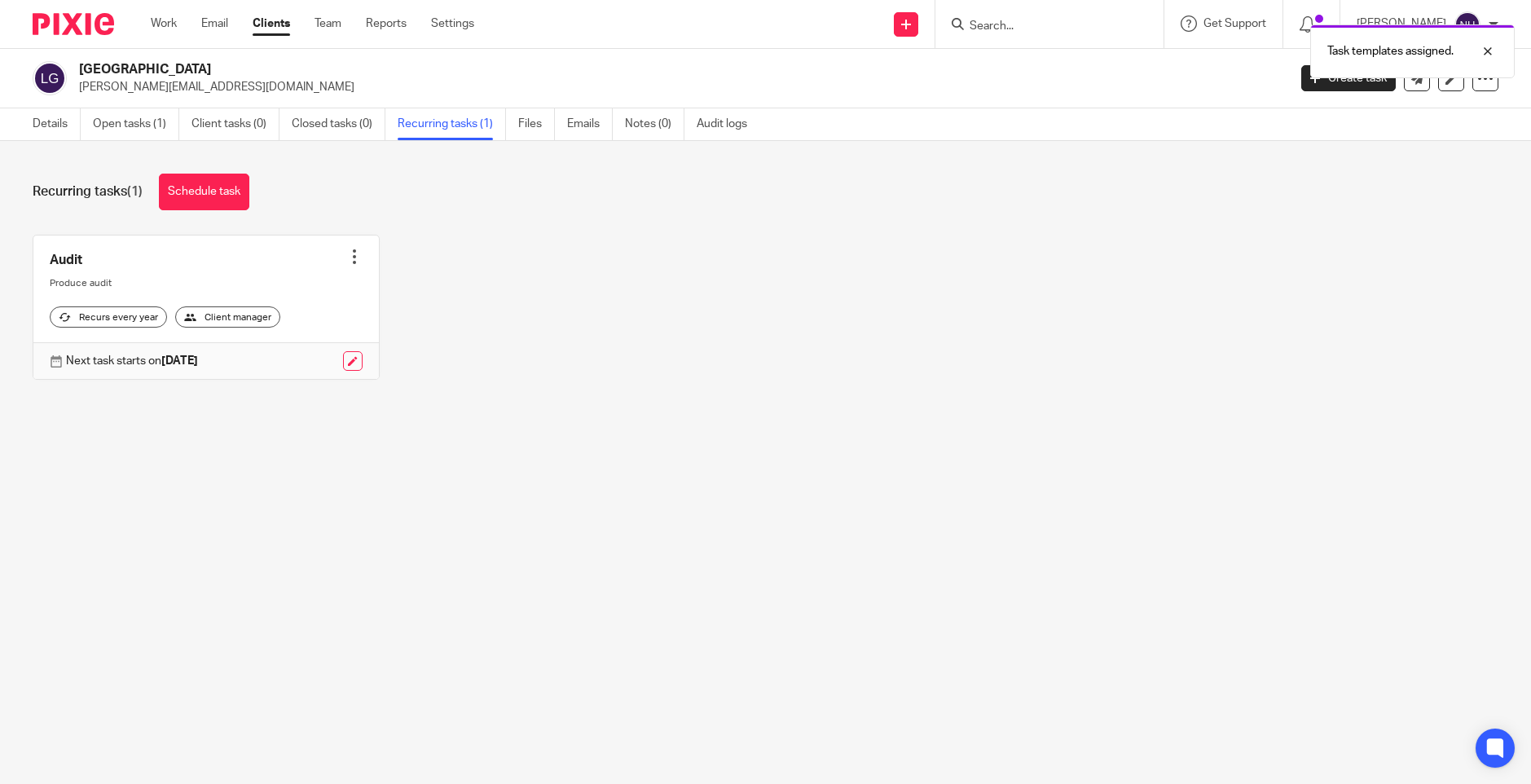
click at [1078, 30] on div "Task templates assigned." at bounding box center [1141, 47] width 750 height 62
click at [1053, 25] on div "Task templates assigned." at bounding box center [1141, 47] width 750 height 62
click at [1031, 30] on div "Task templates assigned." at bounding box center [1141, 47] width 750 height 62
click at [561, 256] on div "Audit Create task Clone template Recalculate schedule Cancel schedule Produce a…" at bounding box center [752, 320] width 1491 height 170
click at [1011, 29] on input "Search" at bounding box center [1041, 27] width 147 height 15
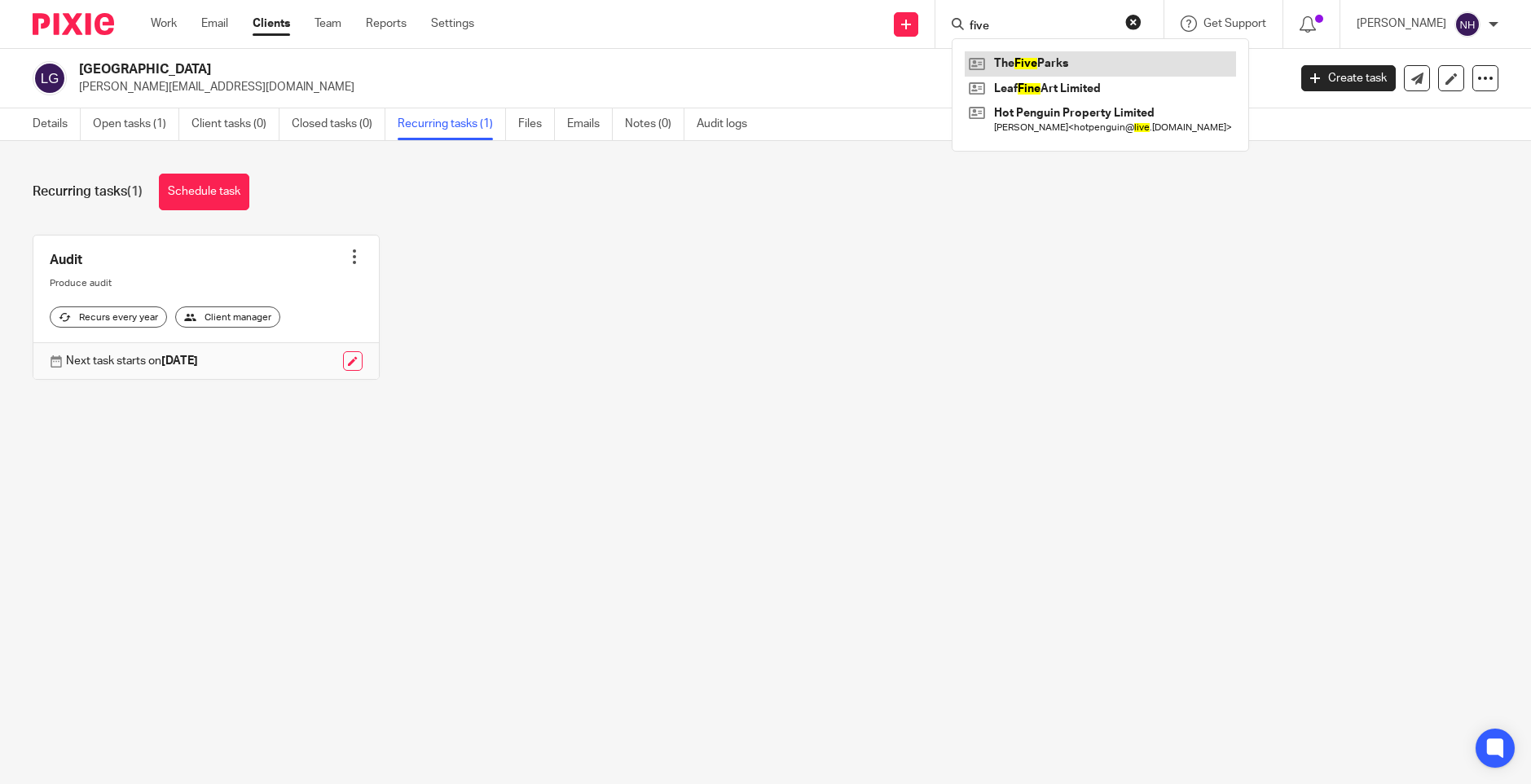
type input "five"
click at [1057, 59] on link at bounding box center [1101, 63] width 271 height 24
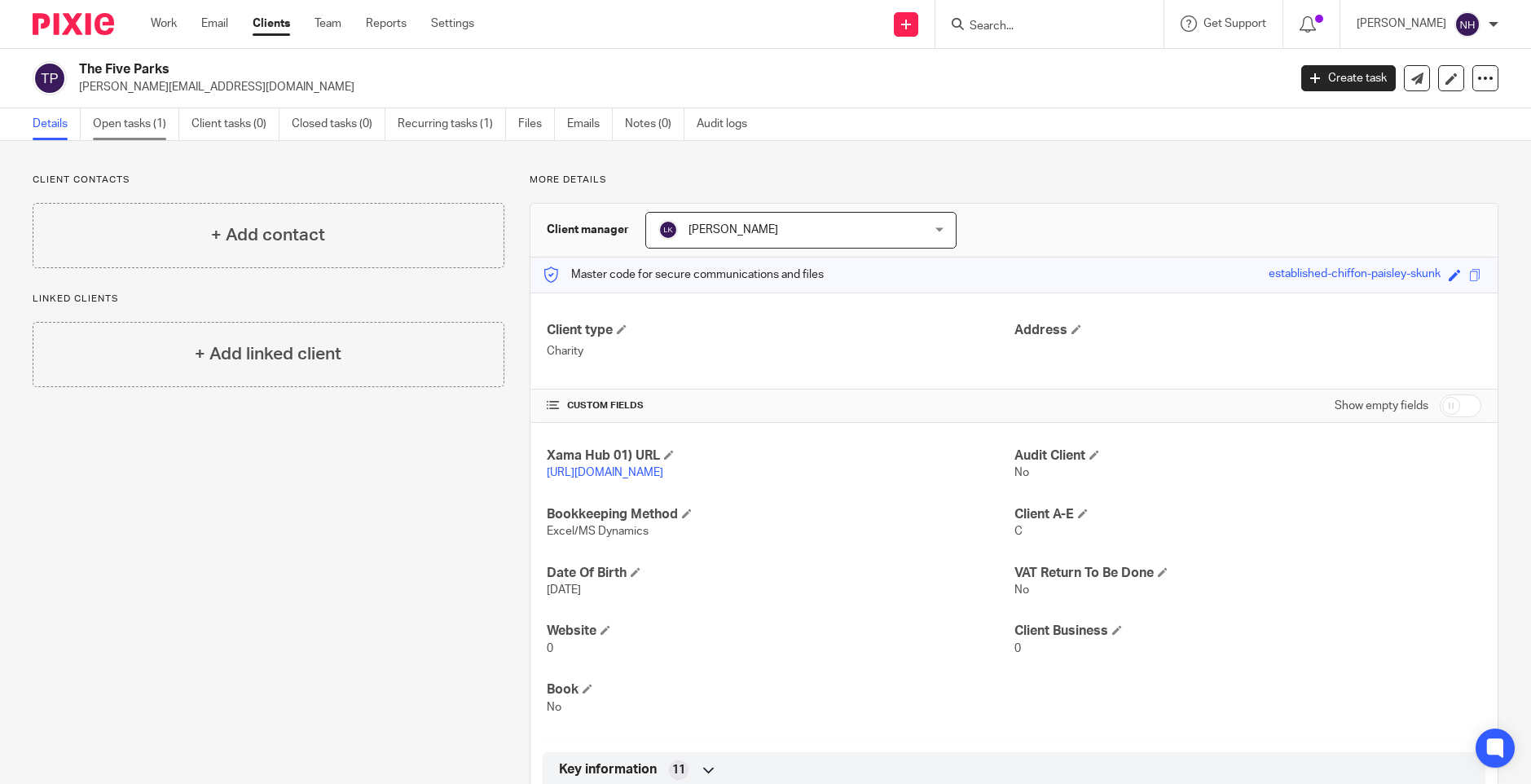
click at [152, 118] on link "Open tasks (1)" at bounding box center [136, 124] width 86 height 32
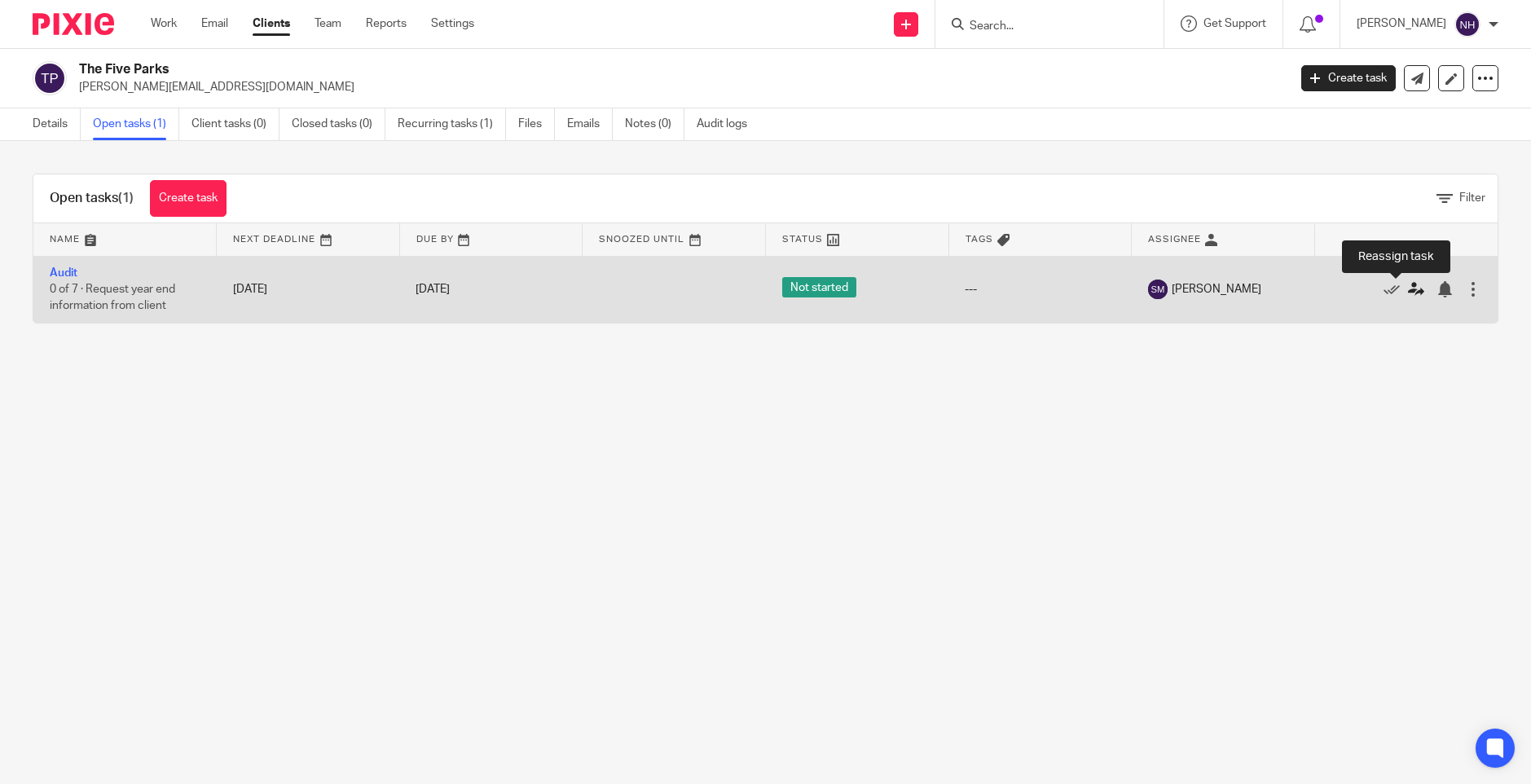
click at [1408, 289] on icon at bounding box center [1417, 290] width 17 height 17
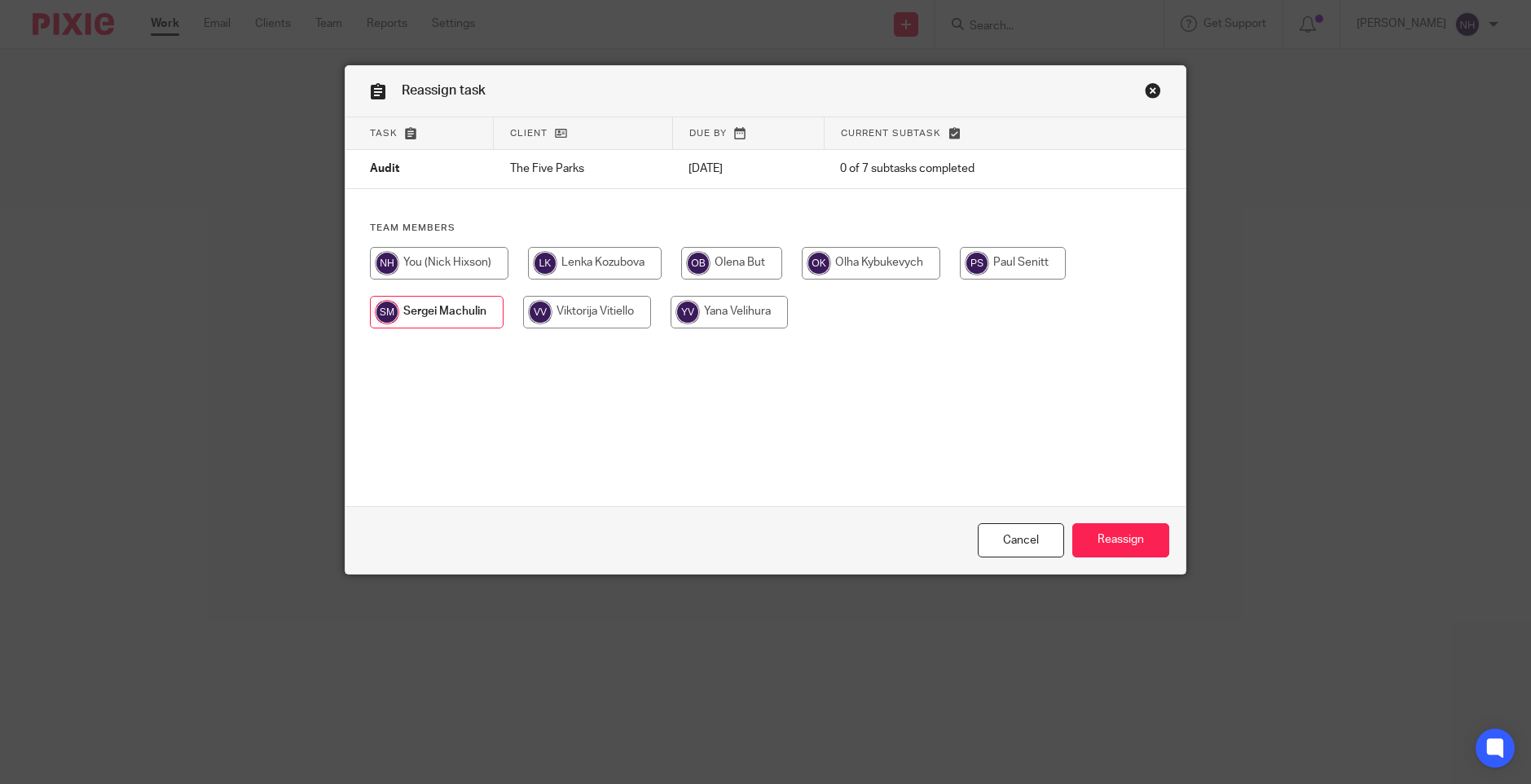
click at [1003, 259] on input "radio" at bounding box center [1013, 263] width 106 height 33
radio input "true"
click at [1121, 541] on input "Reassign" at bounding box center [1120, 541] width 97 height 35
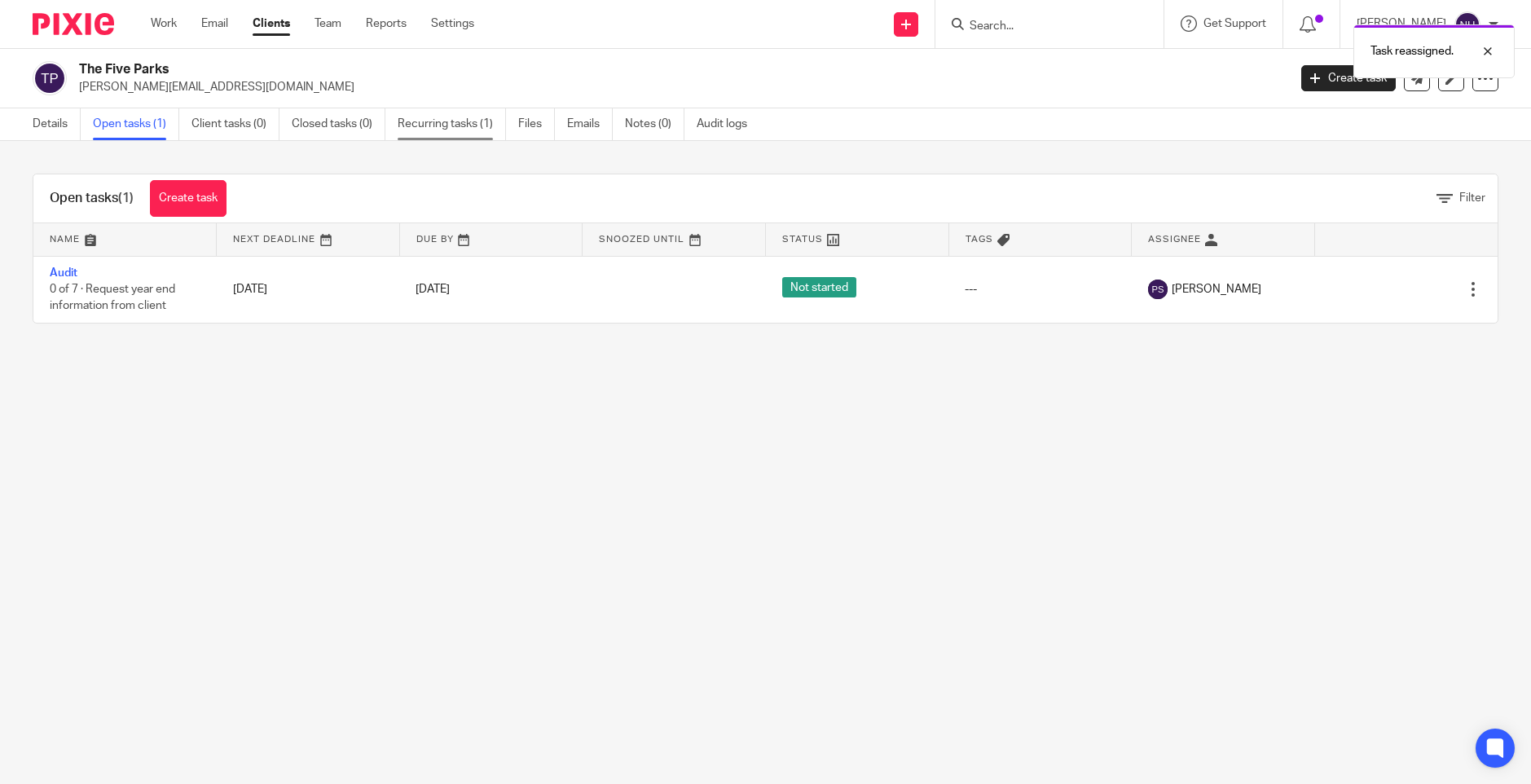
click at [432, 121] on link "Recurring tasks (1)" at bounding box center [451, 124] width 109 height 32
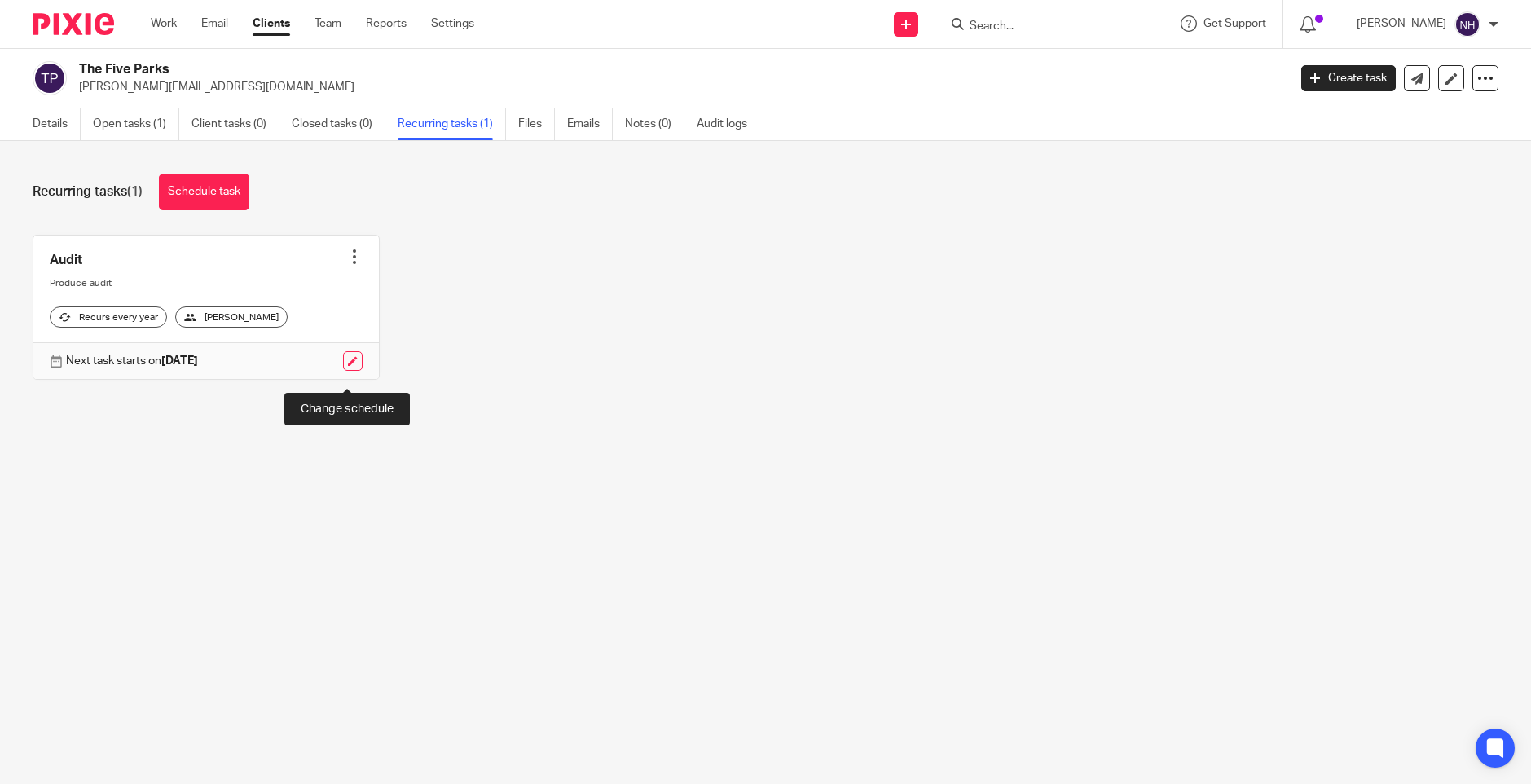
click at [343, 371] on link at bounding box center [352, 360] width 20 height 20
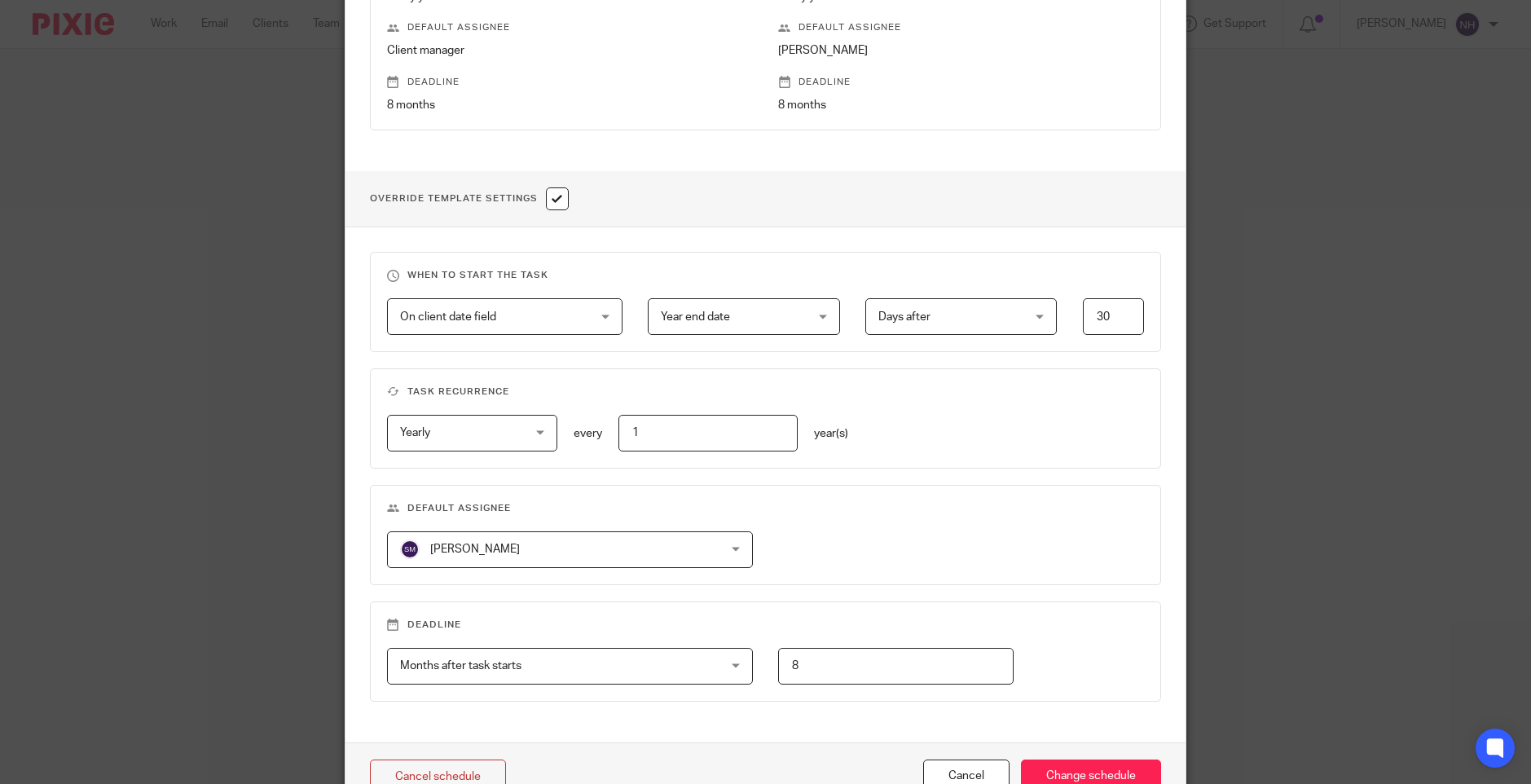
scroll to position [489, 0]
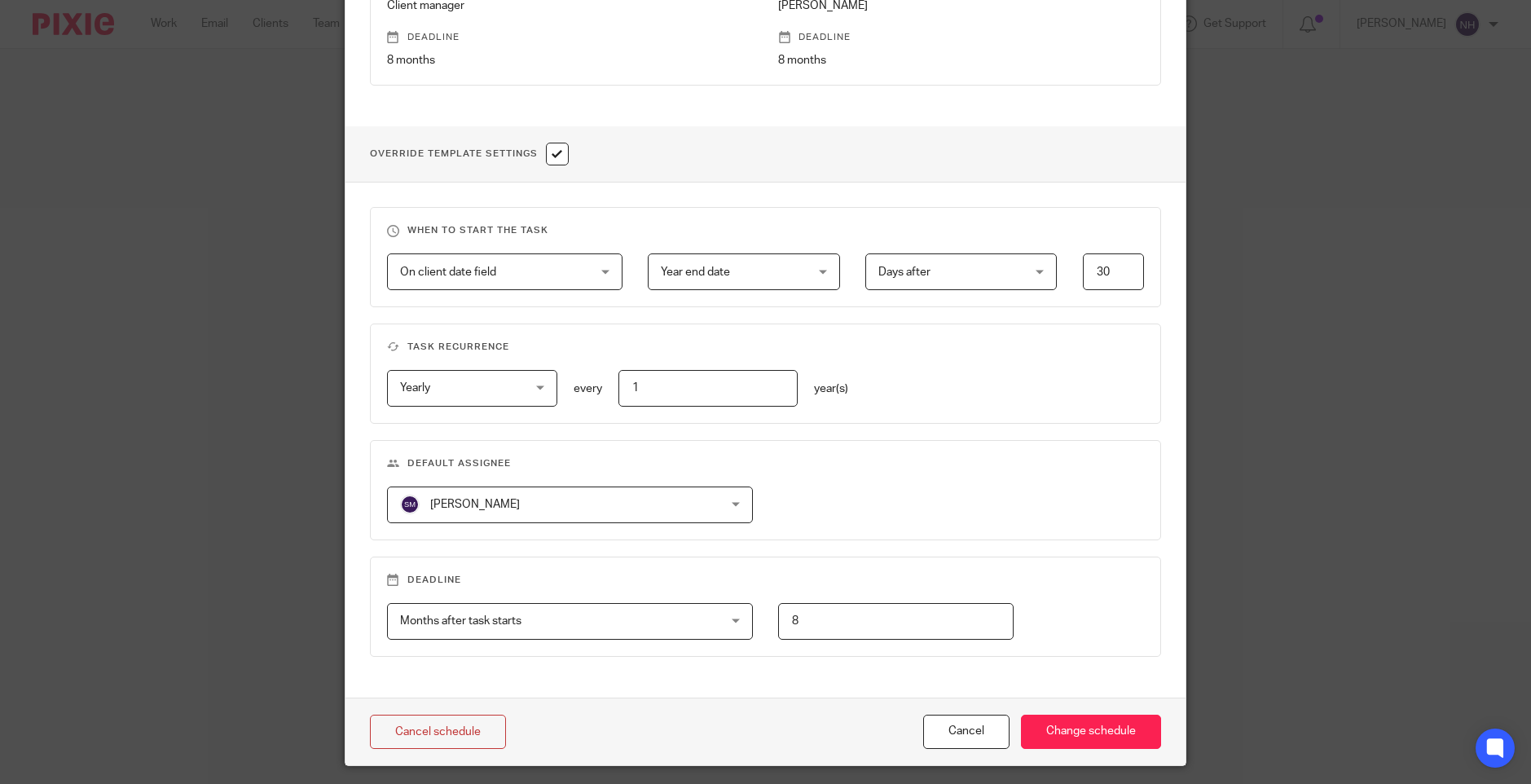
click at [723, 508] on div "Sergei Machulin Sergei Machulin" at bounding box center [570, 504] width 366 height 36
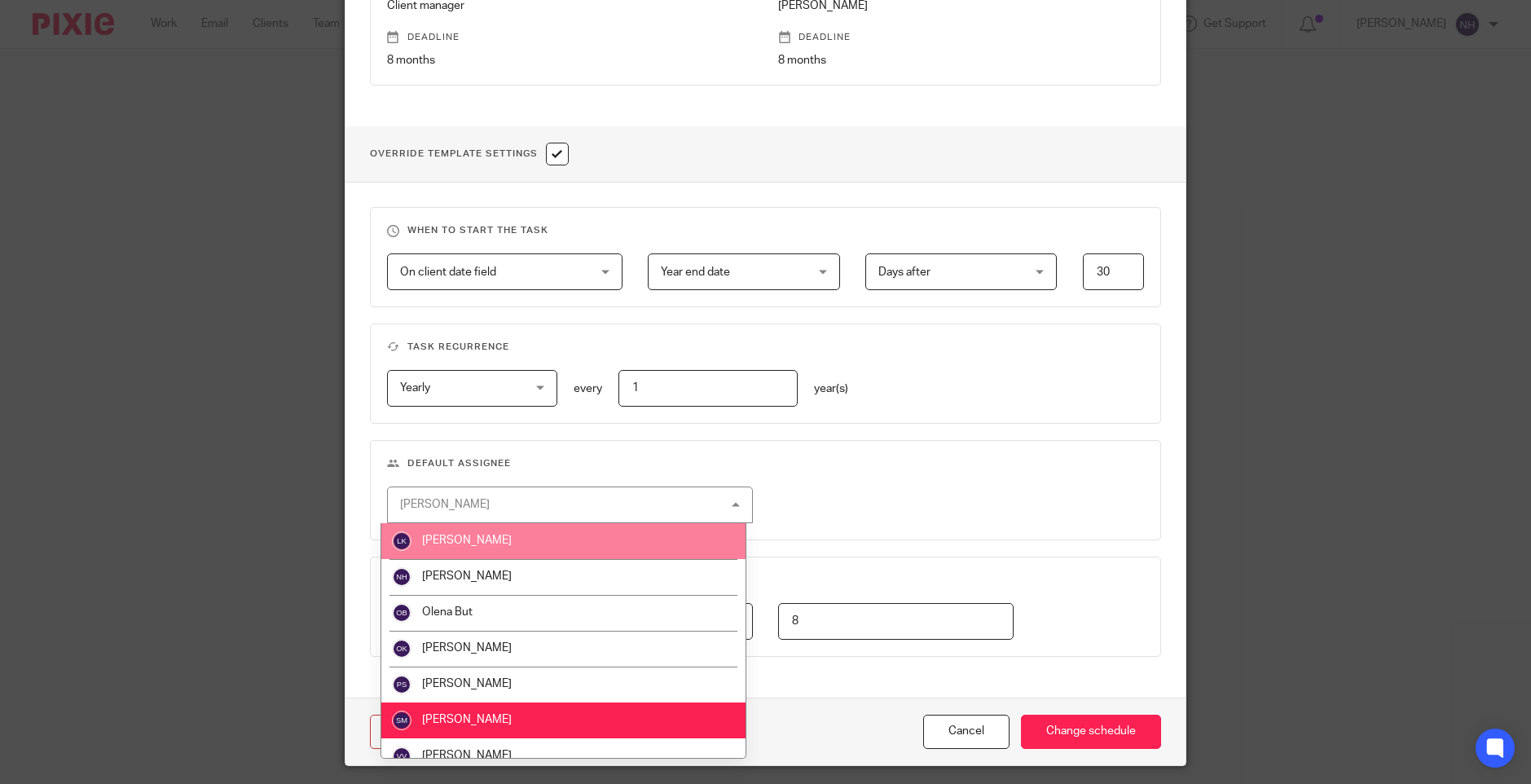
scroll to position [51, 0]
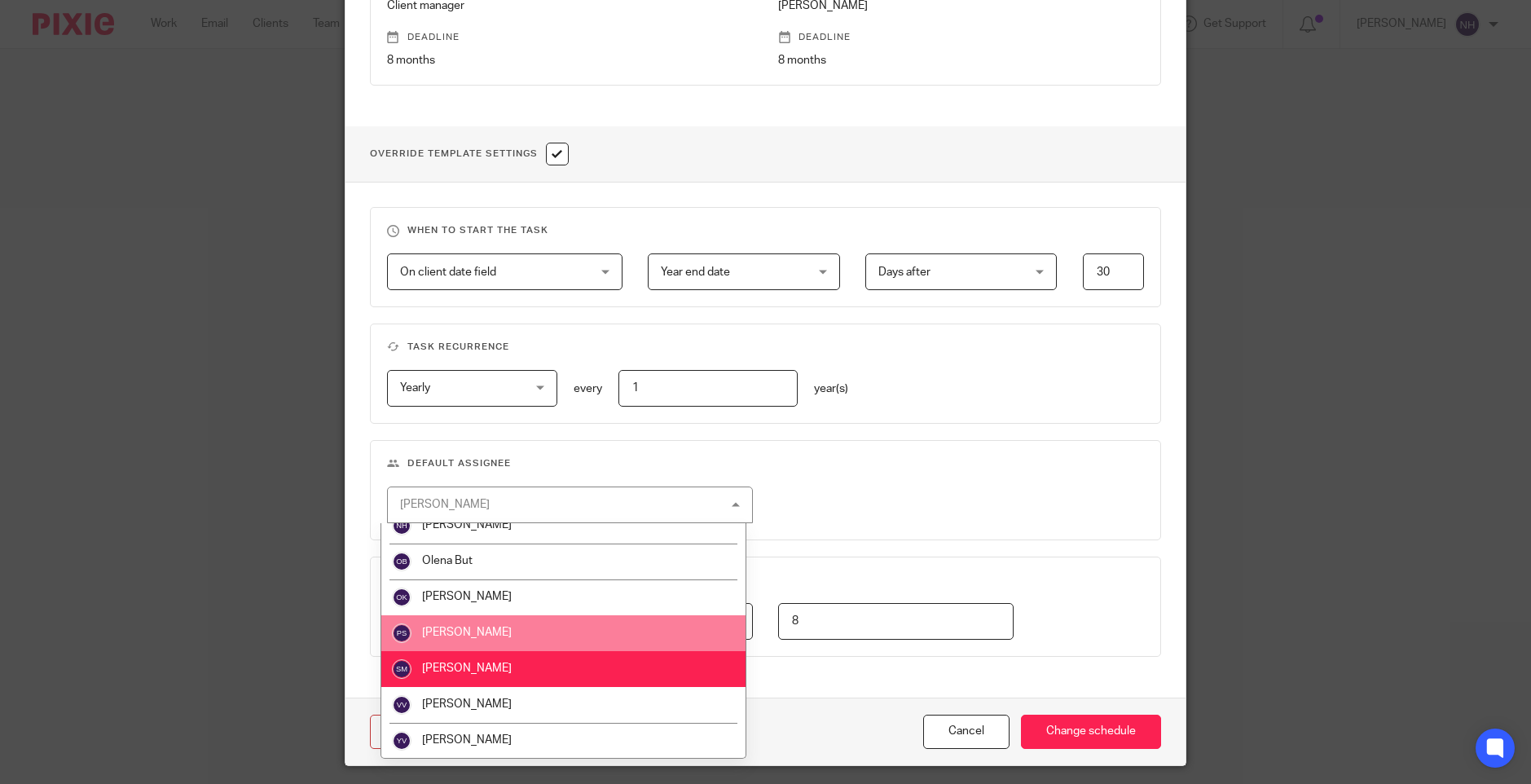
click at [595, 634] on li "Paul Senitt" at bounding box center [564, 633] width 364 height 36
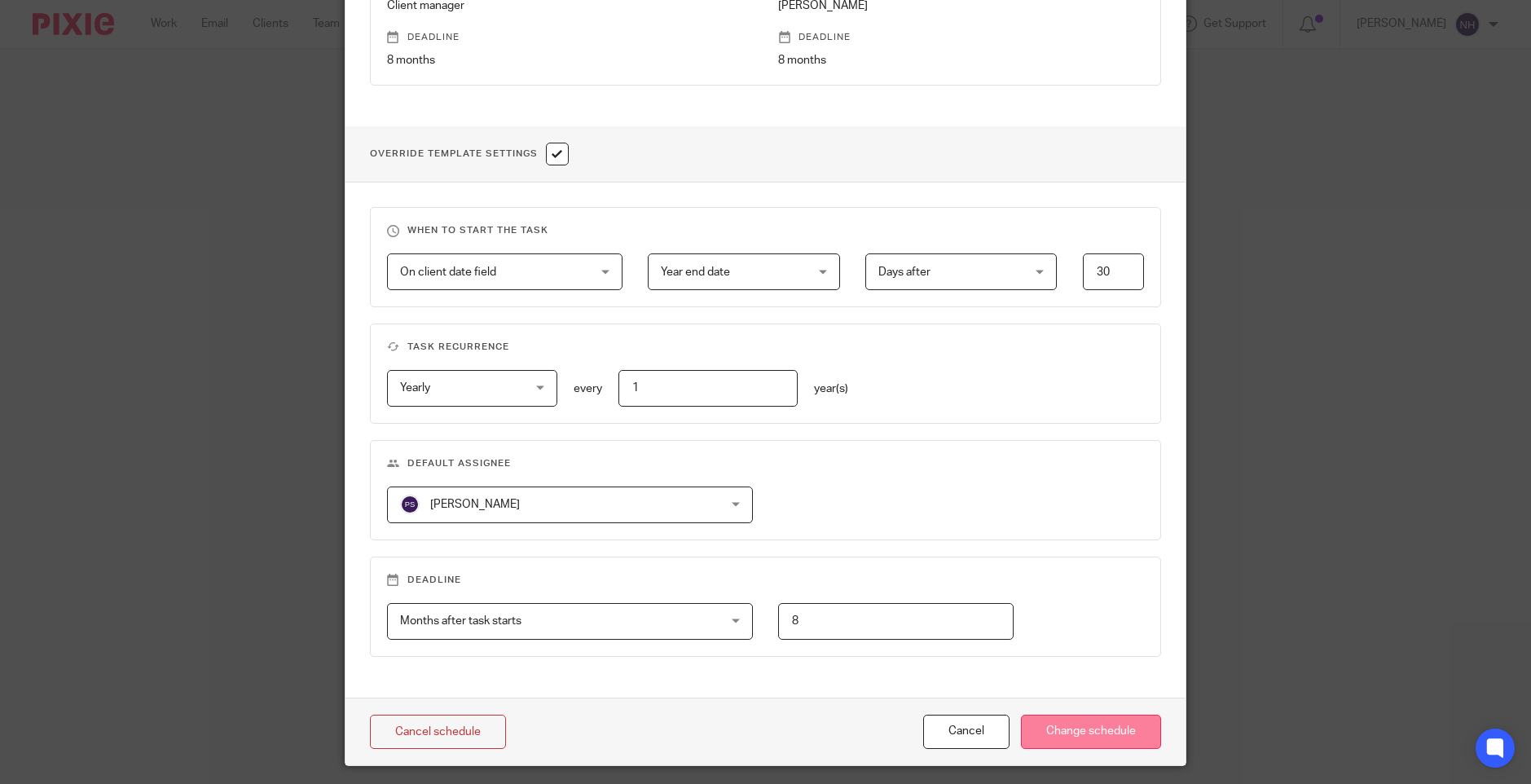
click at [1111, 734] on input "Change schedule" at bounding box center [1091, 732] width 140 height 35
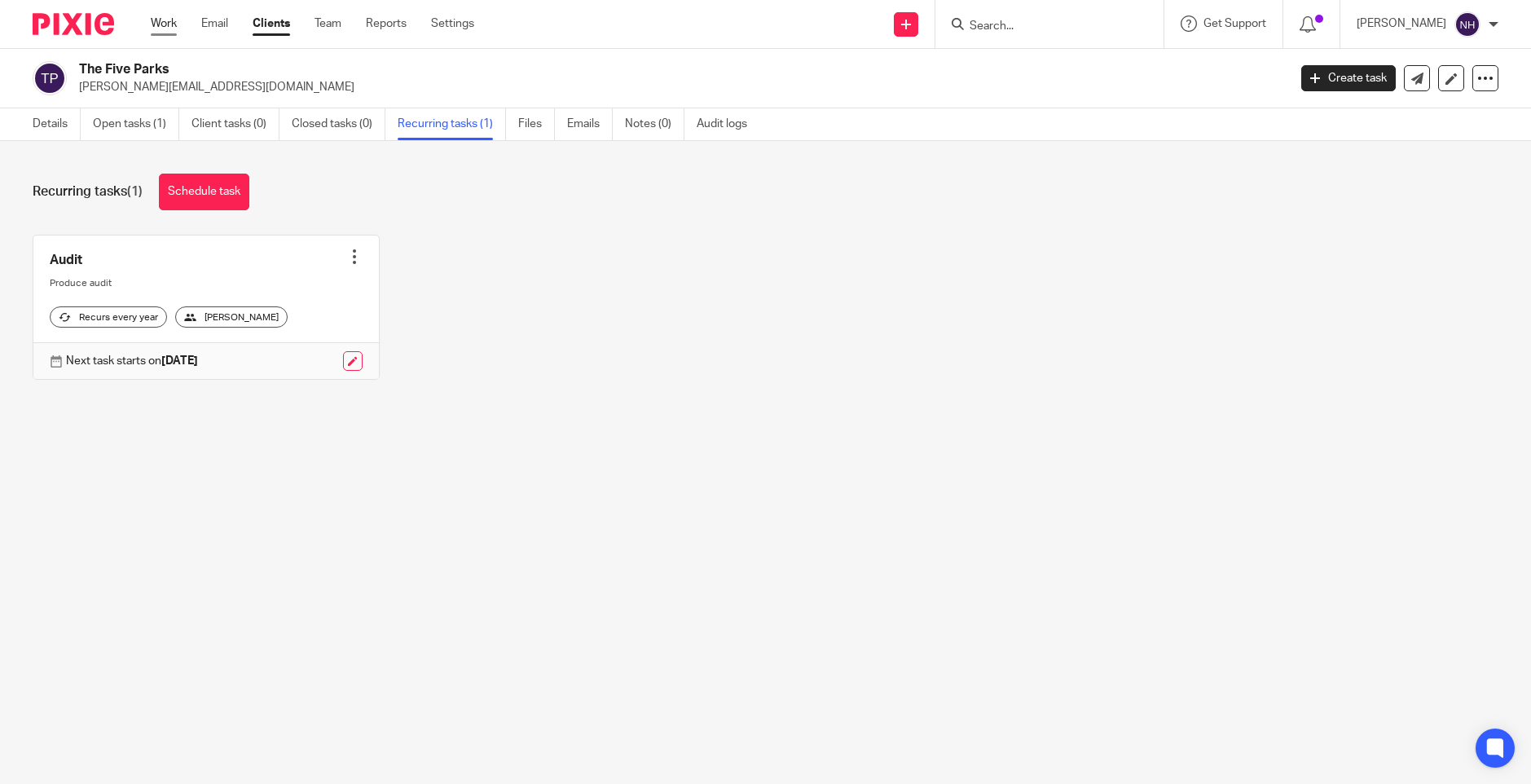
click at [164, 23] on link "Work" at bounding box center [164, 24] width 26 height 17
